Goal: Task Accomplishment & Management: Manage account settings

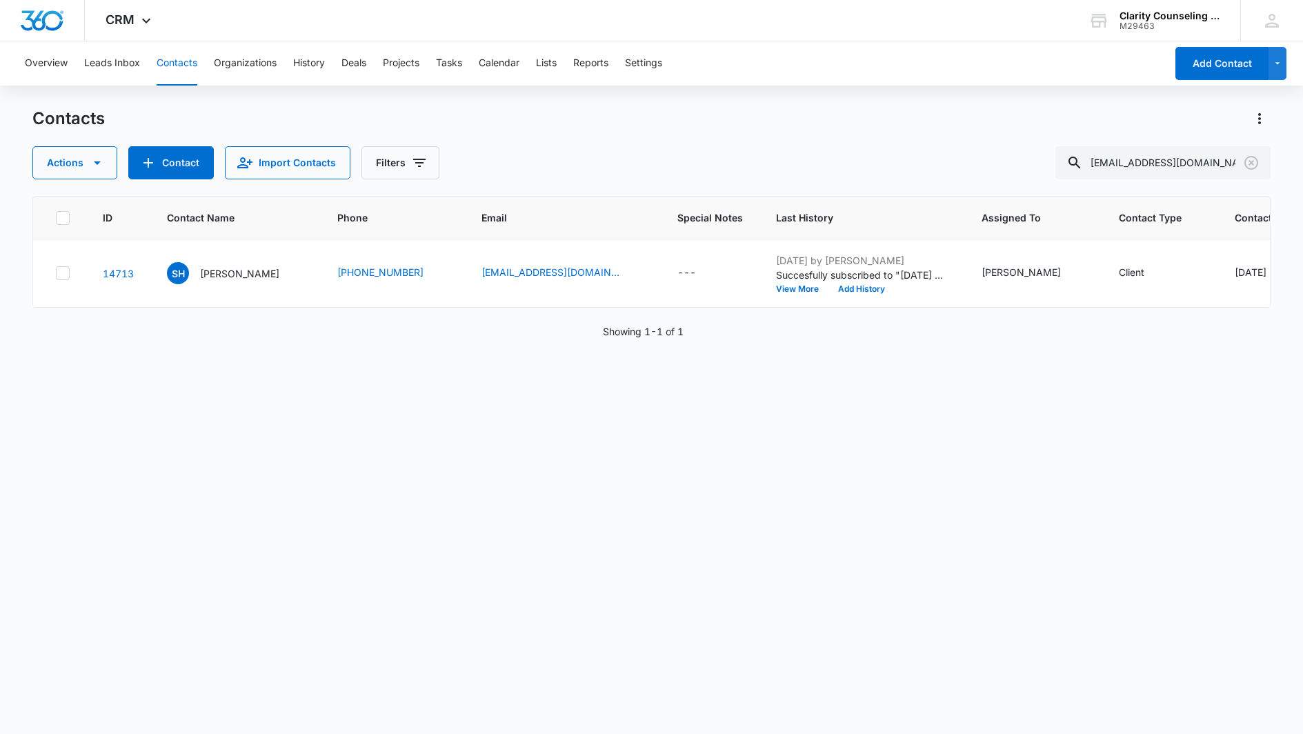
scroll to position [0, 93]
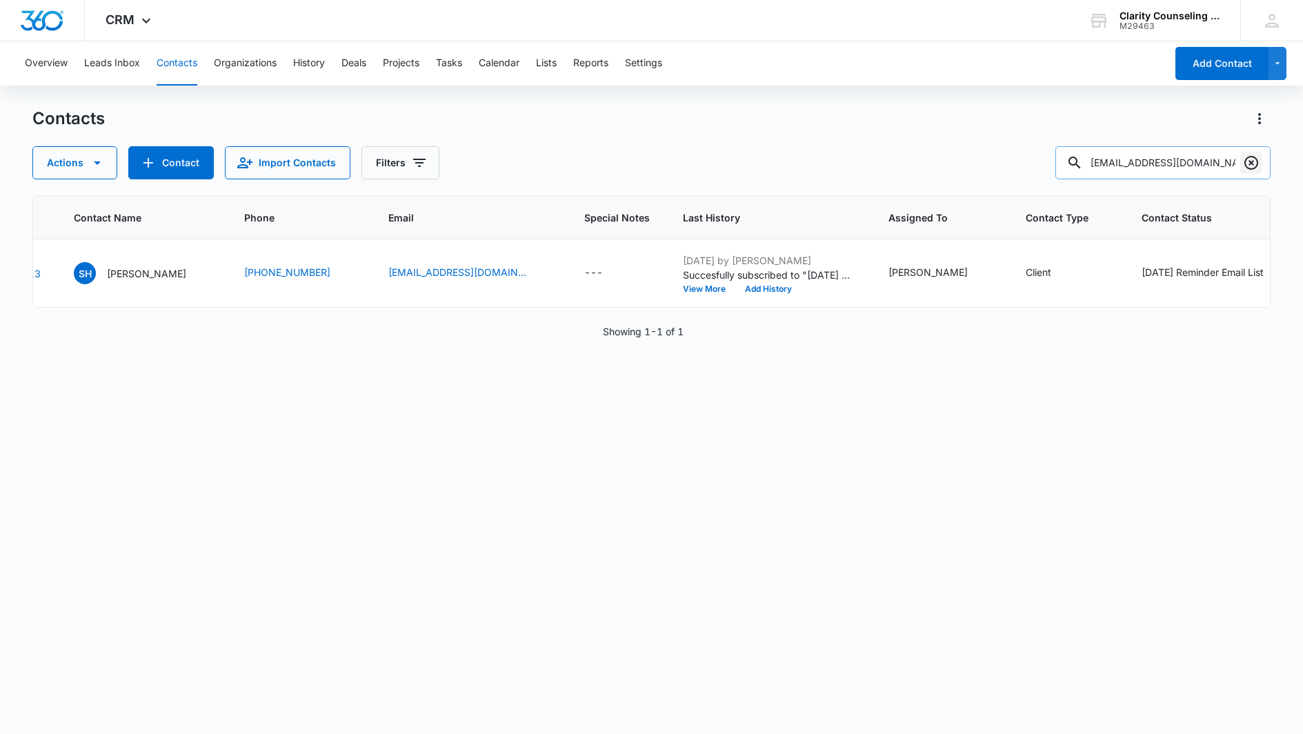
click at [1257, 161] on icon "Clear" at bounding box center [1251, 163] width 14 height 14
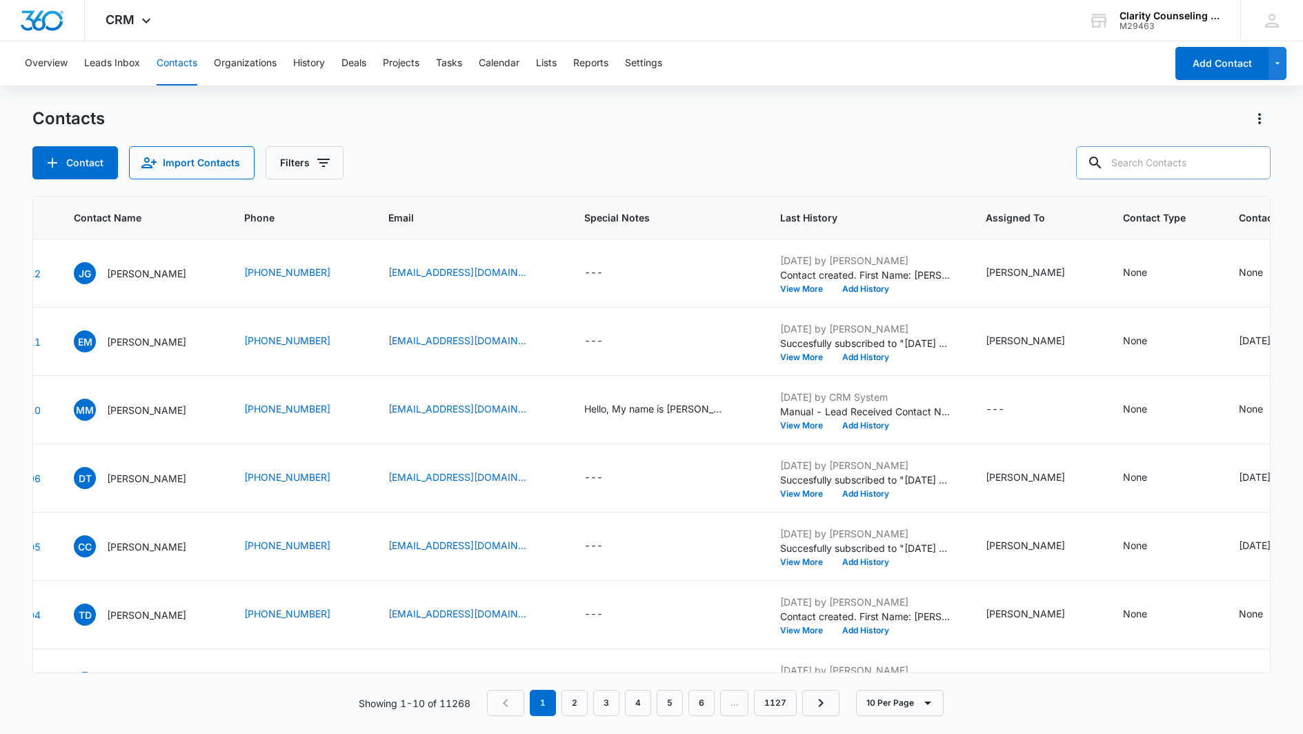
click at [1228, 164] on input "text" at bounding box center [1173, 162] width 194 height 33
paste input "[EMAIL_ADDRESS][DOMAIN_NAME]"
type input "[EMAIL_ADDRESS][DOMAIN_NAME]"
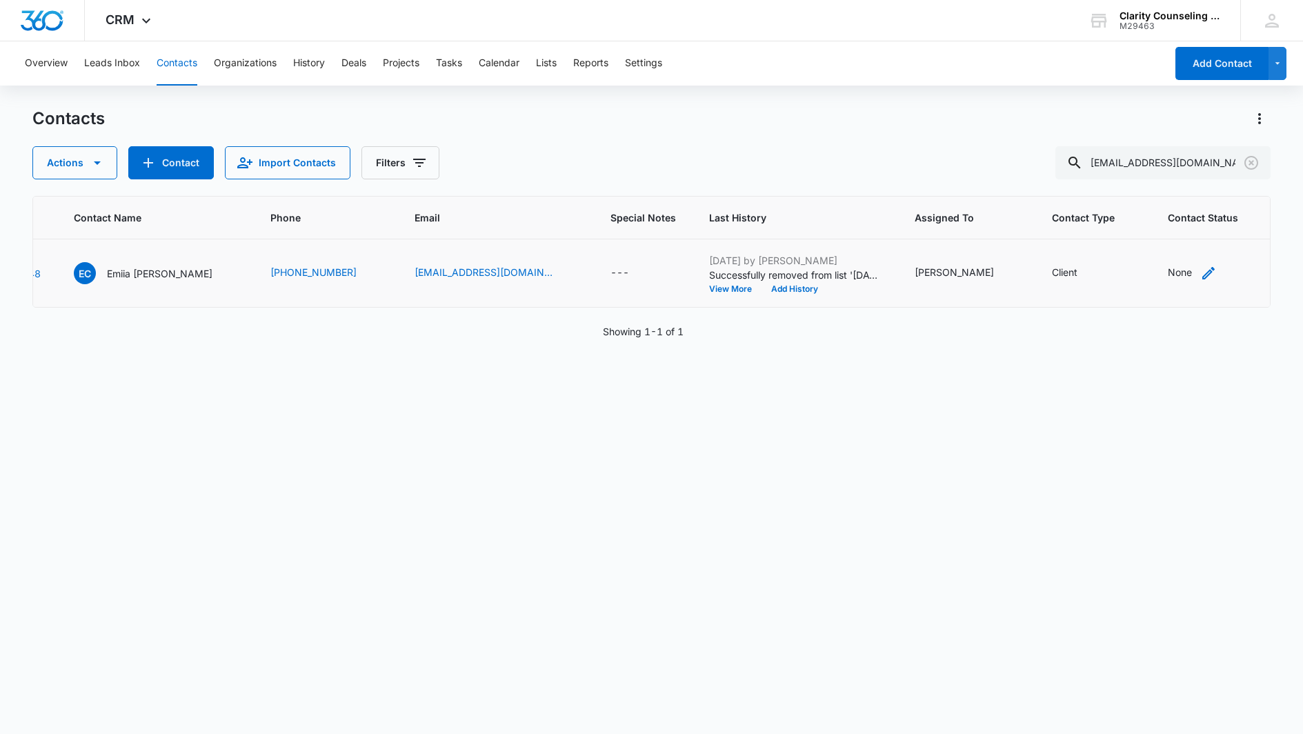
click at [1168, 270] on div "None" at bounding box center [1180, 272] width 24 height 14
click at [1114, 191] on div at bounding box center [1083, 185] width 68 height 17
click at [1113, 279] on p "[DATE] Reminder Email List" at bounding box center [1097, 282] width 91 height 29
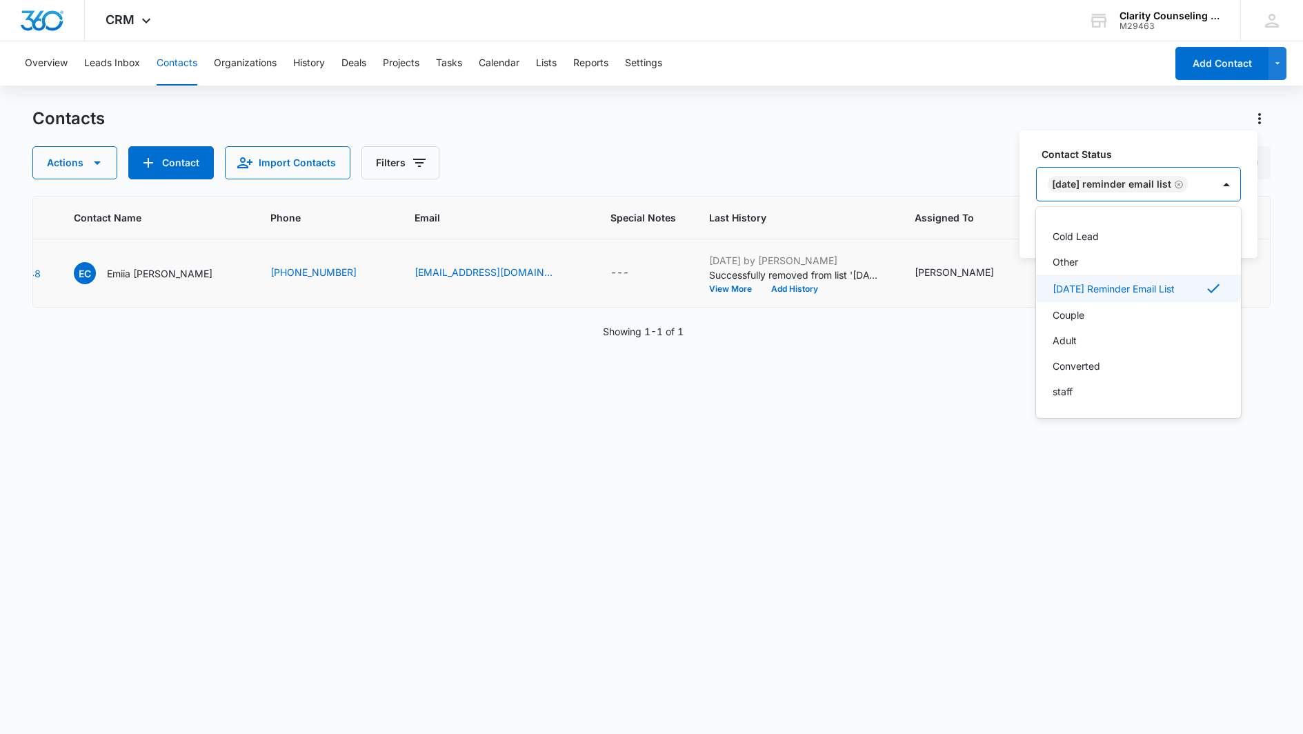
scroll to position [201, 0]
click at [1212, 198] on div "[DATE] Reminder Email List" at bounding box center [1125, 184] width 176 height 33
click at [1217, 223] on button "Save" at bounding box center [1220, 228] width 41 height 26
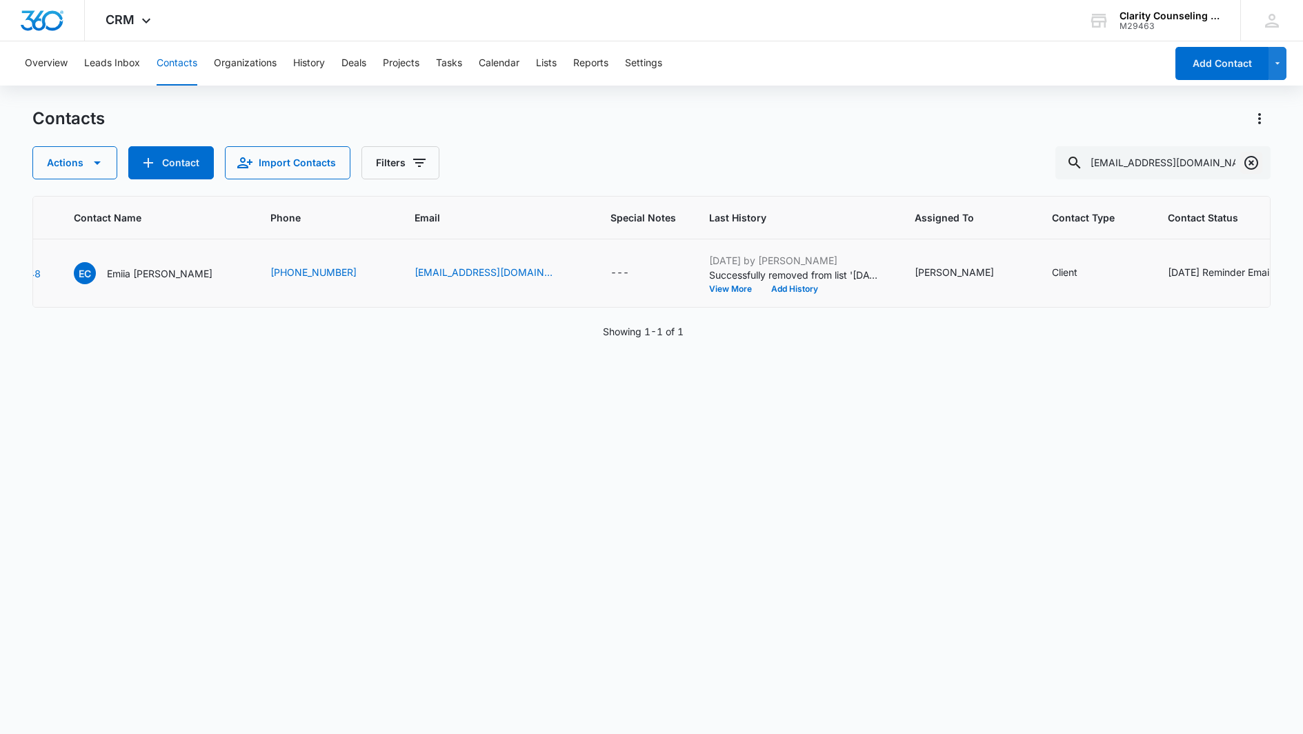
click at [1255, 161] on icon "Clear" at bounding box center [1251, 162] width 17 height 17
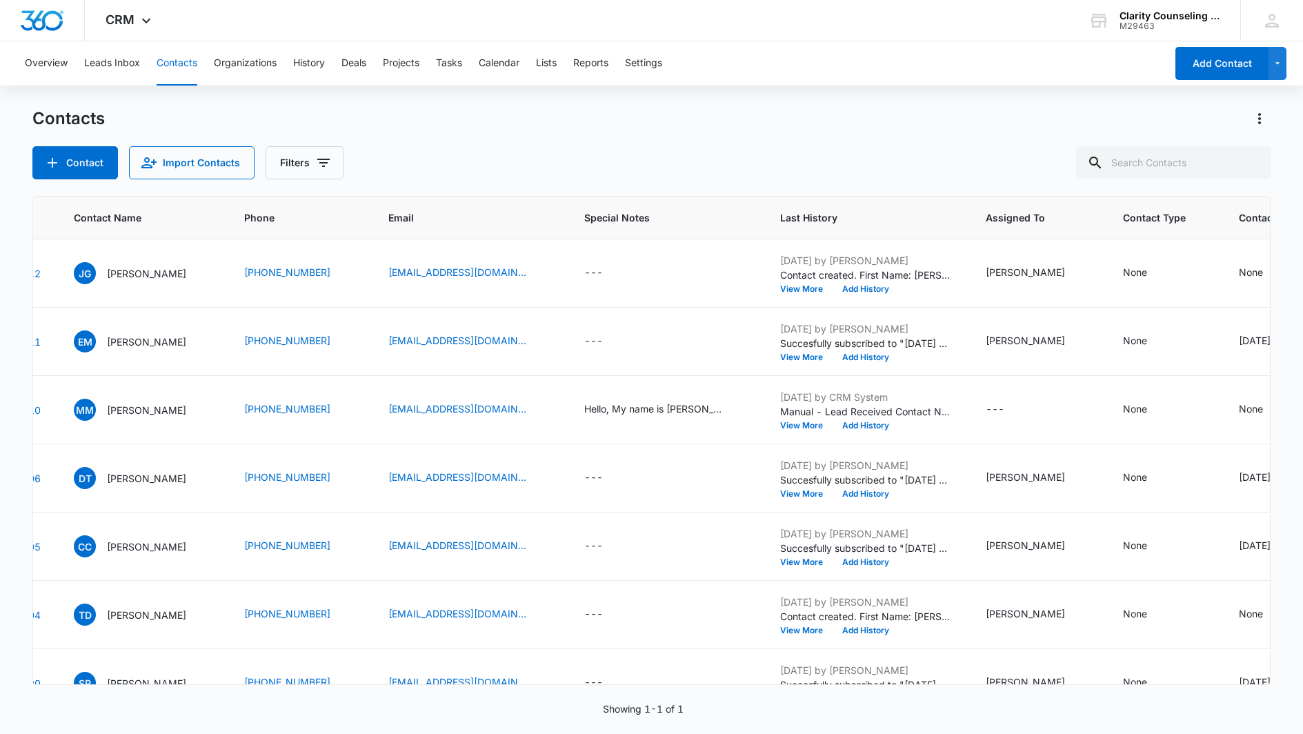
click at [1255, 161] on div at bounding box center [1251, 162] width 22 height 33
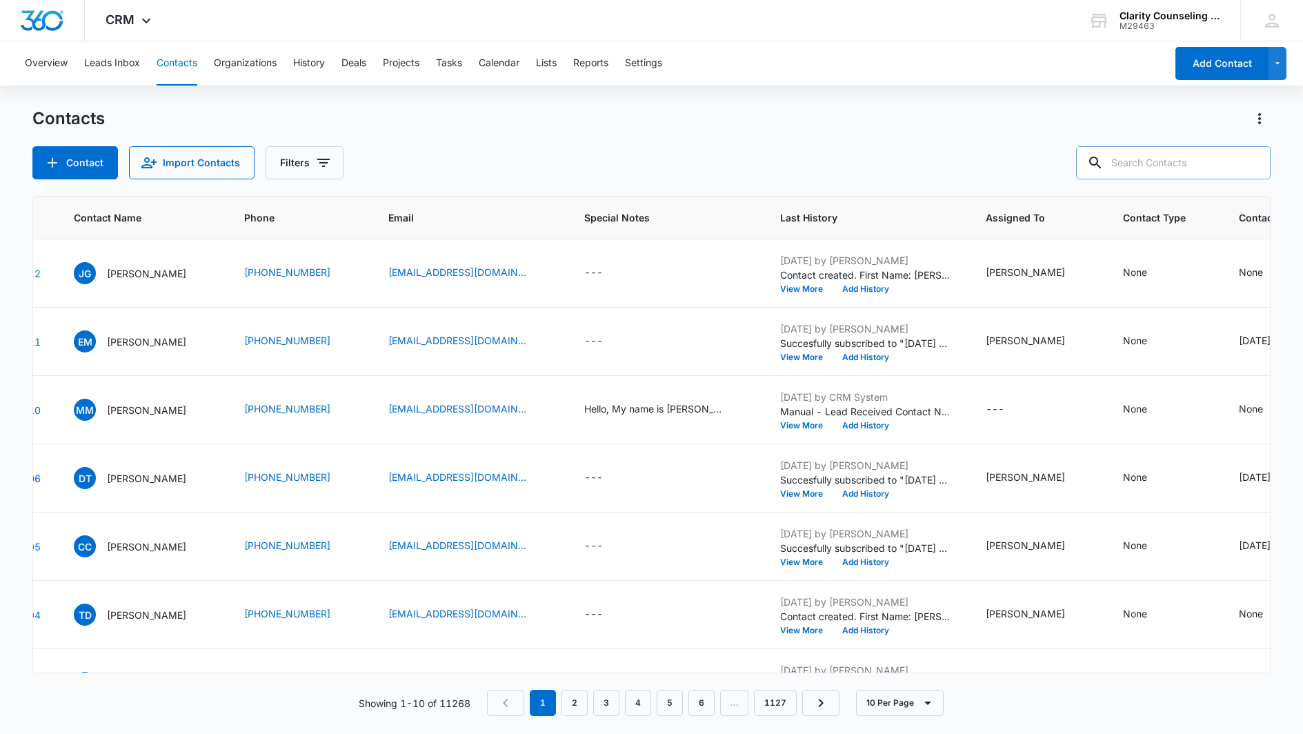
paste input "[EMAIL_ADDRESS][DOMAIN_NAME]"
type input "[EMAIL_ADDRESS][DOMAIN_NAME]"
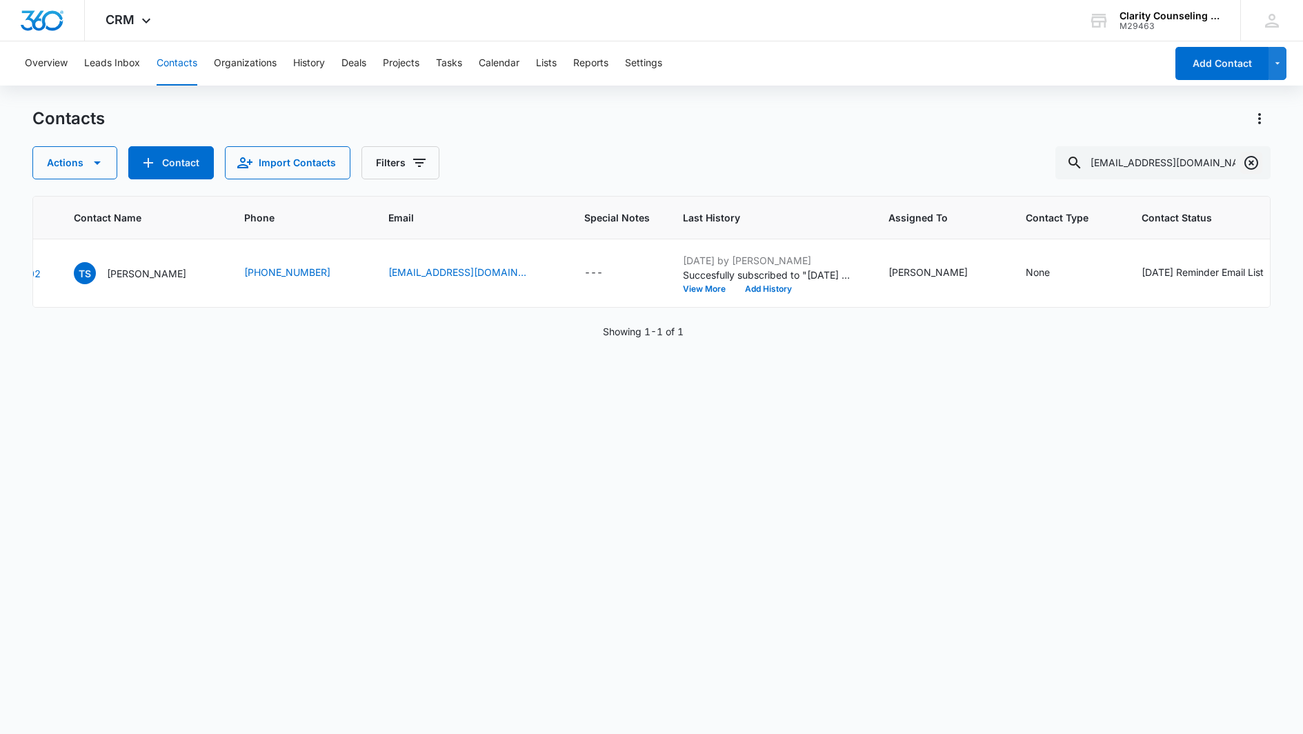
click at [1248, 160] on icon "Clear" at bounding box center [1251, 162] width 17 height 17
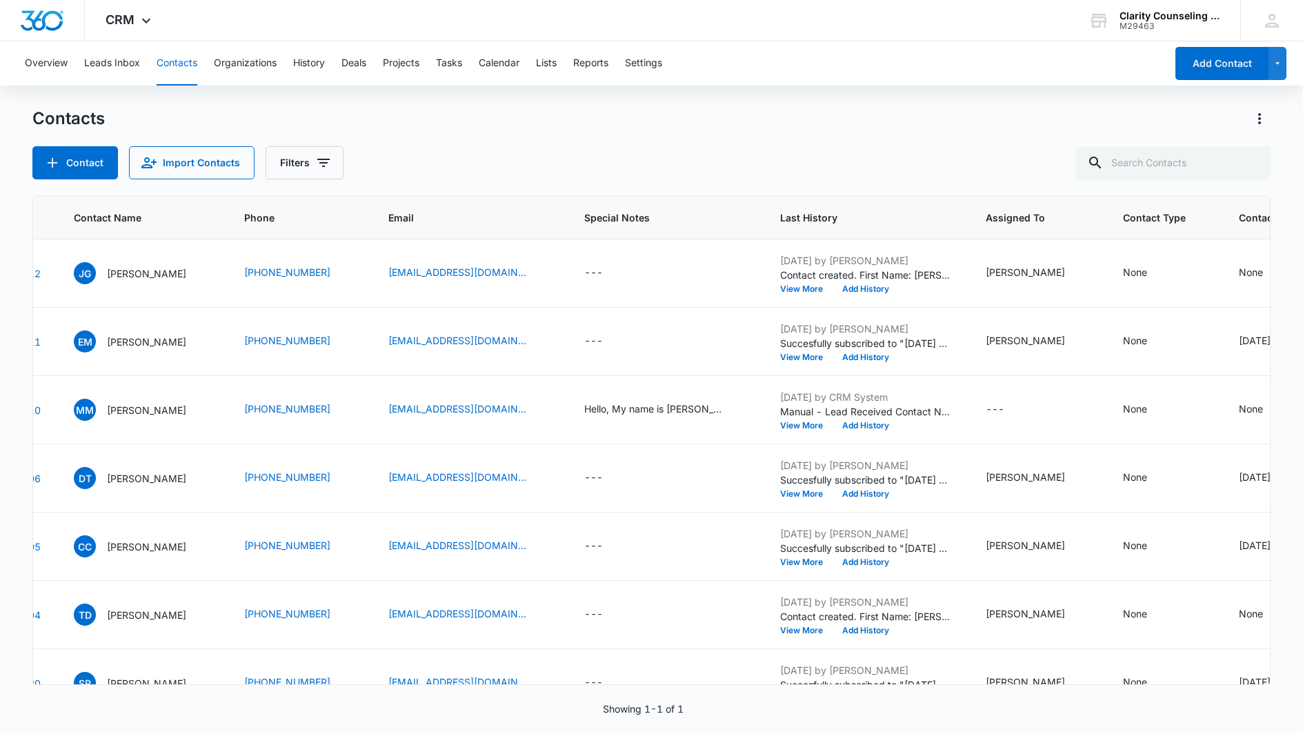
click at [1248, 160] on div at bounding box center [1251, 162] width 22 height 33
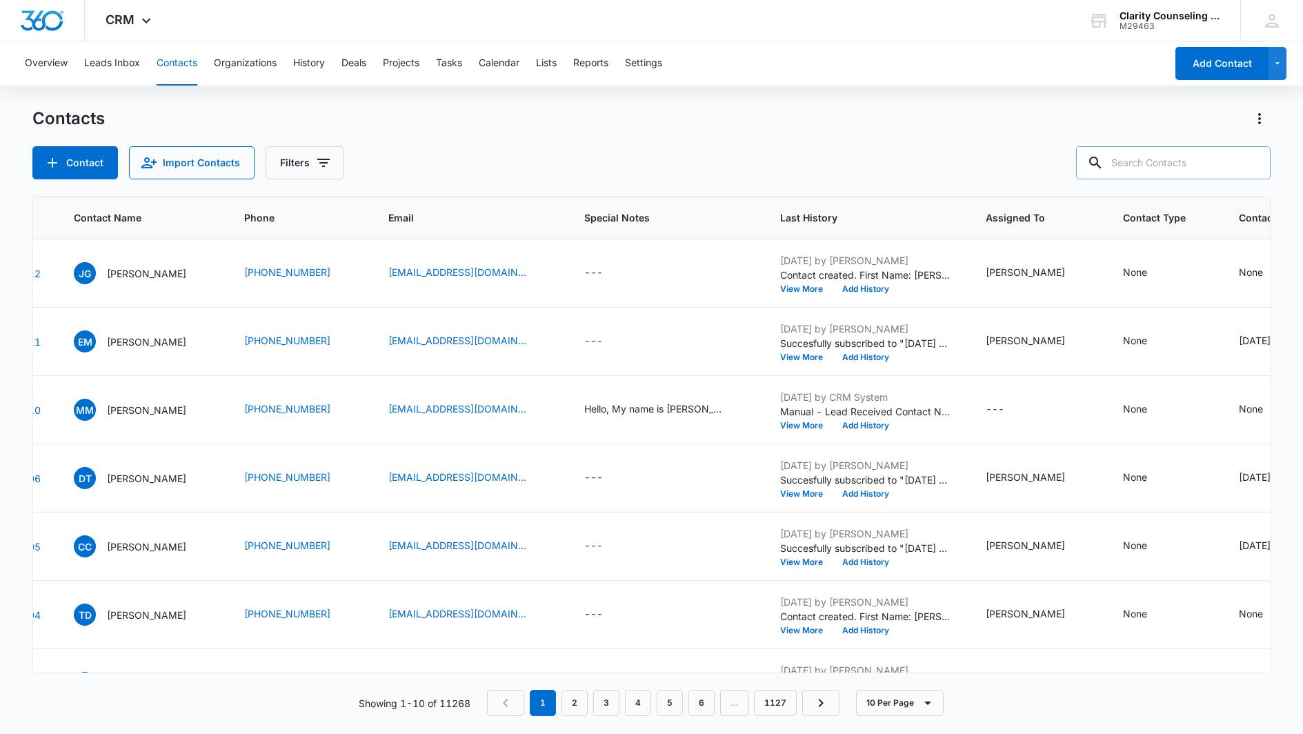
paste input "[EMAIL_ADDRESS][DOMAIN_NAME]"
type input "[EMAIL_ADDRESS][DOMAIN_NAME]"
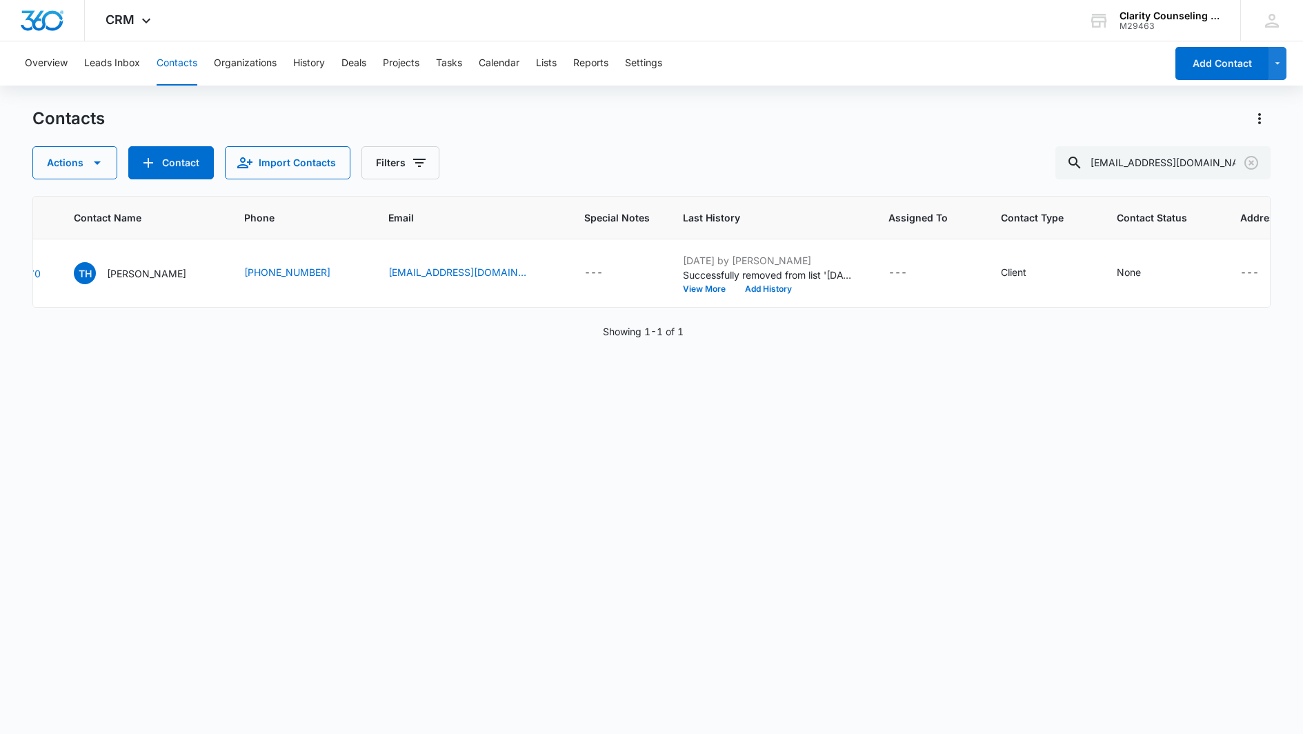
click at [1250, 163] on icon "Clear" at bounding box center [1251, 163] width 14 height 14
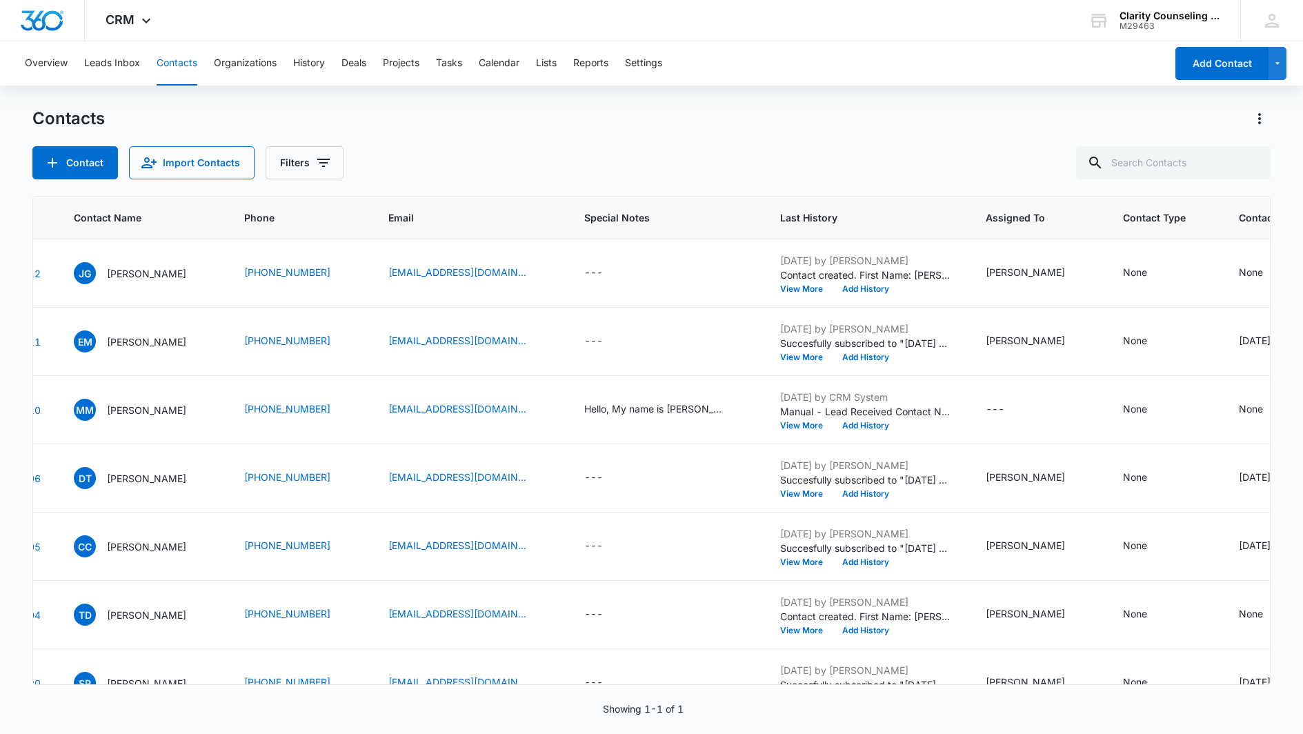
click at [1250, 163] on div at bounding box center [1251, 162] width 22 height 33
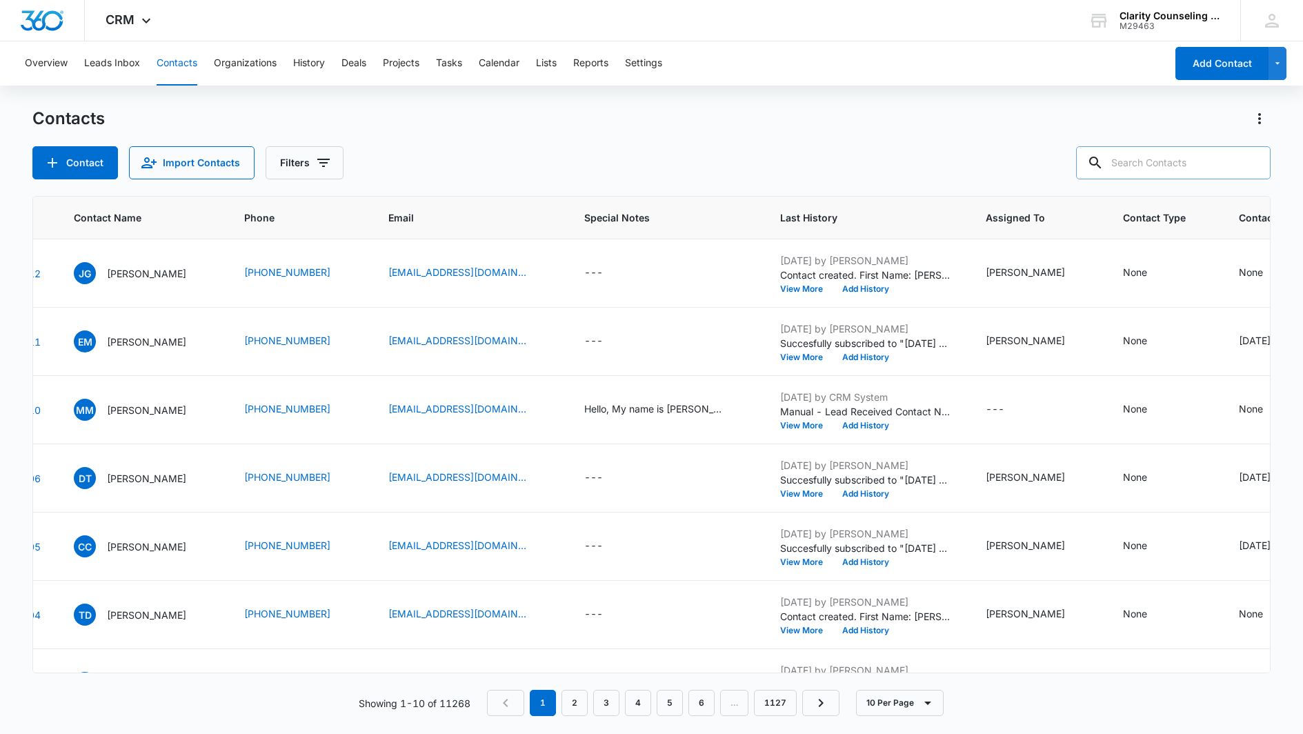
paste input "[EMAIL_ADDRESS][DOMAIN_NAME]"
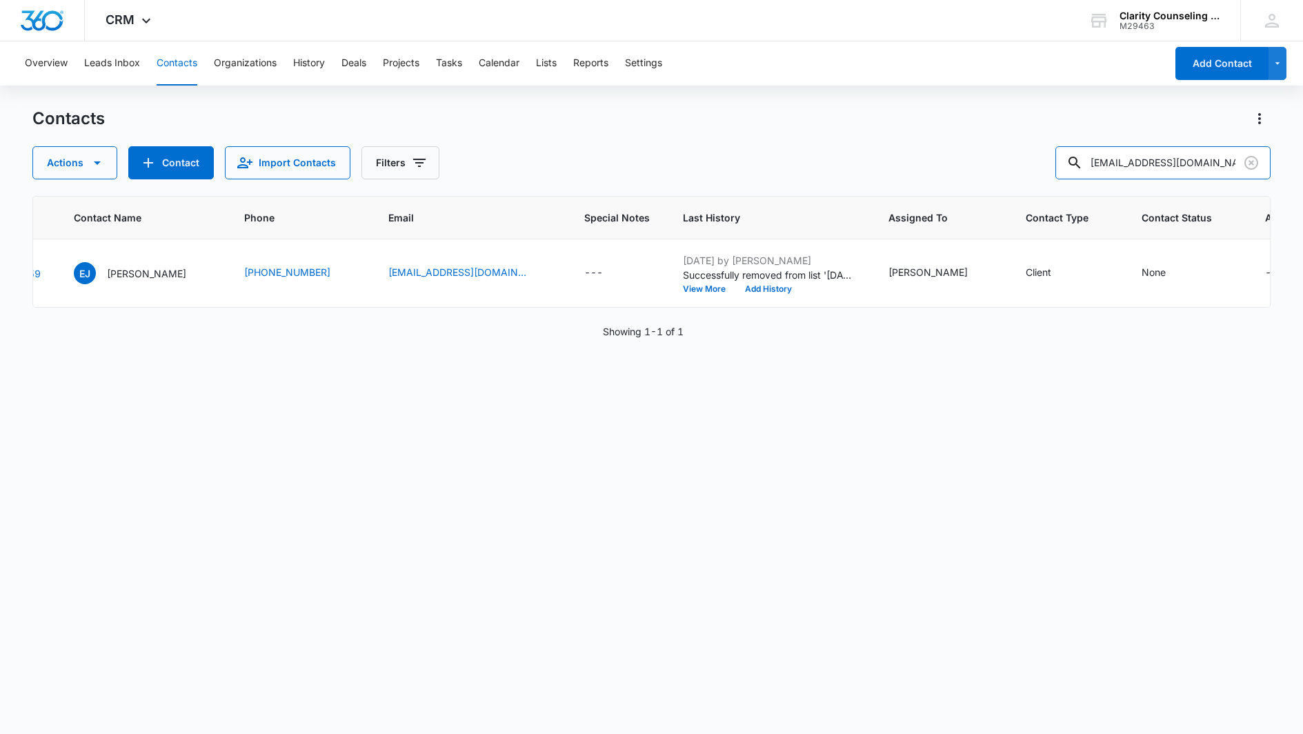
type input "[EMAIL_ADDRESS][DOMAIN_NAME]"
click at [1249, 162] on icon "Clear" at bounding box center [1251, 162] width 17 height 17
click at [1249, 162] on div at bounding box center [1251, 162] width 22 height 33
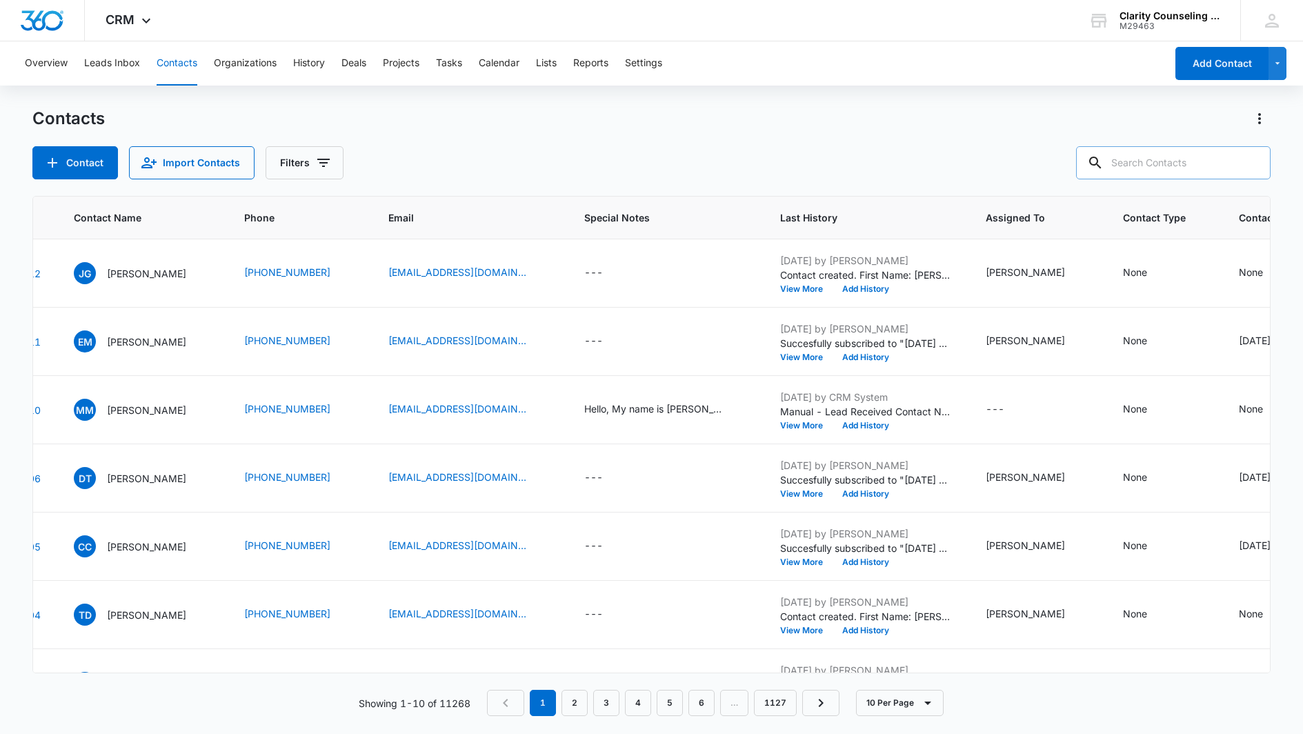
paste input "[EMAIL_ADDRESS][DOMAIN_NAME]"
type input "[EMAIL_ADDRESS][DOMAIN_NAME]"
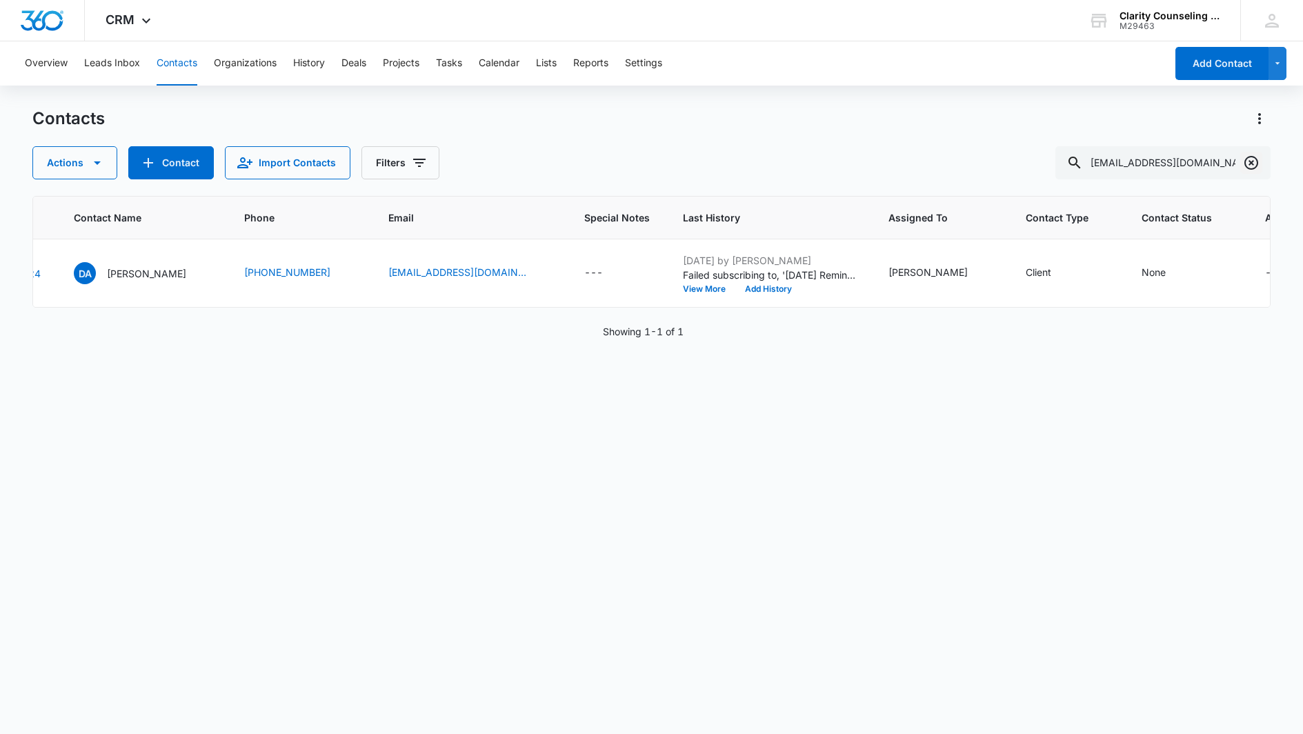
click at [1254, 162] on icon "Clear" at bounding box center [1251, 162] width 17 height 17
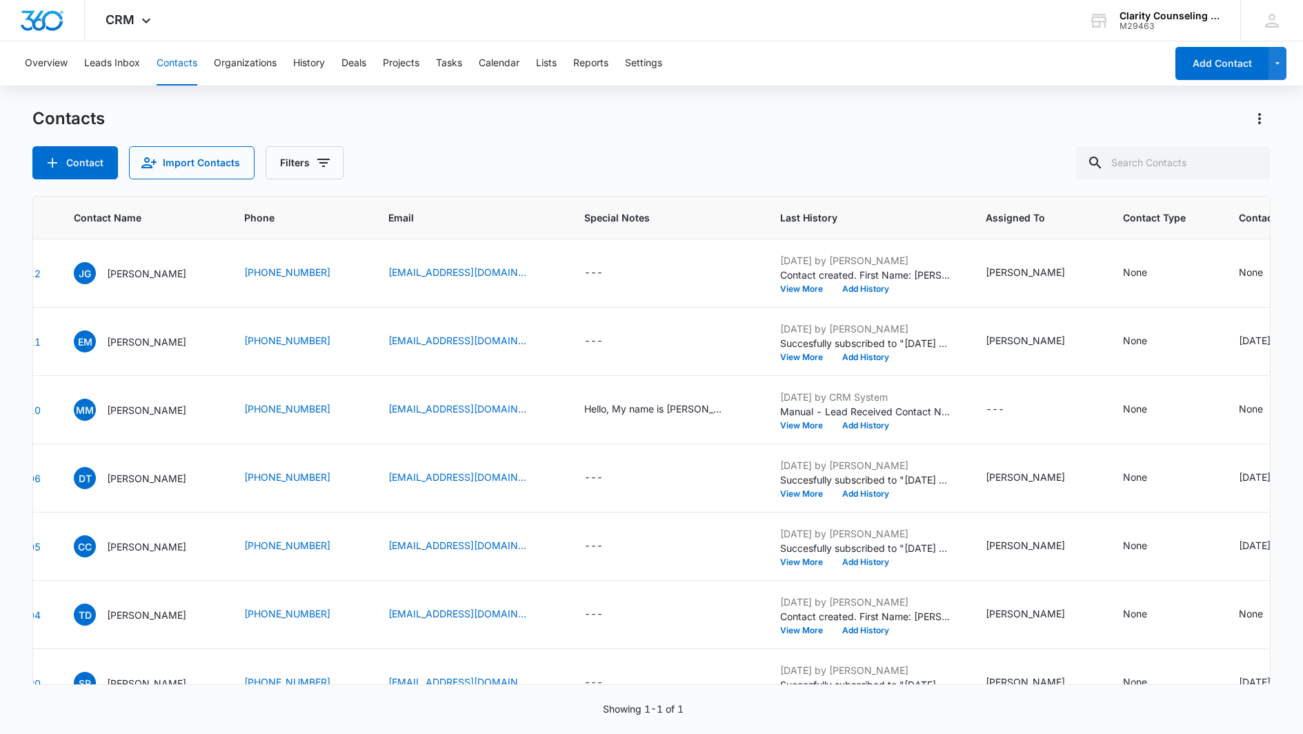
click at [1254, 162] on div at bounding box center [1251, 162] width 22 height 33
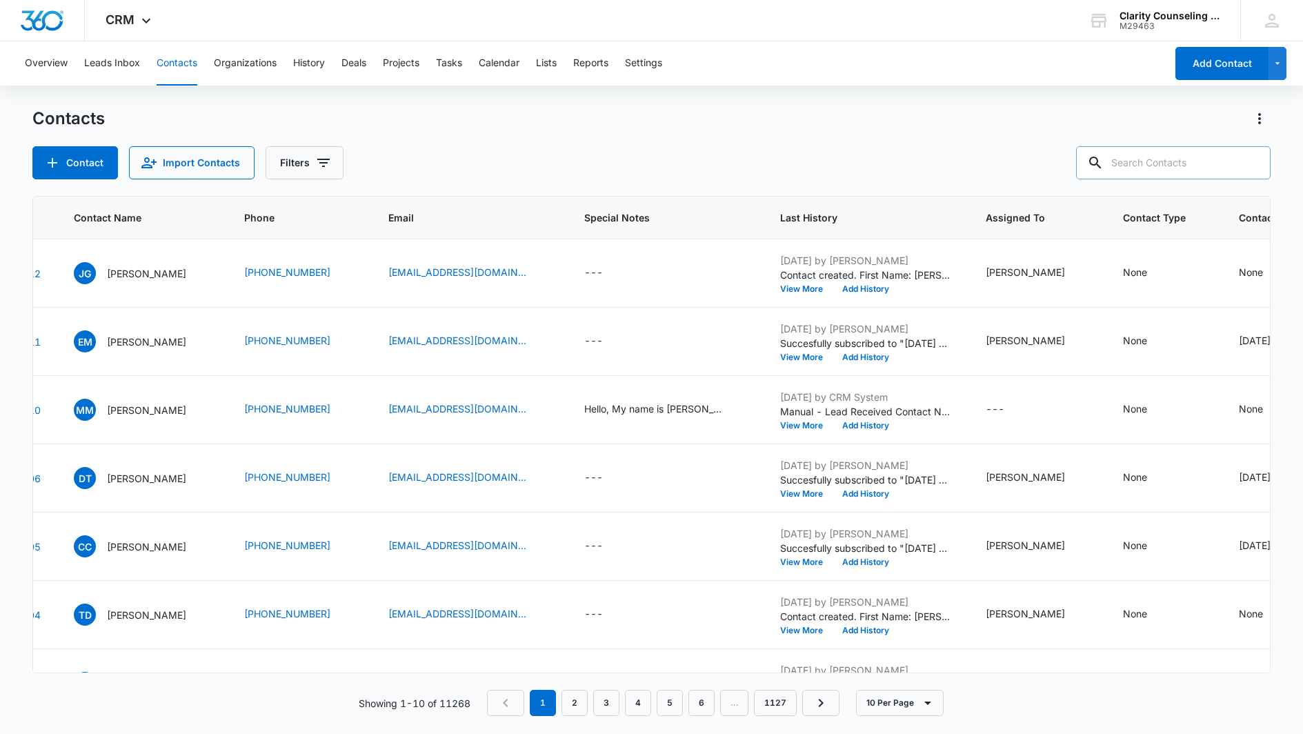
paste input "[EMAIL_ADDRESS][PERSON_NAME][DOMAIN_NAME]"
type input "[EMAIL_ADDRESS][PERSON_NAME][DOMAIN_NAME]"
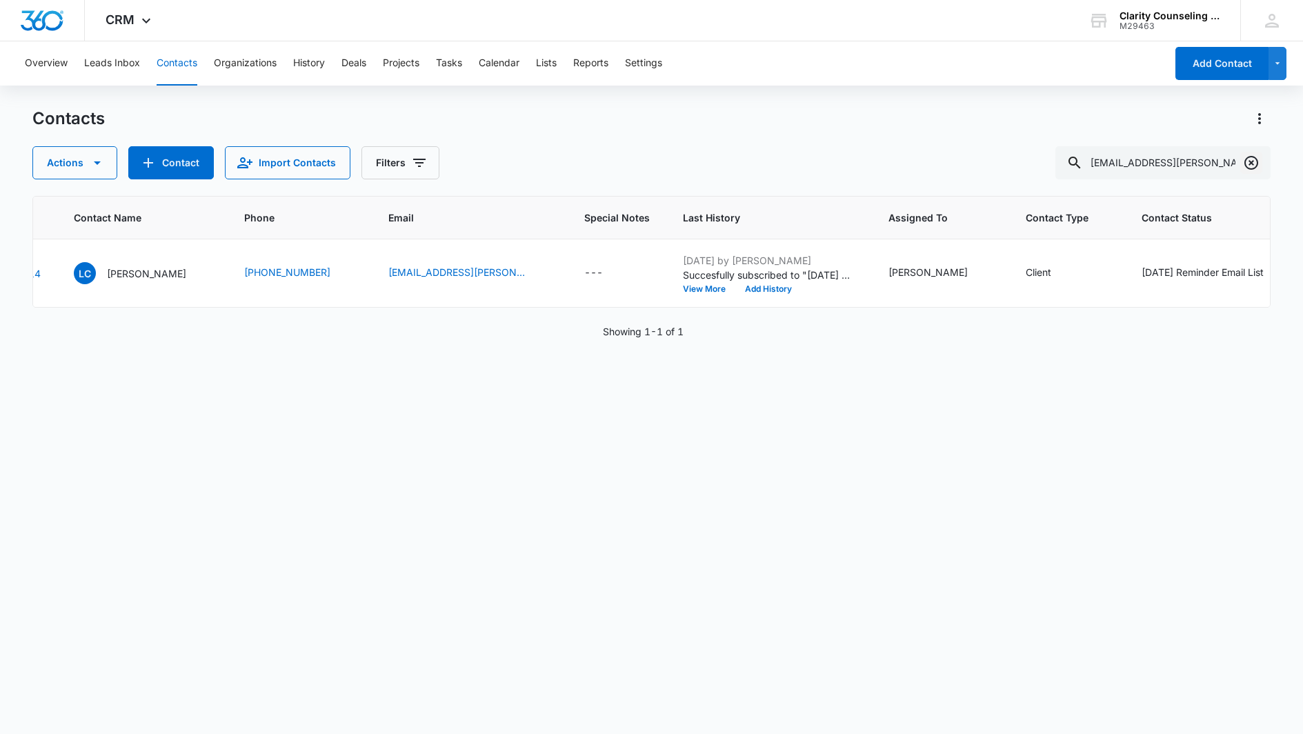
click at [1254, 155] on icon "Clear" at bounding box center [1251, 162] width 17 height 17
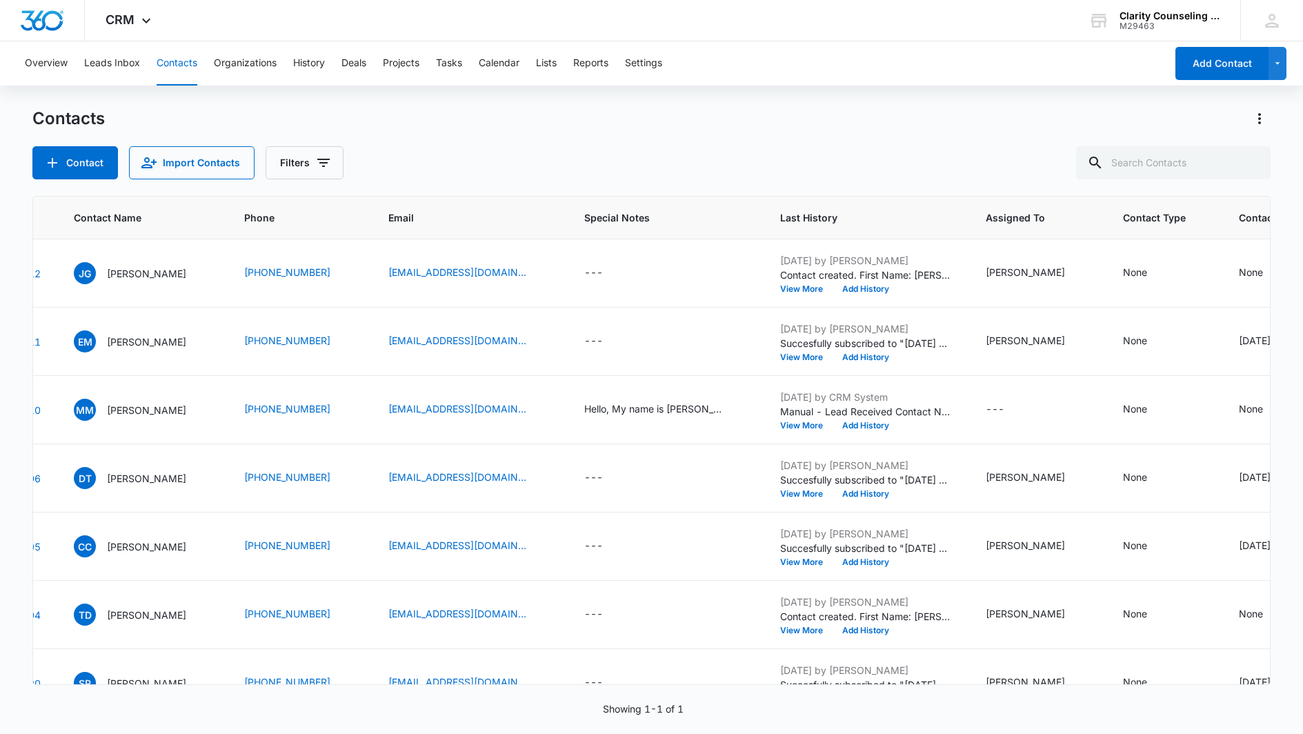
click at [1254, 155] on div at bounding box center [1251, 162] width 22 height 33
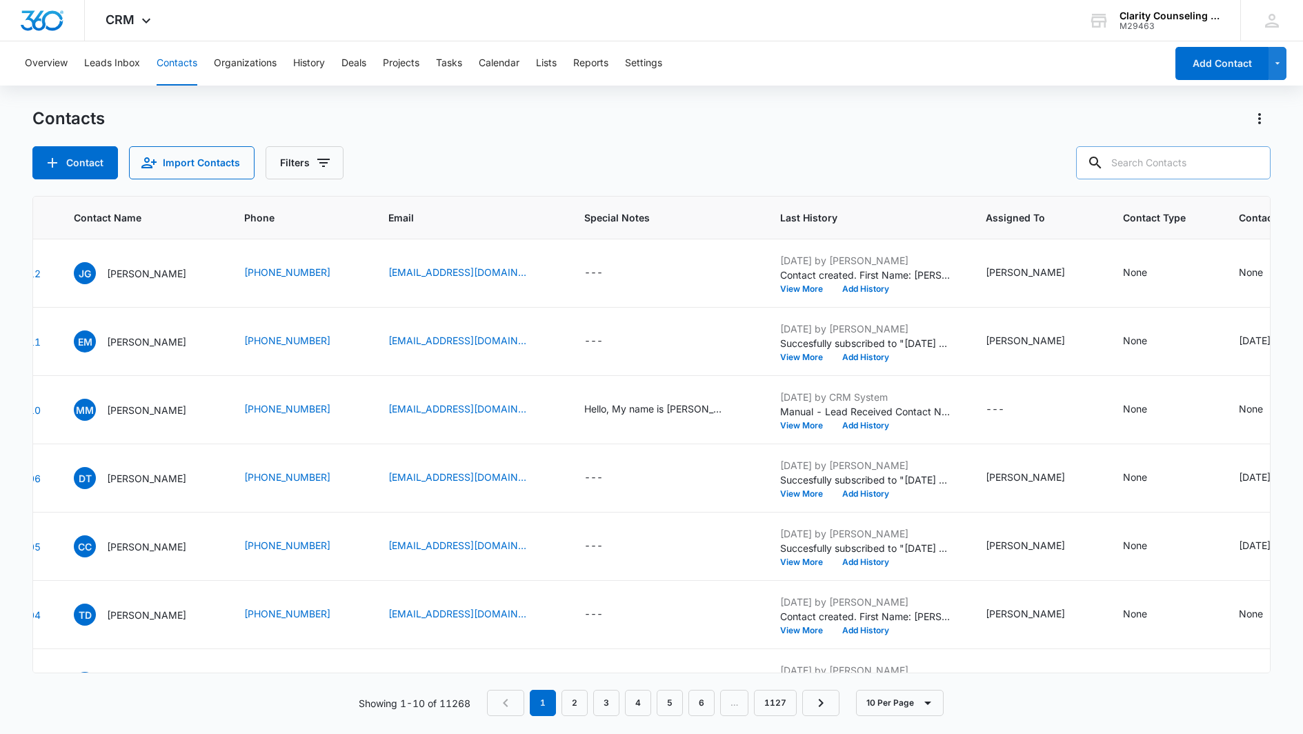
paste input "[EMAIL_ADDRESS][DOMAIN_NAME]"
type input "[EMAIL_ADDRESS][DOMAIN_NAME]"
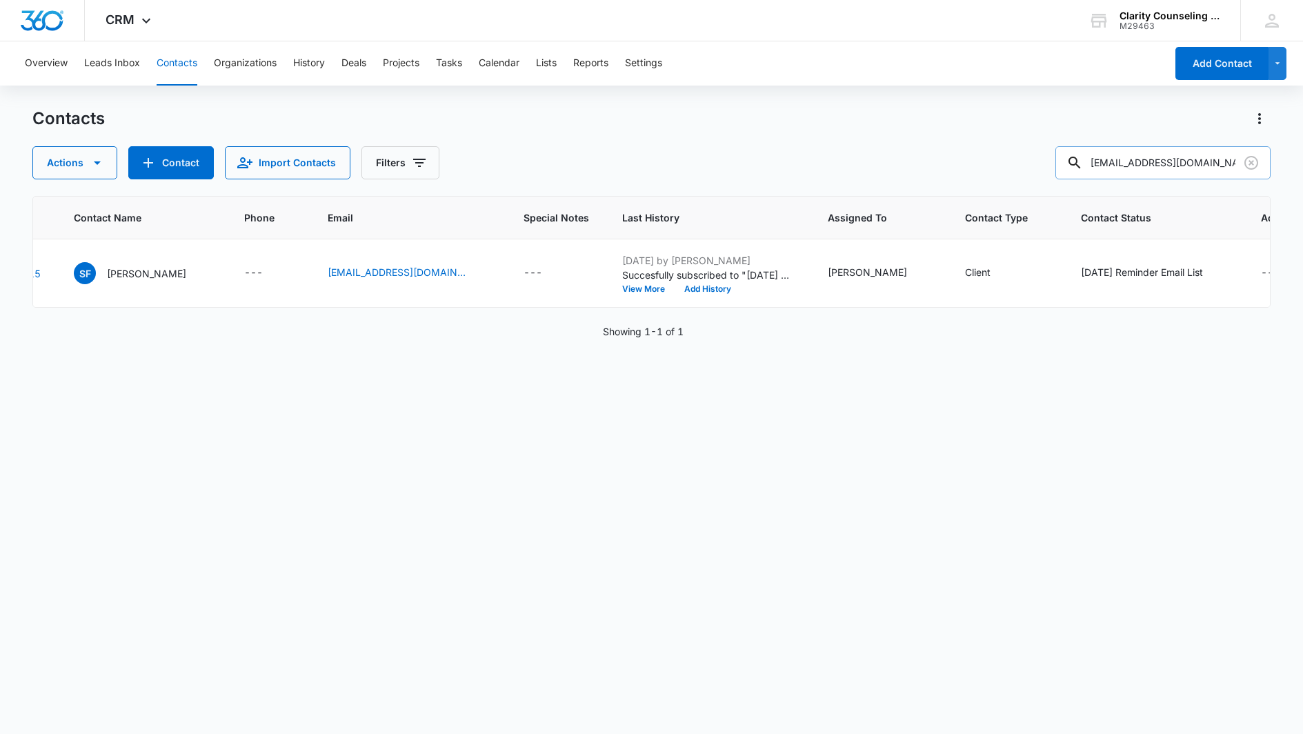
click at [1257, 163] on icon "Clear" at bounding box center [1251, 163] width 14 height 14
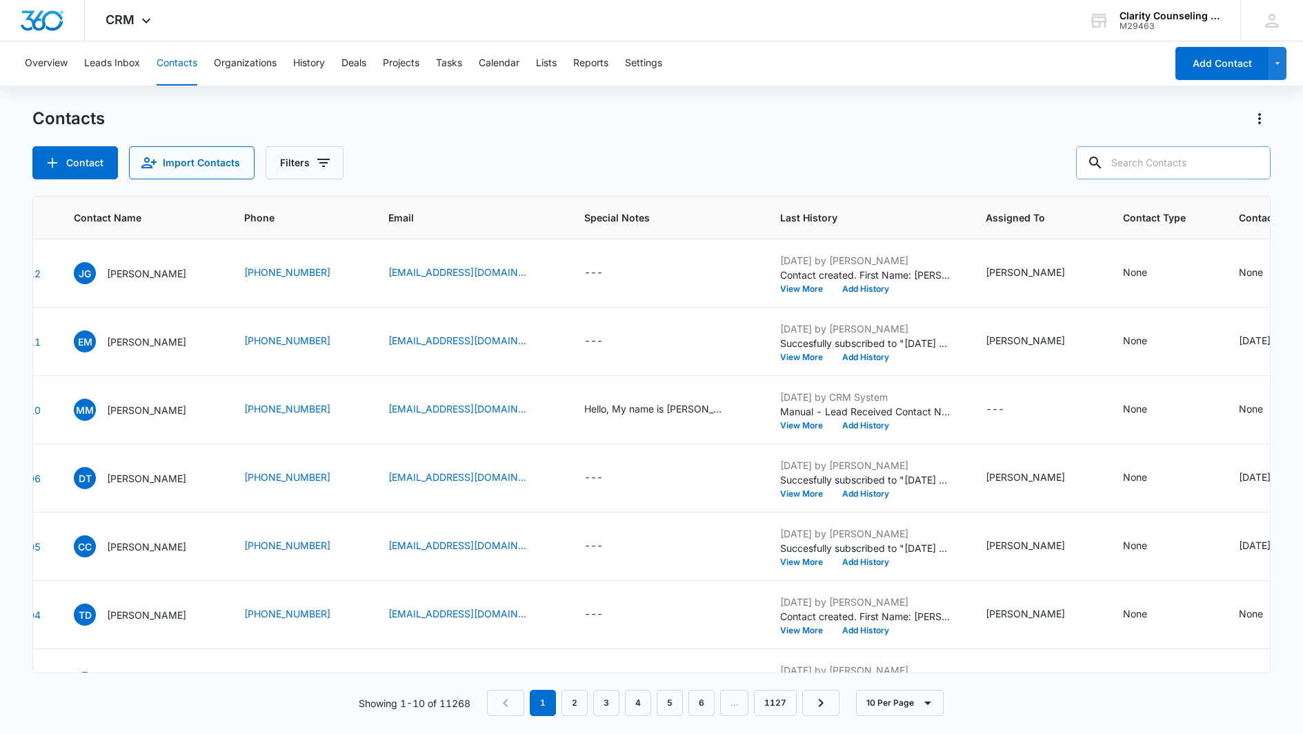
scroll to position [1, 0]
paste input "[EMAIL_ADDRESS][DOMAIN_NAME]"
type input "[EMAIL_ADDRESS][DOMAIN_NAME]"
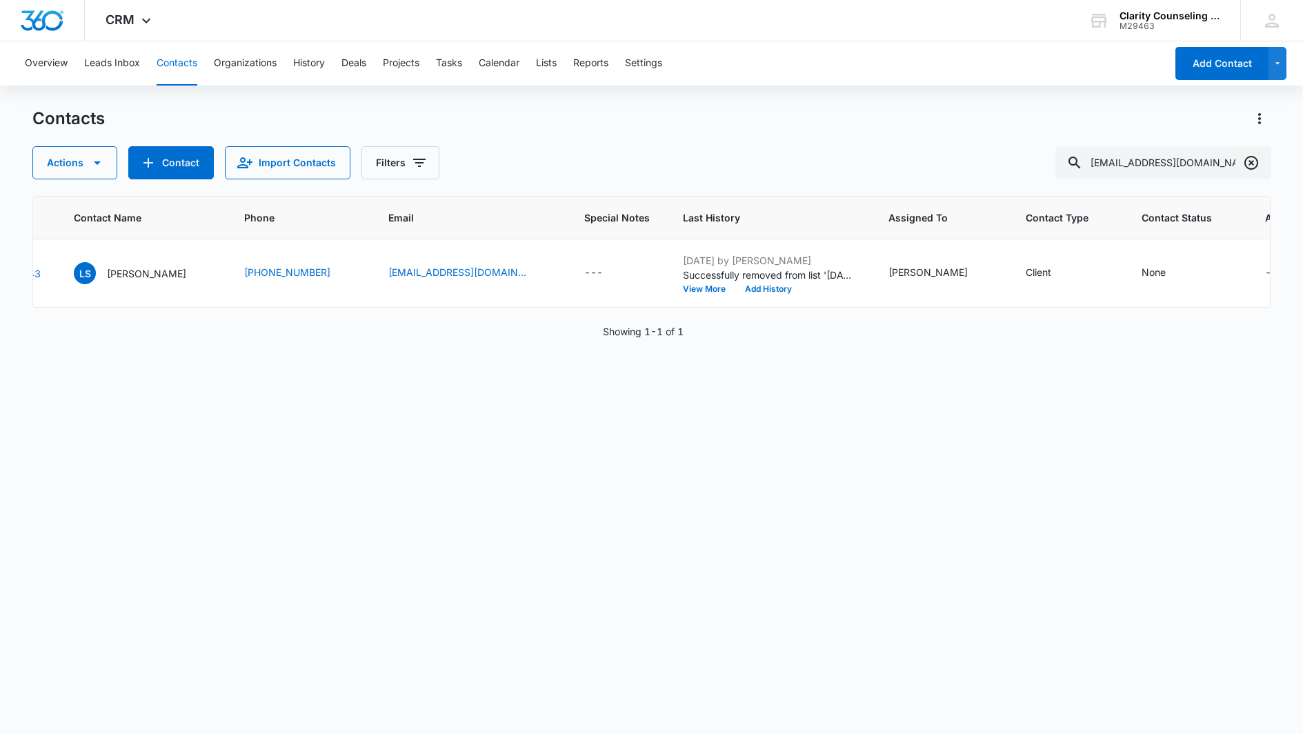
click at [1247, 164] on icon "Clear" at bounding box center [1251, 162] width 17 height 17
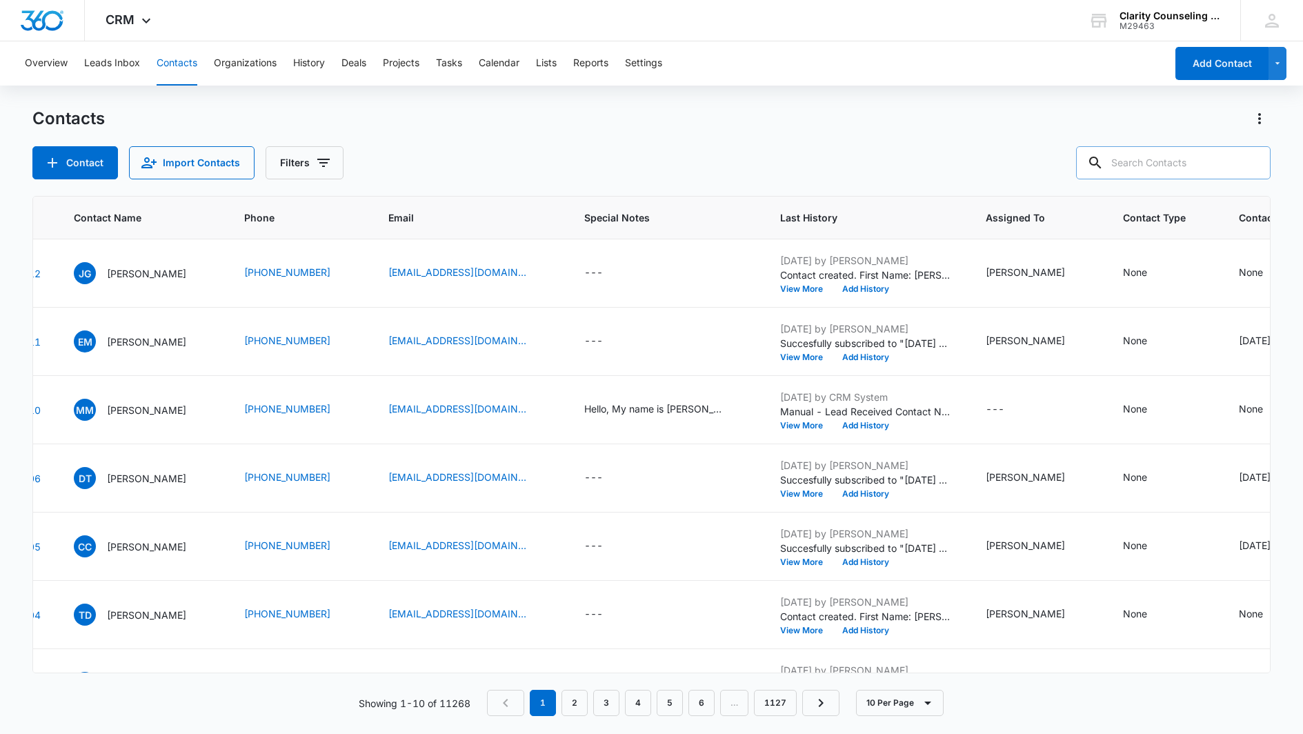
paste input "[EMAIL_ADDRESS][DOMAIN_NAME]"
type input "[EMAIL_ADDRESS][DOMAIN_NAME]"
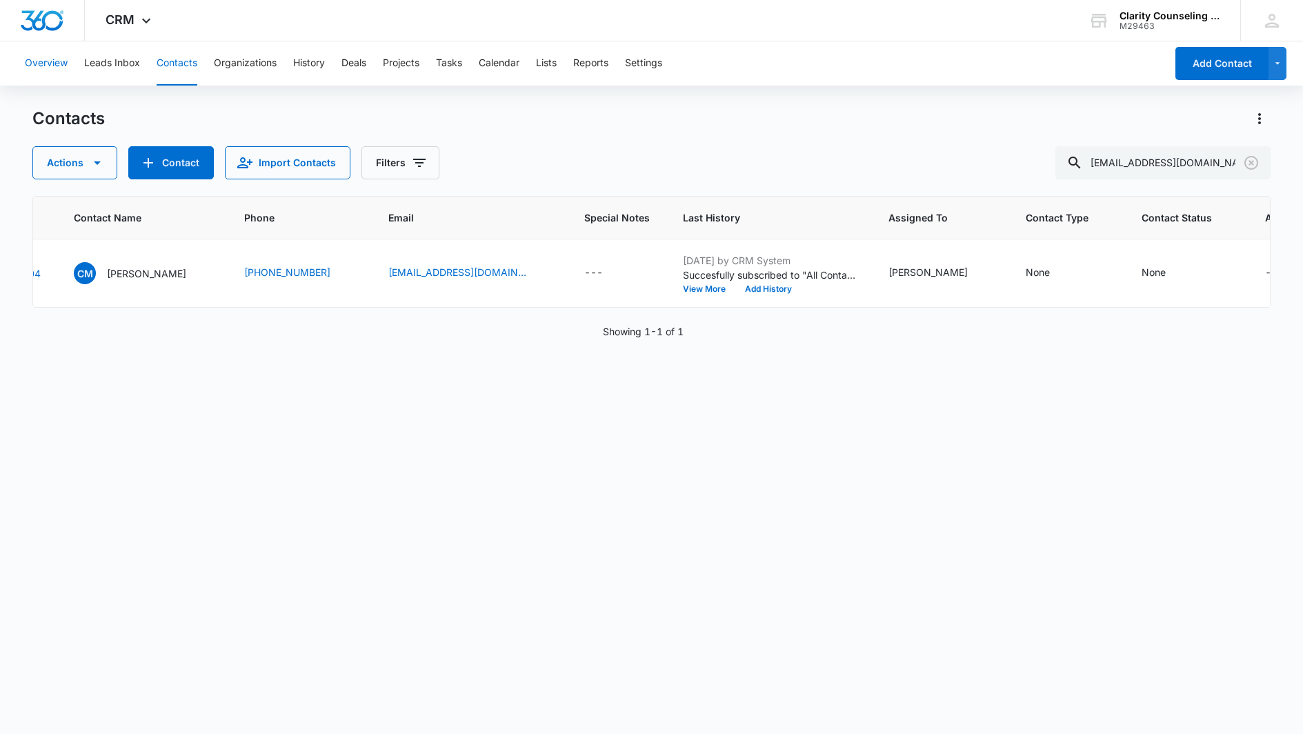
click at [1251, 159] on icon "Clear" at bounding box center [1251, 162] width 17 height 17
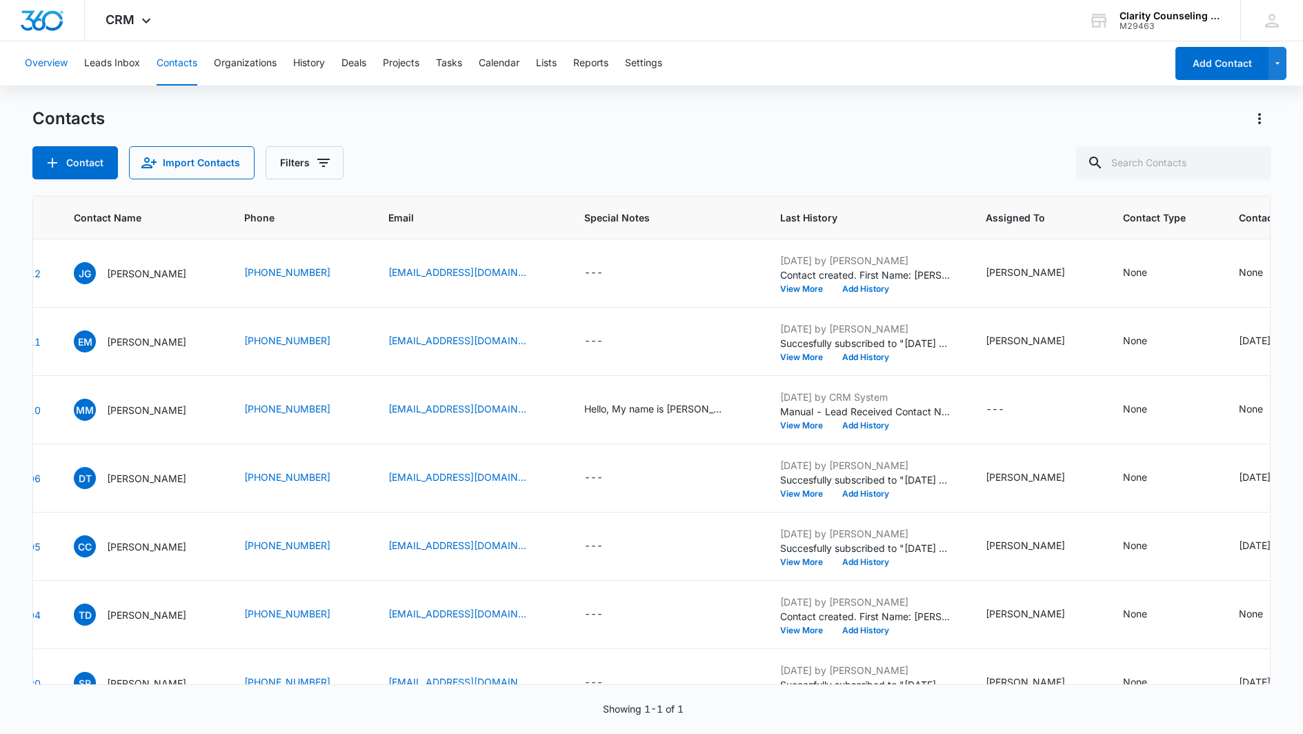
click at [1251, 159] on div at bounding box center [1251, 162] width 22 height 33
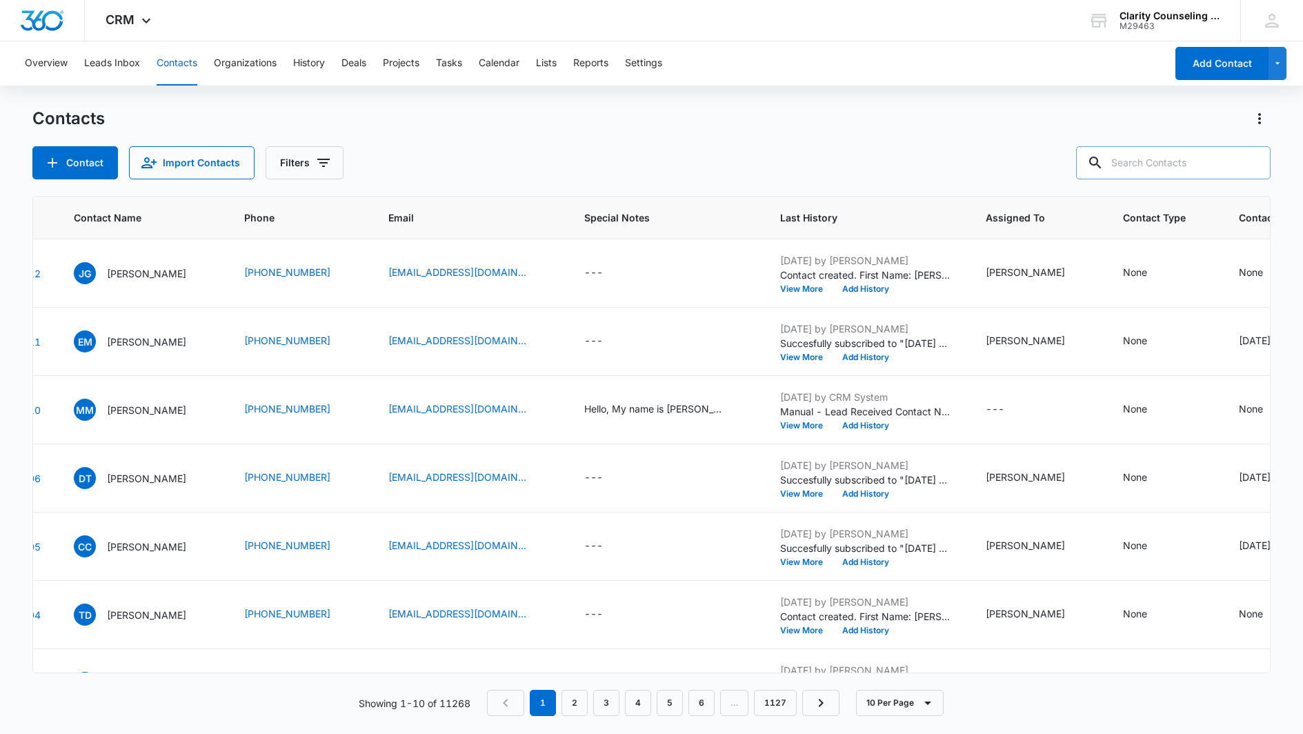
paste input "[EMAIL_ADDRESS][DOMAIN_NAME]"
type input "[EMAIL_ADDRESS][DOMAIN_NAME]"
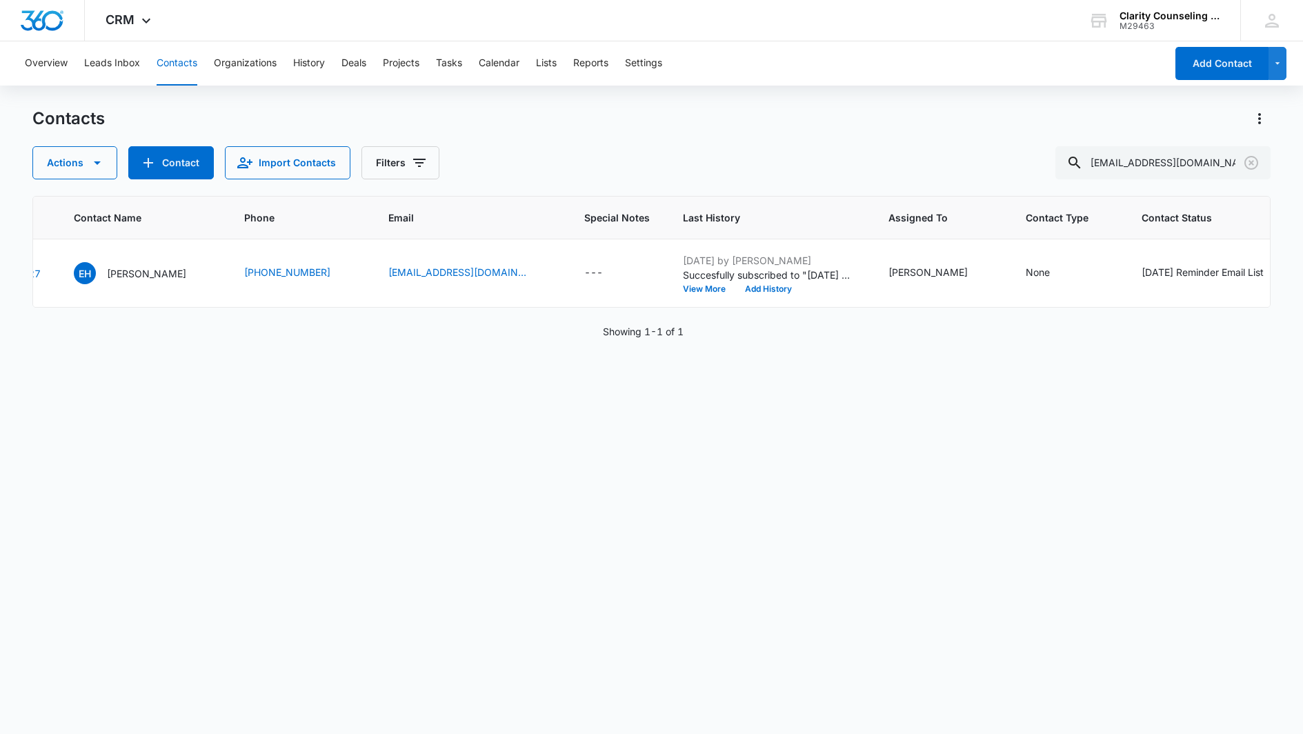
click at [1250, 161] on icon "Clear" at bounding box center [1251, 163] width 14 height 14
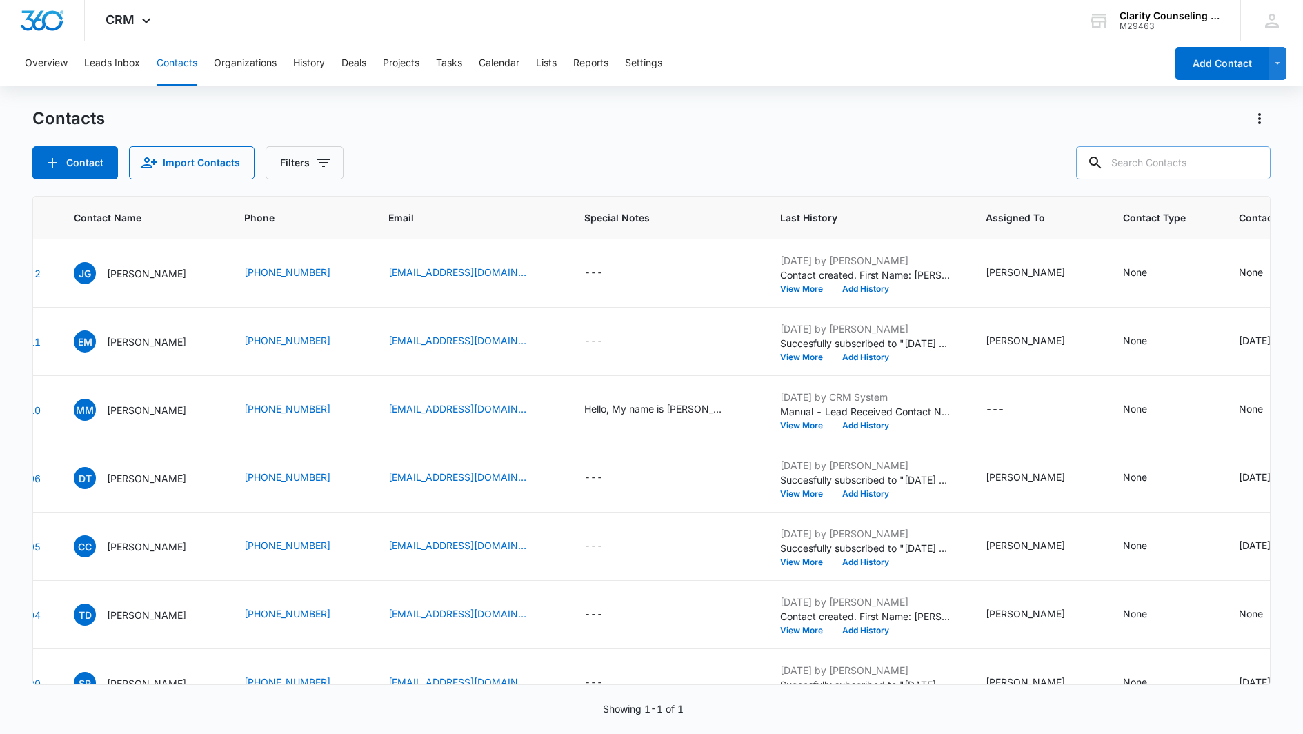
drag, startPoint x: 15, startPoint y: 184, endPoint x: 1200, endPoint y: 165, distance: 1185.0
click at [1250, 161] on div at bounding box center [1251, 162] width 22 height 33
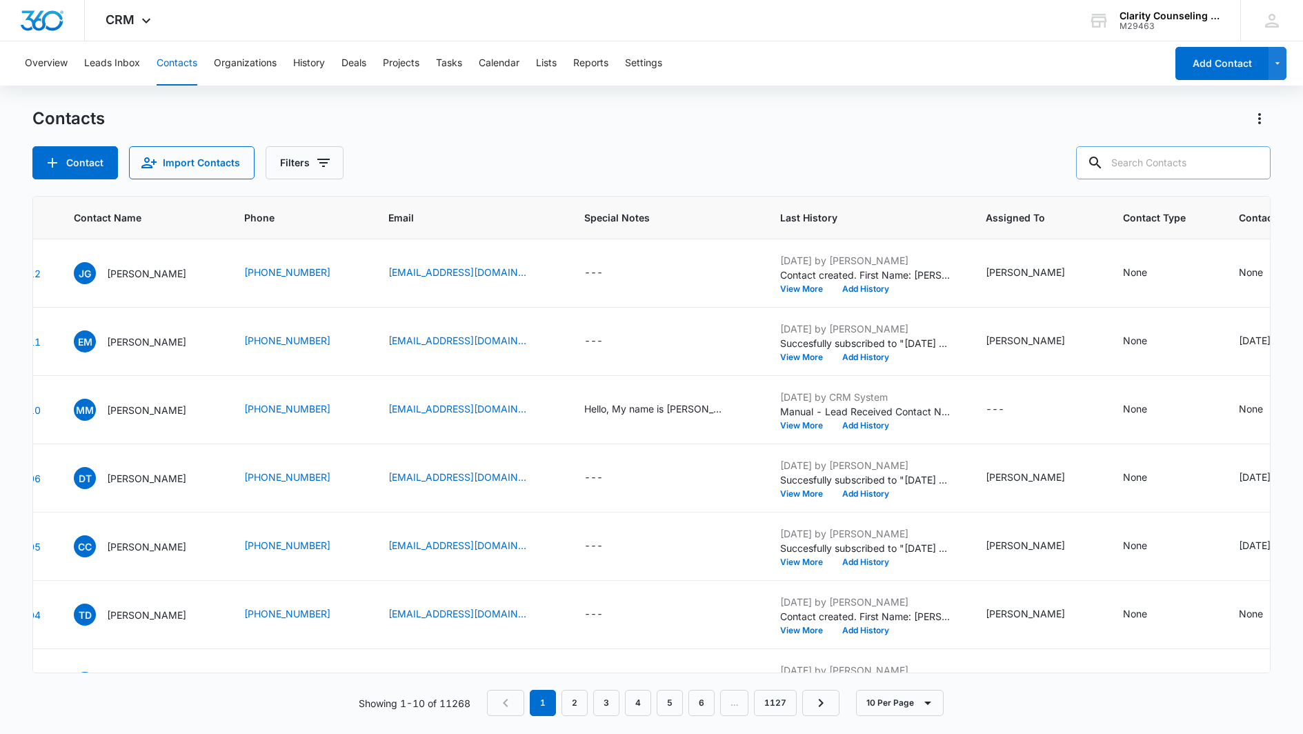
paste input "[EMAIL_ADDRESS][DOMAIN_NAME]"
type input "[EMAIL_ADDRESS][DOMAIN_NAME]"
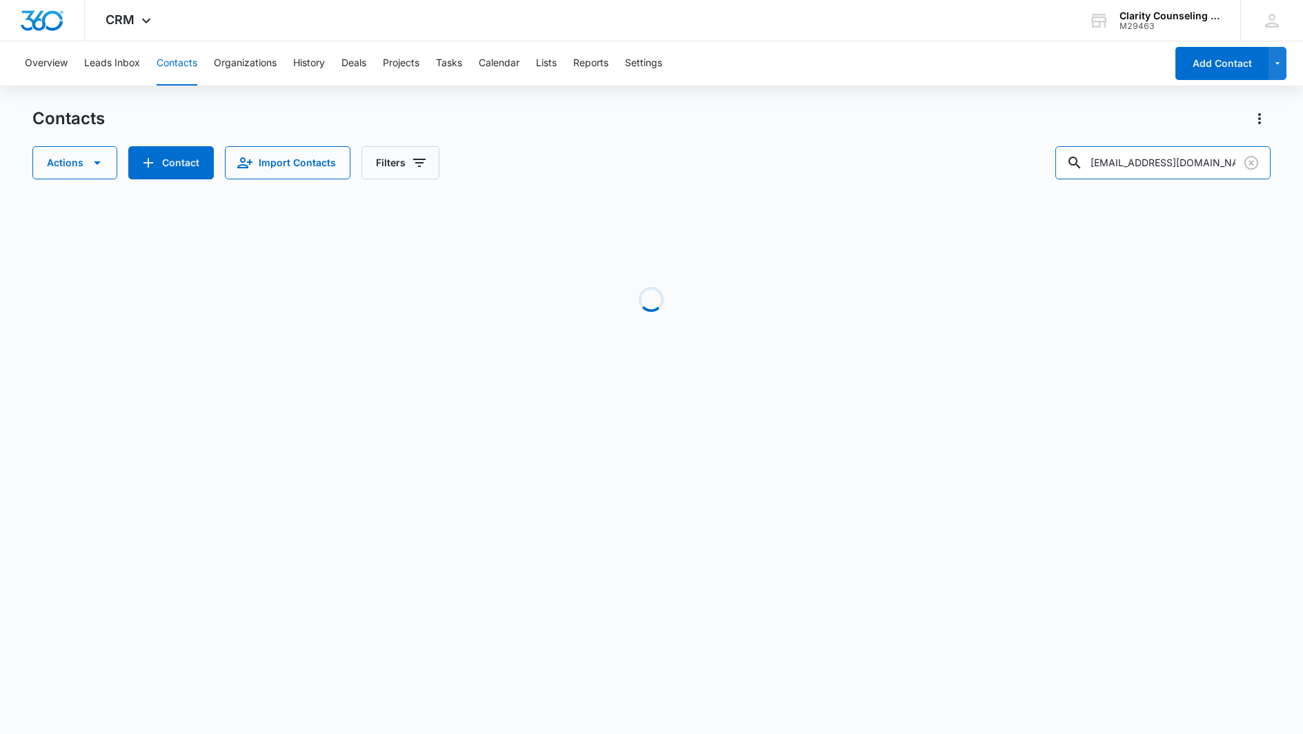
scroll to position [0, 0]
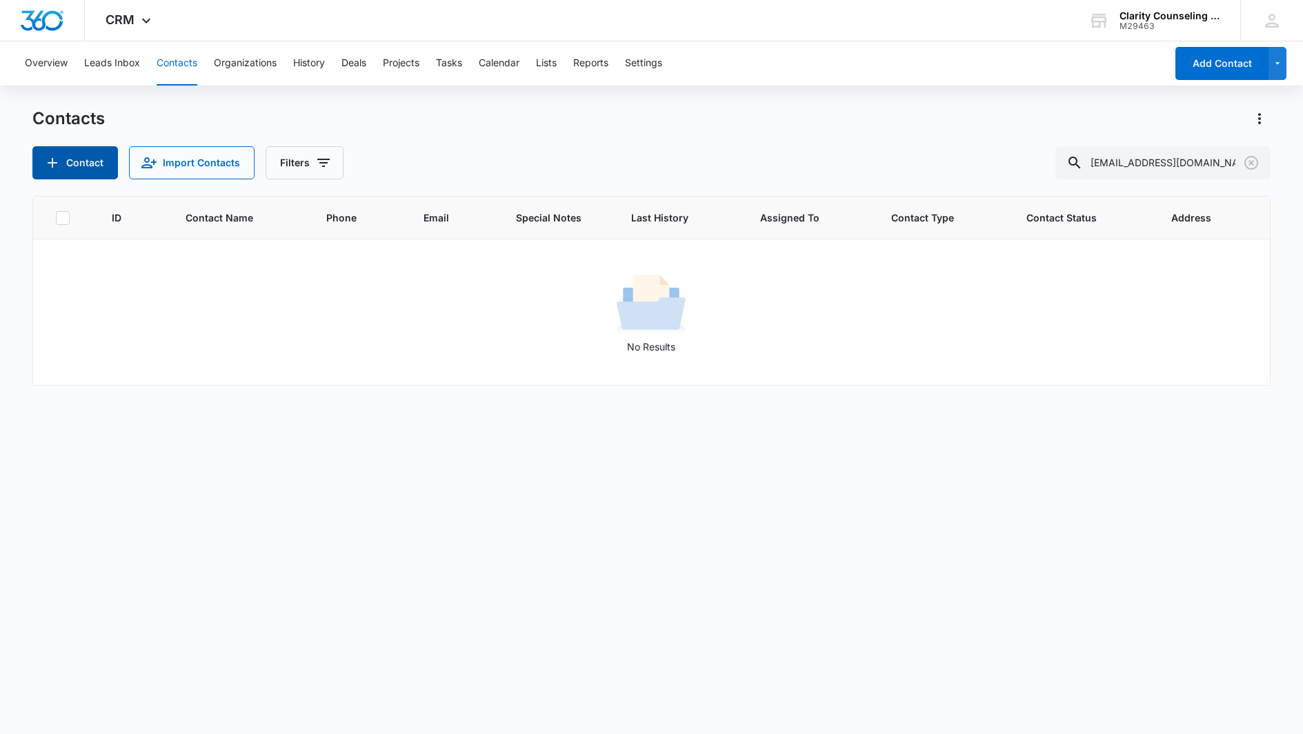
click at [57, 158] on icon "Add Contact" at bounding box center [52, 162] width 17 height 17
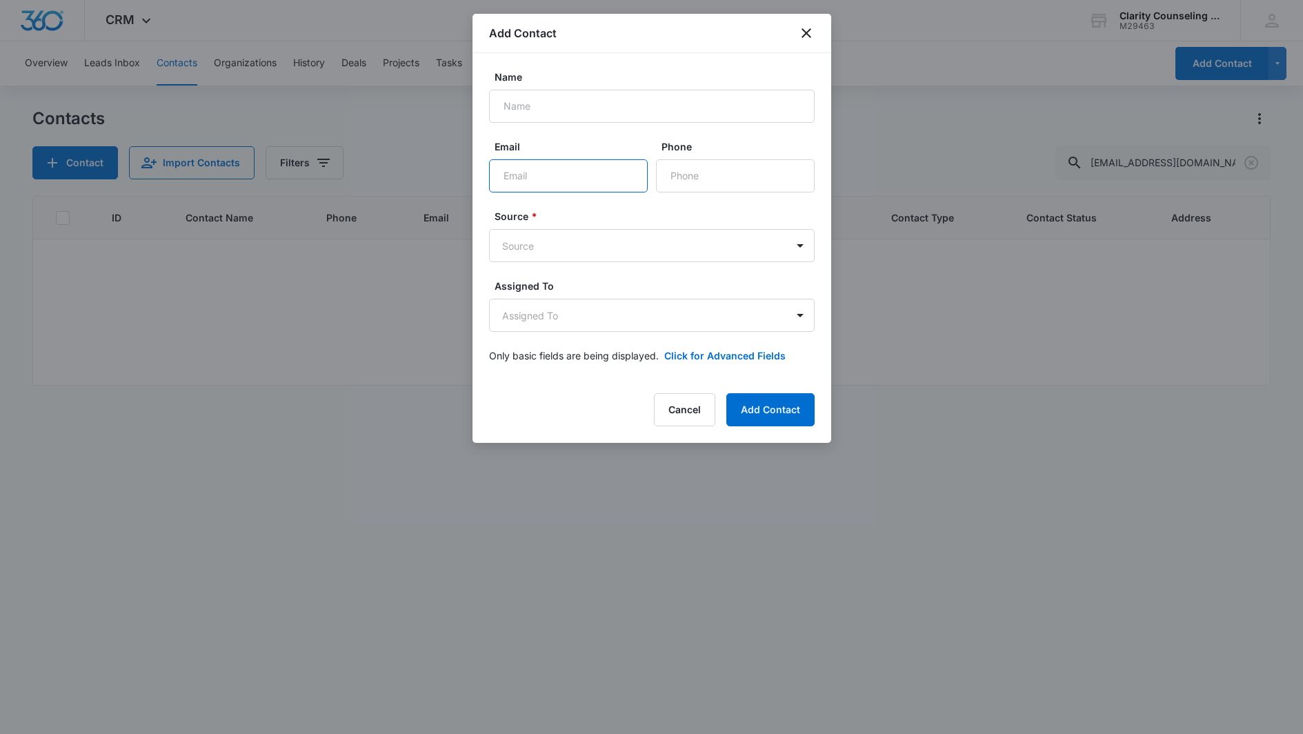
paste input "[EMAIL_ADDRESS][DOMAIN_NAME]"
type input "[EMAIL_ADDRESS][DOMAIN_NAME]"
paste input "[PERSON_NAME]"
type input "[PERSON_NAME]"
paste input "[PHONE_NUMBER]"
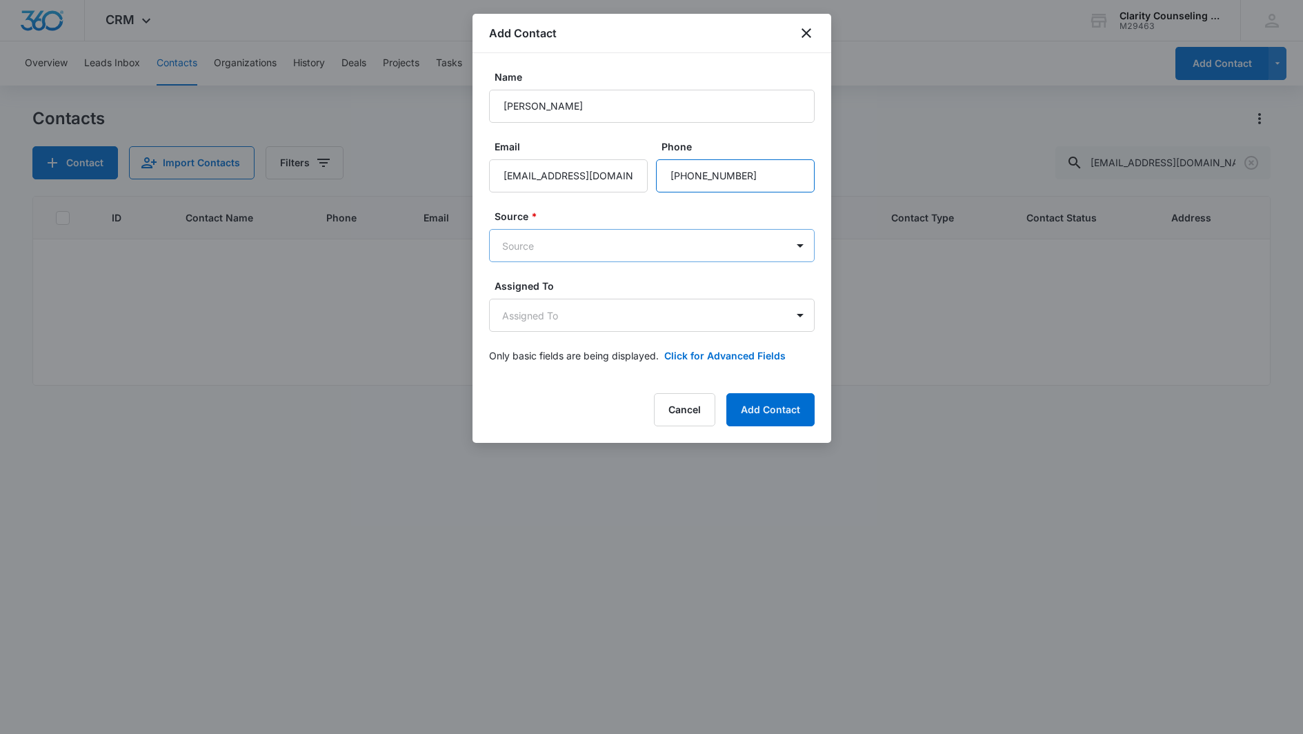
type input "[PHONE_NUMBER]"
click at [633, 246] on body "CRM Apps Reputation Websites Forms CRM Email Social Content Ads Intelligence Fi…" at bounding box center [651, 367] width 1303 height 734
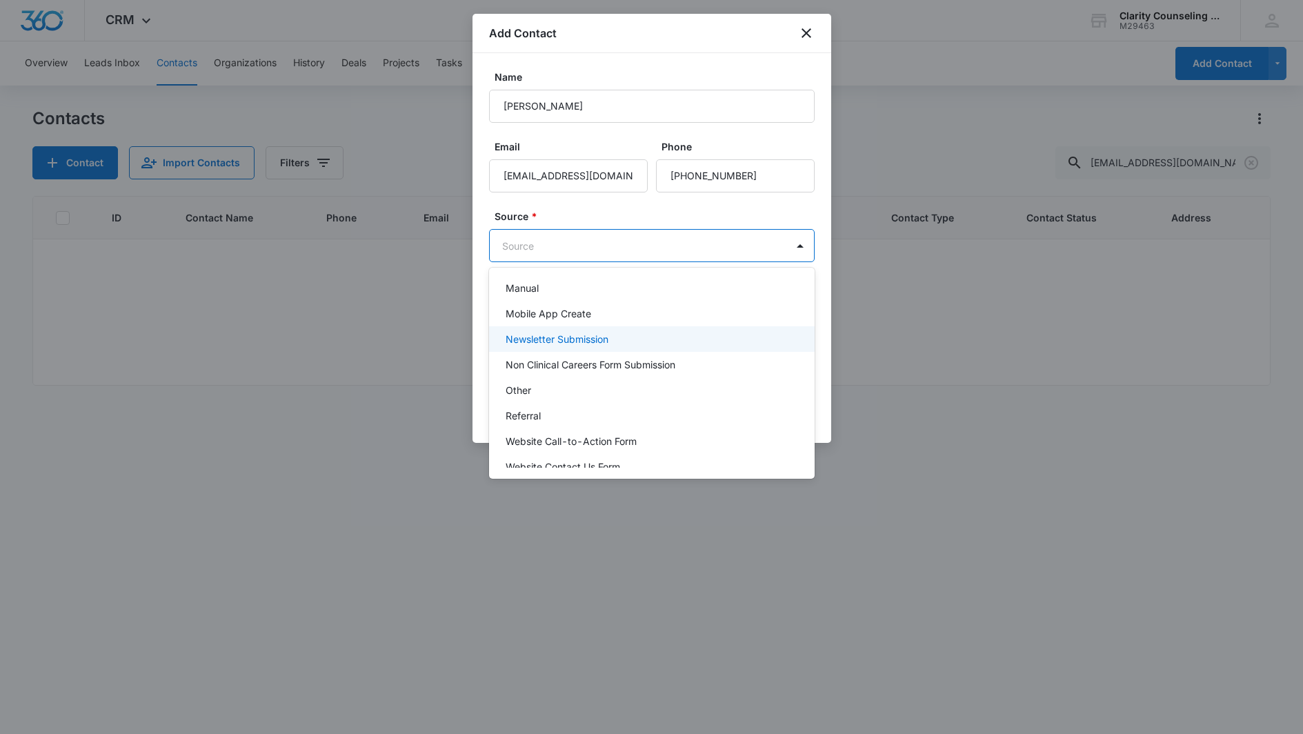
scroll to position [174, 0]
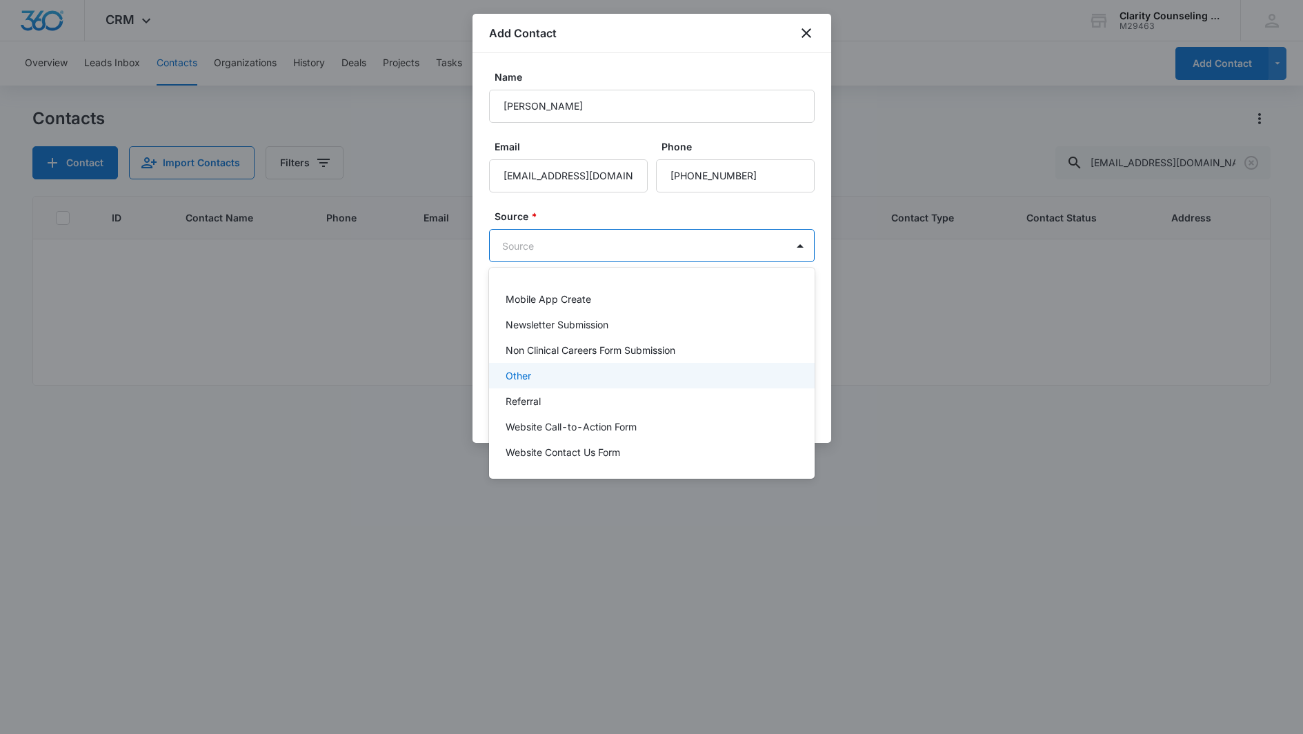
click at [565, 386] on div "Other" at bounding box center [652, 376] width 326 height 26
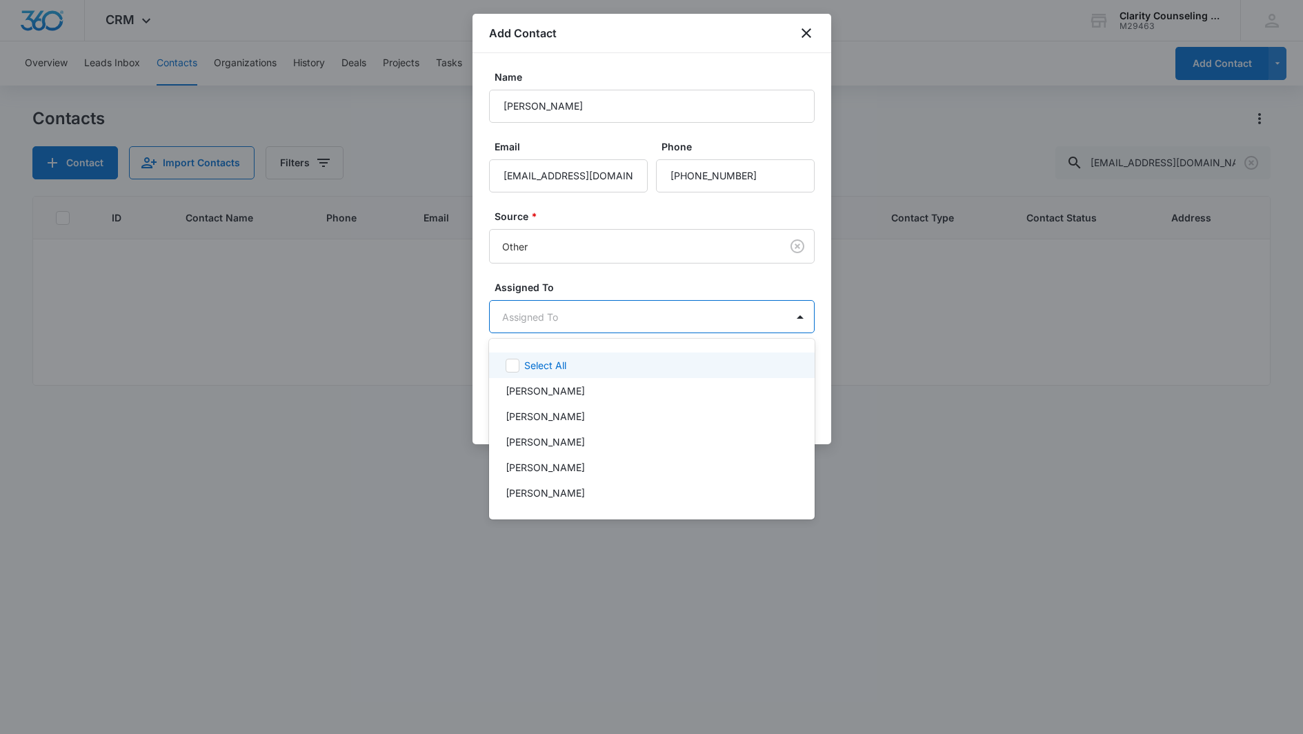
click at [582, 315] on body "CRM Apps Reputation Websites Forms CRM Email Social Content Ads Intelligence Fi…" at bounding box center [651, 367] width 1303 height 734
click at [585, 468] on p "[PERSON_NAME]" at bounding box center [545, 467] width 79 height 14
click at [601, 305] on div at bounding box center [651, 367] width 1303 height 734
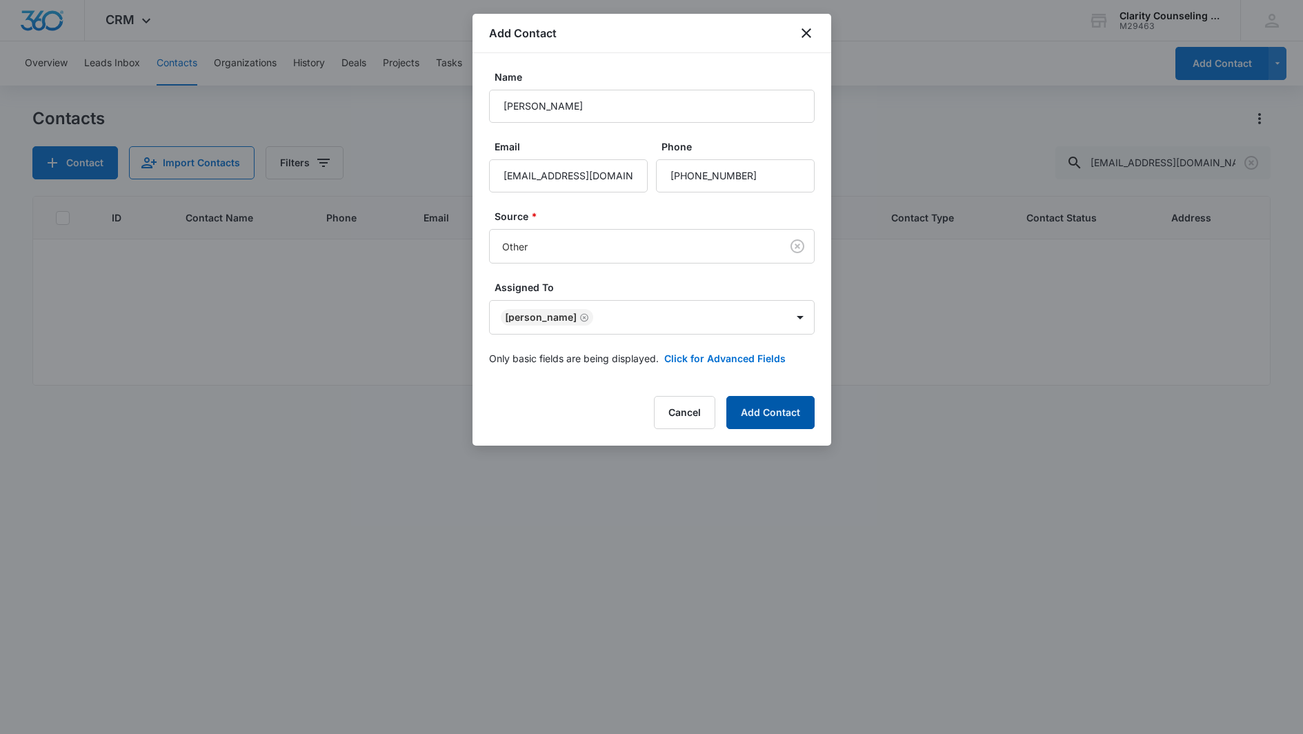
click at [755, 408] on button "Add Contact" at bounding box center [770, 412] width 88 height 33
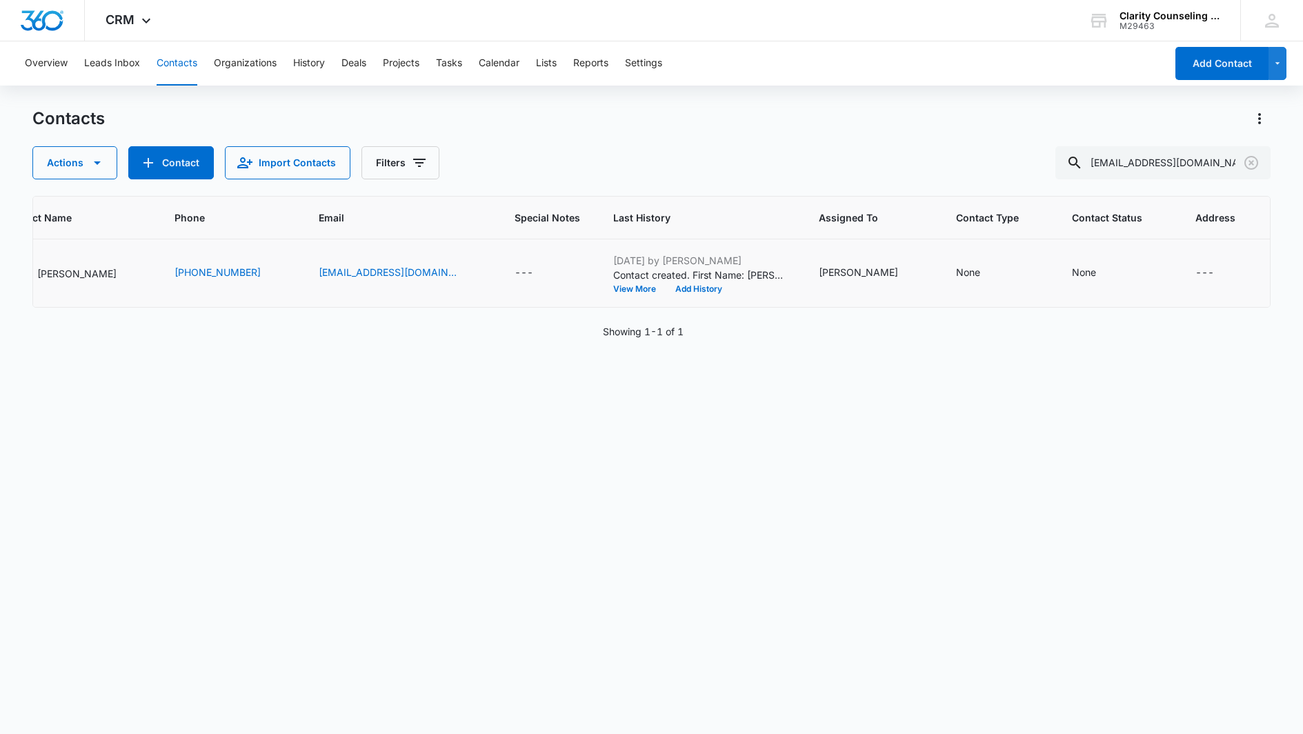
scroll to position [0, 162]
click at [1074, 275] on div "None" at bounding box center [1084, 272] width 24 height 14
click at [1079, 181] on div at bounding box center [1076, 185] width 68 height 17
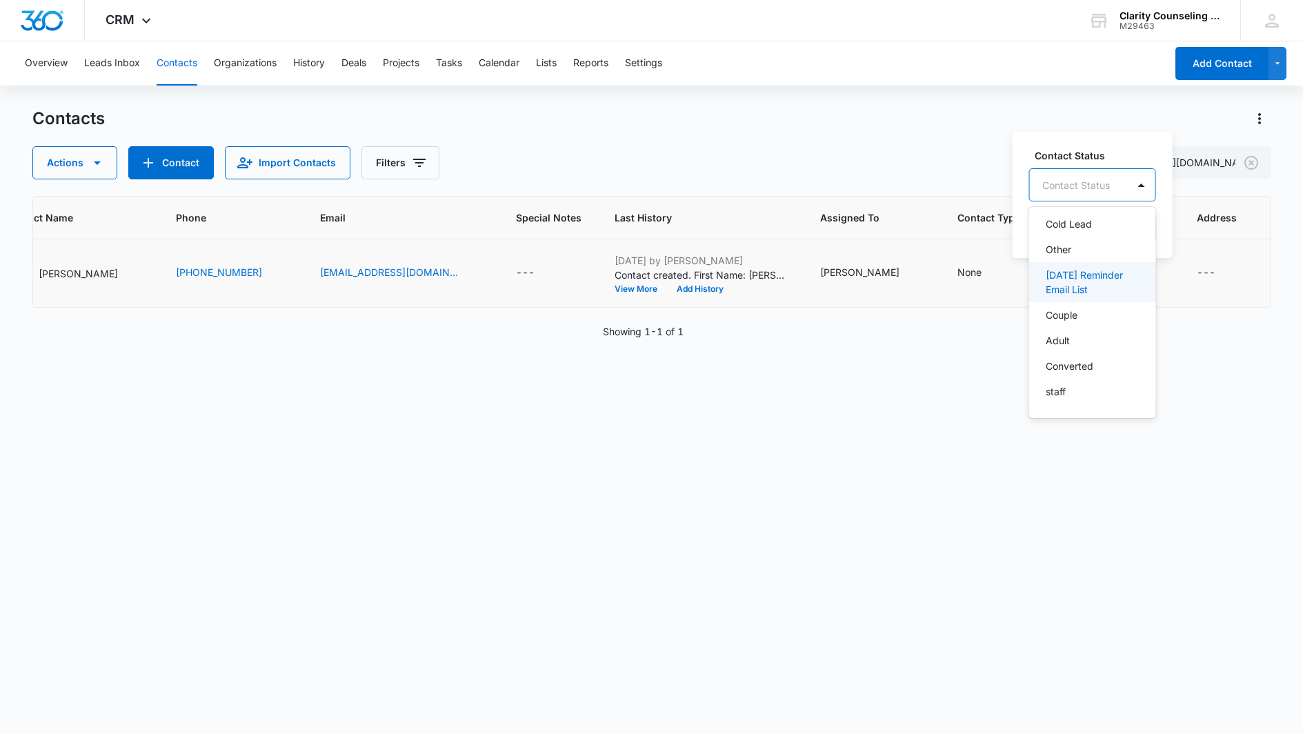
drag, startPoint x: 1081, startPoint y: 277, endPoint x: 1107, endPoint y: 220, distance: 62.0
click at [1081, 277] on p "[DATE] Reminder Email List" at bounding box center [1091, 282] width 91 height 29
click at [1203, 181] on div "[DATE] Reminder Email List" at bounding box center [1118, 184] width 176 height 33
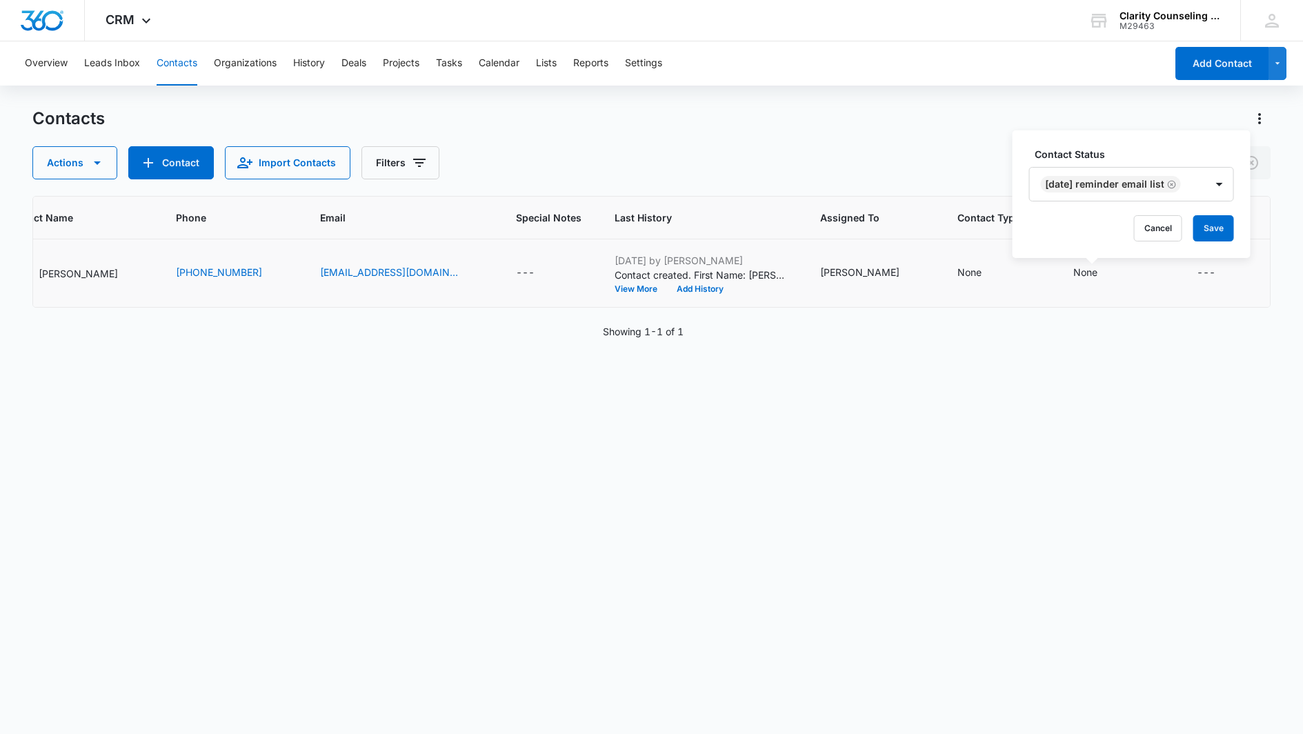
drag, startPoint x: 1215, startPoint y: 228, endPoint x: 1064, endPoint y: 283, distance: 160.4
click at [1215, 228] on button "Save" at bounding box center [1213, 228] width 41 height 26
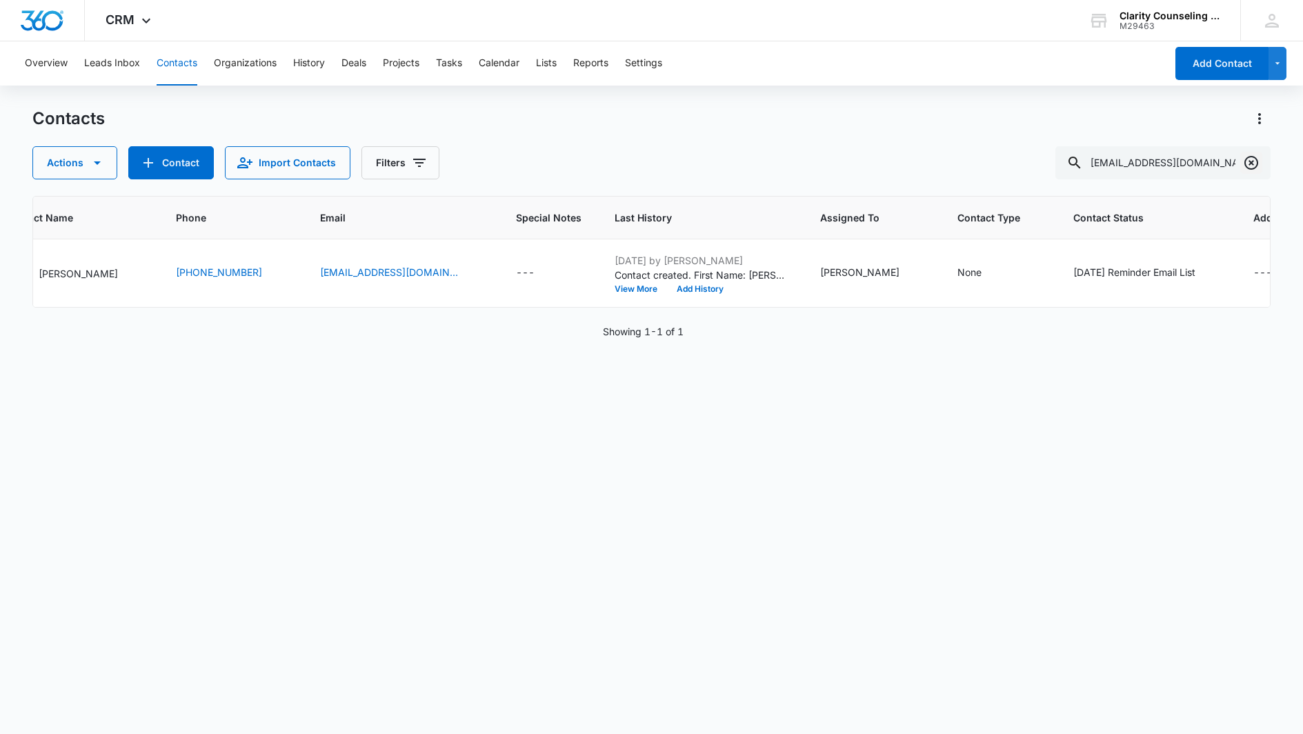
click at [1250, 161] on icon "Clear" at bounding box center [1251, 163] width 14 height 14
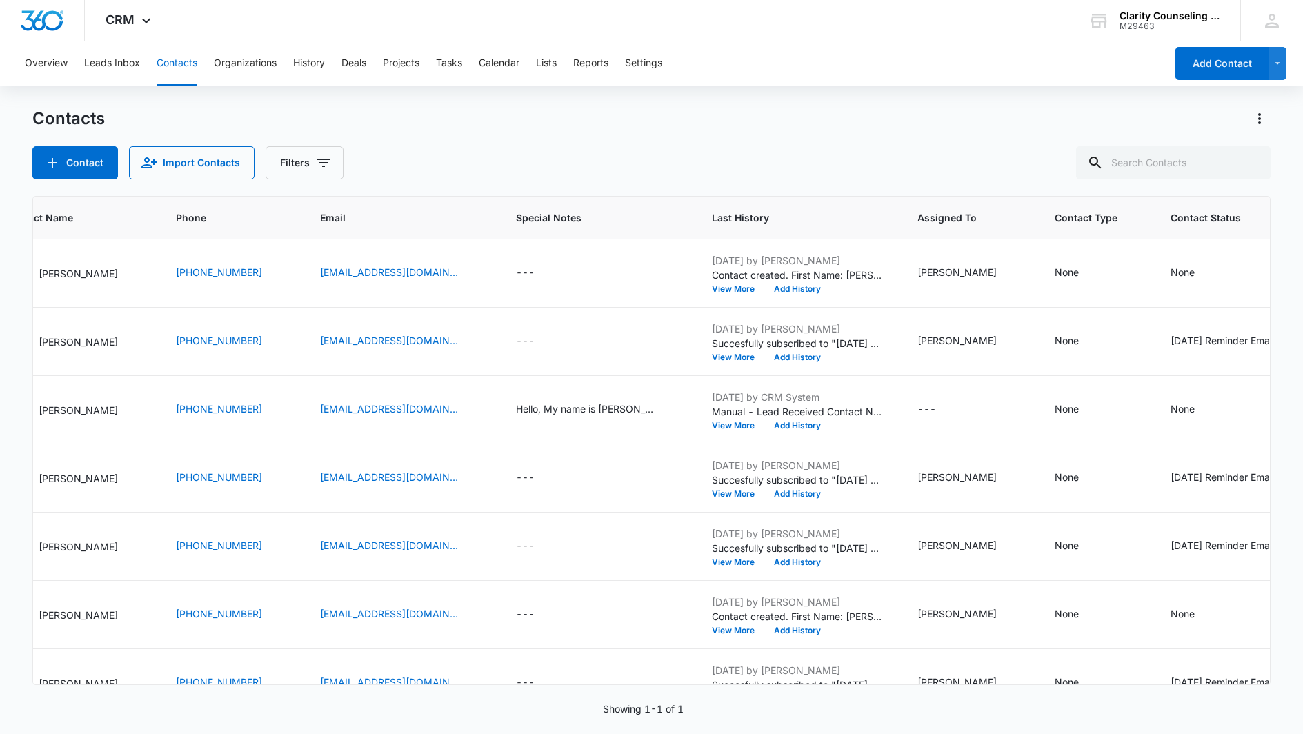
click at [1250, 161] on div at bounding box center [1251, 162] width 22 height 33
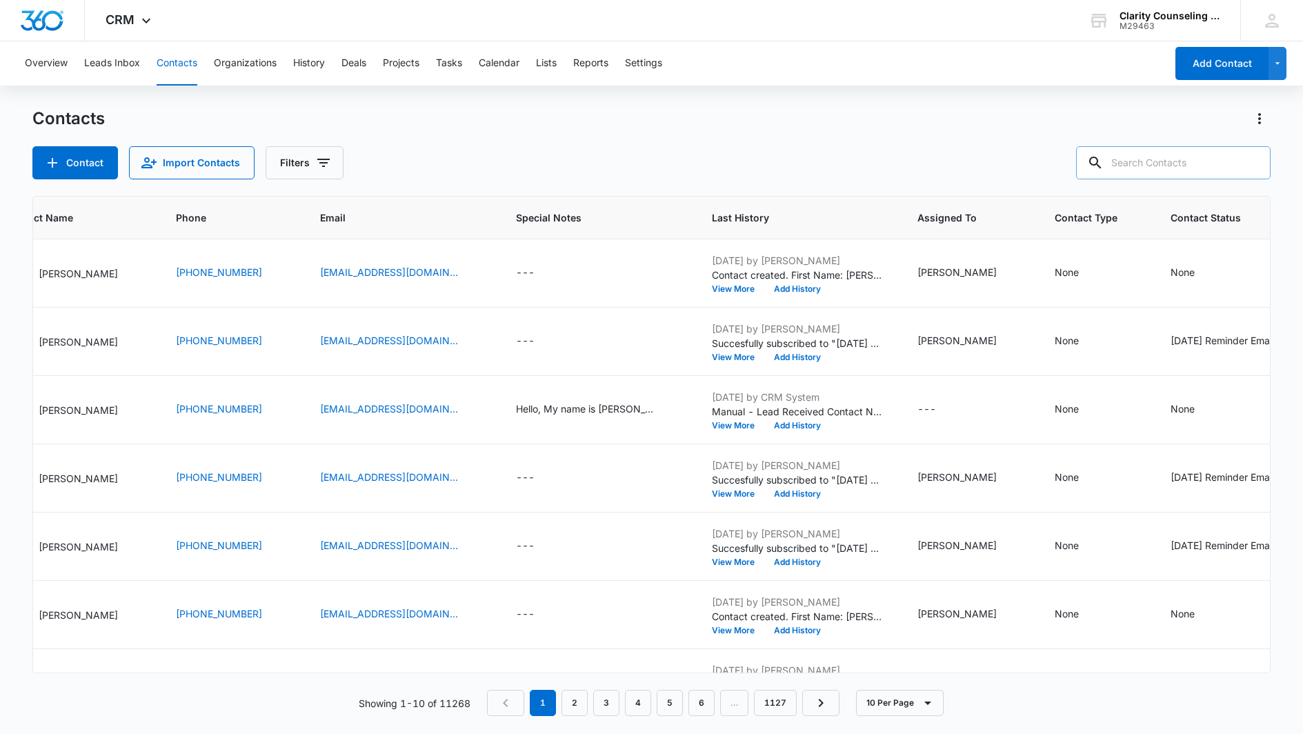
paste input "[EMAIL_ADDRESS][DOMAIN_NAME]"
type input "[EMAIL_ADDRESS][DOMAIN_NAME]"
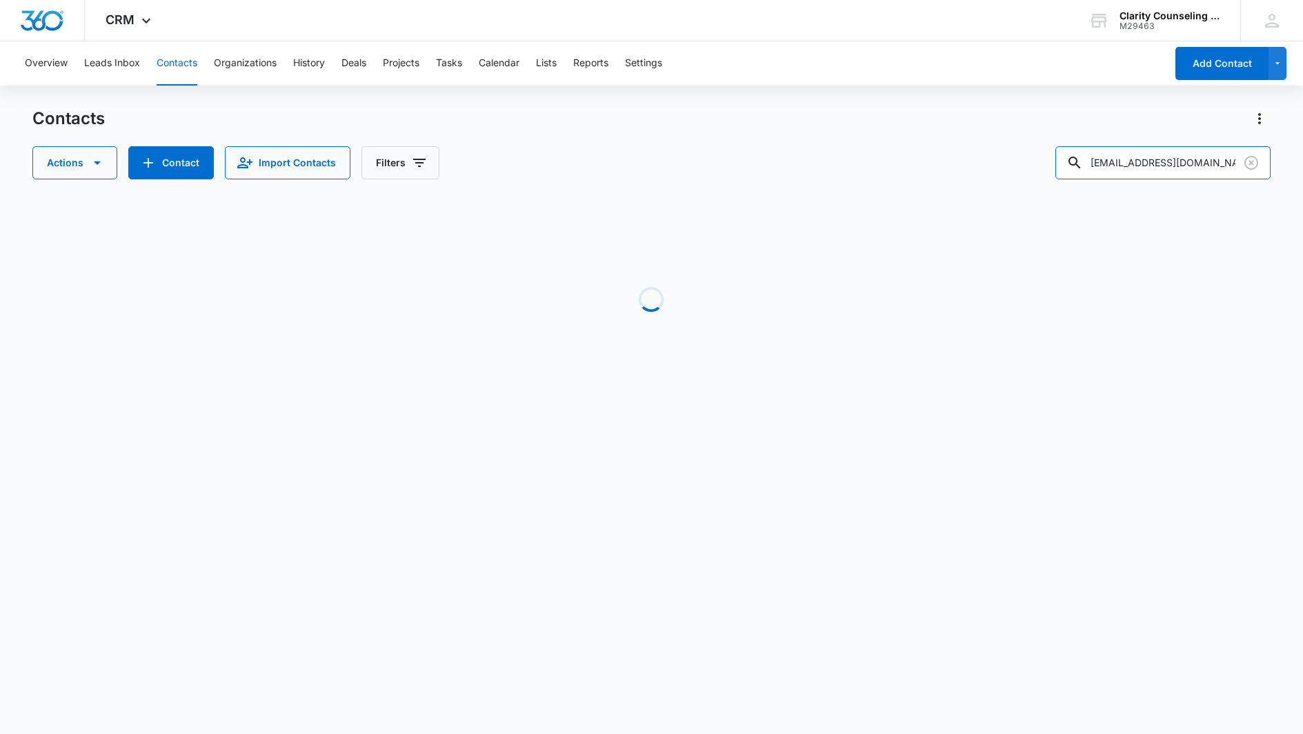
scroll to position [0, 121]
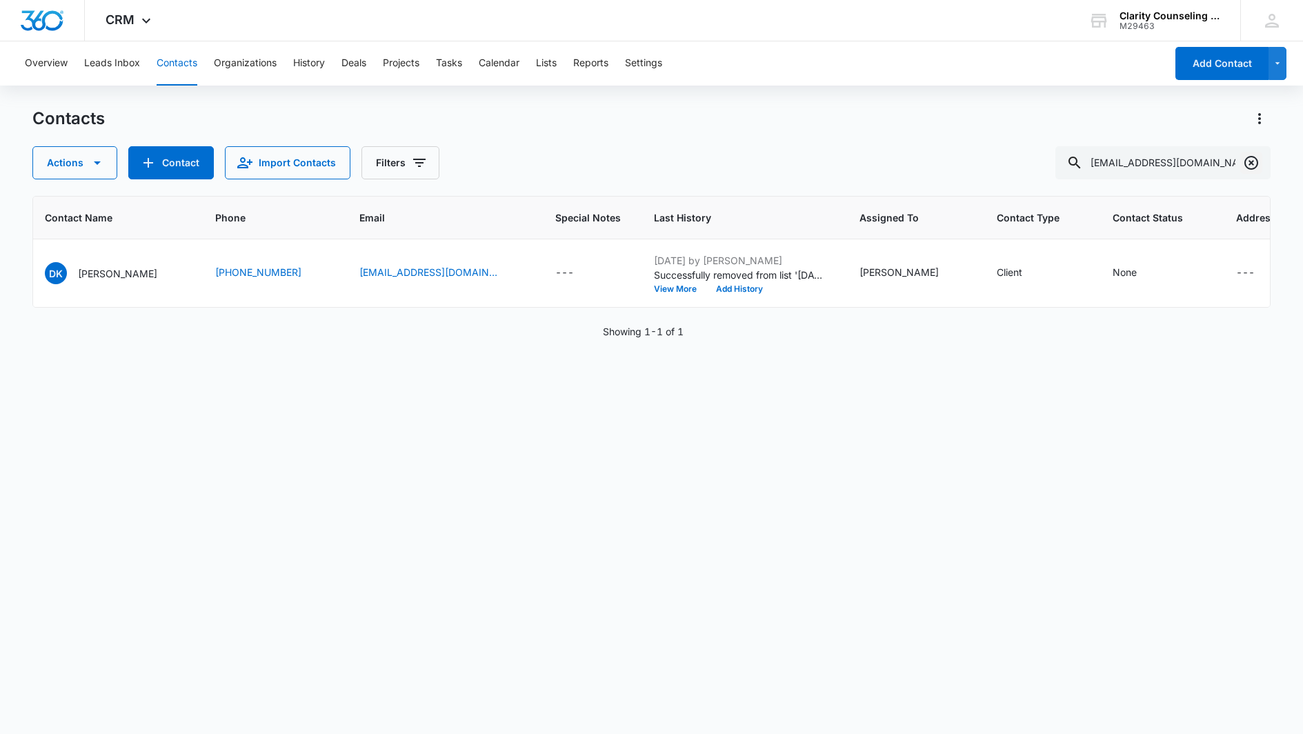
click at [1246, 161] on icon "Clear" at bounding box center [1251, 163] width 14 height 14
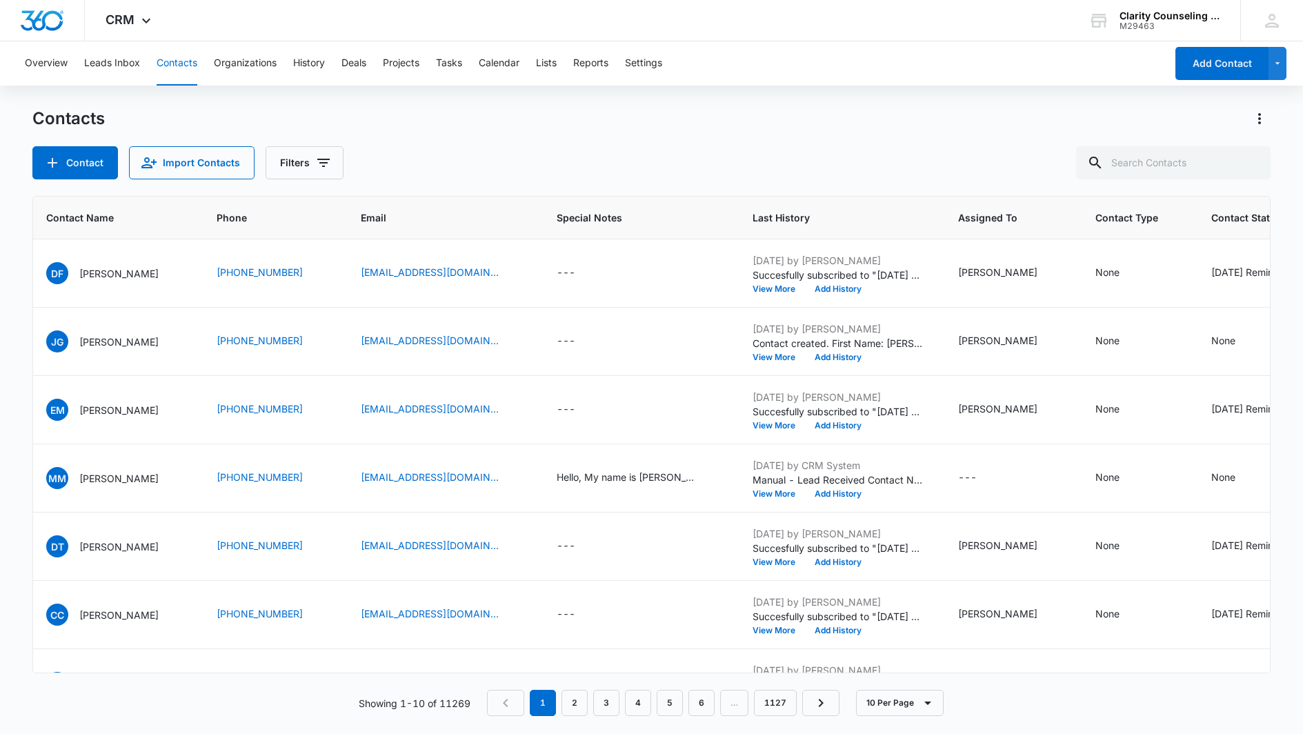
click at [1246, 162] on div at bounding box center [1251, 162] width 22 height 33
paste input "[EMAIL_ADDRESS][DOMAIN_NAME]"
type input "[EMAIL_ADDRESS][DOMAIN_NAME]"
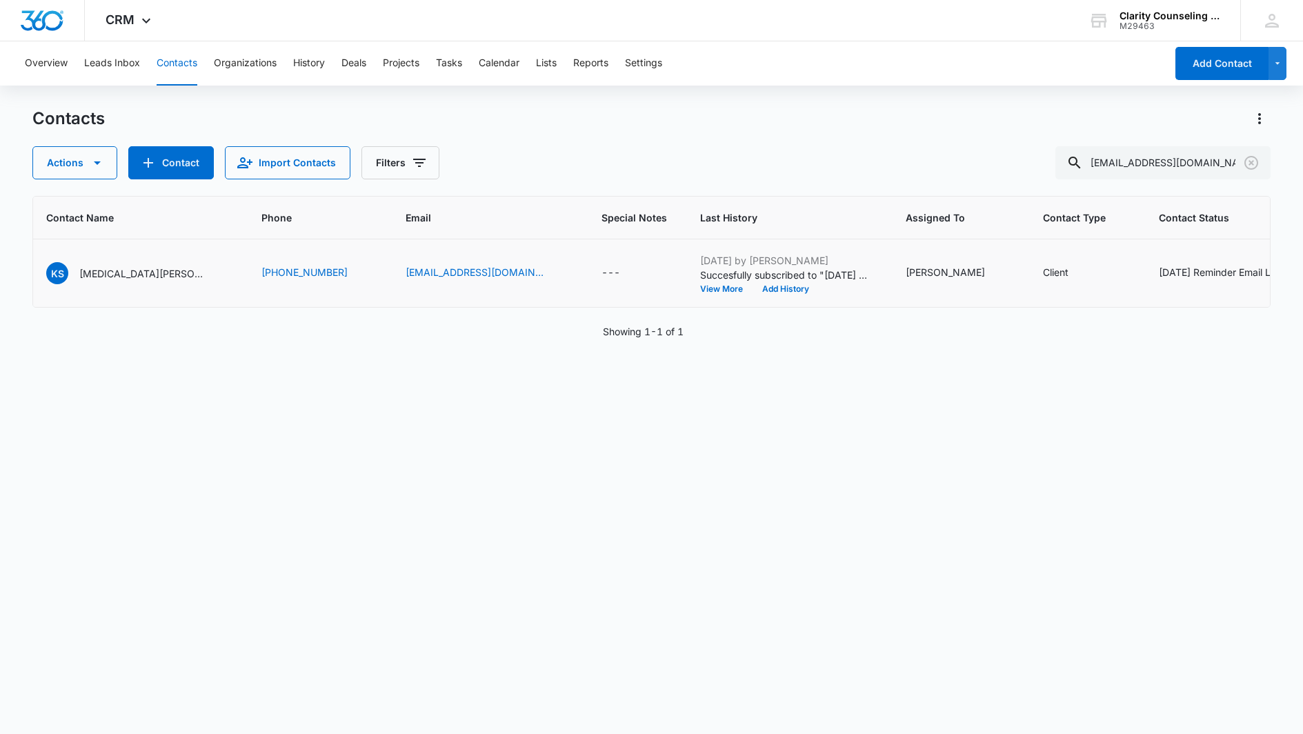
click at [1159, 280] on div "[DATE] Reminder Email List" at bounding box center [1220, 273] width 122 height 17
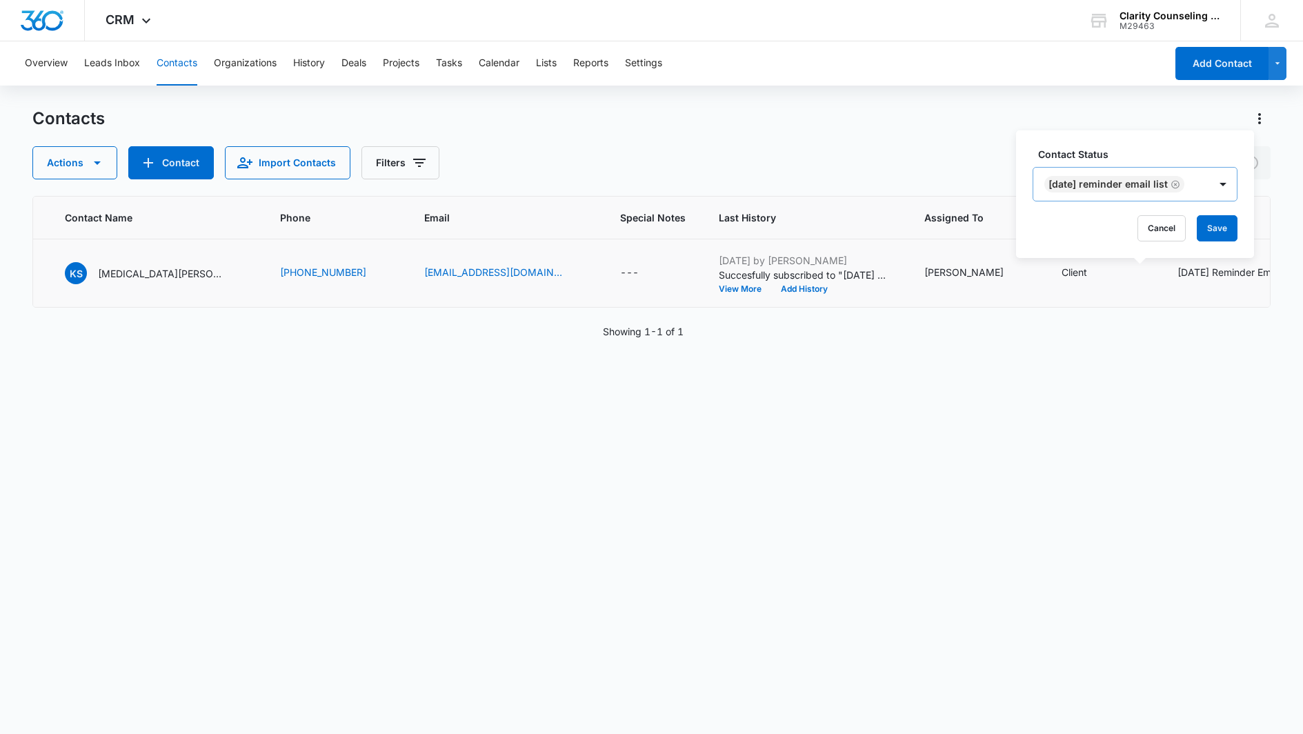
scroll to position [0, 0]
click at [1180, 185] on icon "Remove Saturday Reminder Email List" at bounding box center [1175, 184] width 10 height 10
drag, startPoint x: 1173, startPoint y: 225, endPoint x: 1062, endPoint y: 251, distance: 114.1
click at [1173, 226] on button "Save" at bounding box center [1183, 228] width 41 height 26
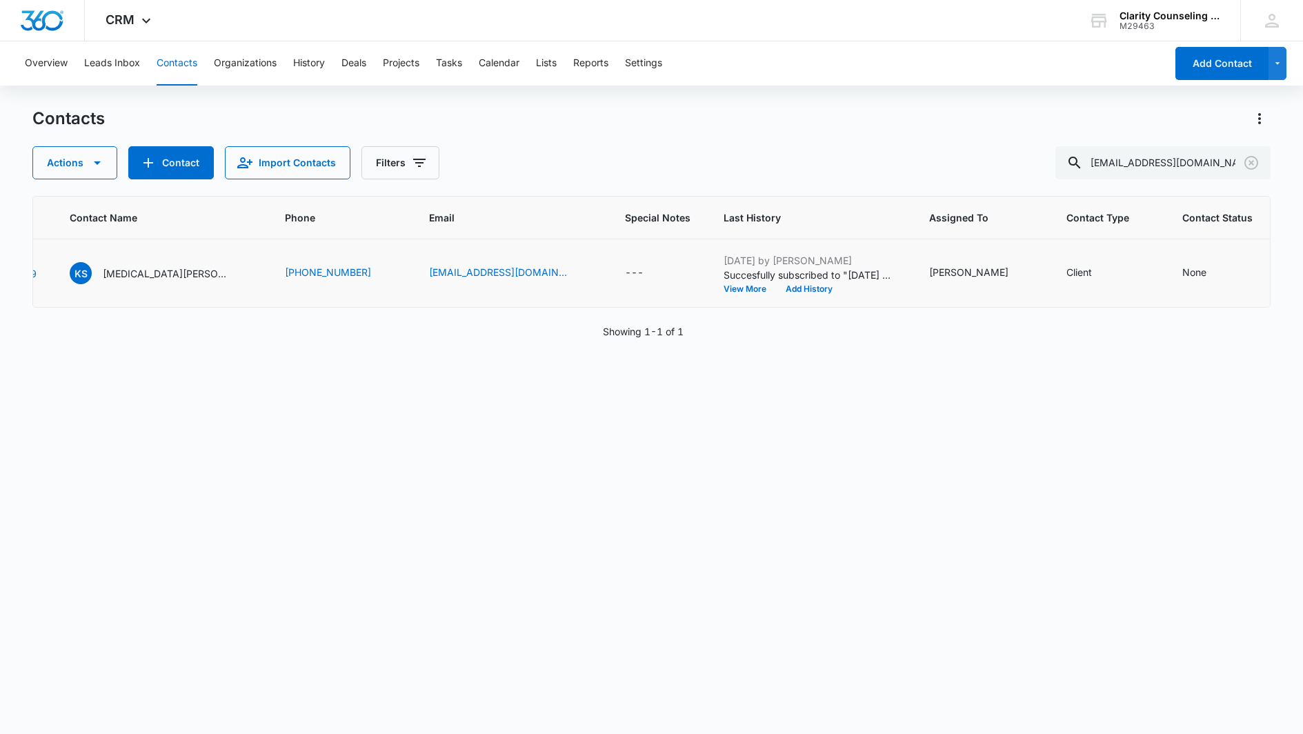
click at [1250, 163] on icon "Clear" at bounding box center [1251, 163] width 14 height 14
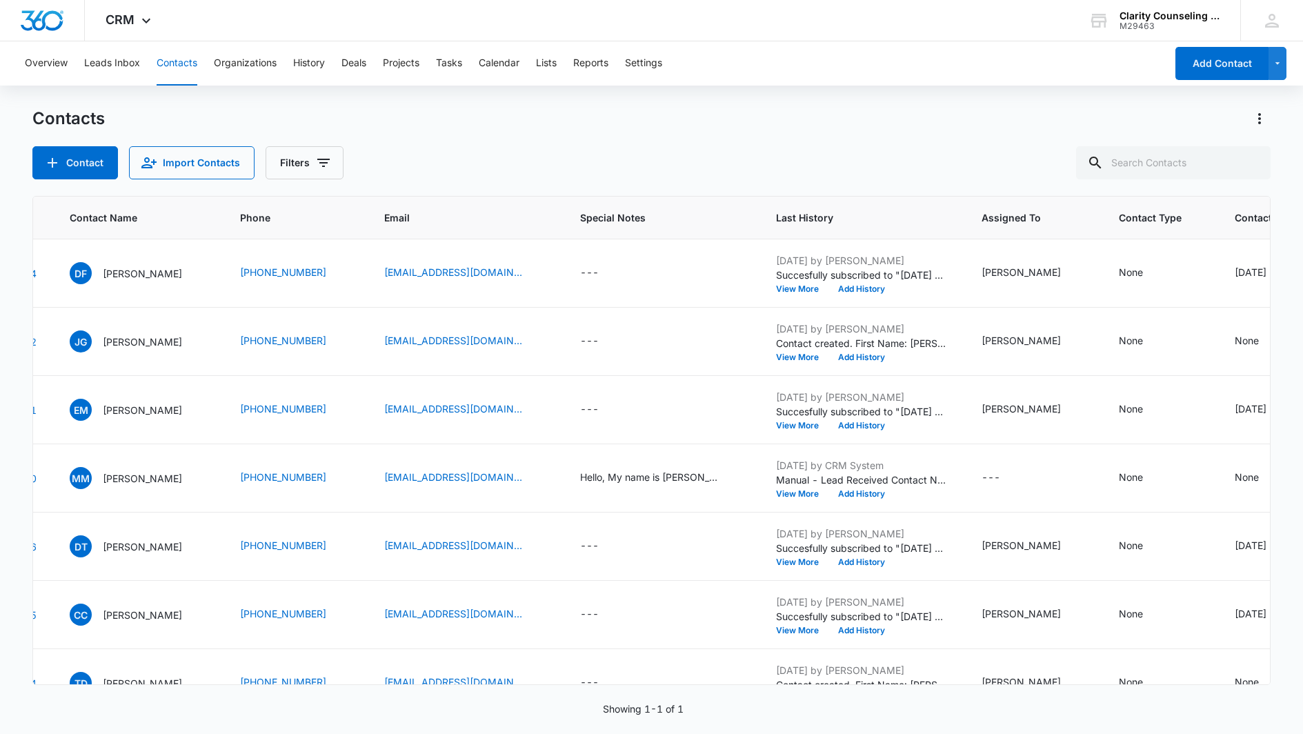
click at [1250, 163] on div at bounding box center [1251, 162] width 22 height 33
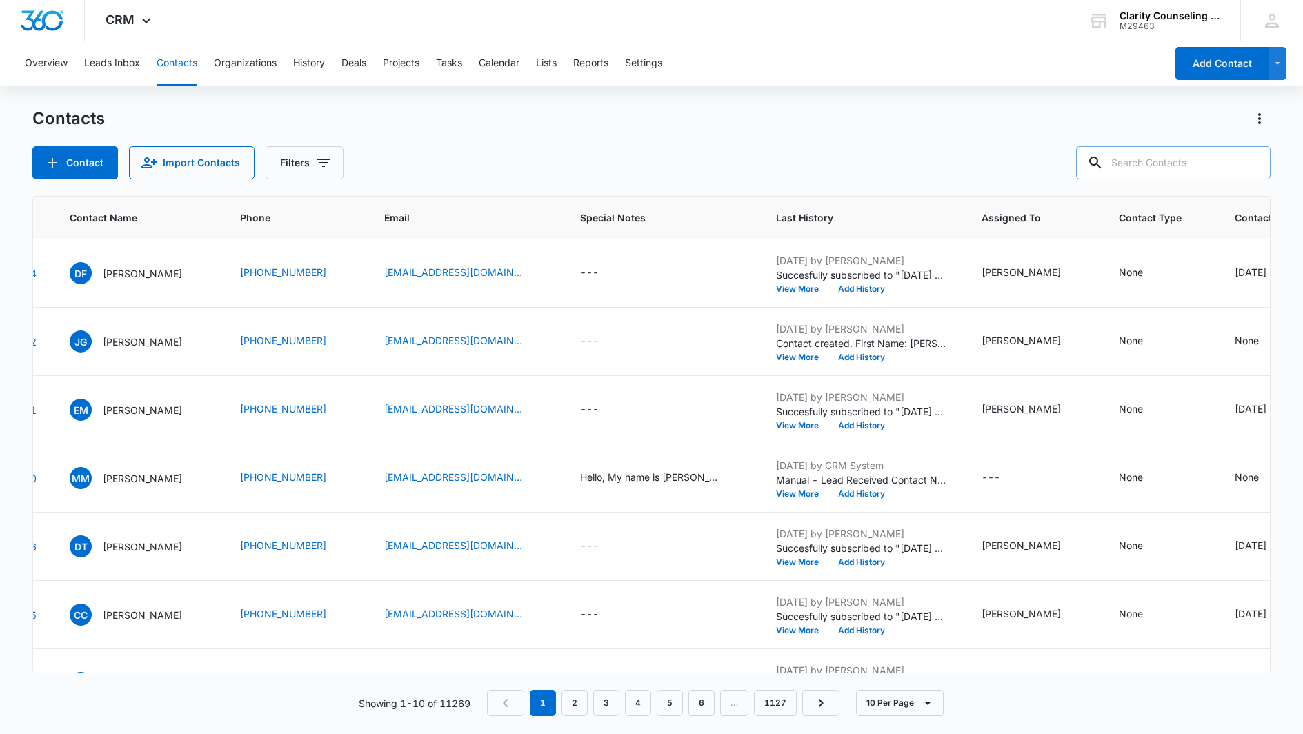
paste input "[EMAIL_ADDRESS][DOMAIN_NAME]"
type input "[EMAIL_ADDRESS][DOMAIN_NAME]"
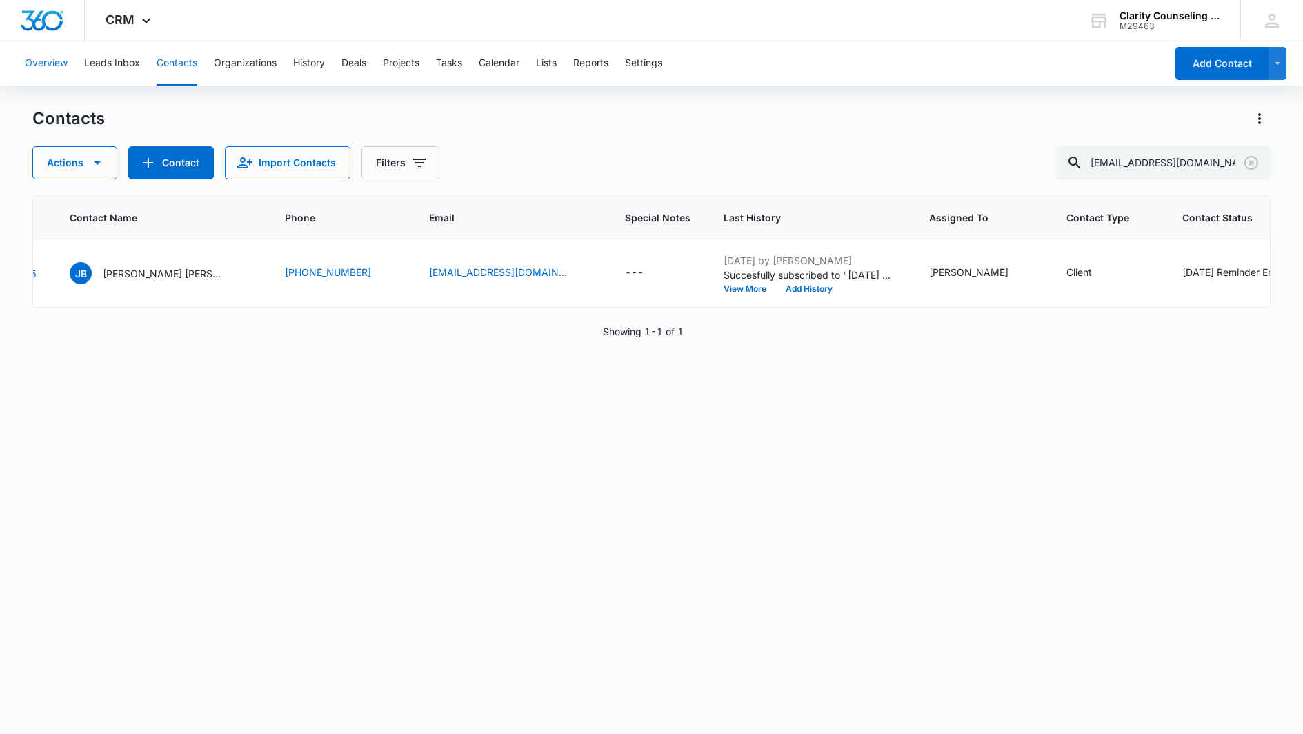
click at [1245, 160] on icon "Clear" at bounding box center [1251, 163] width 14 height 14
click at [1245, 160] on div at bounding box center [1251, 162] width 22 height 33
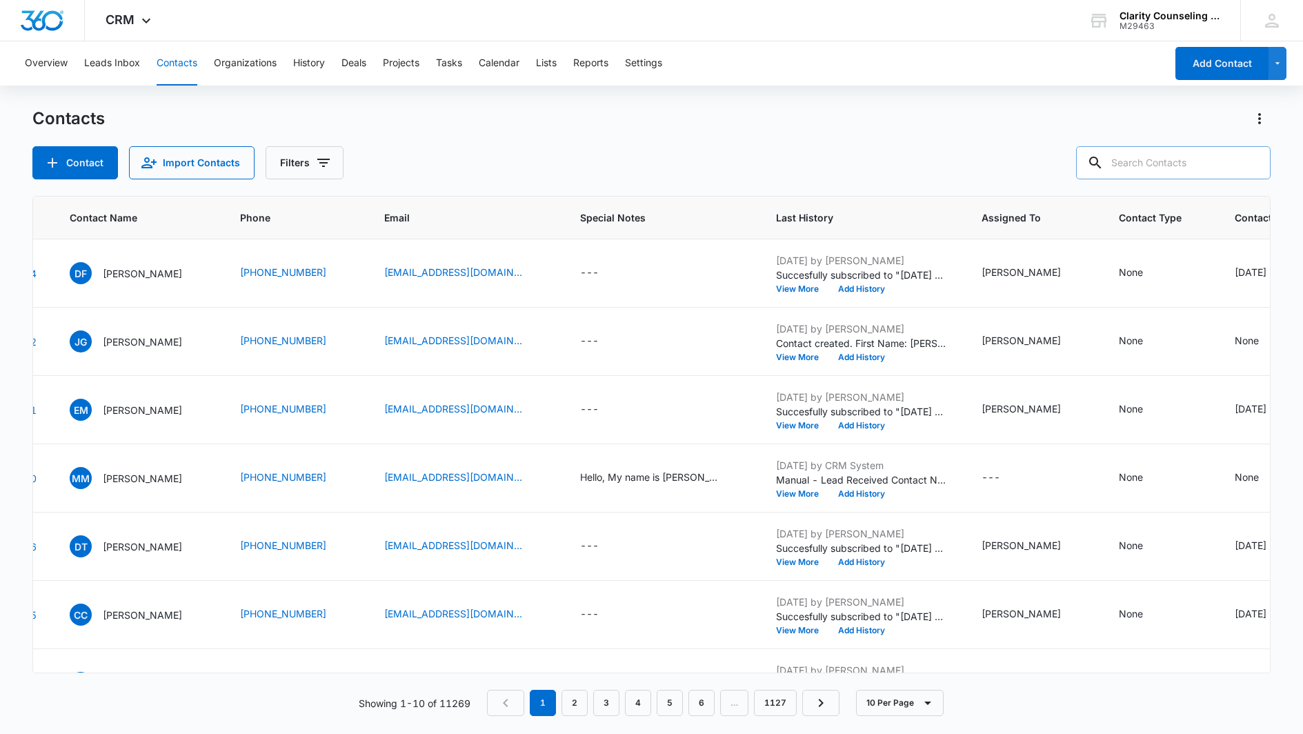
paste input "[EMAIL_ADDRESS][DOMAIN_NAME]"
type input "[EMAIL_ADDRESS][DOMAIN_NAME]"
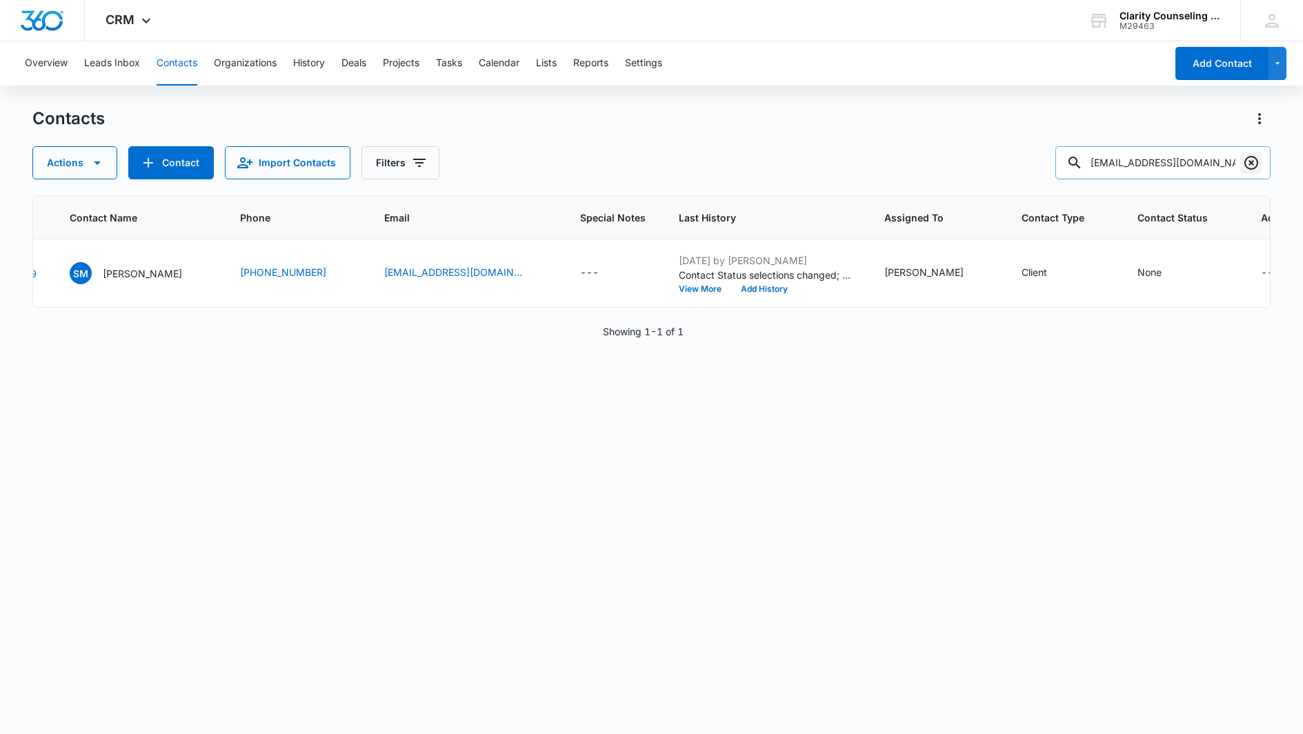
click at [1252, 167] on icon "Clear" at bounding box center [1251, 162] width 17 height 17
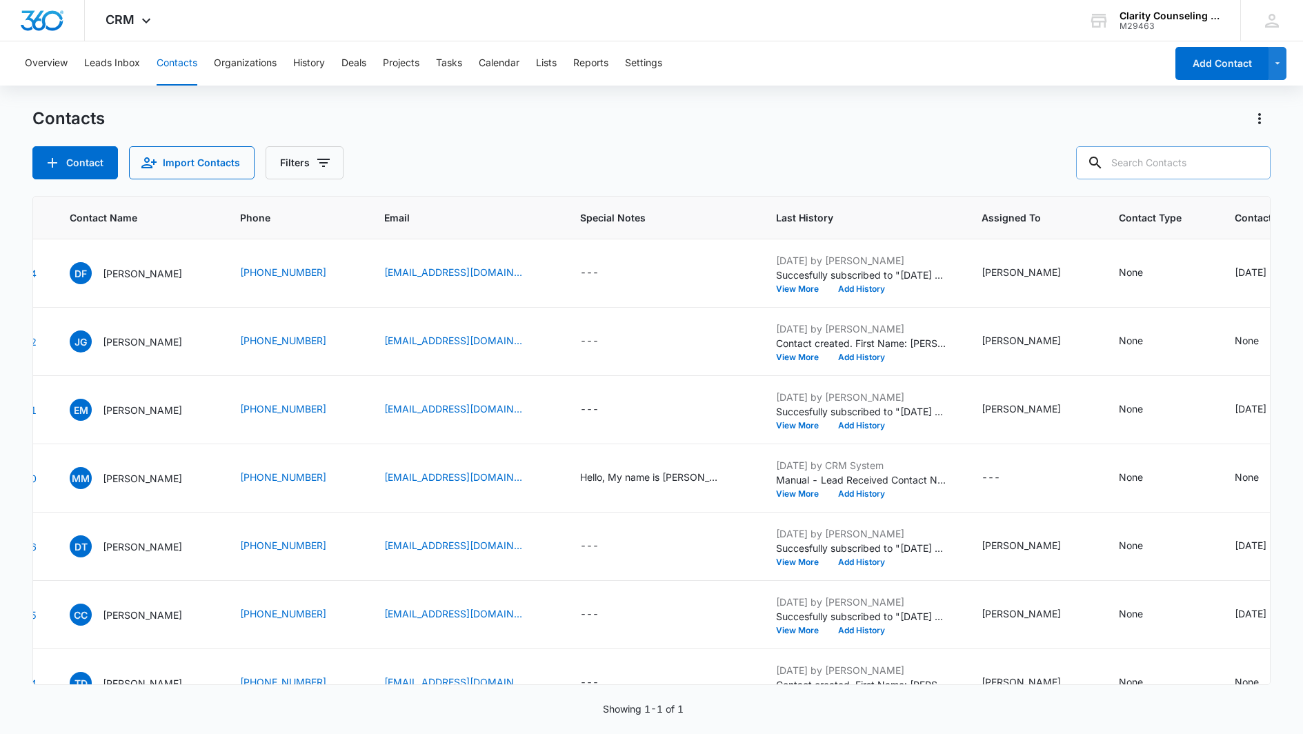
click at [1252, 167] on div at bounding box center [1251, 162] width 22 height 33
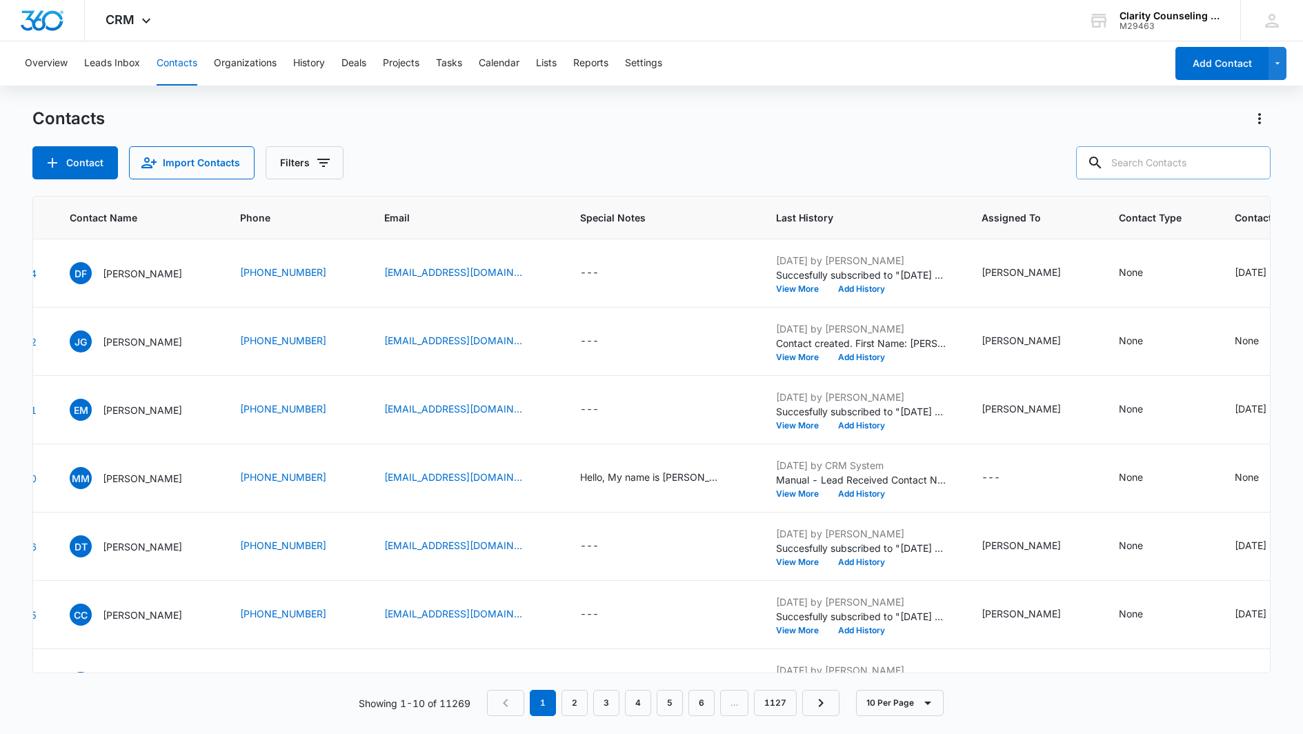
paste input "[PERSON_NAME][EMAIL_ADDRESS][DOMAIN_NAME]"
type input "[PERSON_NAME][EMAIL_ADDRESS][DOMAIN_NAME]"
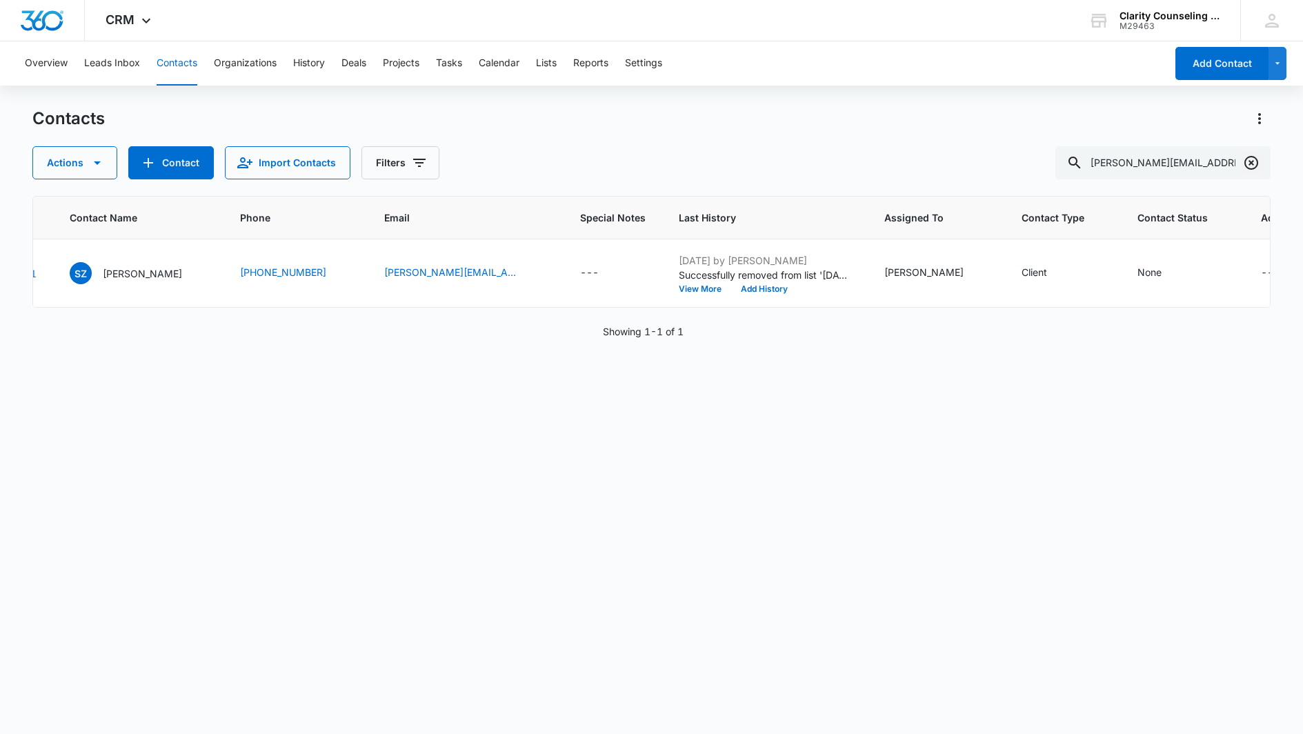
click at [1247, 160] on icon "Clear" at bounding box center [1251, 162] width 17 height 17
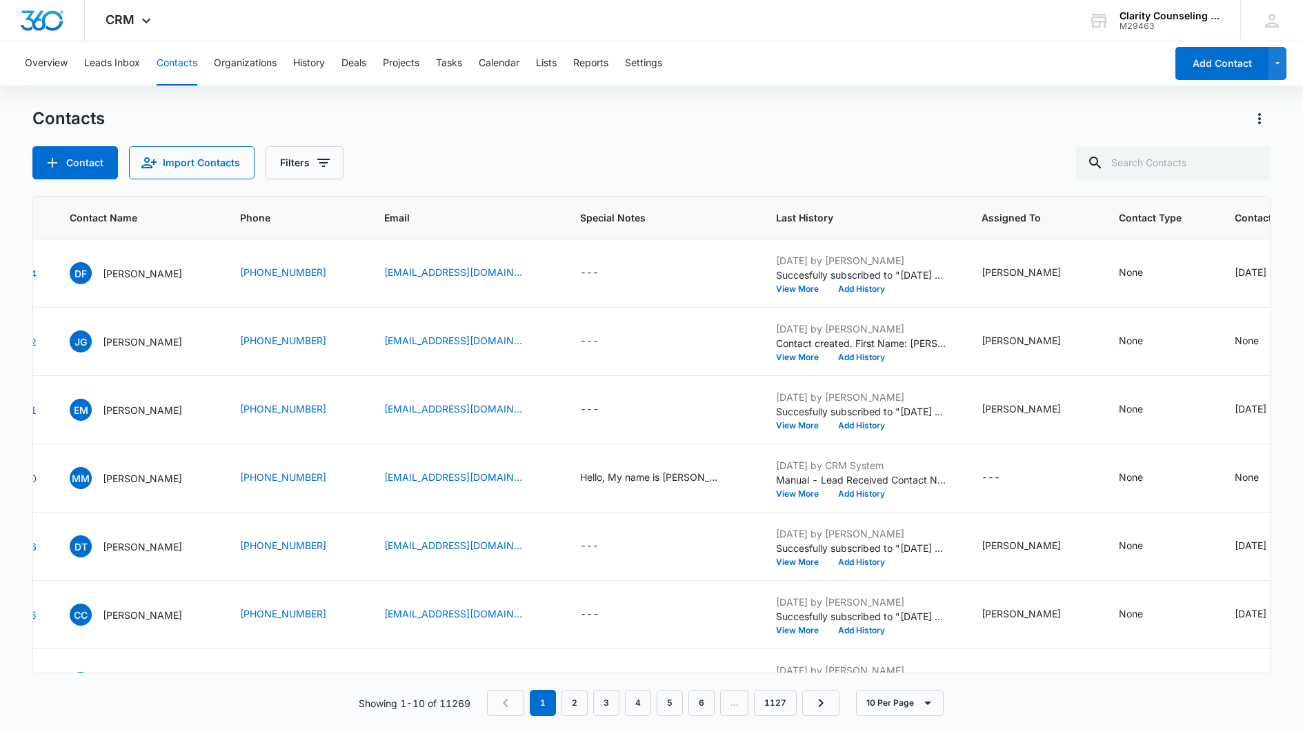
click at [1247, 160] on div at bounding box center [1251, 162] width 22 height 33
paste input "[EMAIL_ADDRESS][DOMAIN_NAME]"
type input "[EMAIL_ADDRESS][DOMAIN_NAME]"
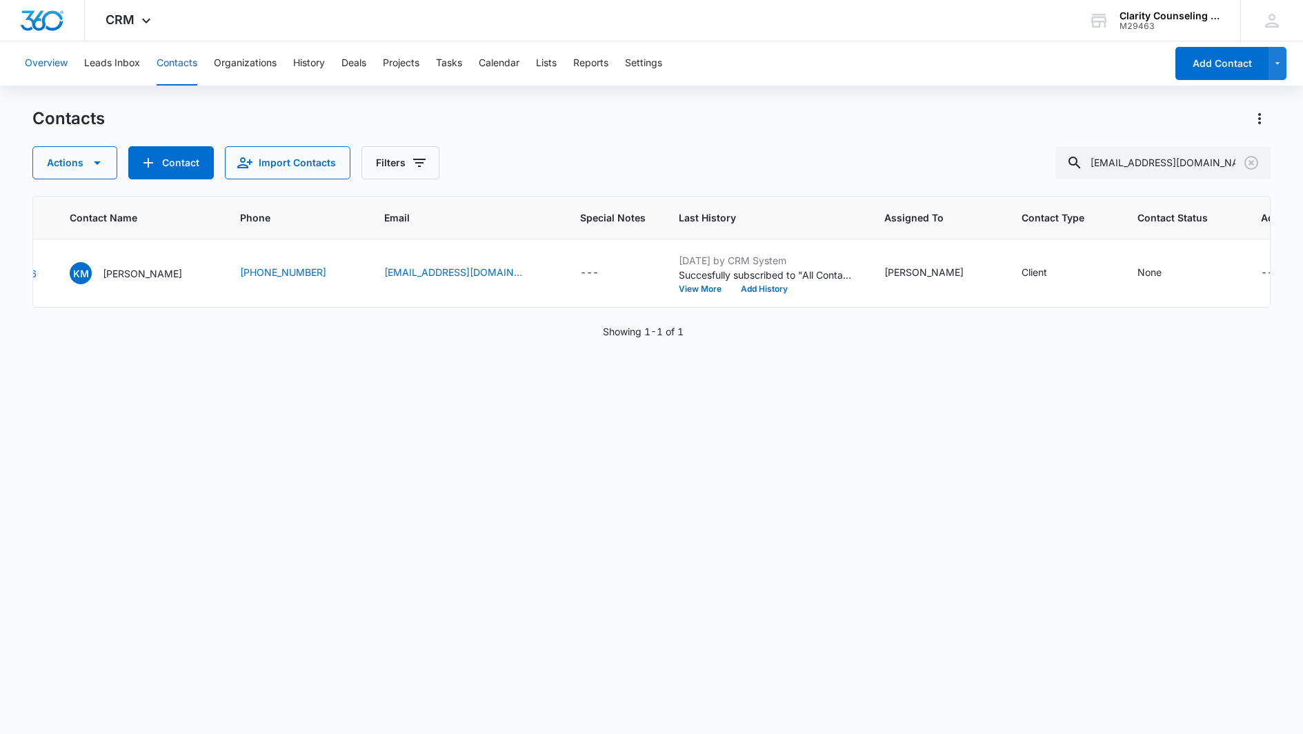
scroll to position [1, 0]
click at [1248, 164] on icon "Clear" at bounding box center [1251, 162] width 17 height 17
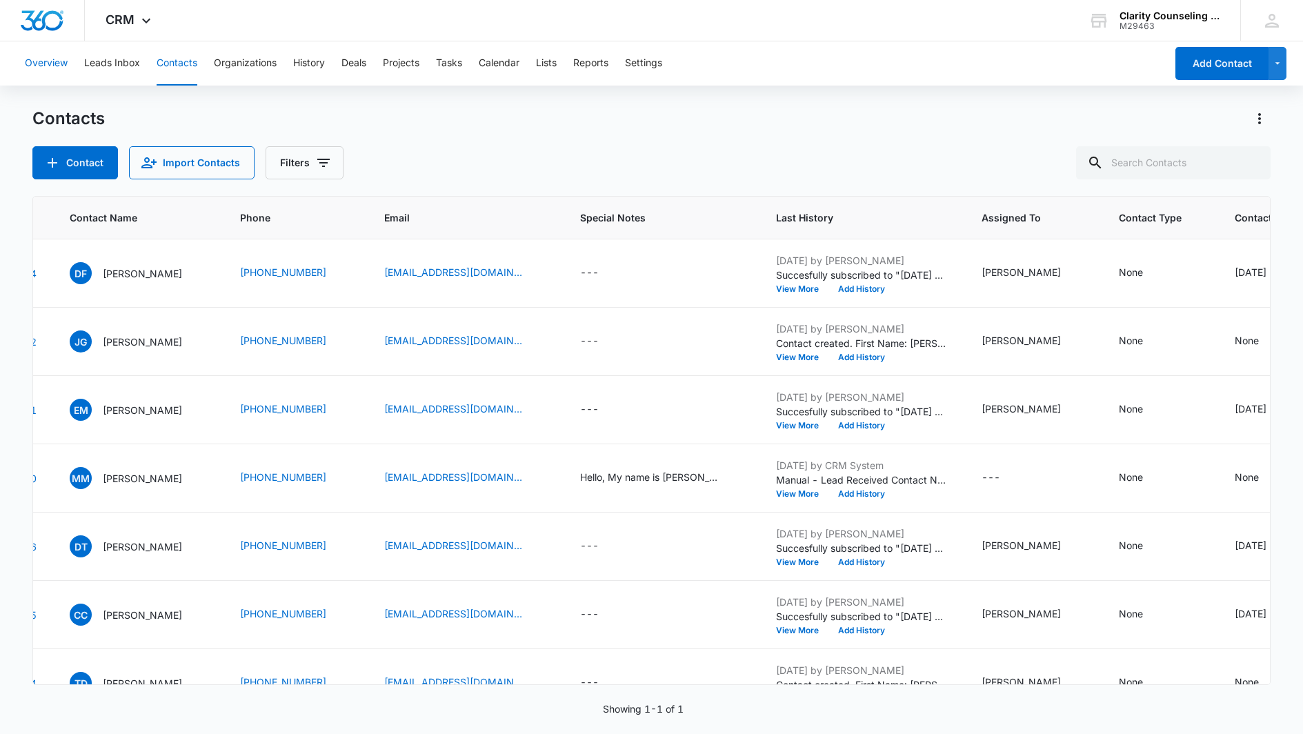
click at [1248, 164] on div at bounding box center [1251, 162] width 22 height 33
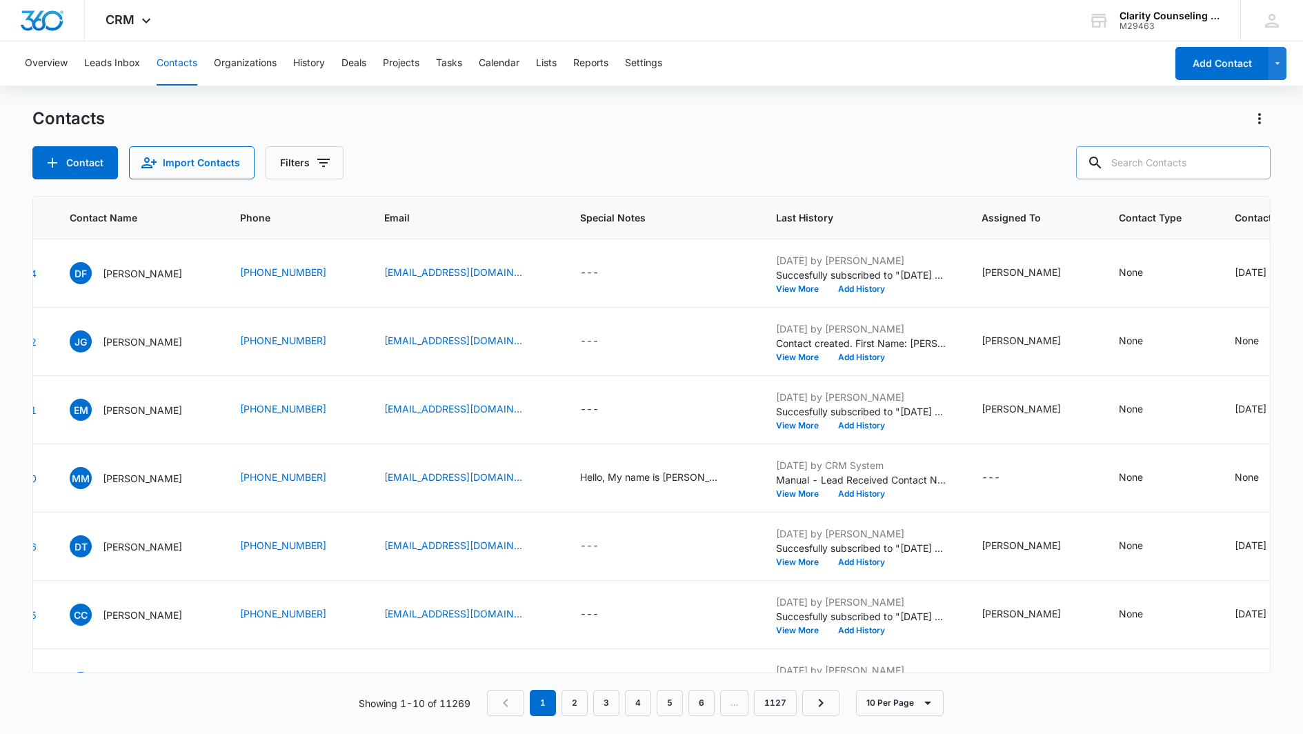
scroll to position [0, 0]
paste input "[EMAIL_ADDRESS][PERSON_NAME][DOMAIN_NAME]"
type input "[EMAIL_ADDRESS][PERSON_NAME][DOMAIN_NAME]"
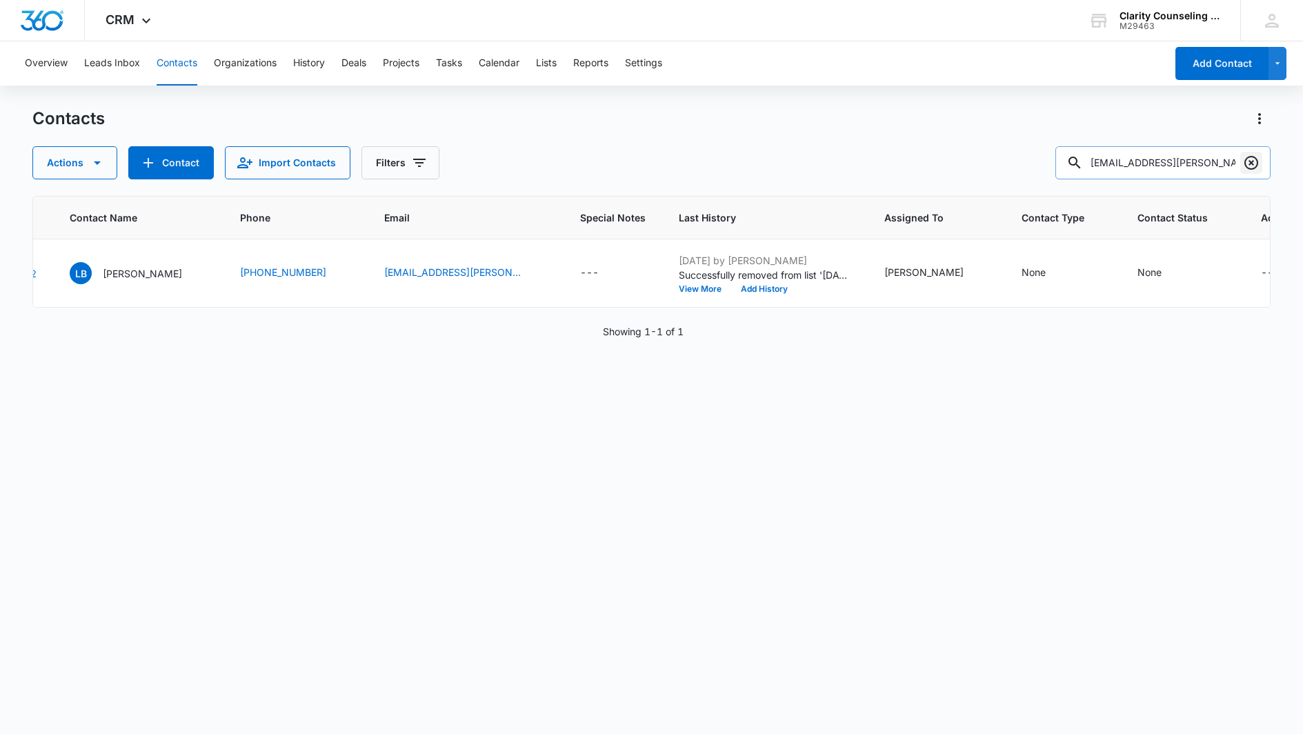
click at [1256, 163] on icon "Clear" at bounding box center [1251, 162] width 17 height 17
click at [1256, 163] on div at bounding box center [1251, 162] width 22 height 33
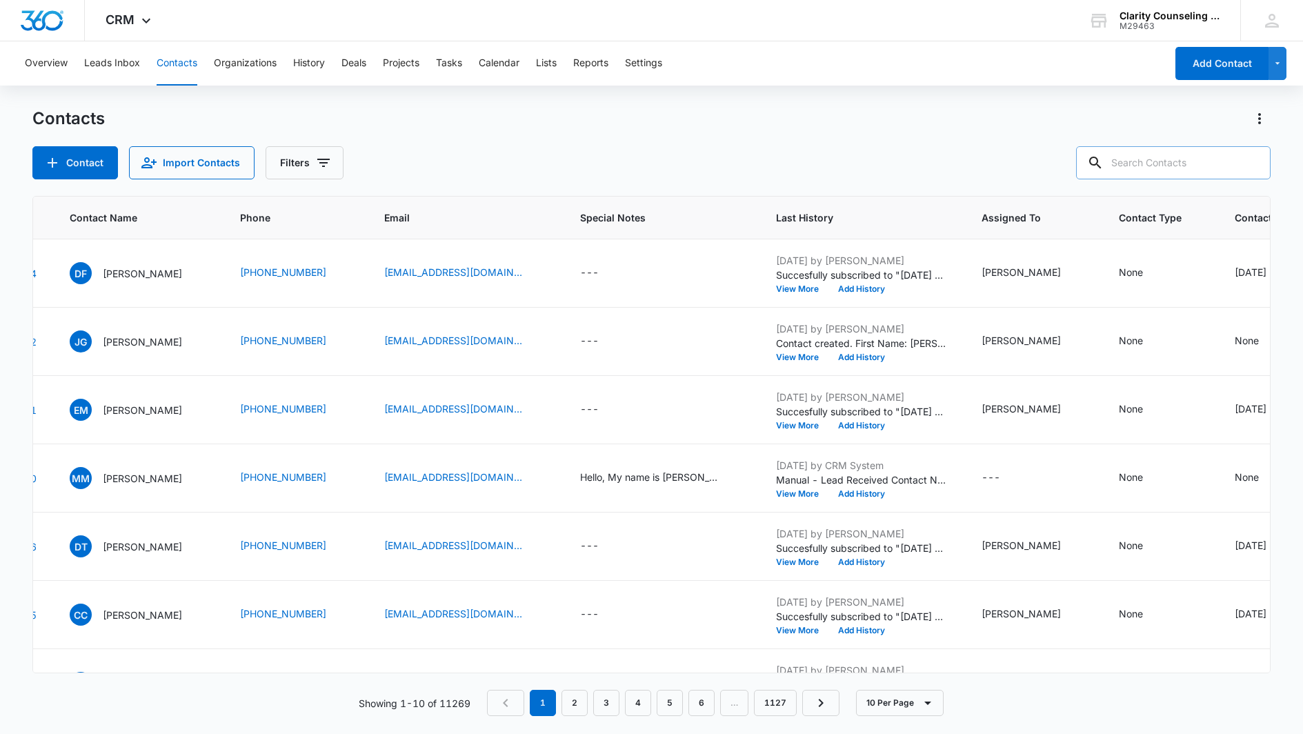
paste input "[PERSON_NAME][EMAIL_ADDRESS][DOMAIN_NAME]"
type input "[PERSON_NAME][EMAIL_ADDRESS][DOMAIN_NAME]"
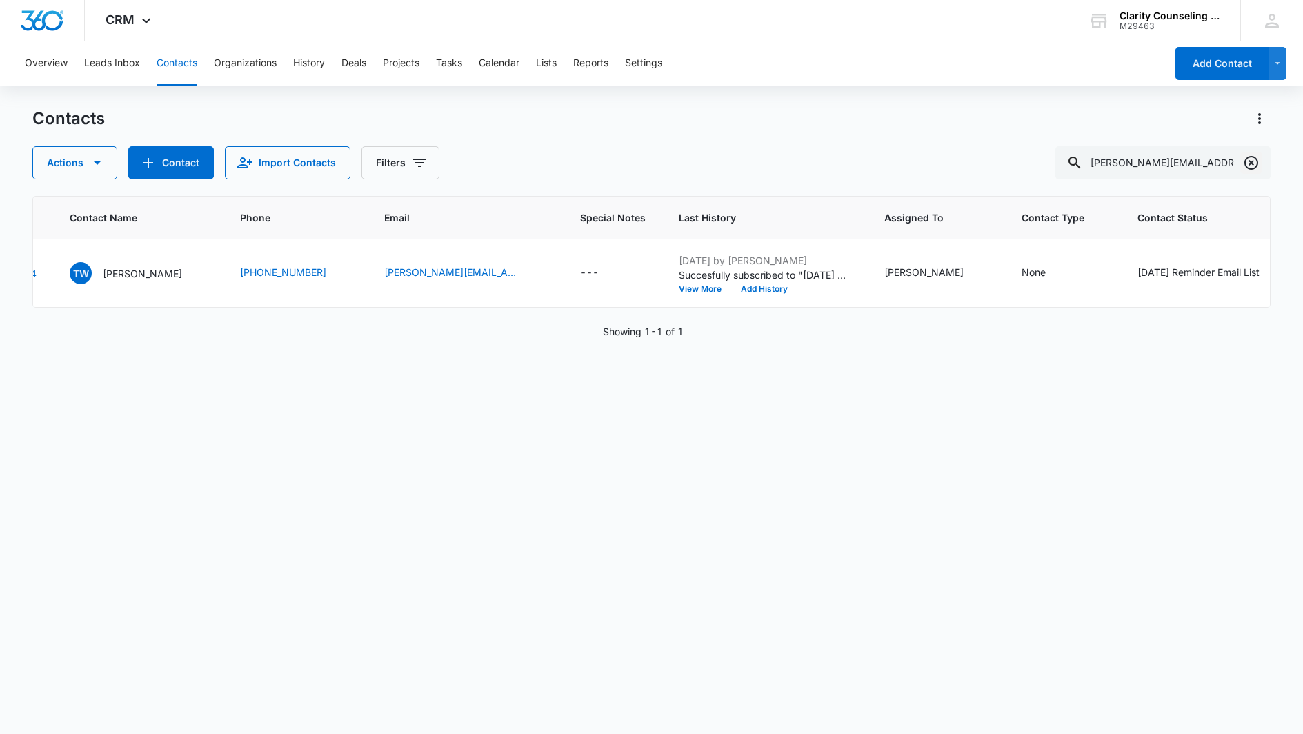
click at [1251, 163] on icon "Clear" at bounding box center [1251, 163] width 14 height 14
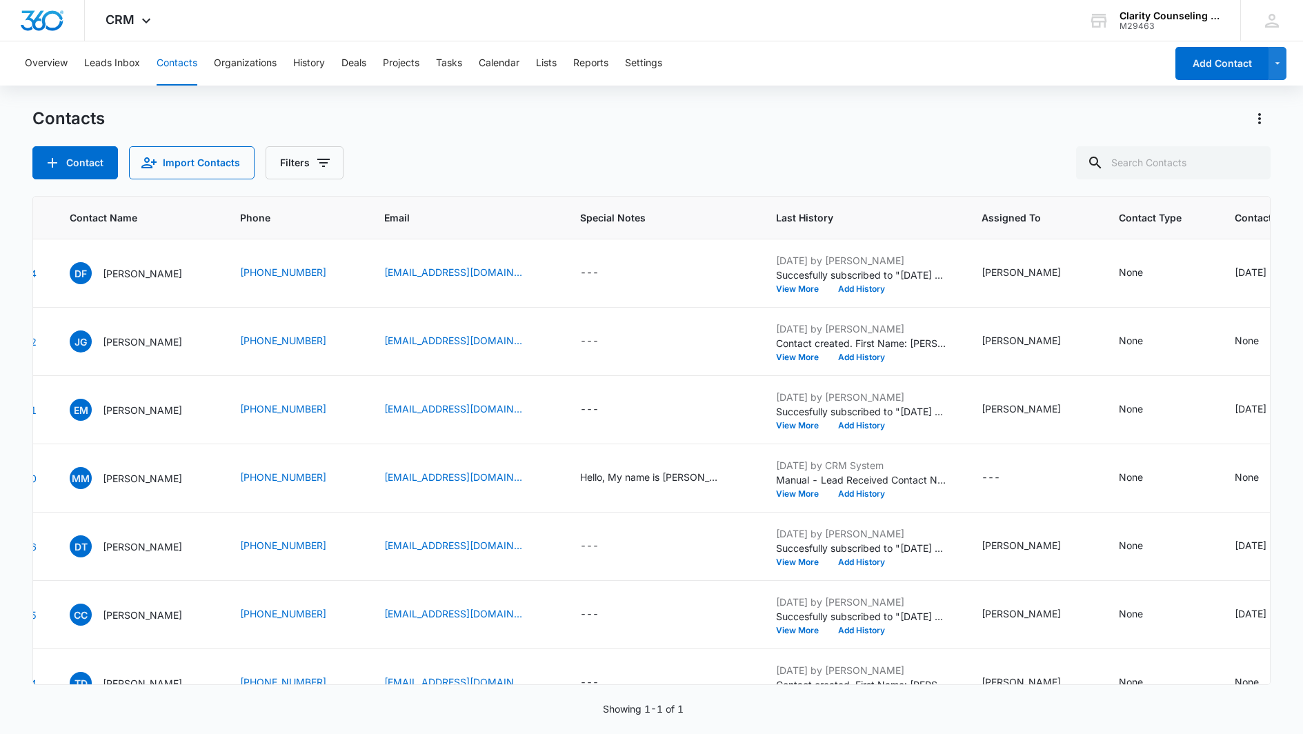
click at [1251, 163] on div at bounding box center [1251, 162] width 22 height 33
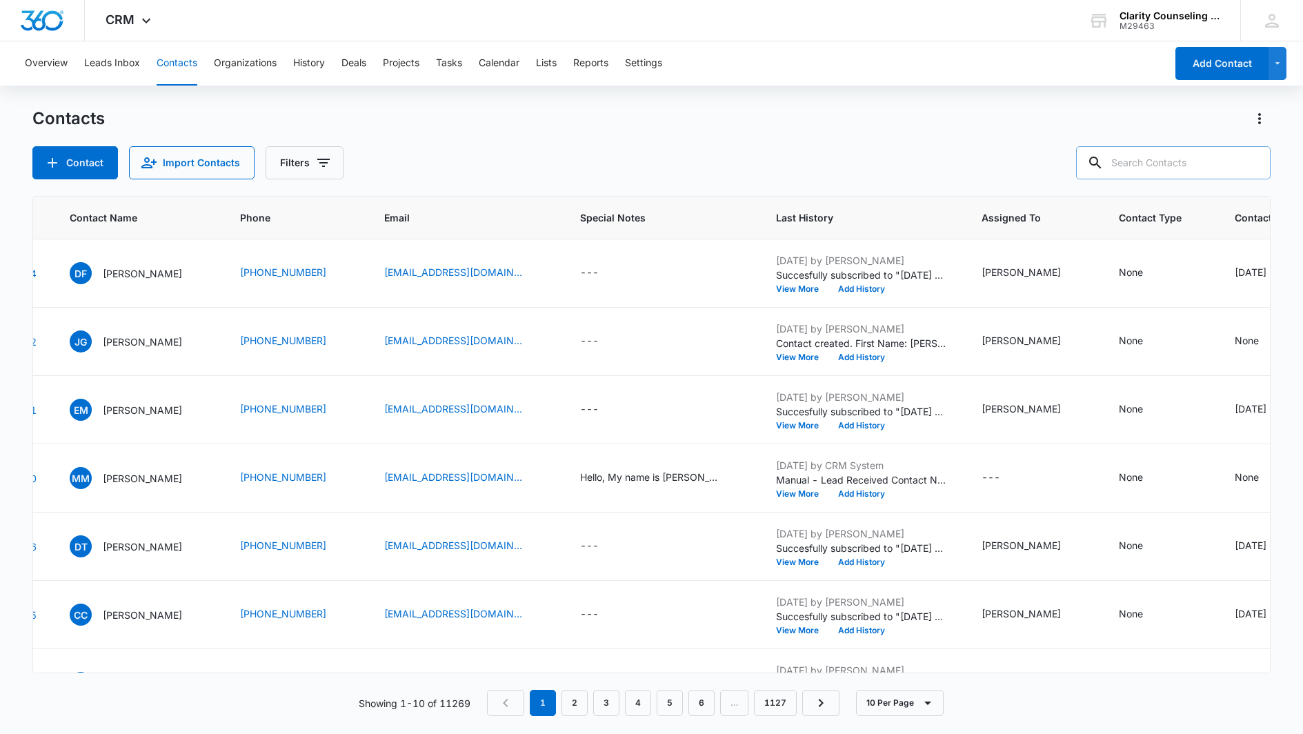
paste input "[EMAIL_ADDRESS][DOMAIN_NAME]"
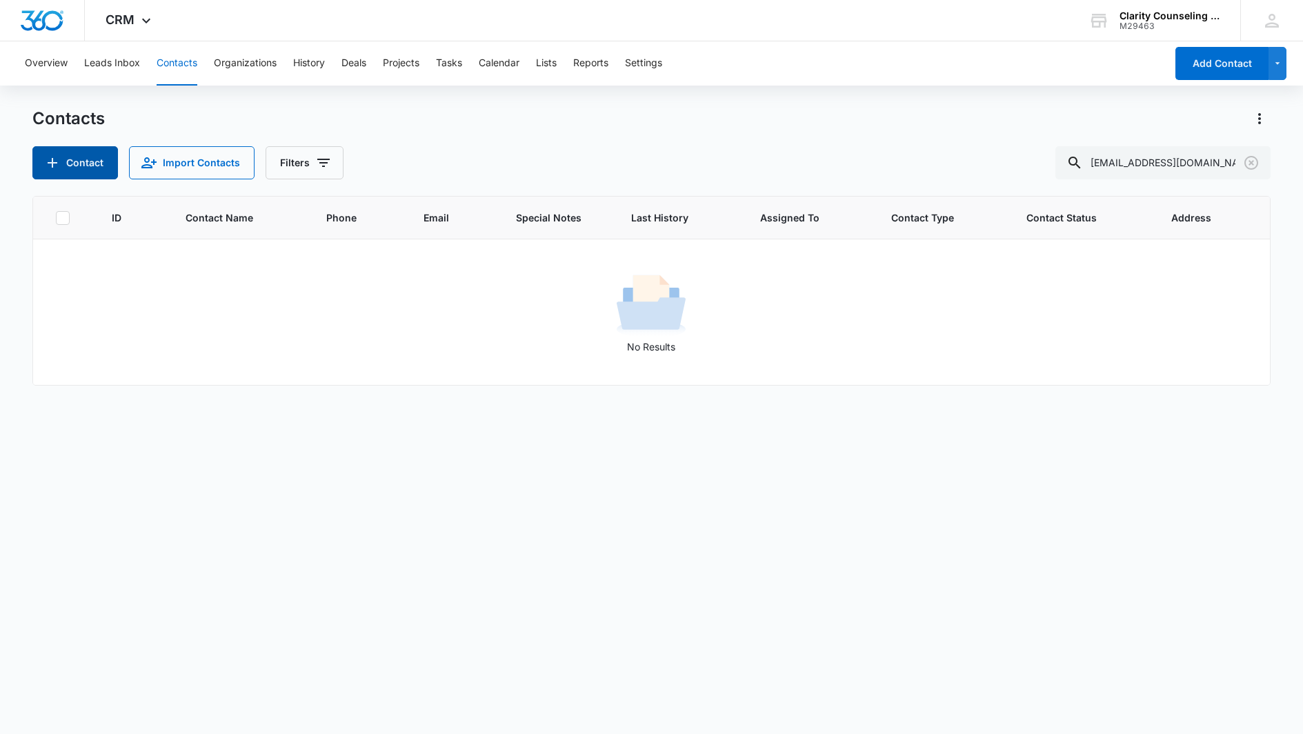
click at [79, 164] on button "Contact" at bounding box center [75, 162] width 86 height 33
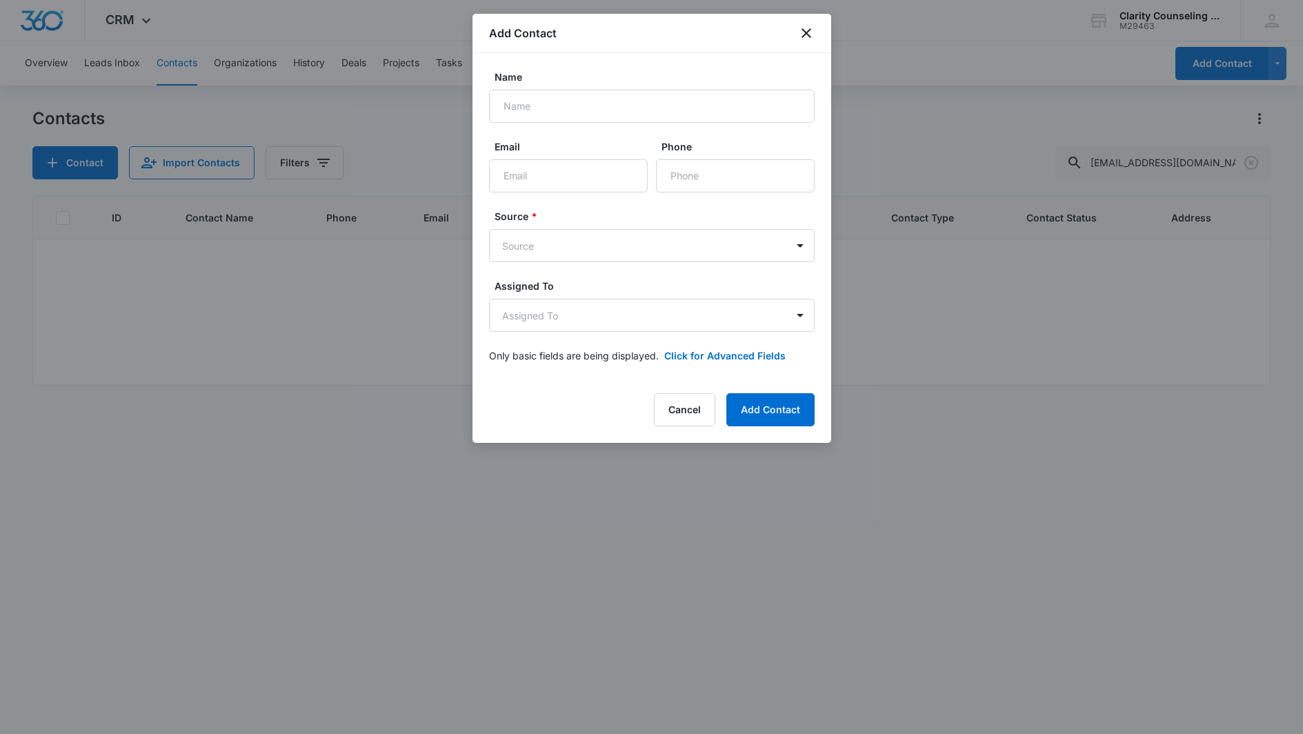
click at [1163, 114] on div at bounding box center [651, 367] width 1303 height 734
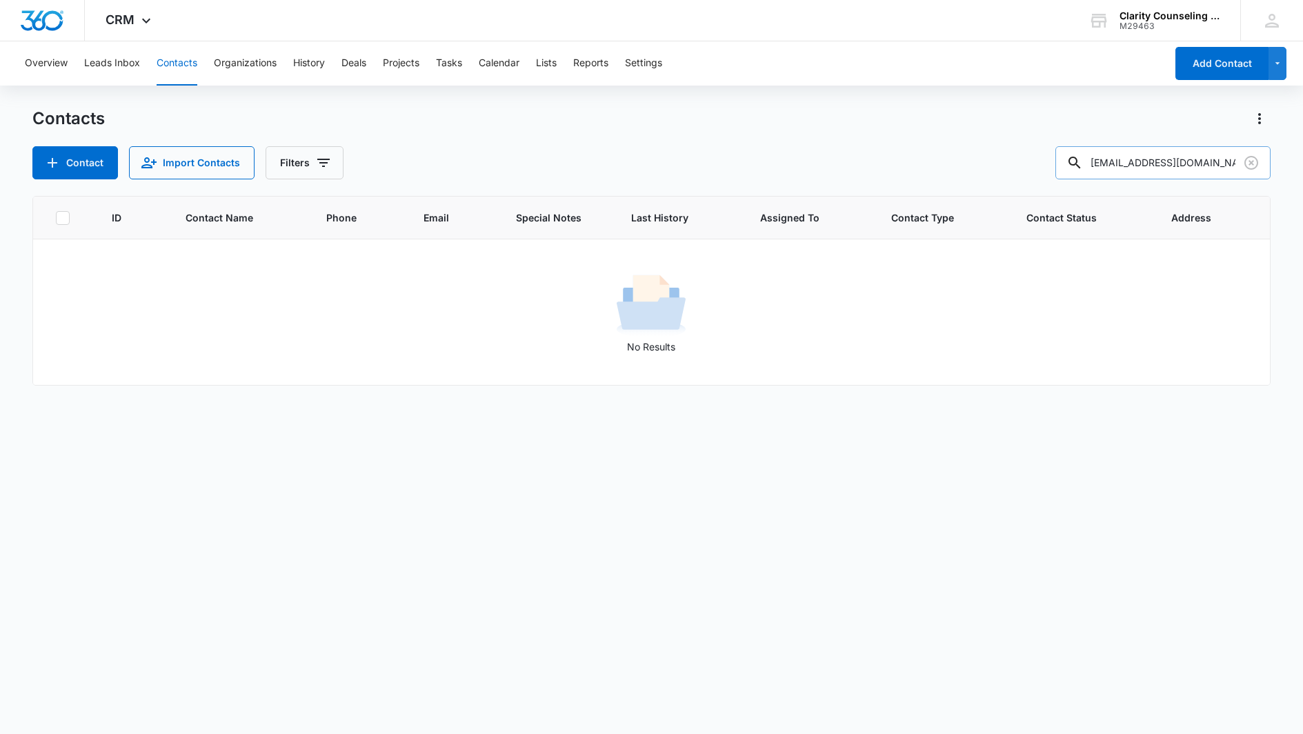
click at [1130, 163] on input "[EMAIL_ADDRESS][DOMAIN_NAME]" at bounding box center [1162, 162] width 215 height 33
drag, startPoint x: 1201, startPoint y: 163, endPoint x: 1124, endPoint y: 168, distance: 76.8
click at [1124, 168] on input "[EMAIL_ADDRESS][DOMAIN_NAME]" at bounding box center [1162, 162] width 215 height 33
type input "arabella"
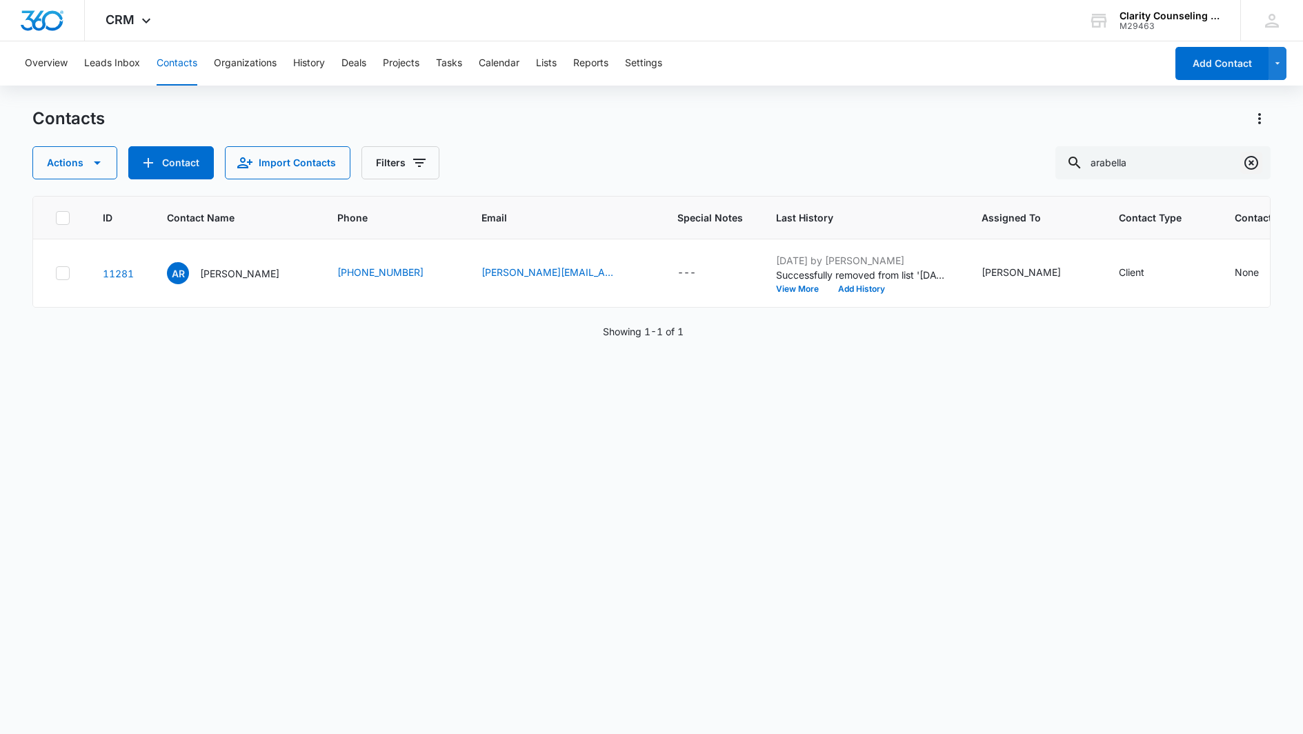
click at [1250, 167] on icon "Clear" at bounding box center [1251, 162] width 17 height 17
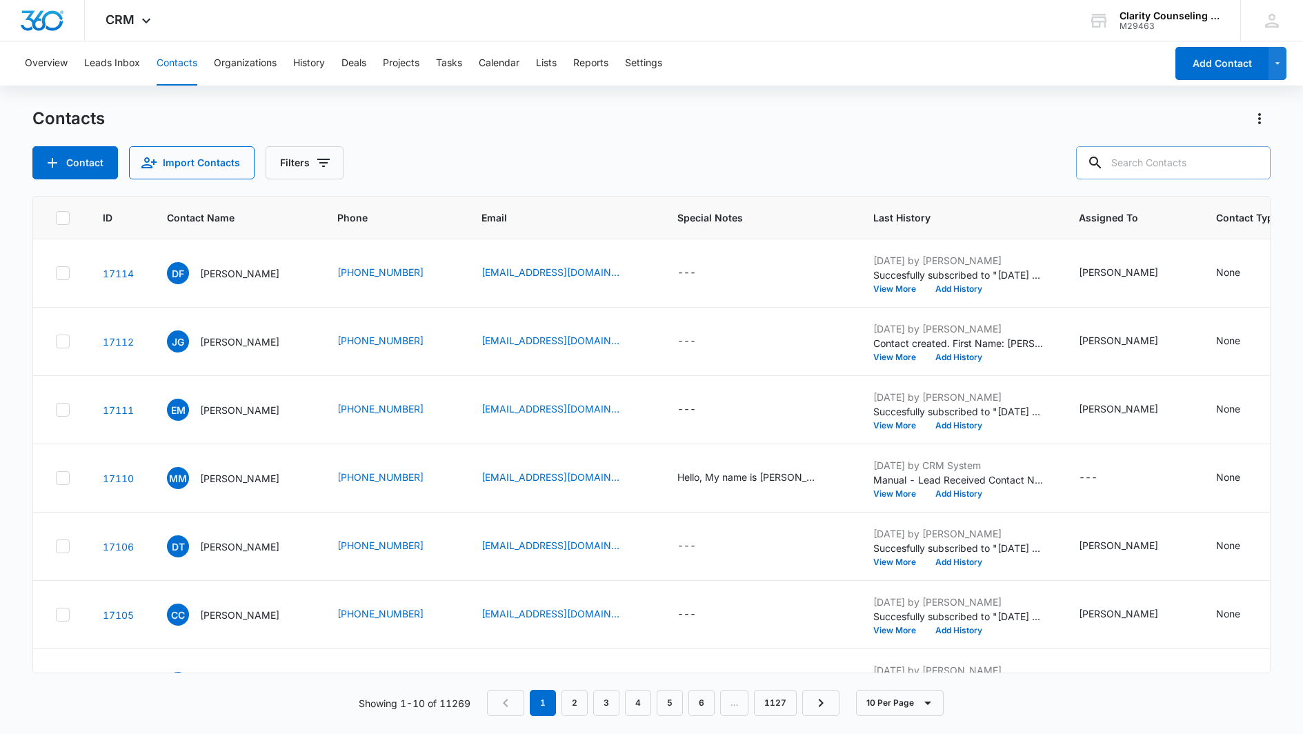
paste input "[EMAIL_ADDRESS][PERSON_NAME][DOMAIN_NAME]"
type input "[EMAIL_ADDRESS][PERSON_NAME][DOMAIN_NAME]"
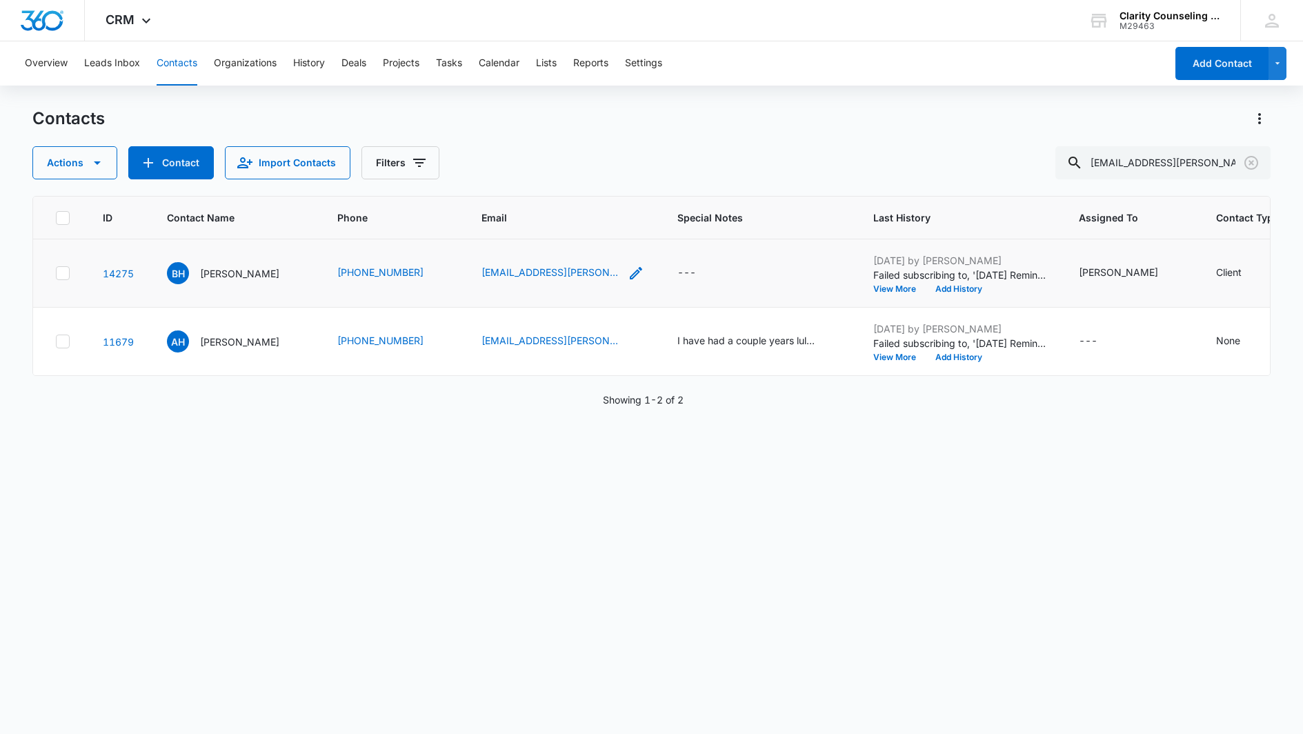
click at [628, 273] on icon "Email - ariel@ariel-anne.com - Select to Edit Field" at bounding box center [636, 273] width 17 height 17
click at [554, 187] on input "[EMAIL_ADDRESS][PERSON_NAME][DOMAIN_NAME]" at bounding box center [528, 184] width 174 height 33
drag, startPoint x: 566, startPoint y: 186, endPoint x: 49, endPoint y: 145, distance: 518.9
click at [224, 172] on div "Contacts Actions Contact Import Contacts Filters [EMAIL_ADDRESS][PERSON_NAME][D…" at bounding box center [651, 420] width 1238 height 625
paste input "[EMAIL_ADDRESS]"
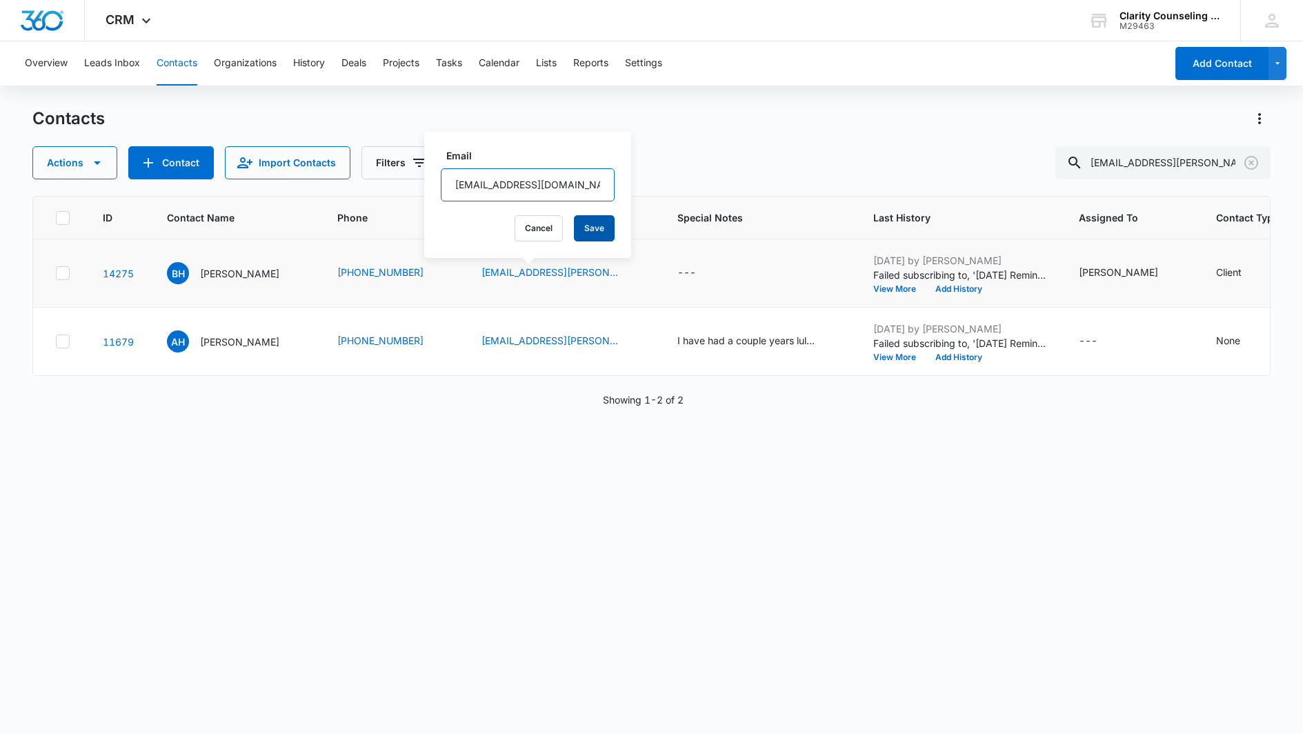
type input "[EMAIL_ADDRESS][DOMAIN_NAME]"
click at [599, 225] on button "Save" at bounding box center [594, 228] width 41 height 26
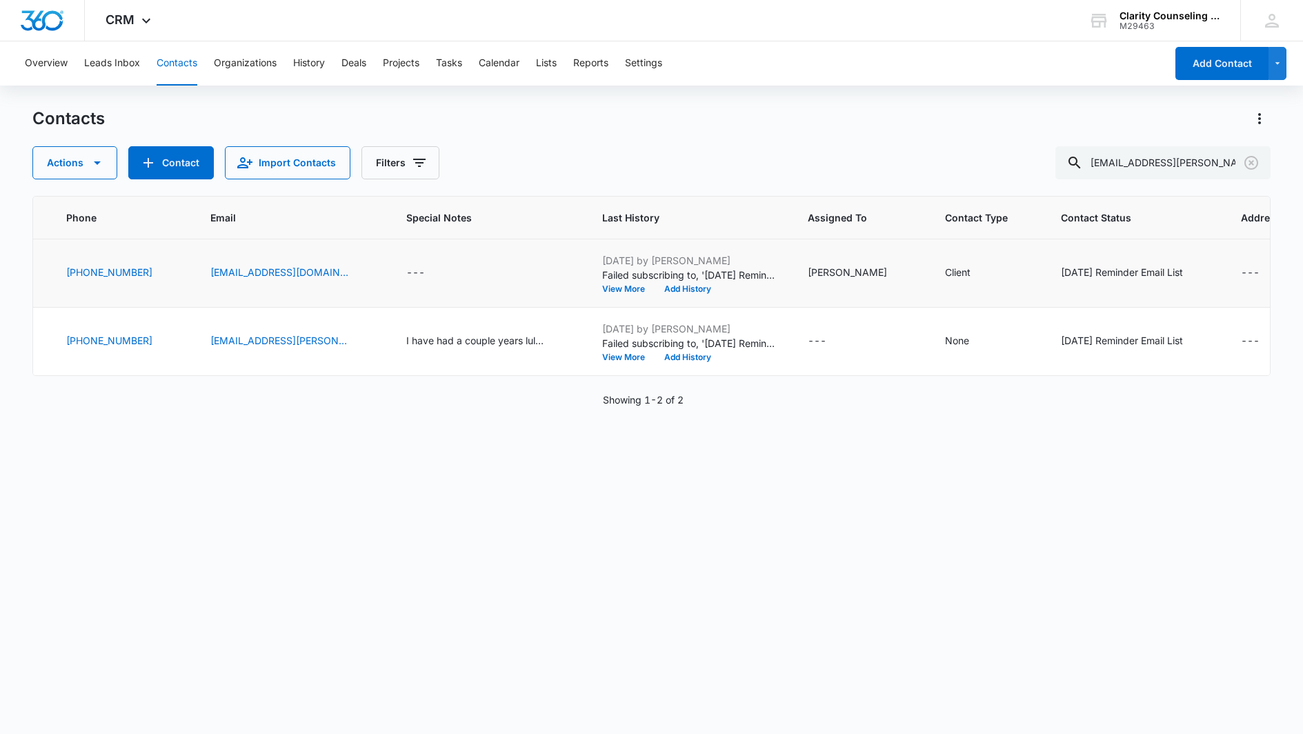
scroll to position [0, 270]
click at [1230, 166] on input "[EMAIL_ADDRESS][PERSON_NAME][DOMAIN_NAME]" at bounding box center [1162, 162] width 215 height 33
type input "[EMAIL_ADDRESS][PERSON_NAME][DOMAIN_NAME]"
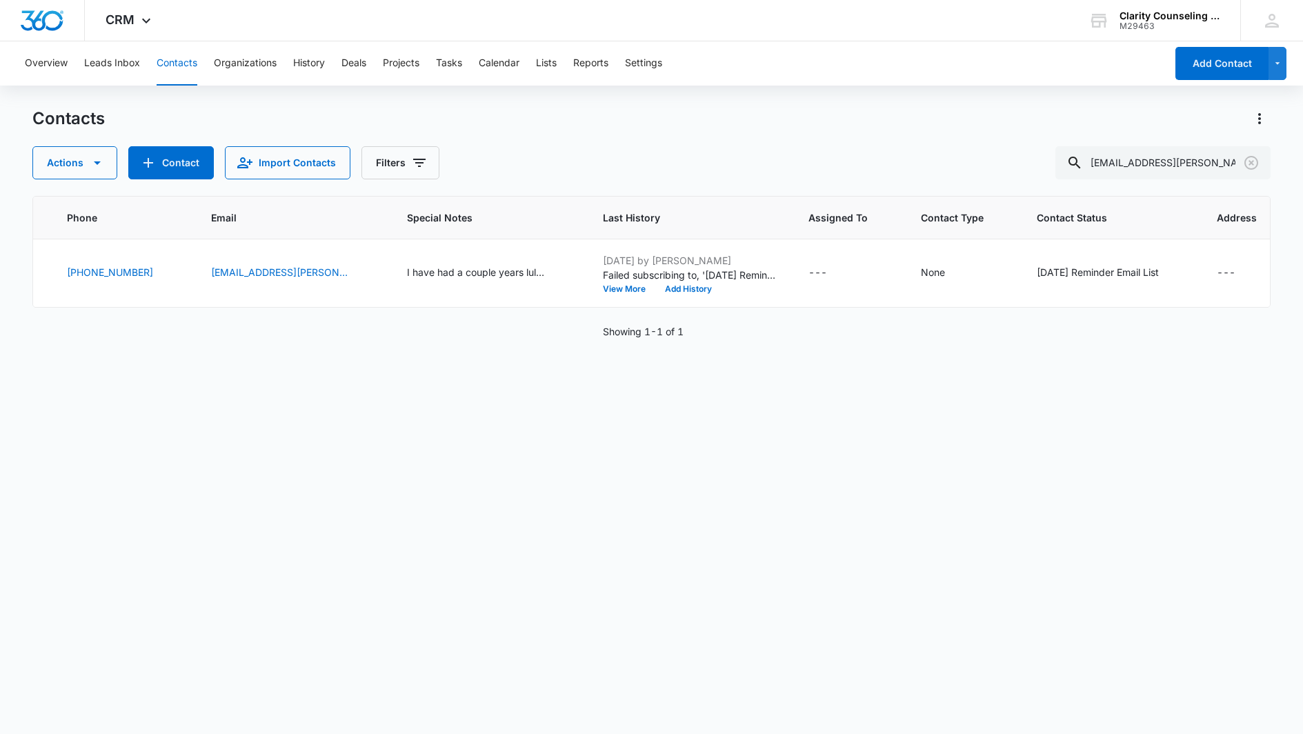
scroll to position [0, 252]
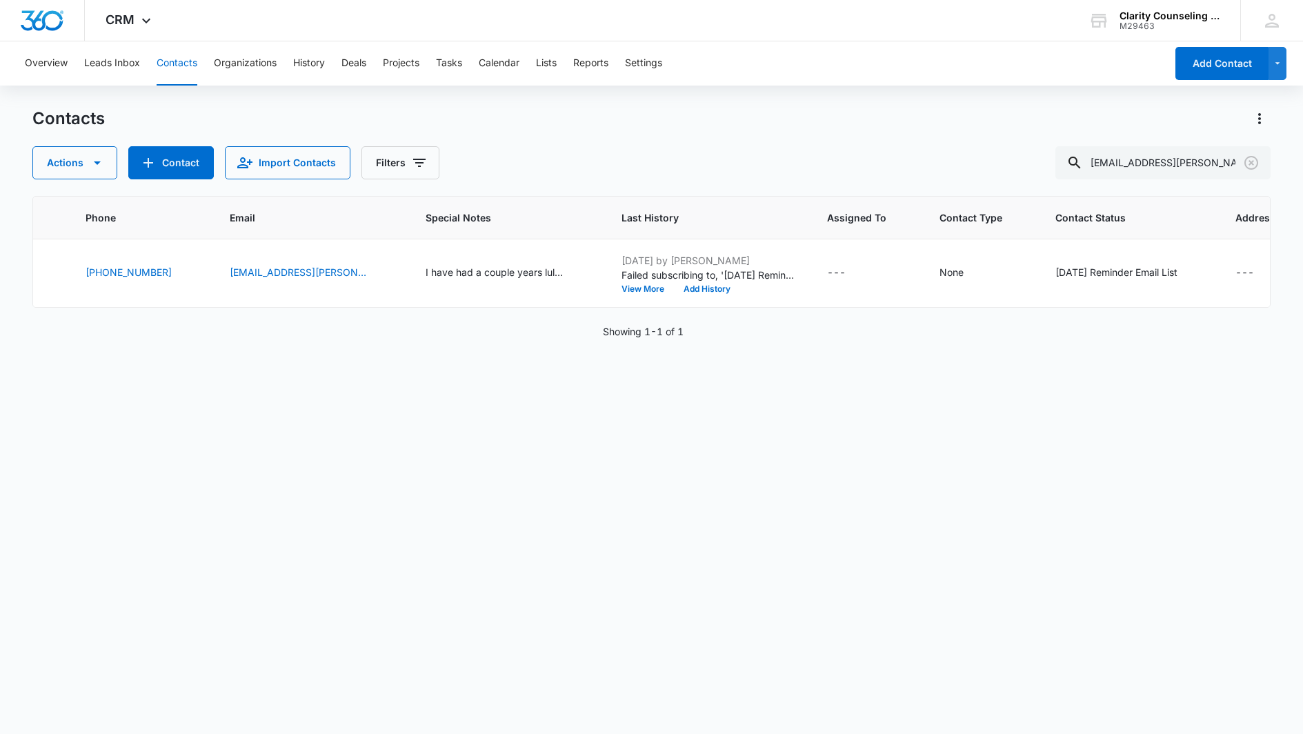
click at [1254, 166] on icon "Clear" at bounding box center [1251, 162] width 17 height 17
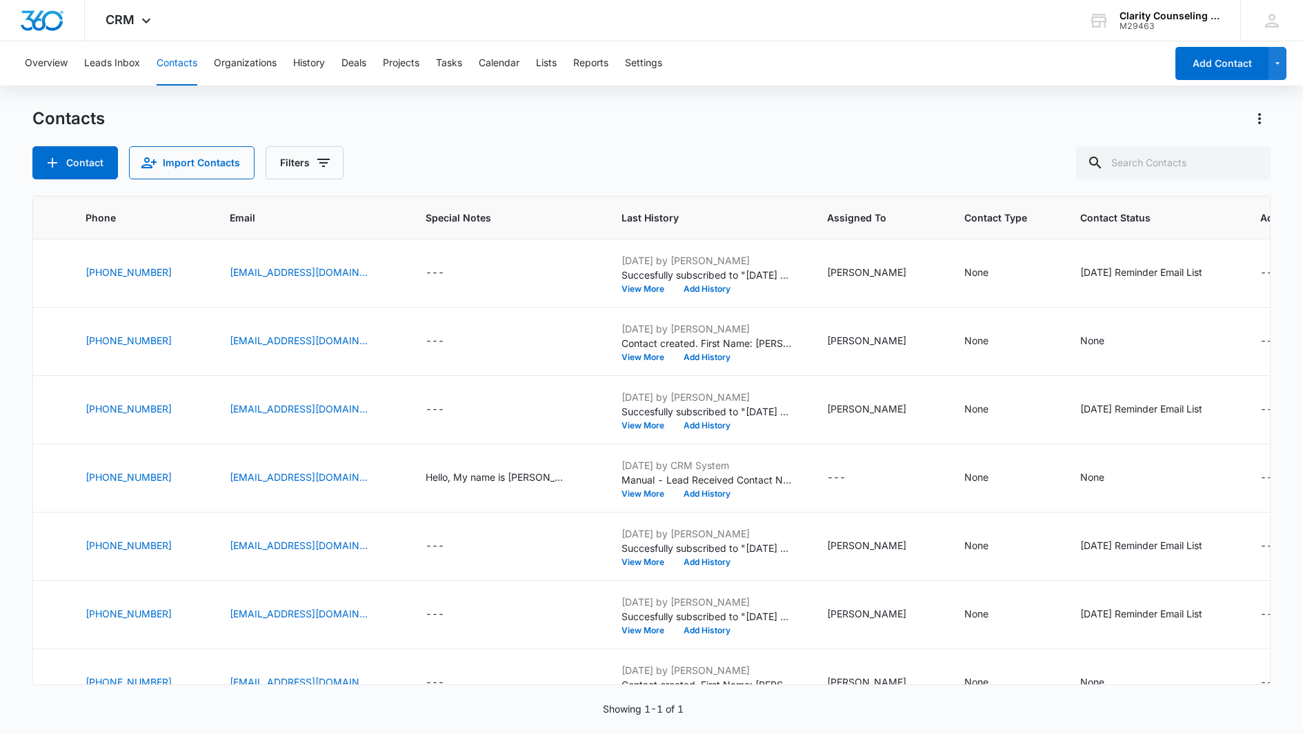
click at [1254, 166] on div at bounding box center [1251, 162] width 22 height 33
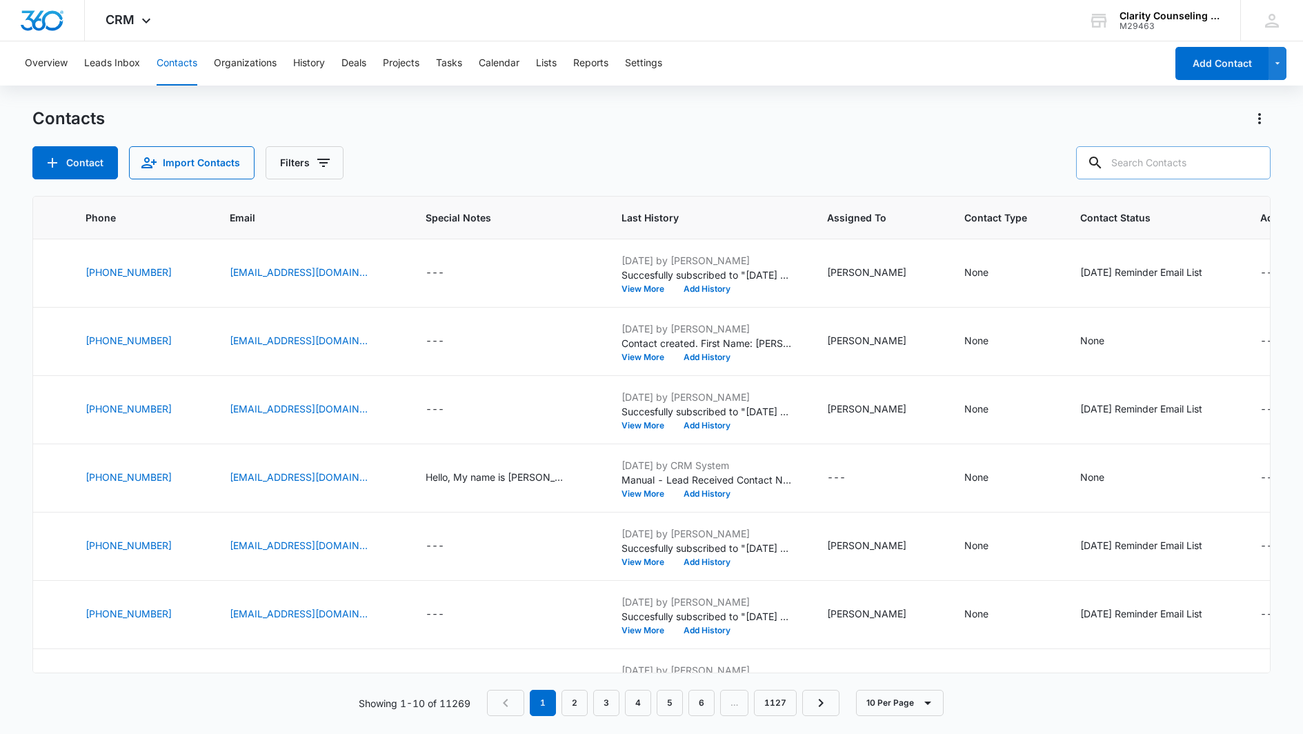
paste input "[EMAIL_ADDRESS][DOMAIN_NAME]"
type input "[EMAIL_ADDRESS][DOMAIN_NAME]"
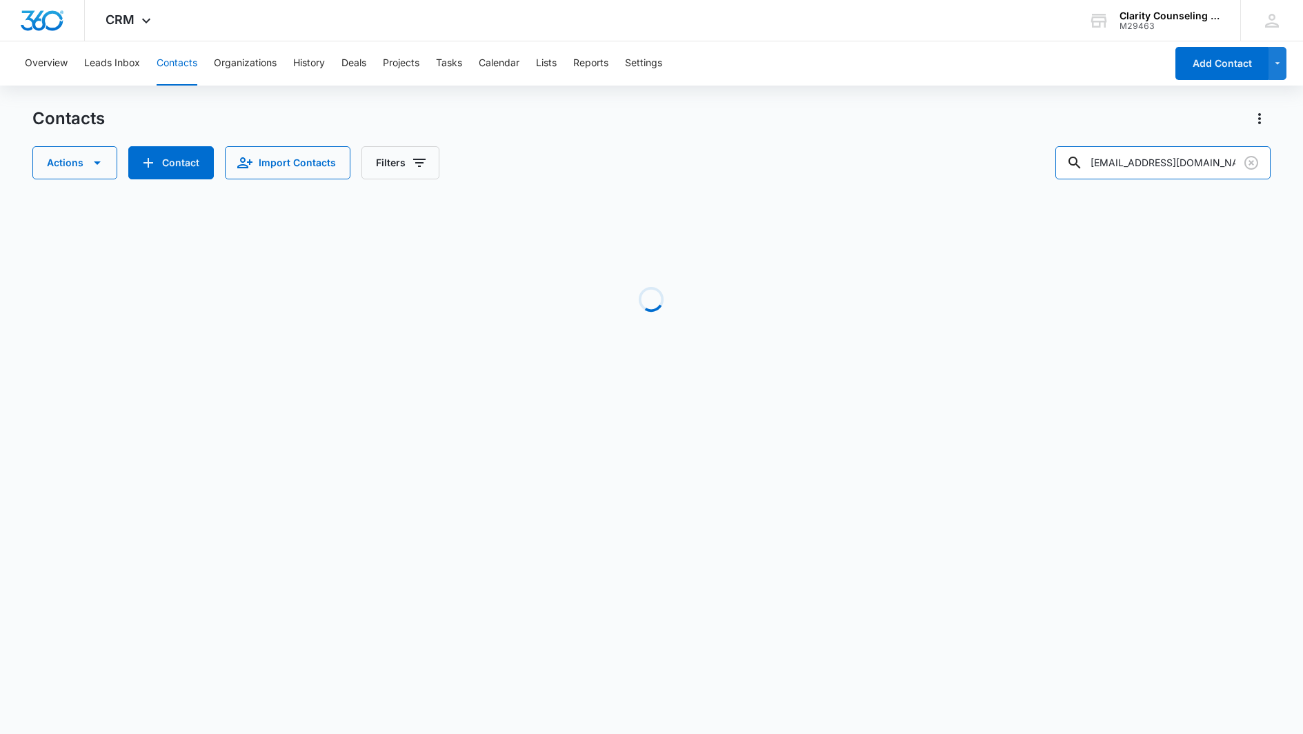
scroll to position [0, 168]
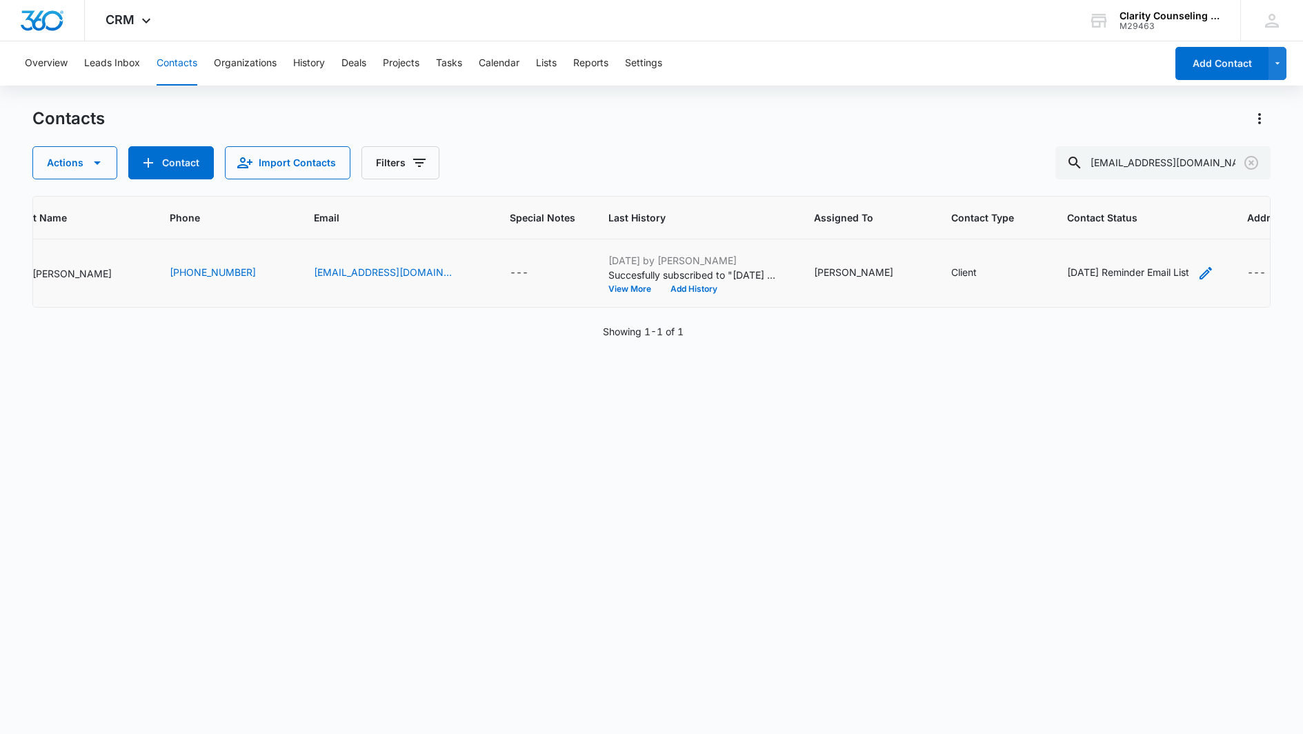
click at [1086, 272] on div "[DATE] Reminder Email List" at bounding box center [1128, 272] width 122 height 14
click at [1117, 185] on icon "Remove Saturday Reminder Email List" at bounding box center [1112, 184] width 8 height 8
click at [1088, 223] on button "Save" at bounding box center [1076, 228] width 41 height 26
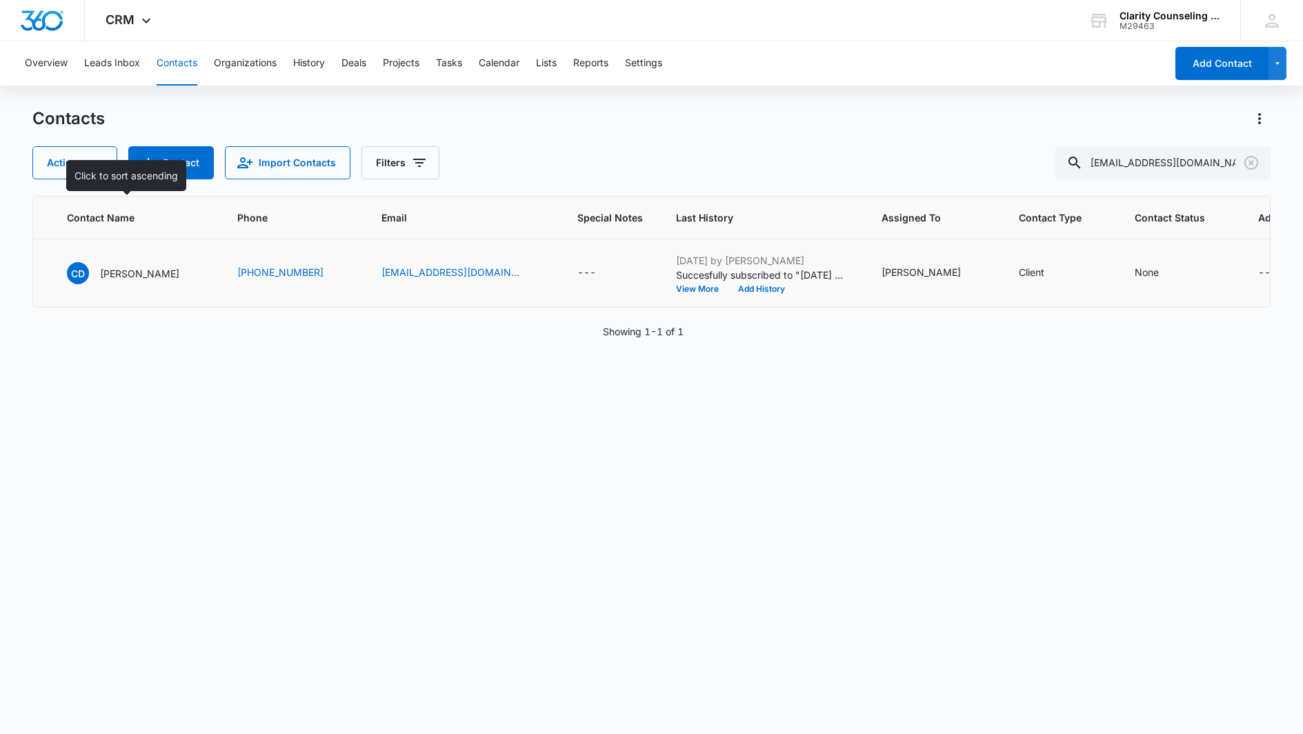
scroll to position [0, 86]
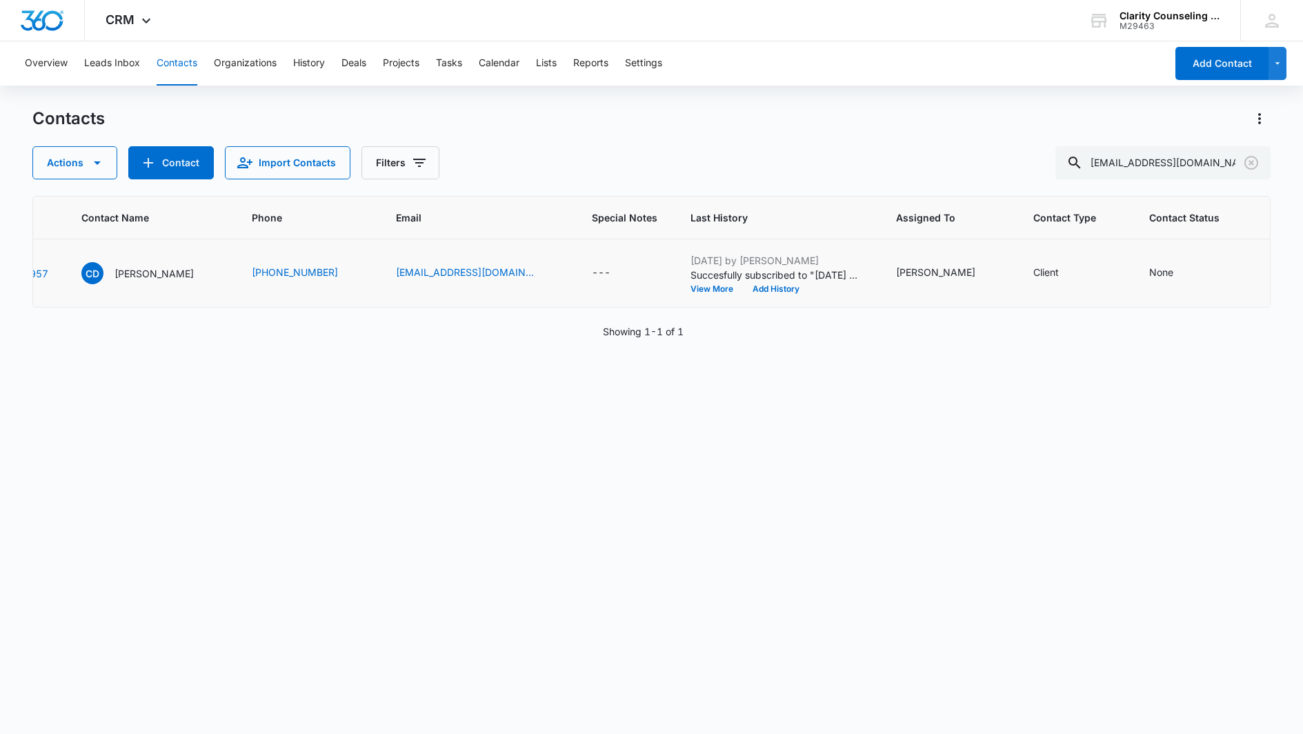
click at [1249, 166] on icon "Clear" at bounding box center [1251, 162] width 17 height 17
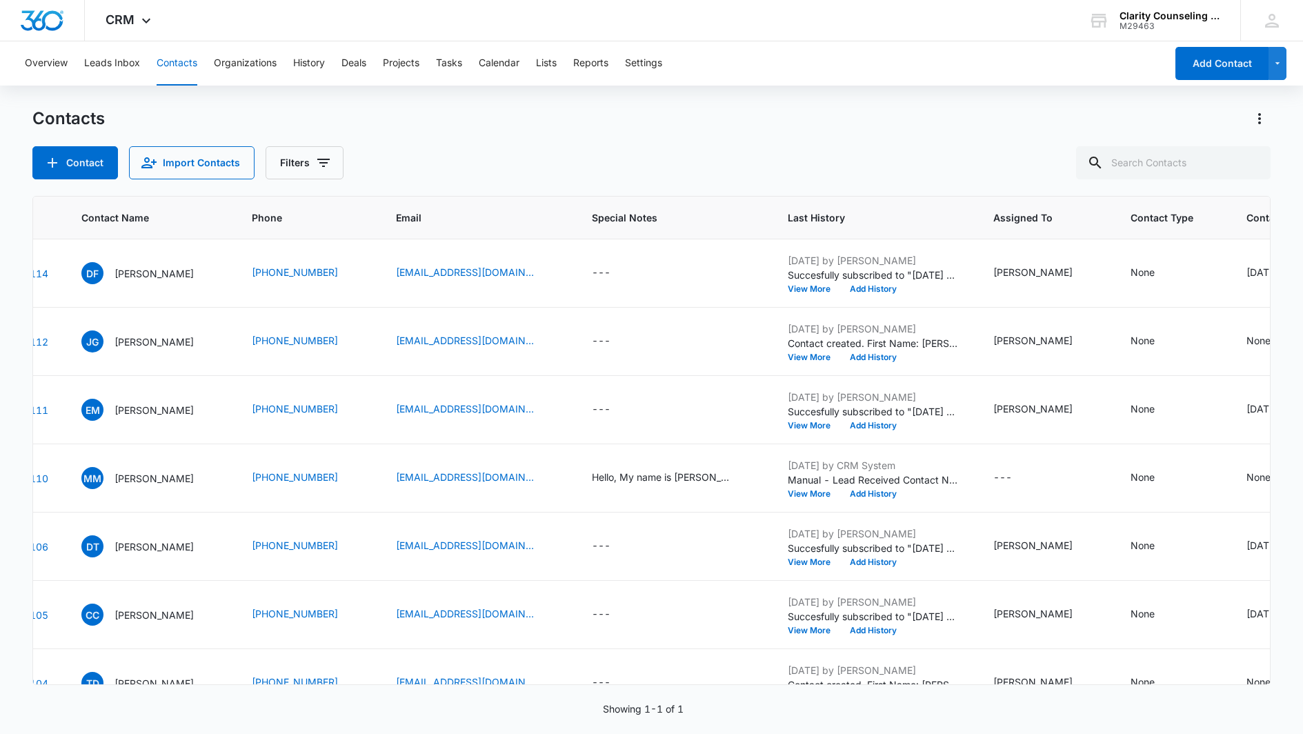
click at [1249, 166] on div at bounding box center [1251, 162] width 22 height 33
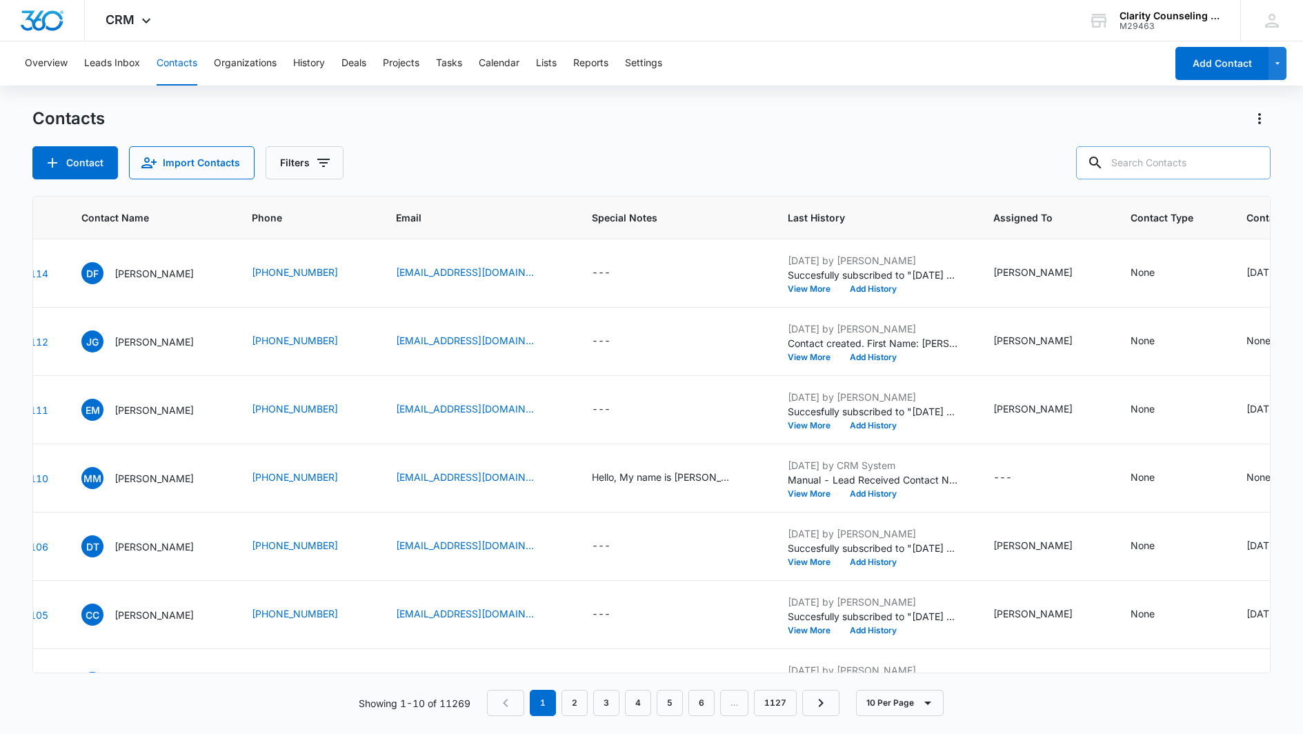
scroll to position [1, 0]
paste input "[EMAIL_ADDRESS][DOMAIN_NAME]"
type input "[EMAIL_ADDRESS][DOMAIN_NAME]"
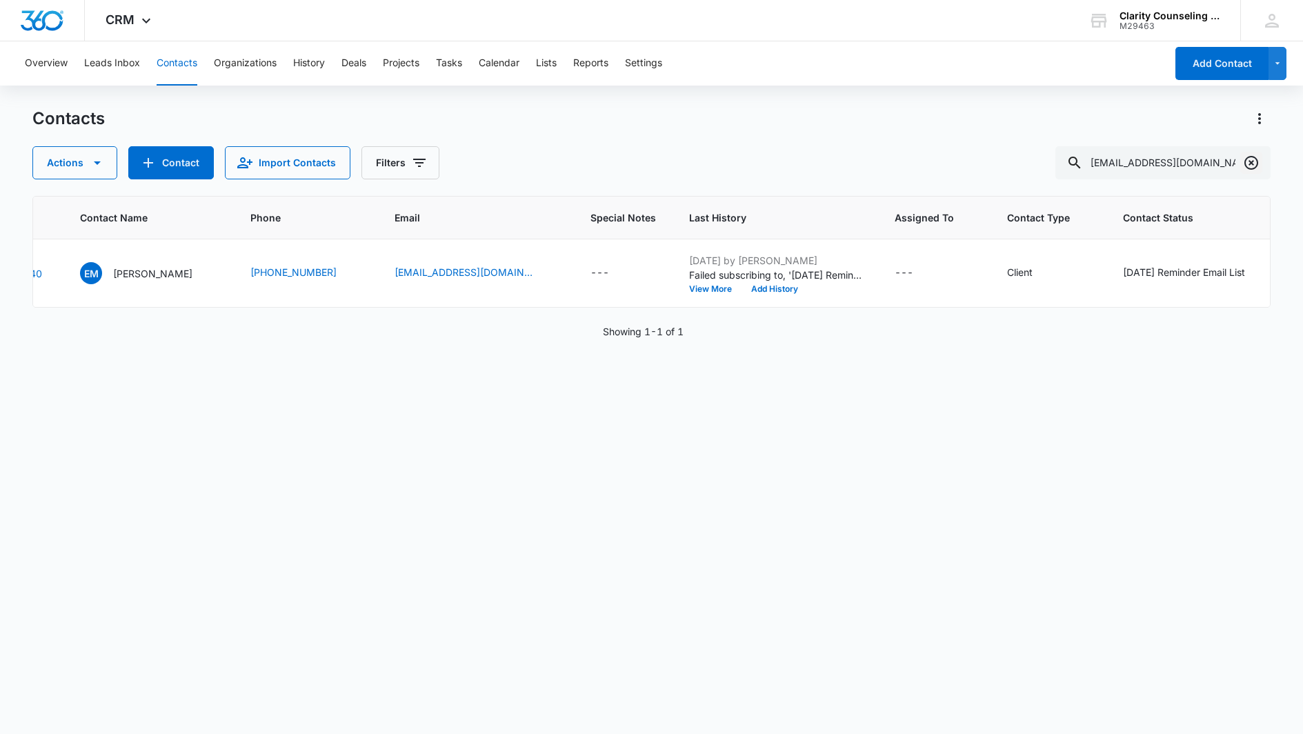
click at [1250, 160] on icon "Clear" at bounding box center [1251, 163] width 14 height 14
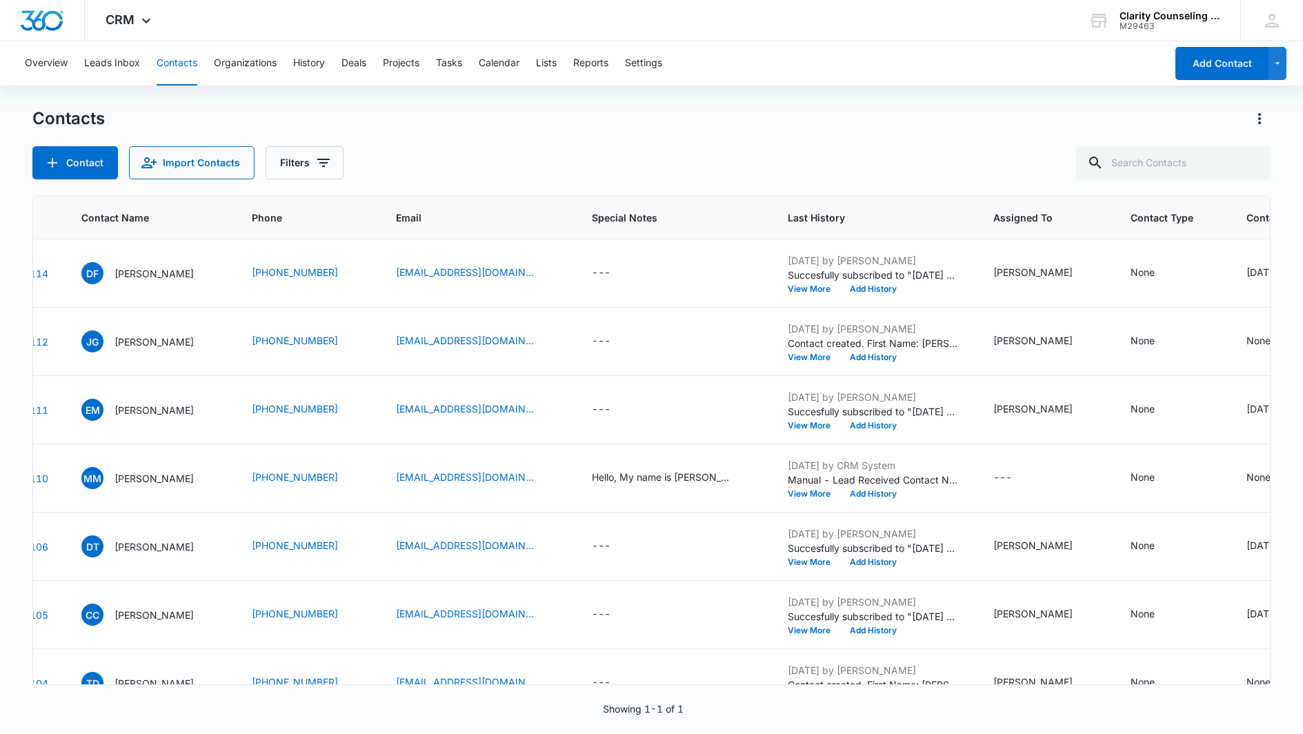
click at [1250, 160] on div at bounding box center [1251, 162] width 22 height 33
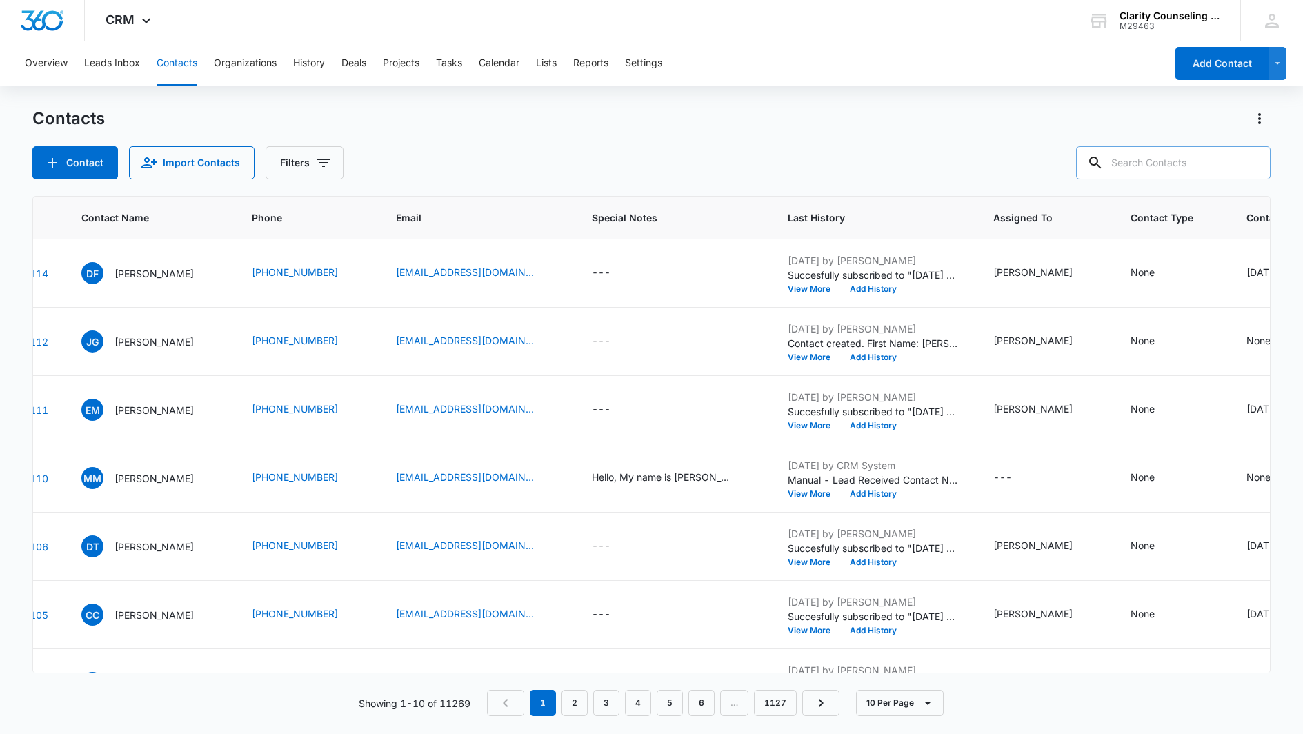
paste input "[EMAIL_ADDRESS][DOMAIN_NAME]"
type input "[EMAIL_ADDRESS][DOMAIN_NAME]"
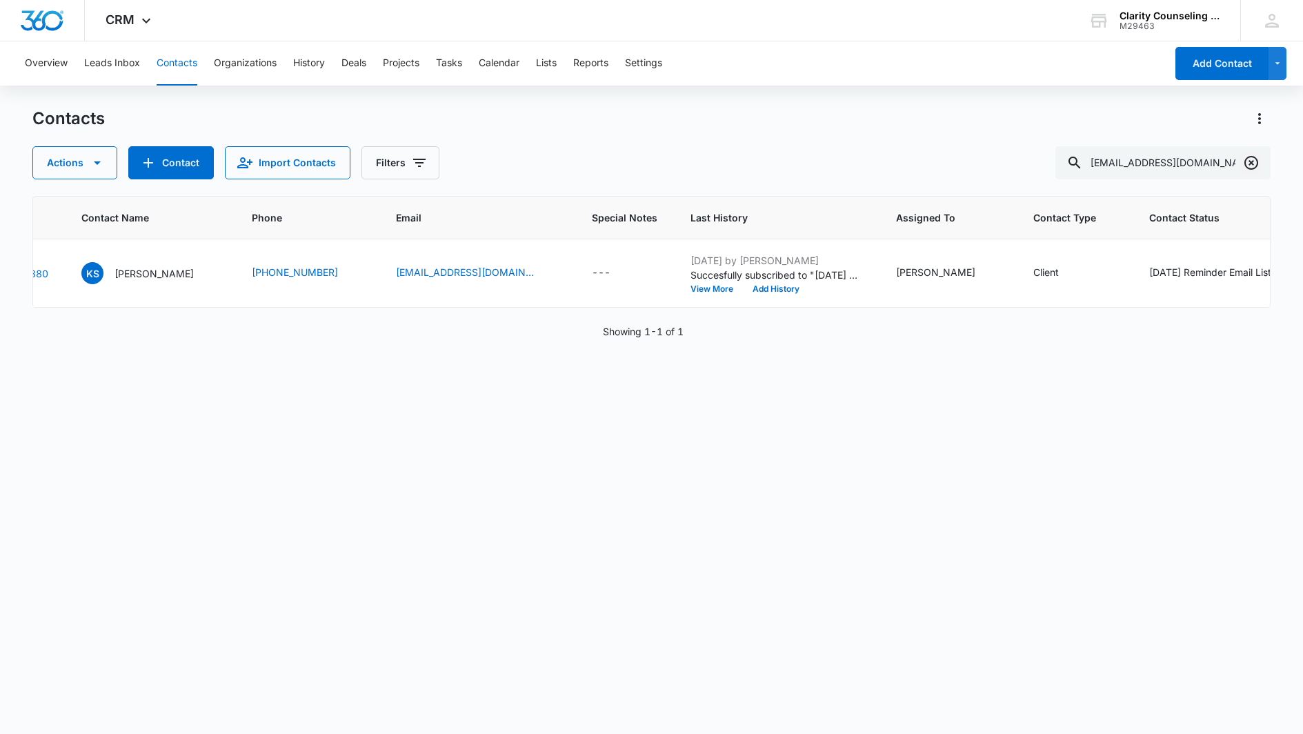
click at [1252, 159] on icon "Clear" at bounding box center [1251, 162] width 17 height 17
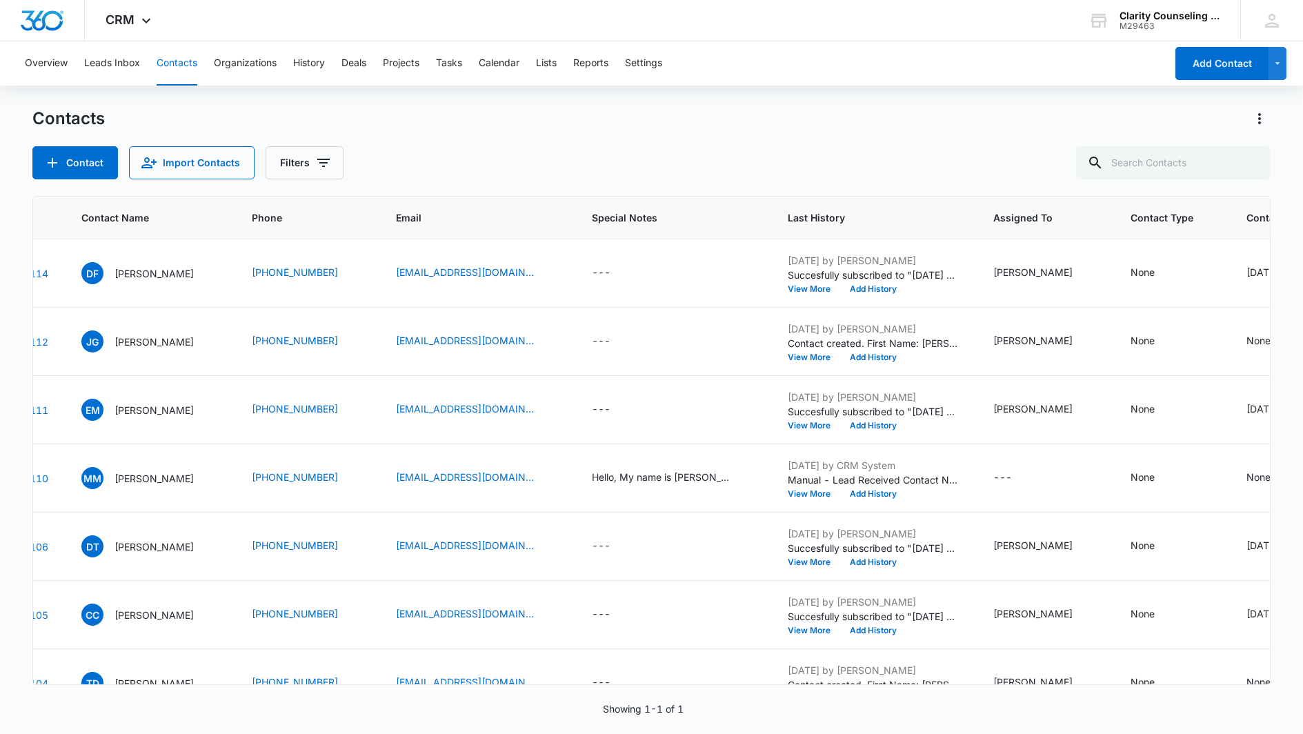
click at [1252, 159] on div at bounding box center [1251, 162] width 22 height 33
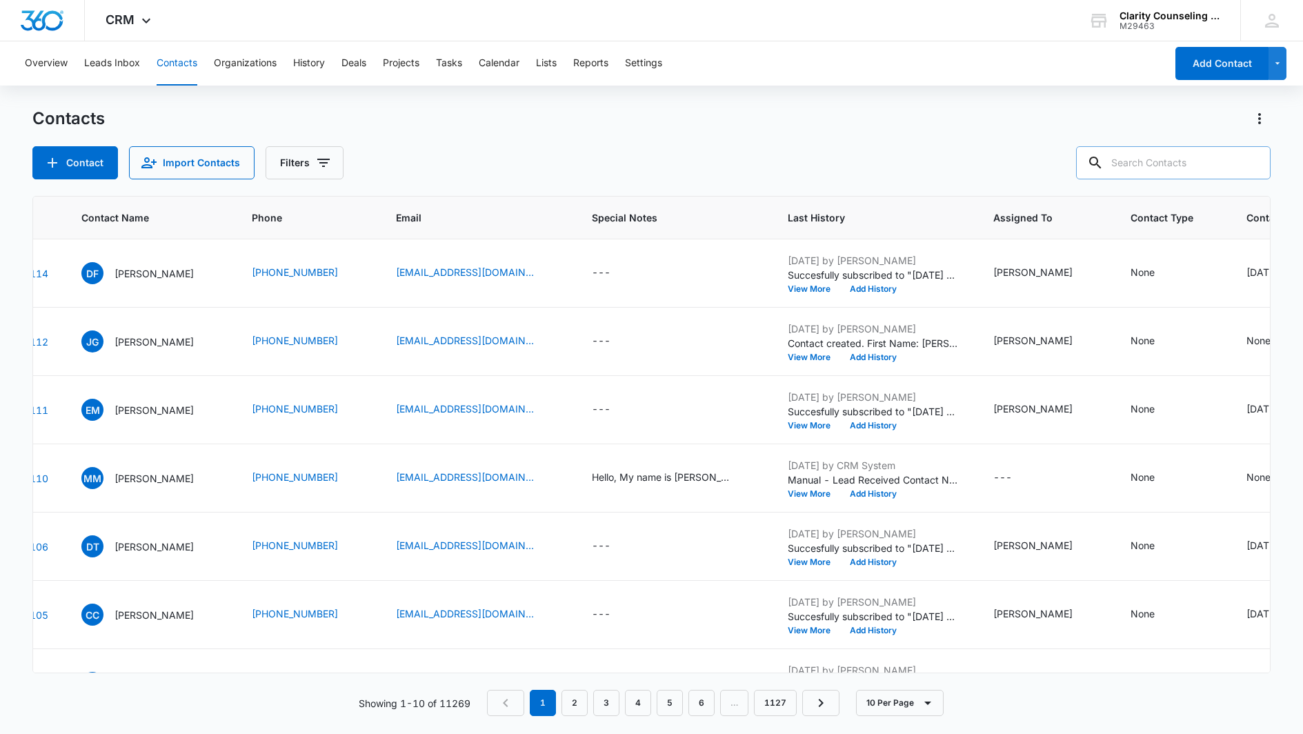
paste input "[EMAIL_ADDRESS][DOMAIN_NAME]"
type input "[EMAIL_ADDRESS][DOMAIN_NAME]"
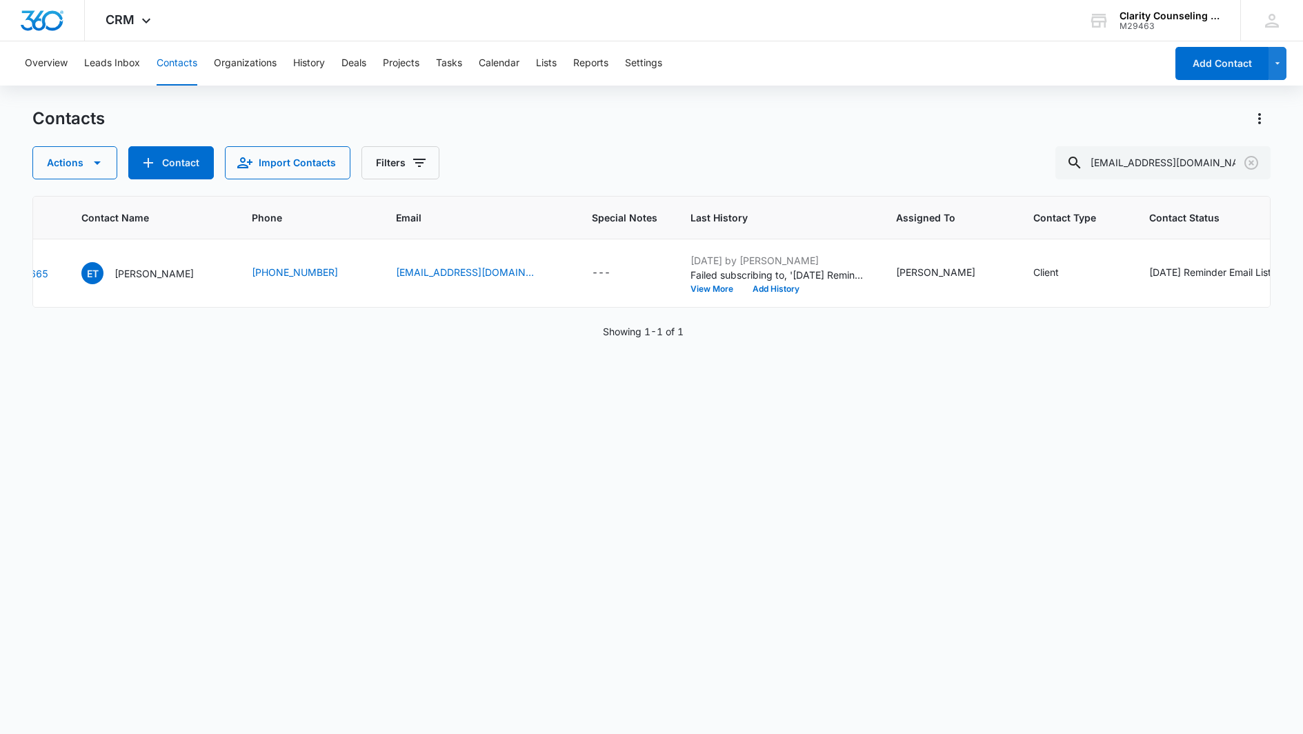
click at [1249, 160] on icon "Clear" at bounding box center [1251, 163] width 14 height 14
click at [1249, 160] on div at bounding box center [1251, 162] width 22 height 33
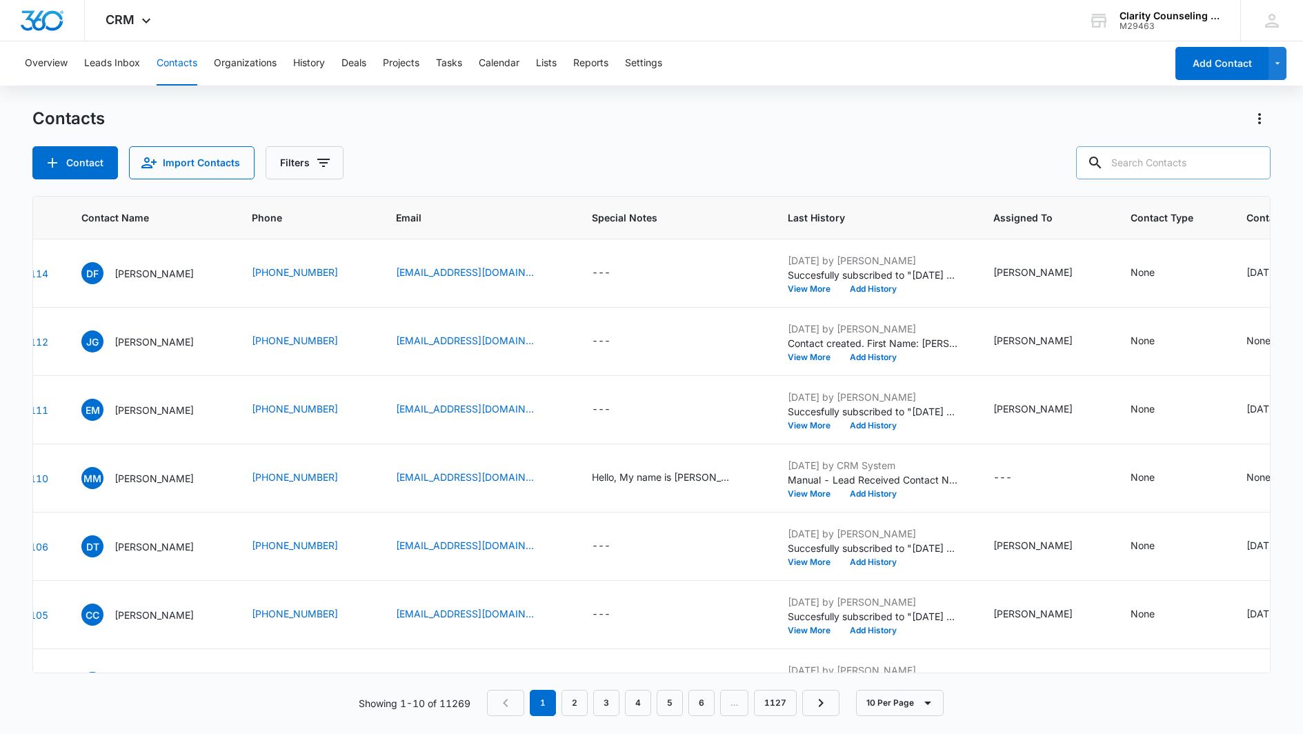
paste input "[EMAIL_ADDRESS][DOMAIN_NAME]"
type input "[EMAIL_ADDRESS][DOMAIN_NAME]"
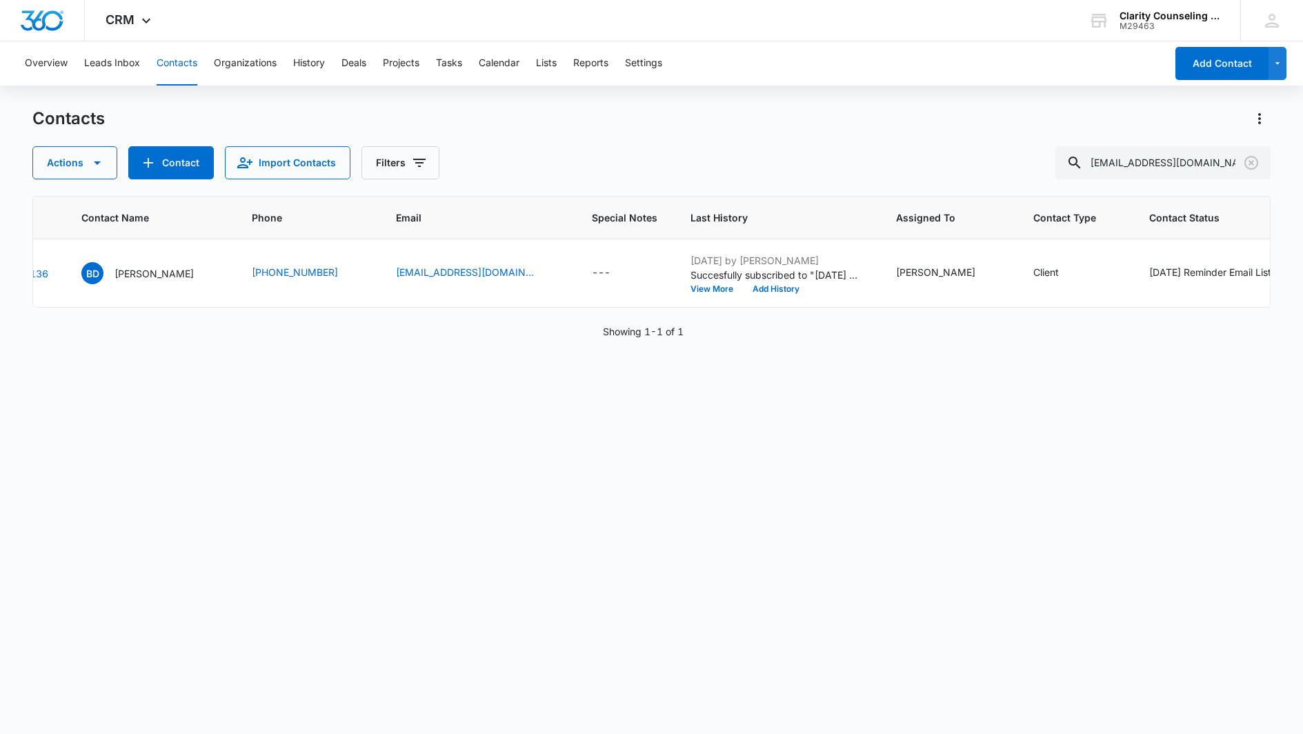
click at [1254, 166] on icon "Clear" at bounding box center [1251, 162] width 17 height 17
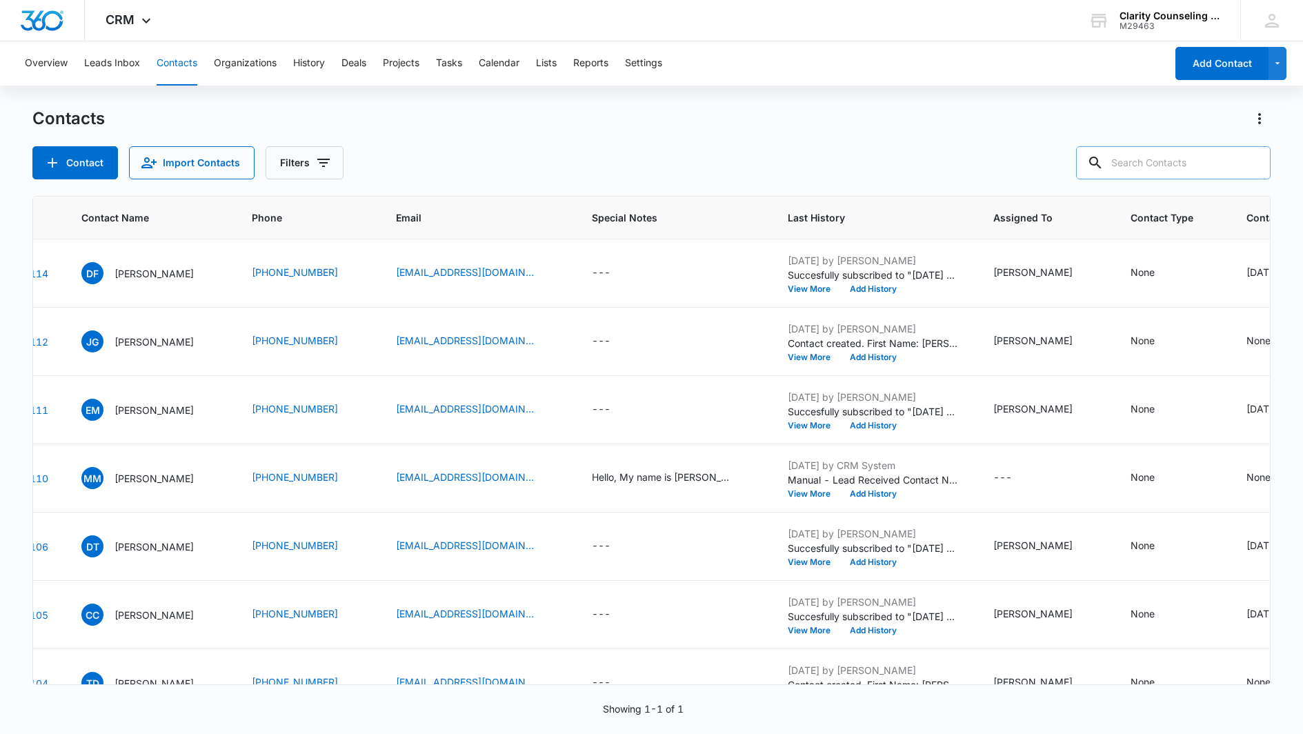
drag, startPoint x: 33, startPoint y: 121, endPoint x: 1211, endPoint y: 161, distance: 1178.7
click at [1254, 166] on div at bounding box center [1251, 162] width 22 height 33
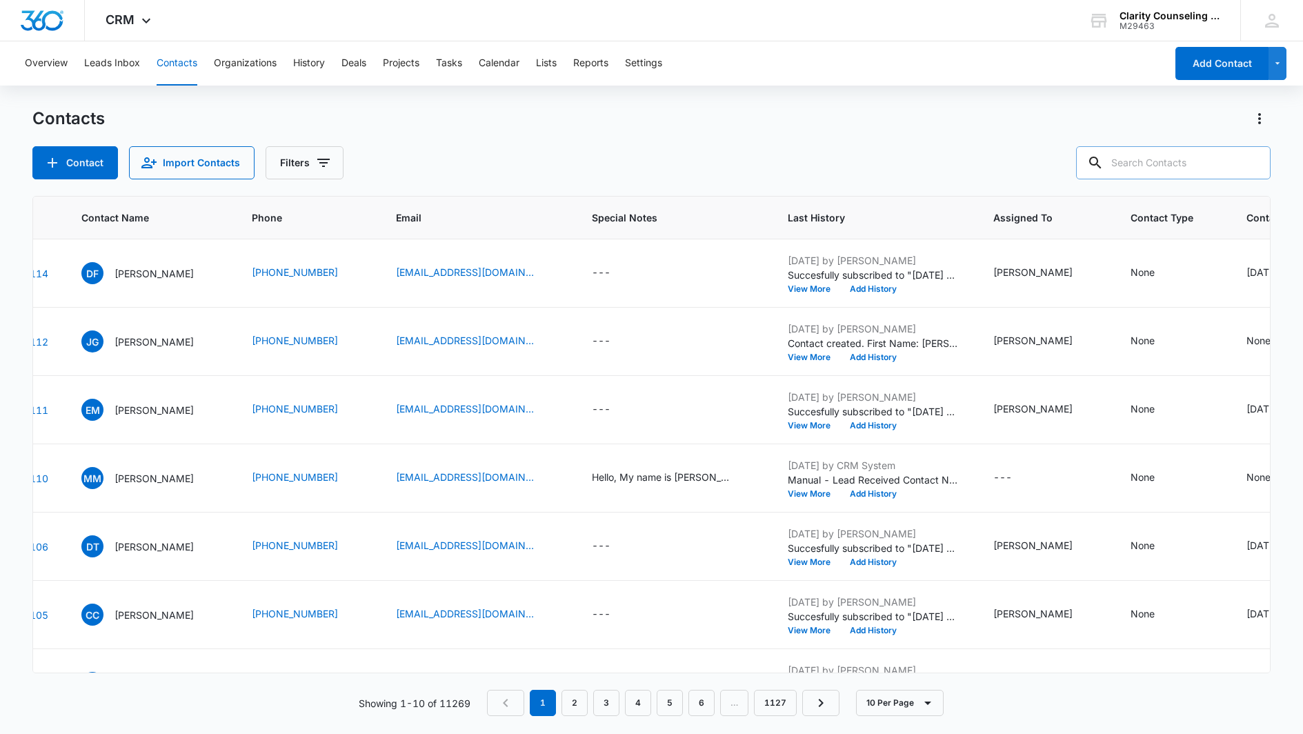
paste input "[EMAIL_ADDRESS][DOMAIN_NAME]"
type input "[EMAIL_ADDRESS][DOMAIN_NAME]"
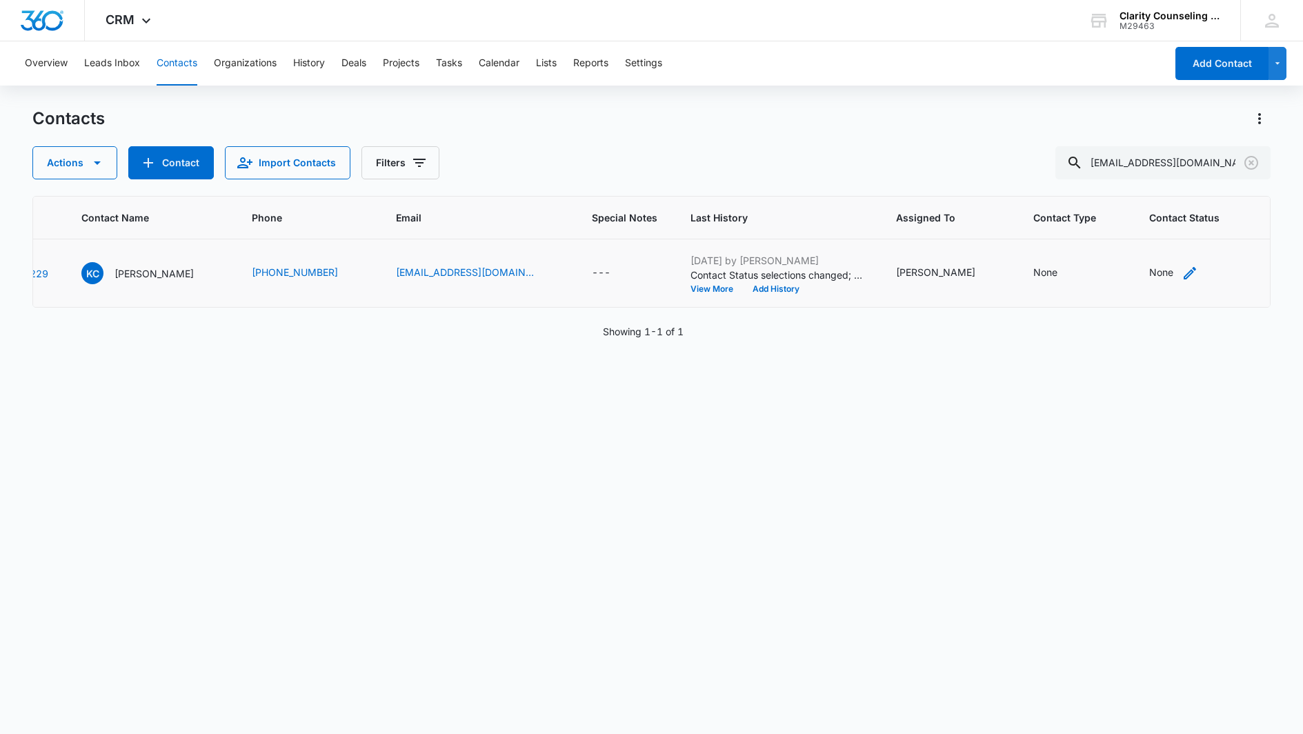
click at [1149, 268] on div "None" at bounding box center [1161, 272] width 24 height 14
click at [1158, 183] on div at bounding box center [1158, 185] width 22 height 22
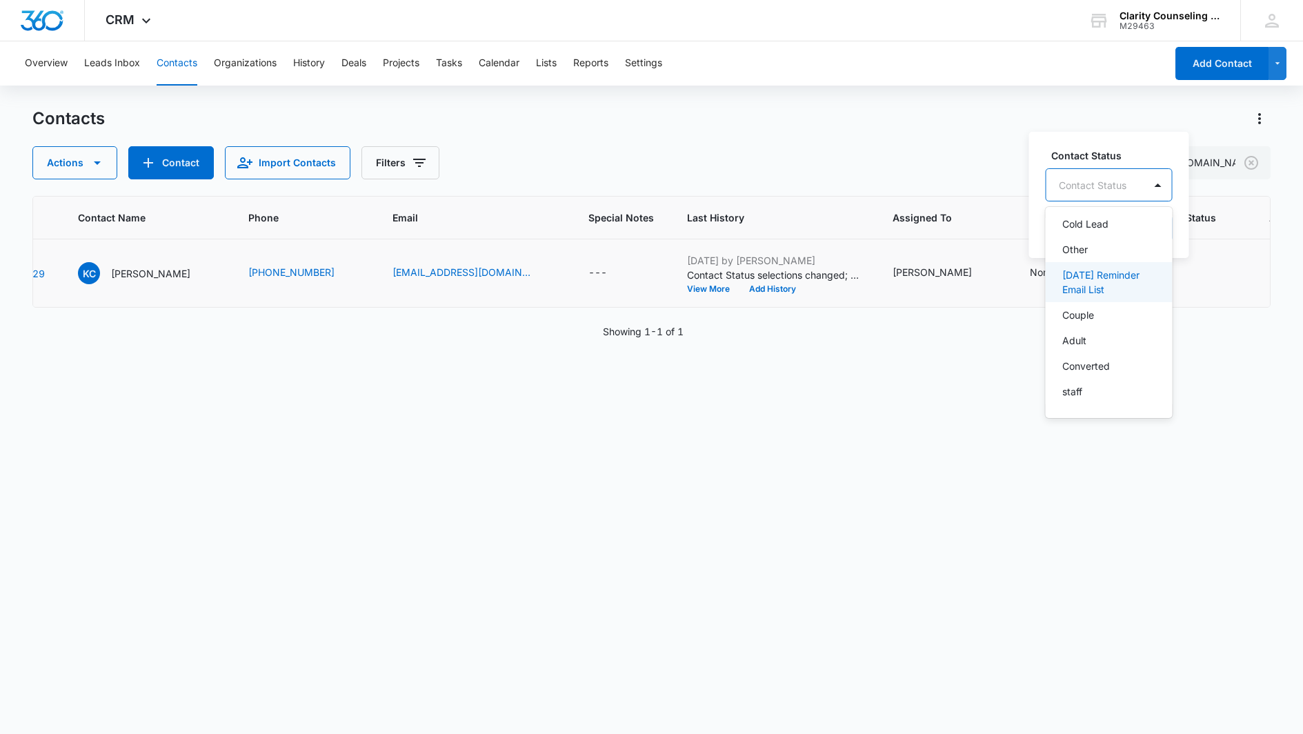
drag, startPoint x: 1106, startPoint y: 282, endPoint x: 1159, endPoint y: 194, distance: 102.1
click at [1106, 281] on p "[DATE] Reminder Email List" at bounding box center [1107, 282] width 91 height 29
drag, startPoint x: 1221, startPoint y: 178, endPoint x: 1222, endPoint y: 222, distance: 44.1
click at [1221, 178] on div "[DATE] Reminder Email List" at bounding box center [1134, 184] width 176 height 33
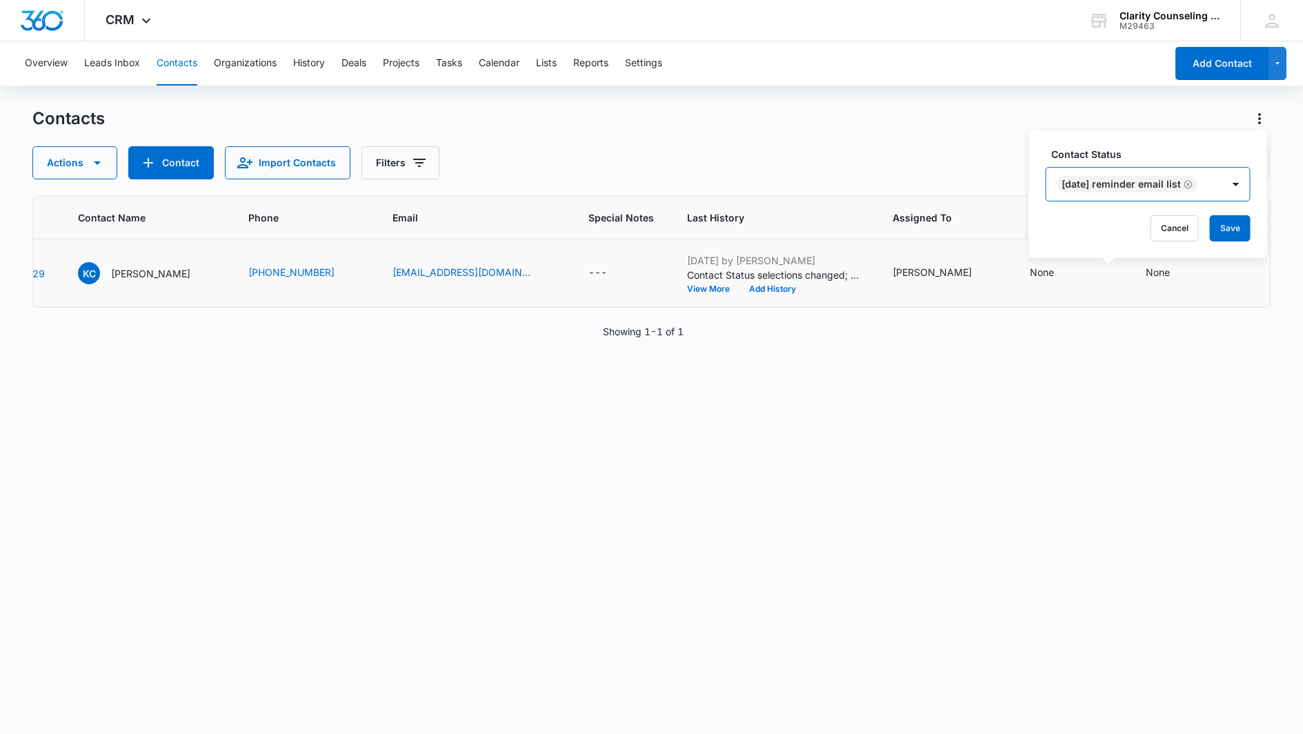
drag, startPoint x: 1223, startPoint y: 231, endPoint x: 1024, endPoint y: 268, distance: 202.8
click at [1223, 231] on button "Save" at bounding box center [1230, 228] width 41 height 26
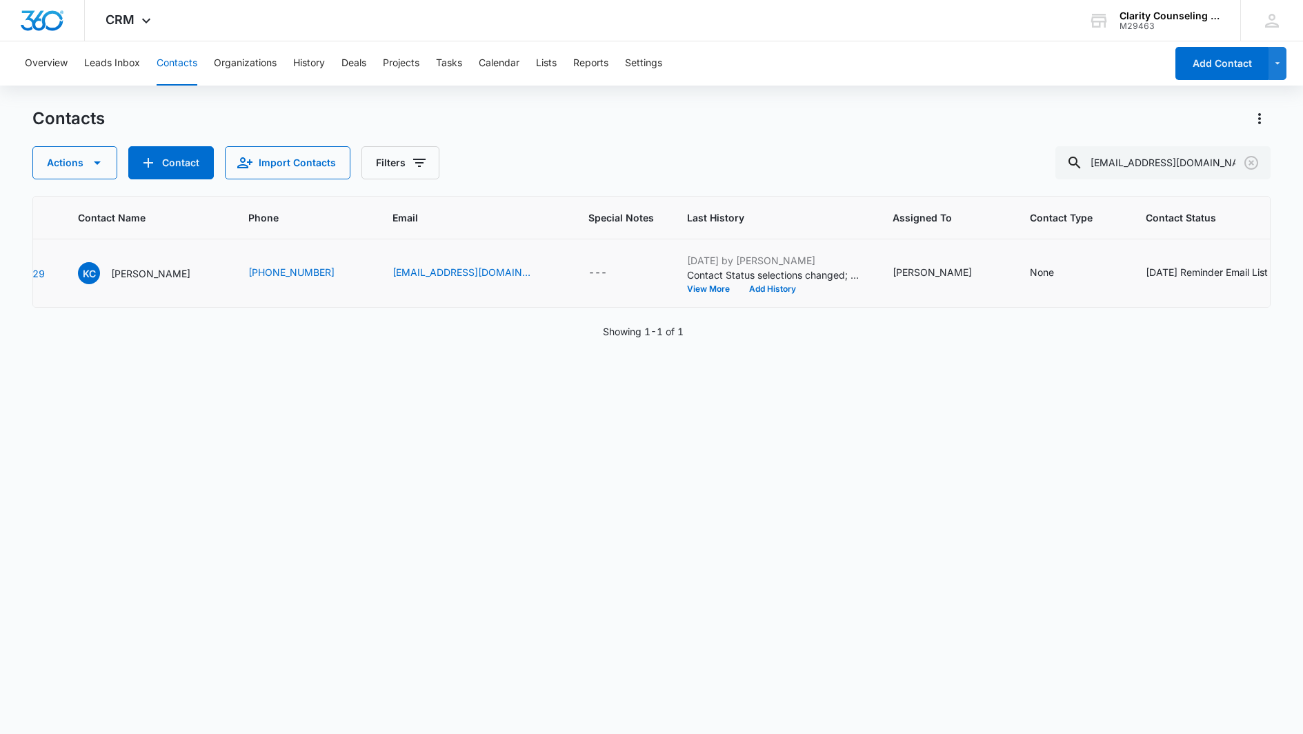
click at [1250, 164] on icon "Clear" at bounding box center [1251, 163] width 14 height 14
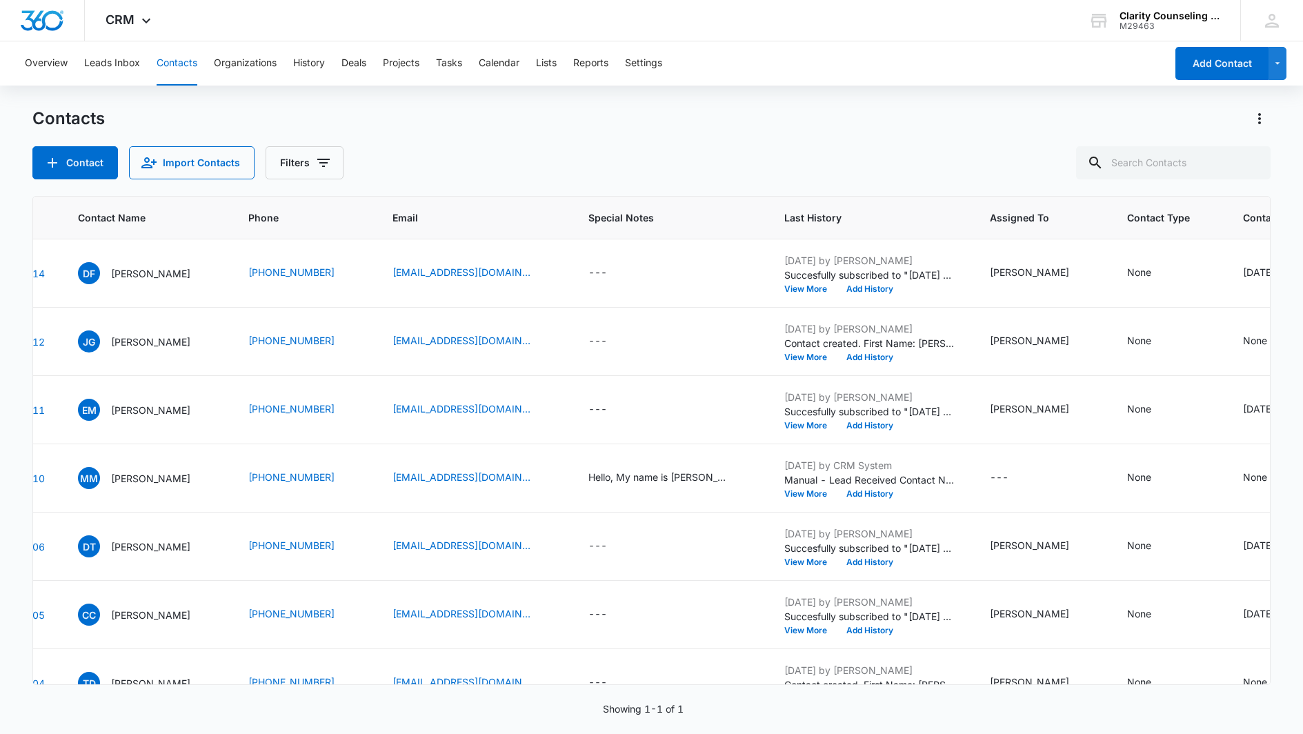
click at [1250, 164] on div at bounding box center [1251, 162] width 22 height 33
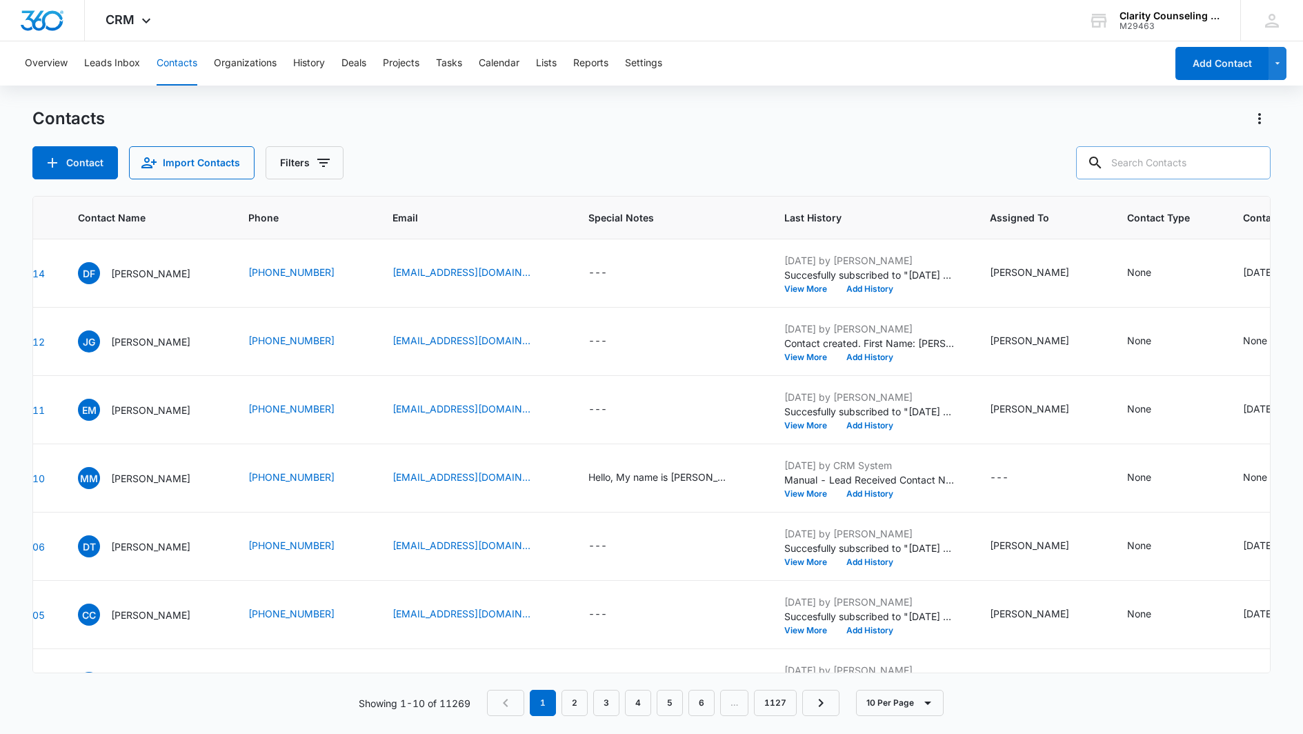
click at [1170, 161] on input "text" at bounding box center [1173, 162] width 194 height 33
paste input "[EMAIL_ADDRESS][DOMAIN_NAME]"
type input "[EMAIL_ADDRESS][DOMAIN_NAME]"
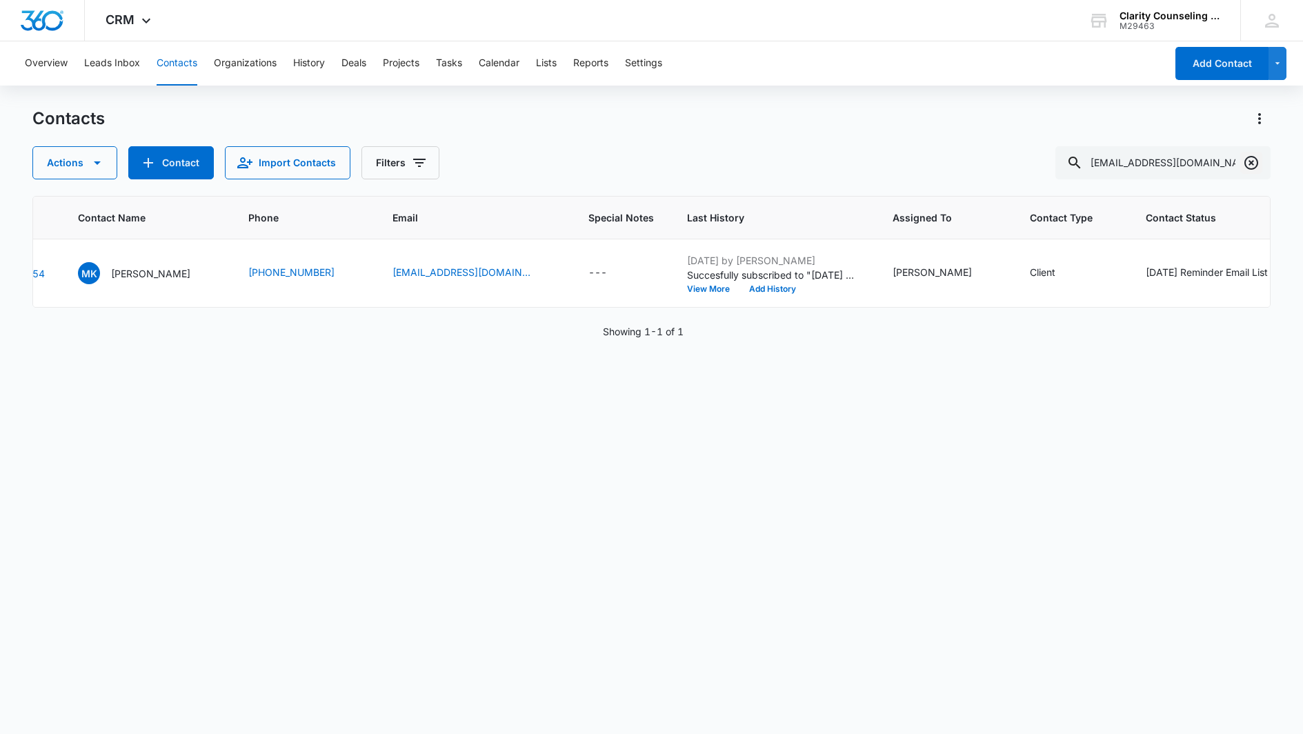
click at [1249, 164] on icon "Clear" at bounding box center [1251, 163] width 14 height 14
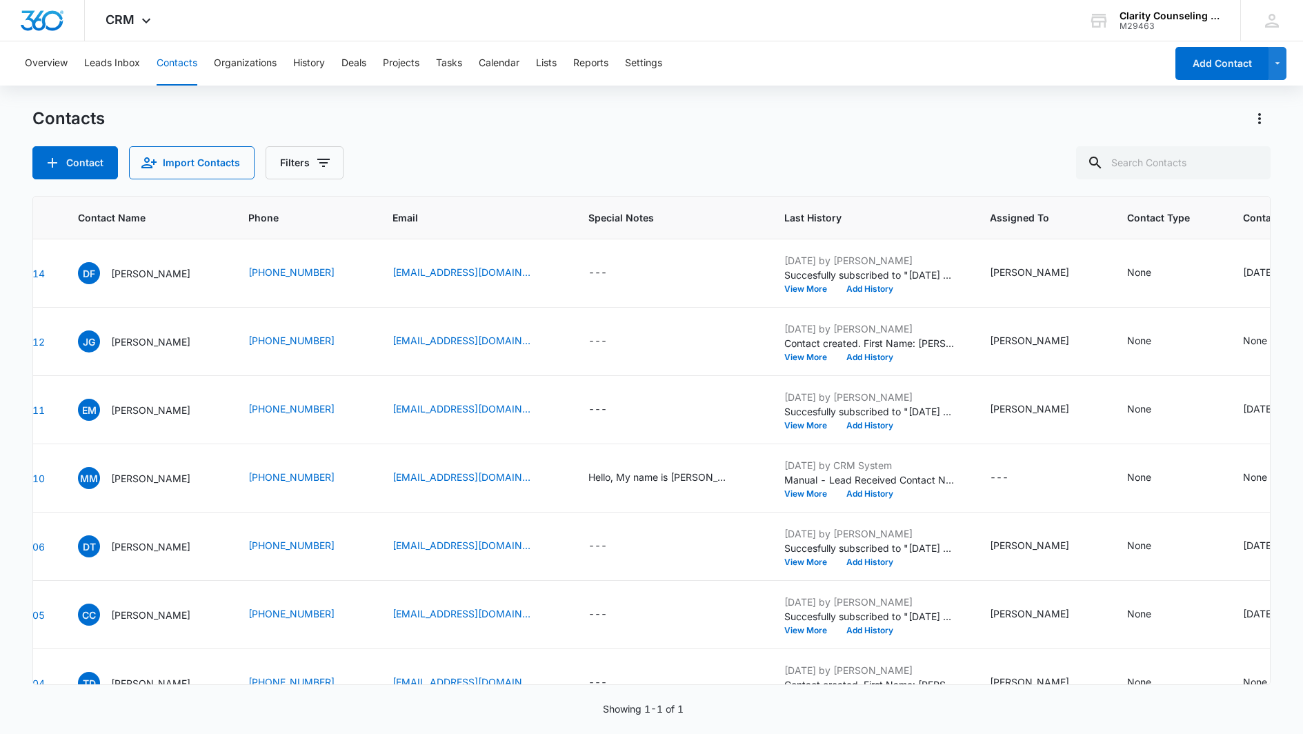
click at [1249, 164] on div at bounding box center [1251, 162] width 22 height 33
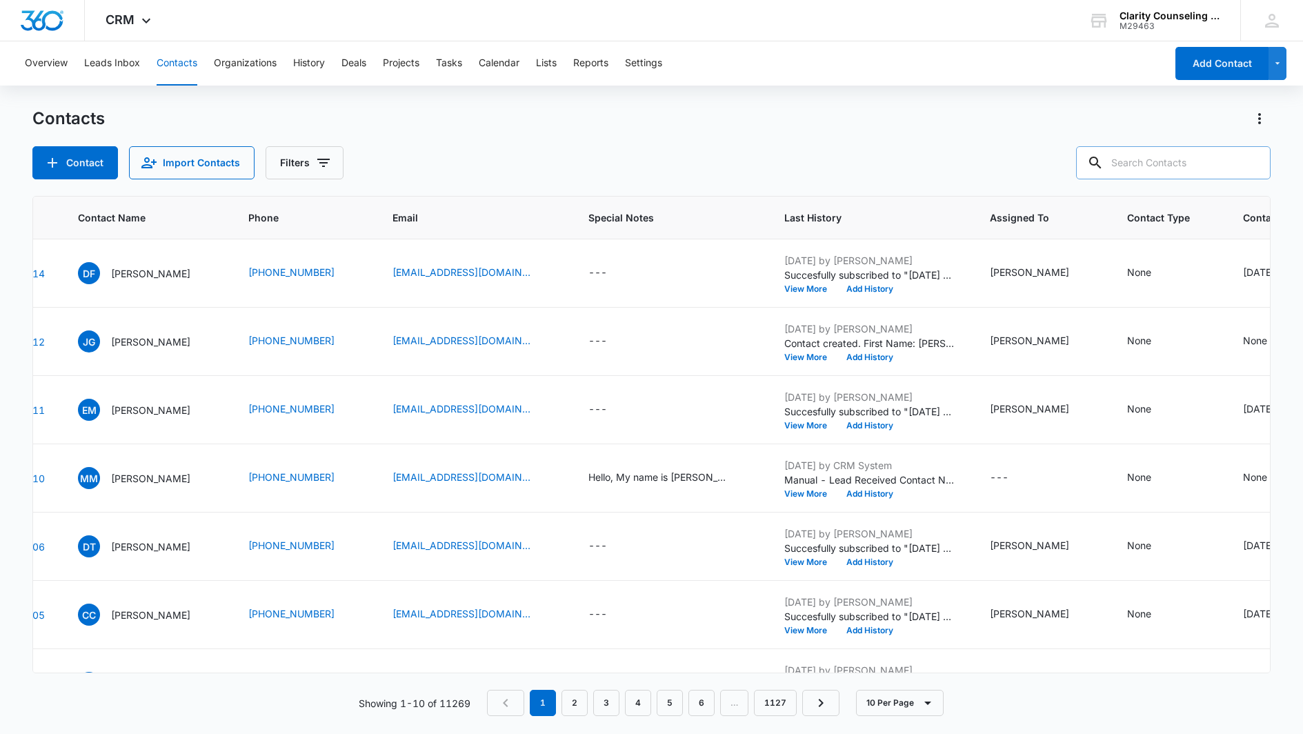
paste input "[EMAIL_ADDRESS][DOMAIN_NAME]"
type input "[EMAIL_ADDRESS][DOMAIN_NAME]"
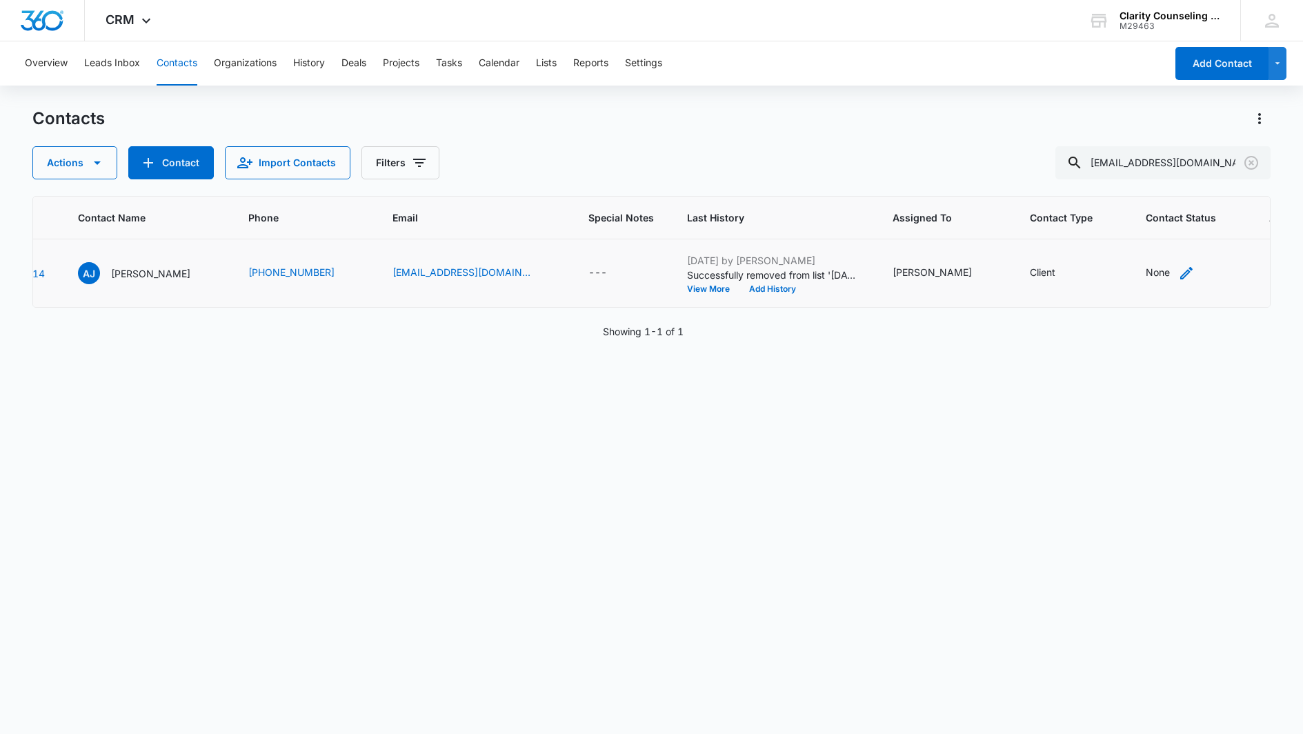
click at [1146, 270] on div "None" at bounding box center [1158, 272] width 24 height 14
click at [1130, 174] on div at bounding box center [1141, 185] width 22 height 22
drag, startPoint x: 1085, startPoint y: 288, endPoint x: 1136, endPoint y: 192, distance: 108.0
click at [1085, 287] on p "[DATE] Reminder Email List" at bounding box center [1090, 282] width 91 height 29
click at [1160, 174] on div "[DATE] Reminder Email List" at bounding box center [1117, 184] width 176 height 33
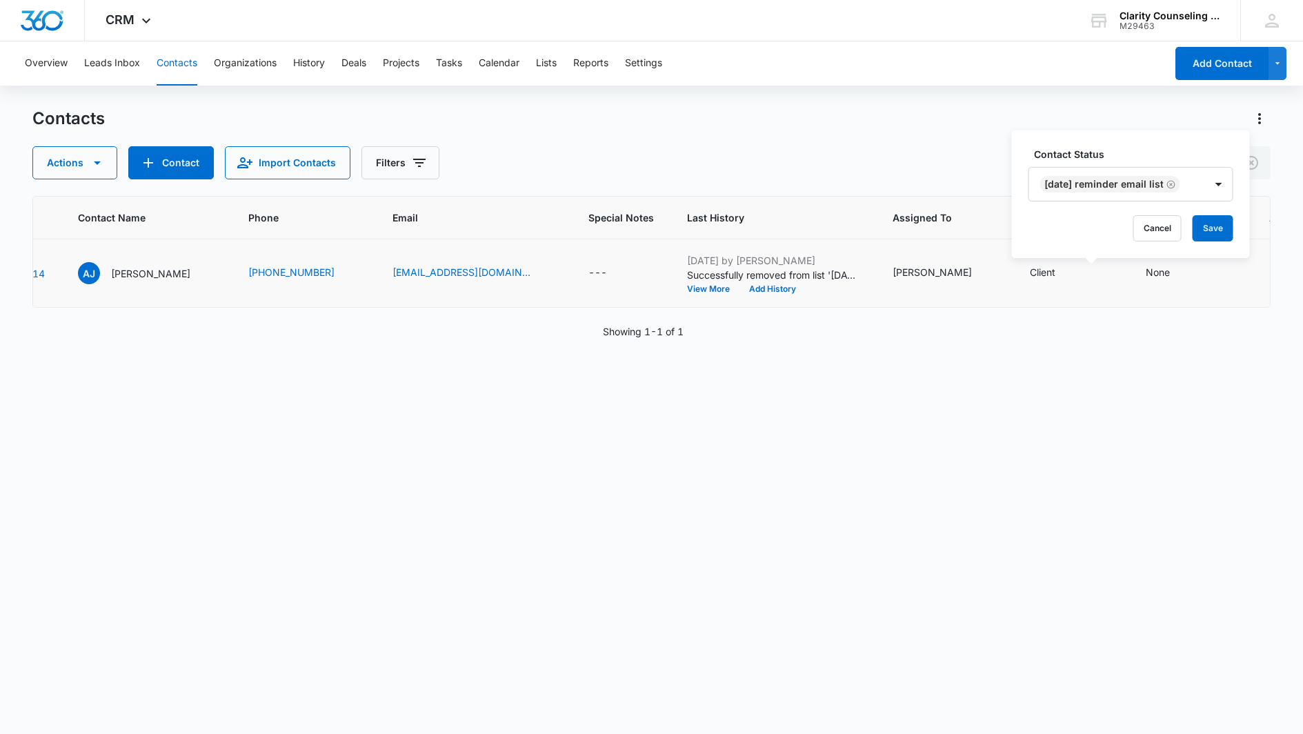
drag, startPoint x: 1218, startPoint y: 226, endPoint x: 770, endPoint y: 274, distance: 450.8
click at [1179, 221] on div "Cancel Save" at bounding box center [1130, 228] width 205 height 26
click at [1175, 184] on icon "Remove Saturday Reminder Email List" at bounding box center [1171, 184] width 10 height 10
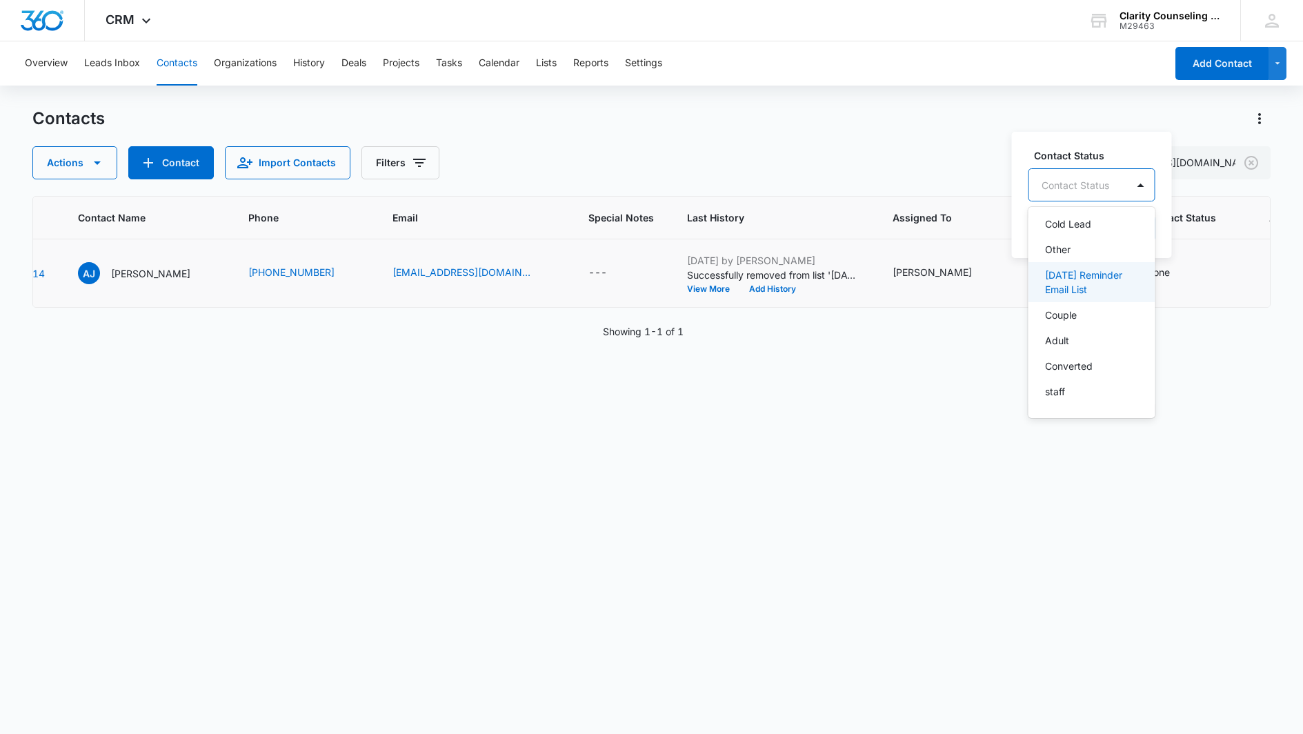
click at [1095, 286] on p "[DATE] Reminder Email List" at bounding box center [1090, 282] width 91 height 29
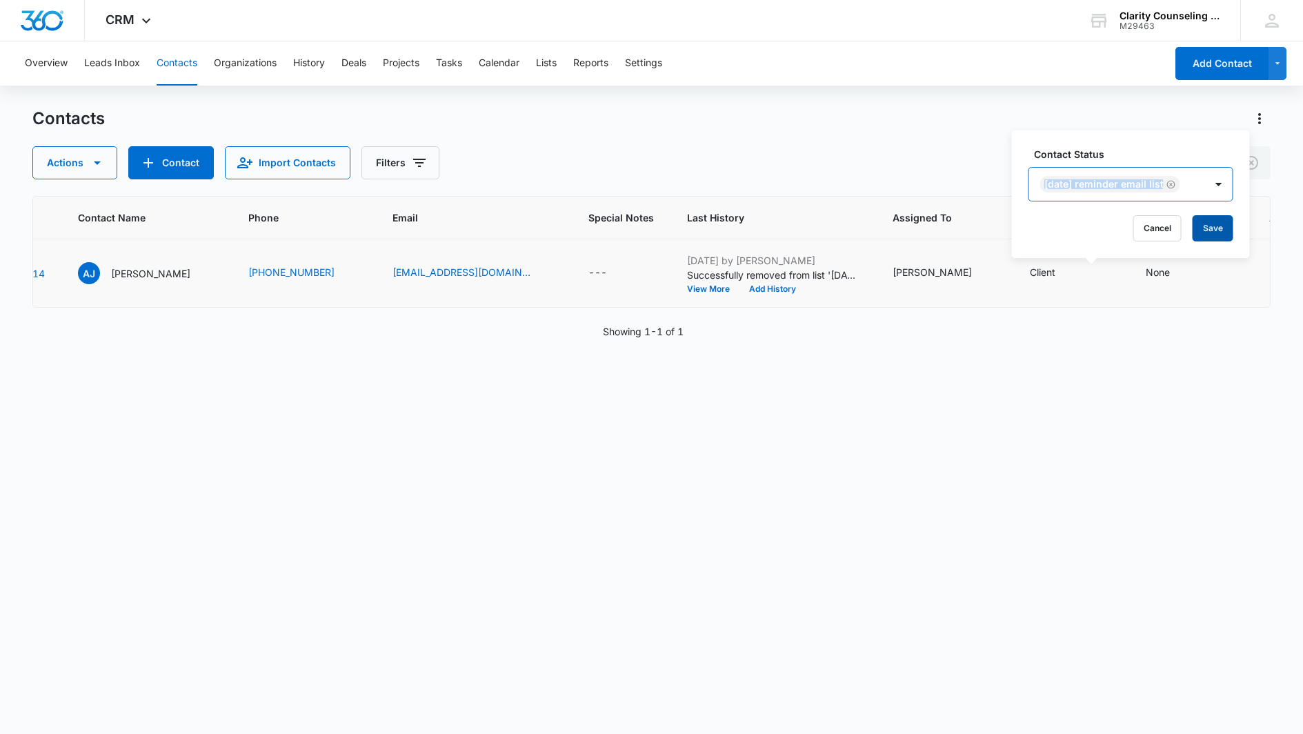
drag, startPoint x: 1206, startPoint y: 183, endPoint x: 1215, endPoint y: 220, distance: 37.5
click at [1205, 183] on div "[DATE] Reminder Email List" at bounding box center [1117, 184] width 176 height 33
click at [1215, 228] on button "Save" at bounding box center [1212, 228] width 41 height 26
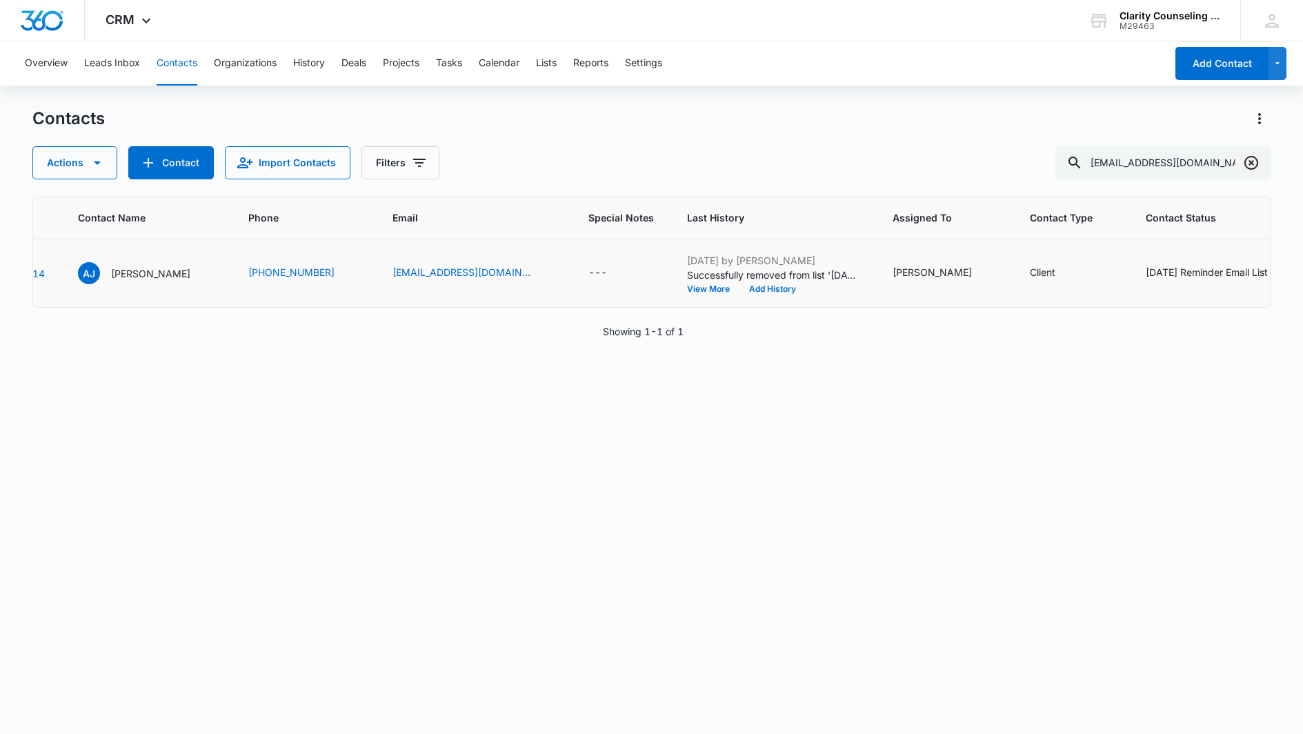
click at [1255, 164] on icon "Clear" at bounding box center [1251, 162] width 17 height 17
click at [1255, 164] on div at bounding box center [1251, 162] width 22 height 33
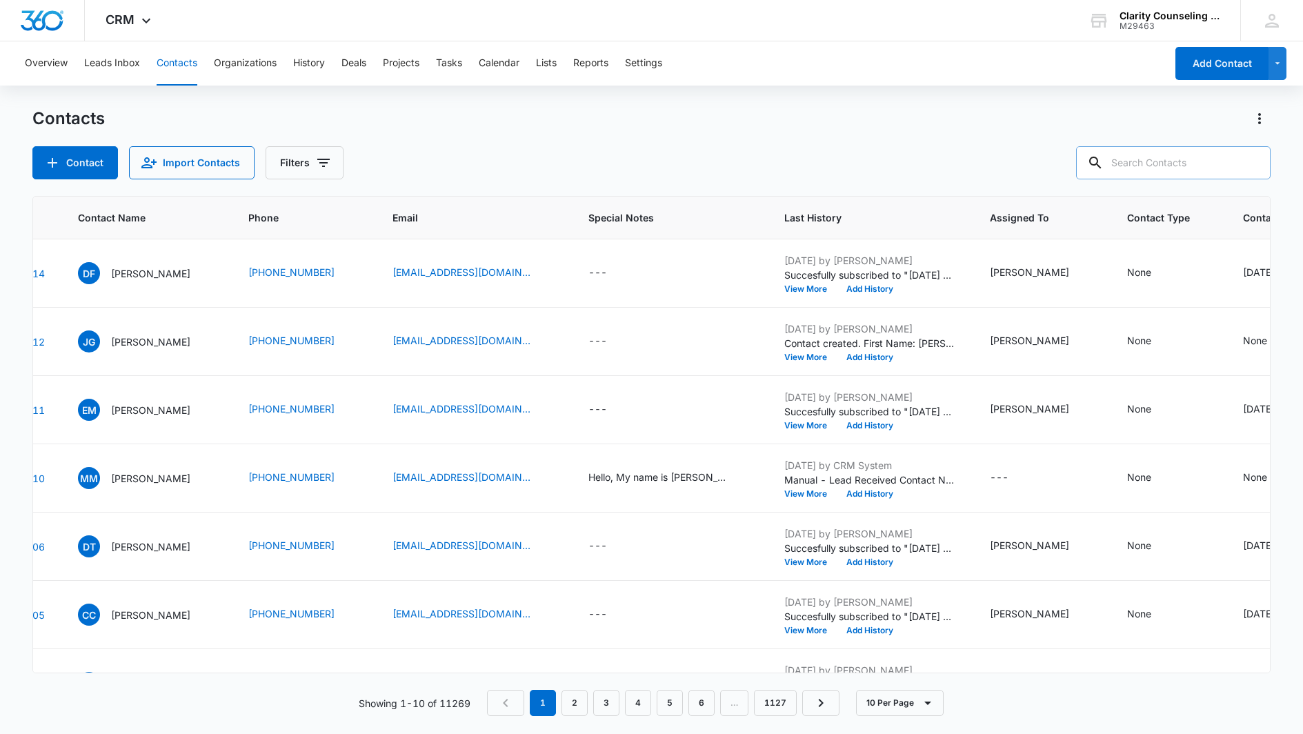
paste input "[EMAIL_ADDRESS][DOMAIN_NAME]"
type input "[EMAIL_ADDRESS][DOMAIN_NAME]"
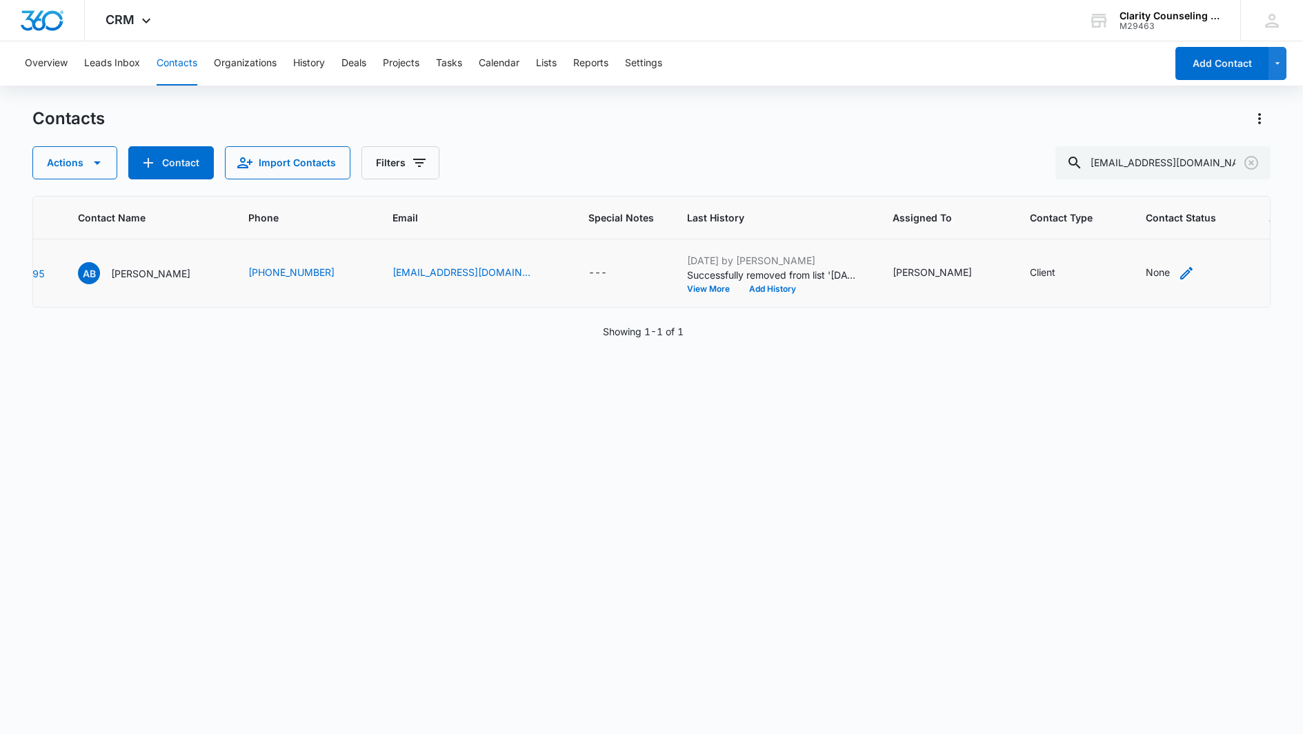
click at [1146, 276] on div "None" at bounding box center [1158, 272] width 24 height 14
drag, startPoint x: 1116, startPoint y: 181, endPoint x: 1119, endPoint y: 205, distance: 23.6
click at [1116, 181] on div at bounding box center [1095, 185] width 68 height 17
click at [1105, 275] on p "[DATE] Reminder Email List" at bounding box center [1110, 282] width 91 height 29
drag, startPoint x: 1246, startPoint y: 170, endPoint x: 1243, endPoint y: 184, distance: 14.6
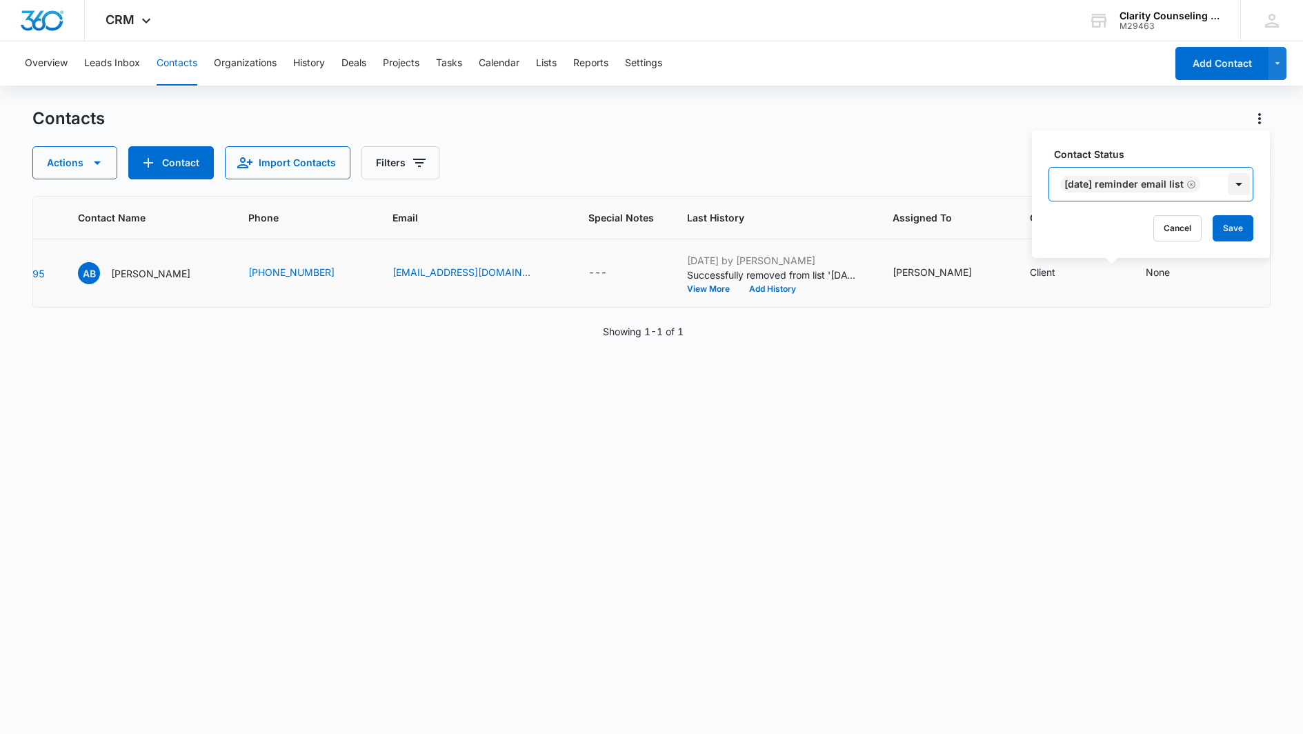
click at [1246, 170] on div at bounding box center [1239, 184] width 28 height 33
click at [1243, 225] on button "Save" at bounding box center [1232, 228] width 41 height 26
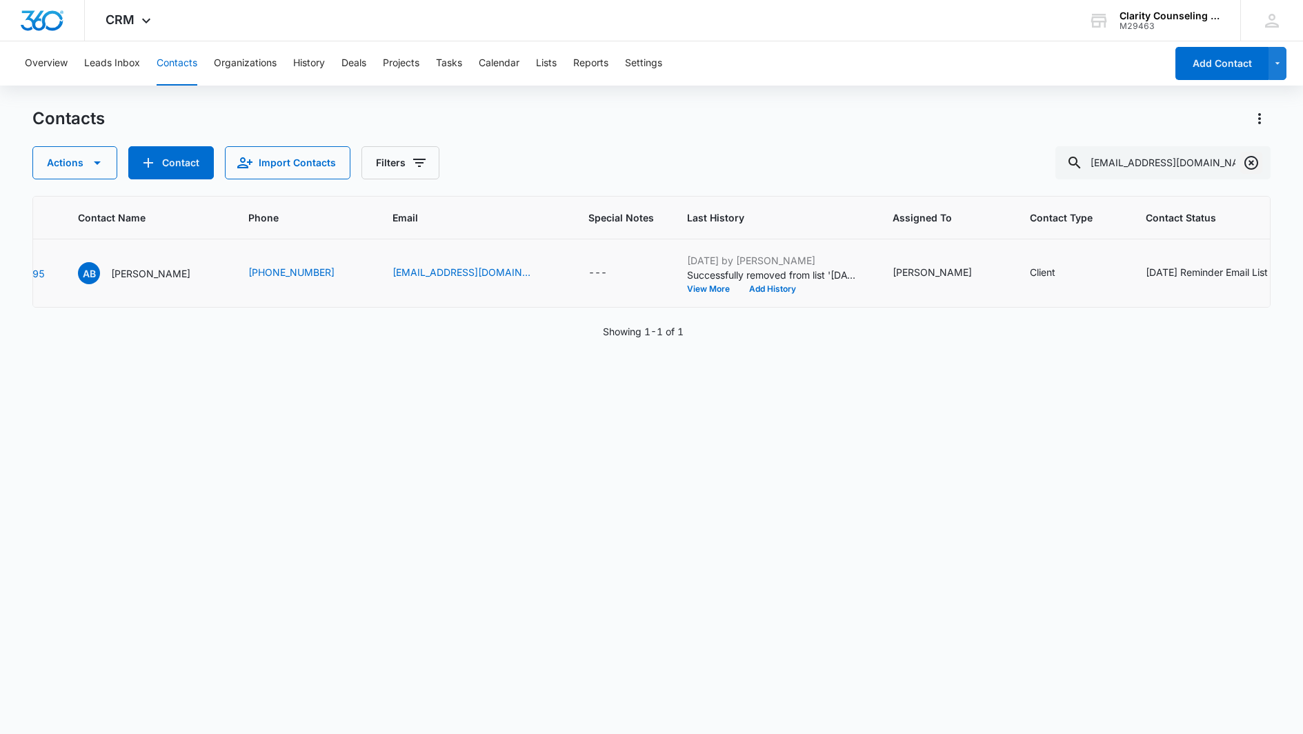
click at [1250, 165] on icon "Clear" at bounding box center [1251, 162] width 17 height 17
click at [1250, 165] on div at bounding box center [1251, 162] width 22 height 33
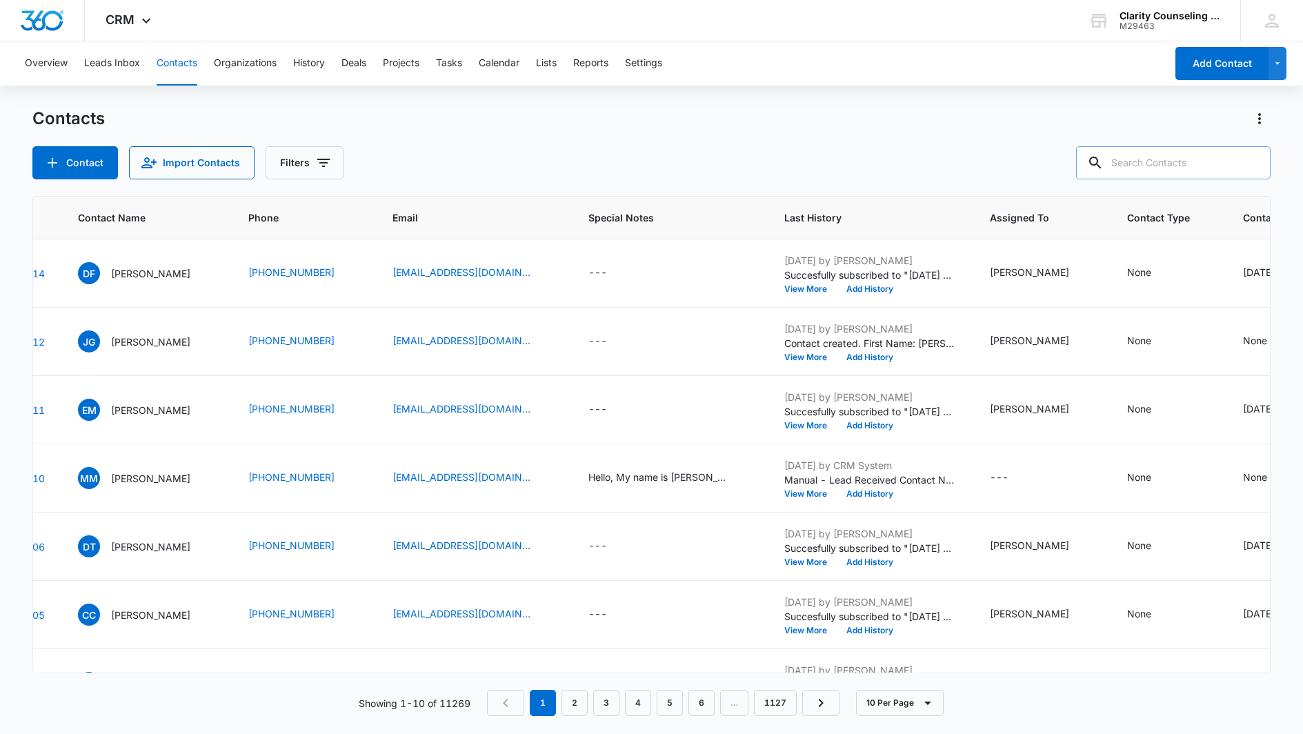
paste input "[EMAIL_ADDRESS][DOMAIN_NAME]"
type input "[EMAIL_ADDRESS][DOMAIN_NAME]"
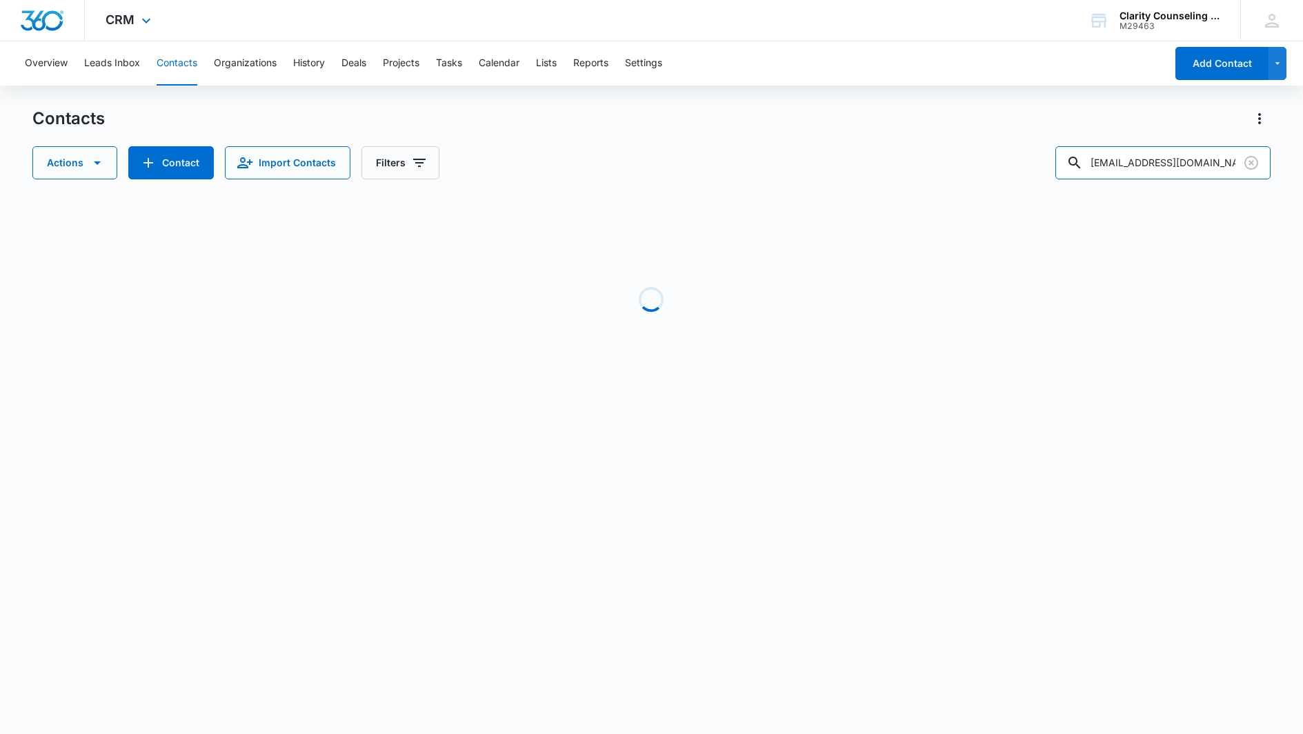
scroll to position [0, 81]
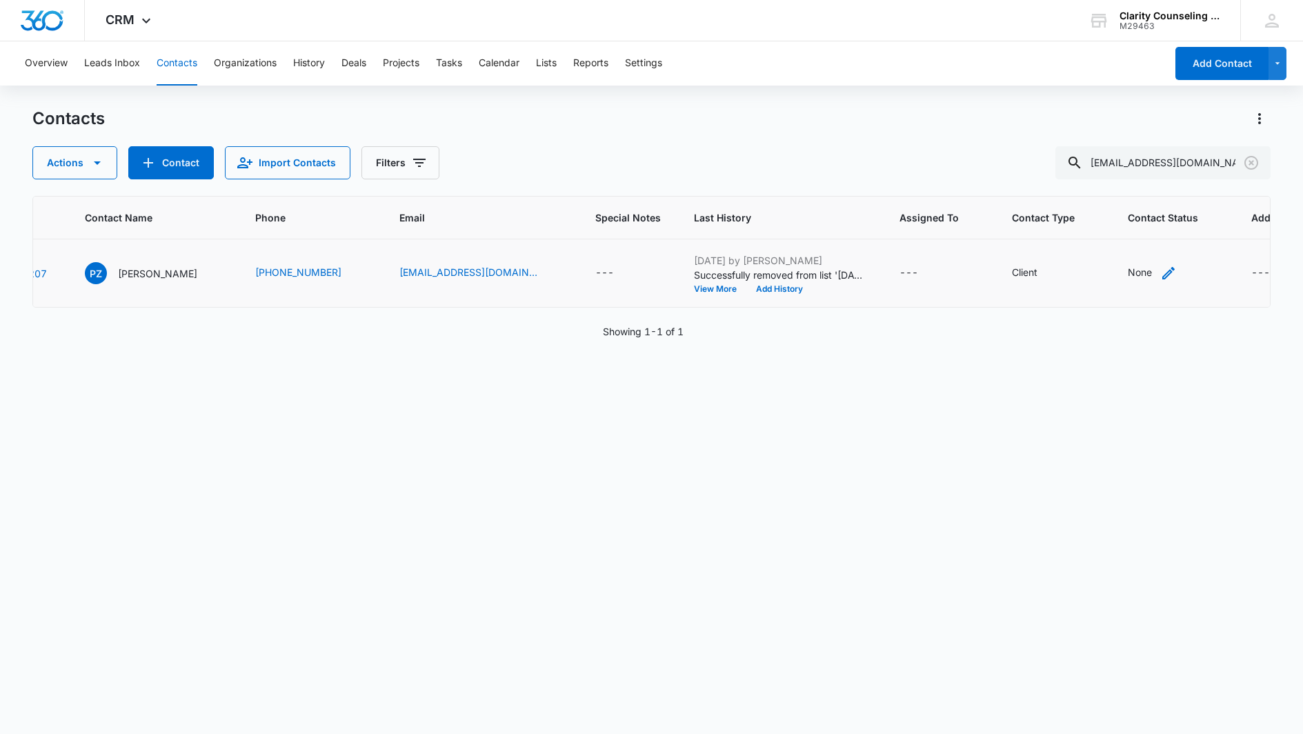
click at [1128, 269] on div "None" at bounding box center [1140, 272] width 24 height 14
click at [1085, 174] on div "Contact Status" at bounding box center [1078, 185] width 98 height 31
drag, startPoint x: 1090, startPoint y: 274, endPoint x: 1097, endPoint y: 263, distance: 13.0
click at [1090, 274] on p "[DATE] Reminder Email List" at bounding box center [1090, 282] width 91 height 29
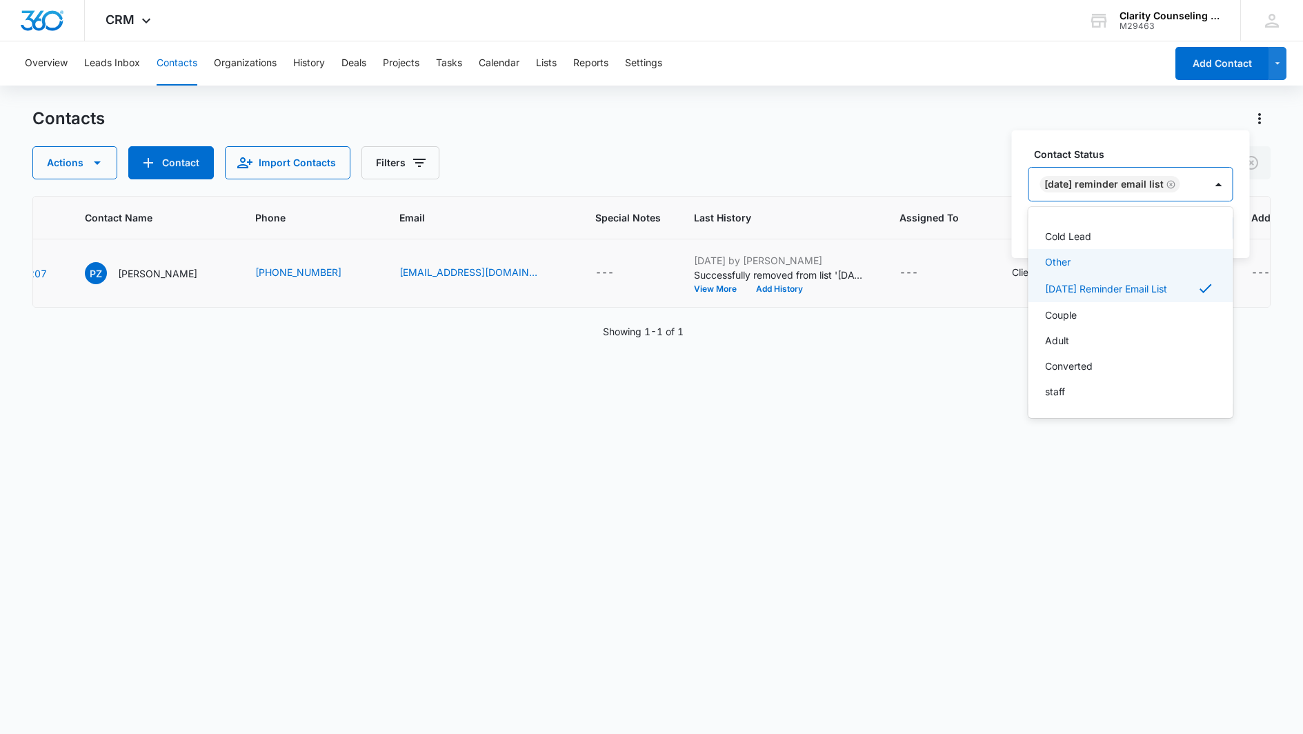
scroll to position [201, 0]
click at [1223, 178] on div at bounding box center [1219, 184] width 22 height 22
click at [1224, 235] on button "Save" at bounding box center [1212, 228] width 41 height 26
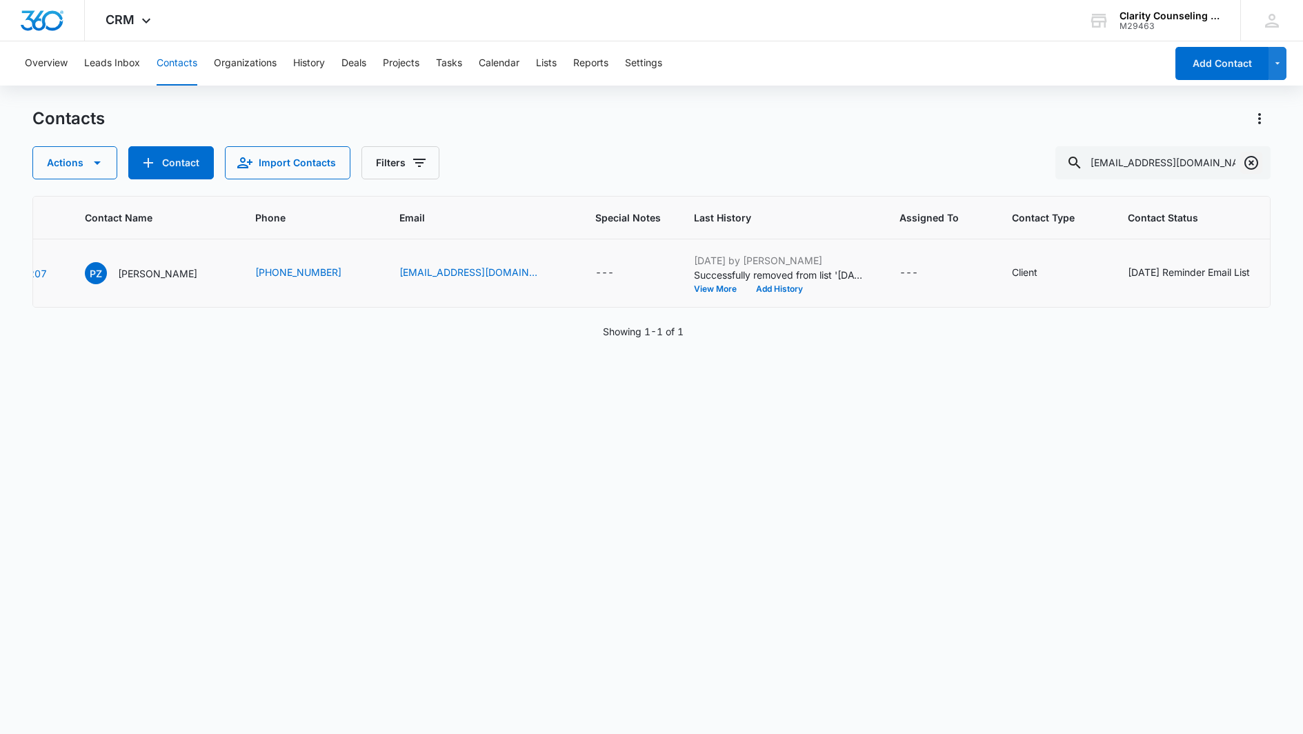
click at [1256, 166] on icon "Clear" at bounding box center [1251, 163] width 14 height 14
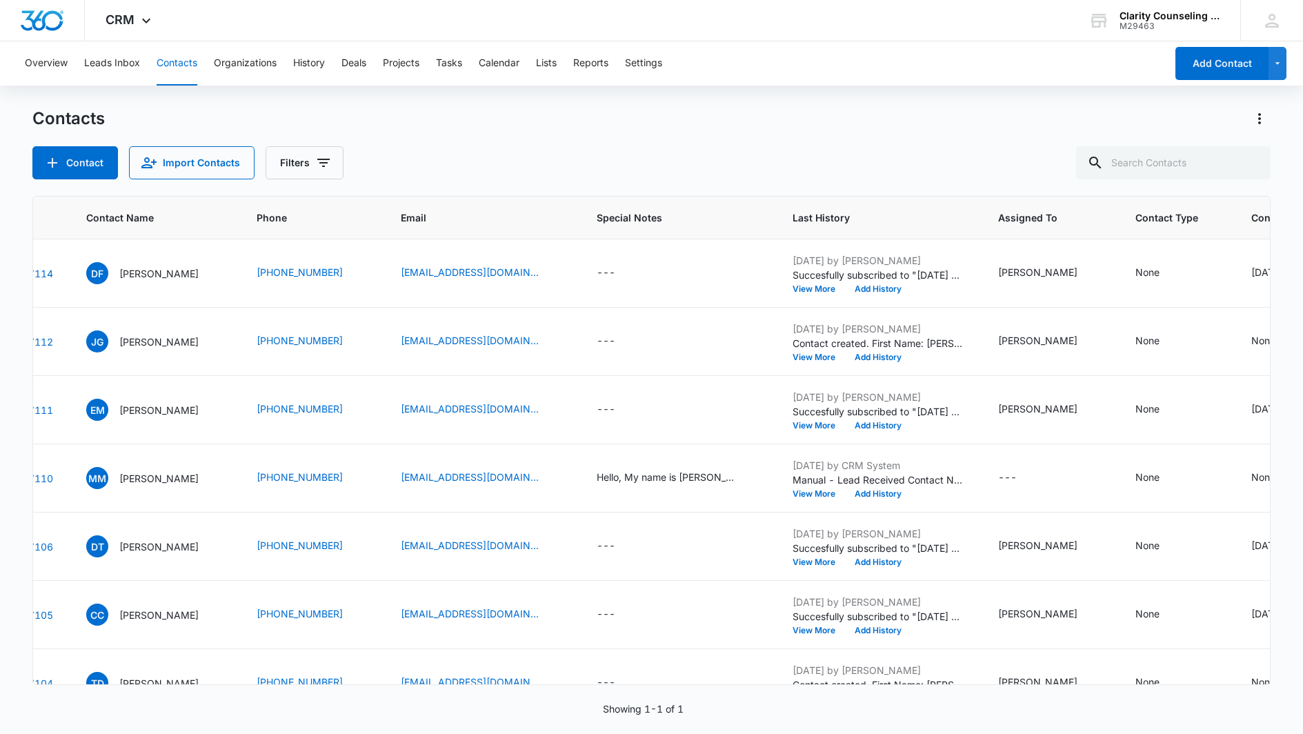
click at [1256, 166] on div at bounding box center [1251, 162] width 22 height 33
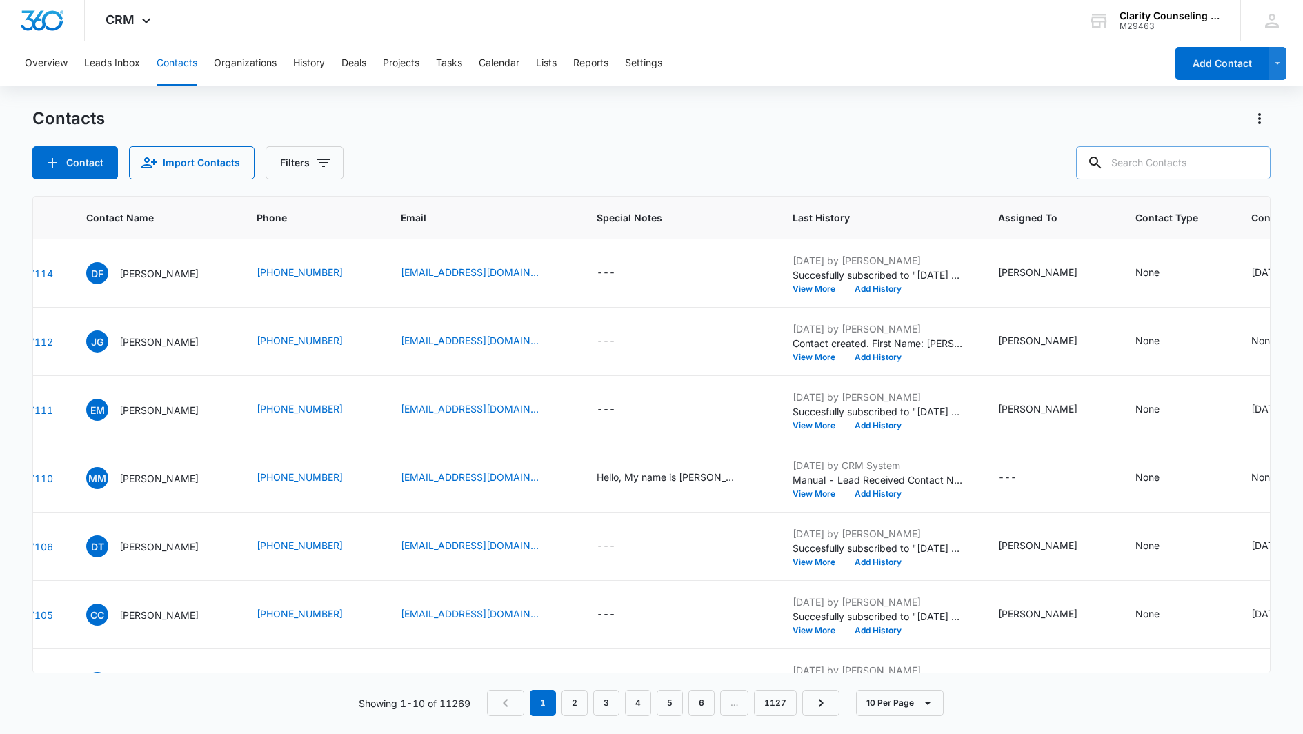
paste input "[PERSON_NAME][EMAIL_ADDRESS][DOMAIN_NAME]"
type input "[PERSON_NAME][EMAIL_ADDRESS][DOMAIN_NAME]"
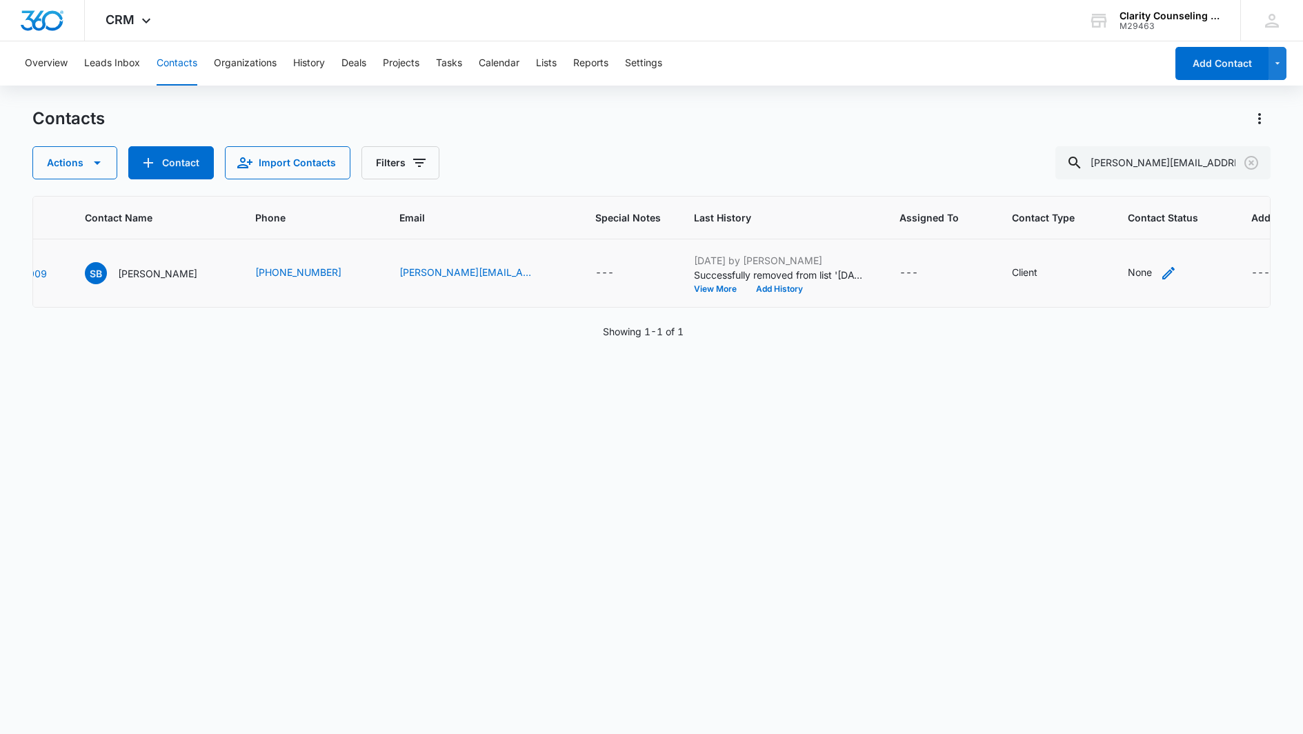
click at [1128, 272] on div "None" at bounding box center [1140, 272] width 24 height 14
click at [1162, 181] on div "Contact Status" at bounding box center [1116, 185] width 98 height 31
click at [1106, 363] on p "[DATE] Reminder Email List" at bounding box center [1128, 366] width 91 height 29
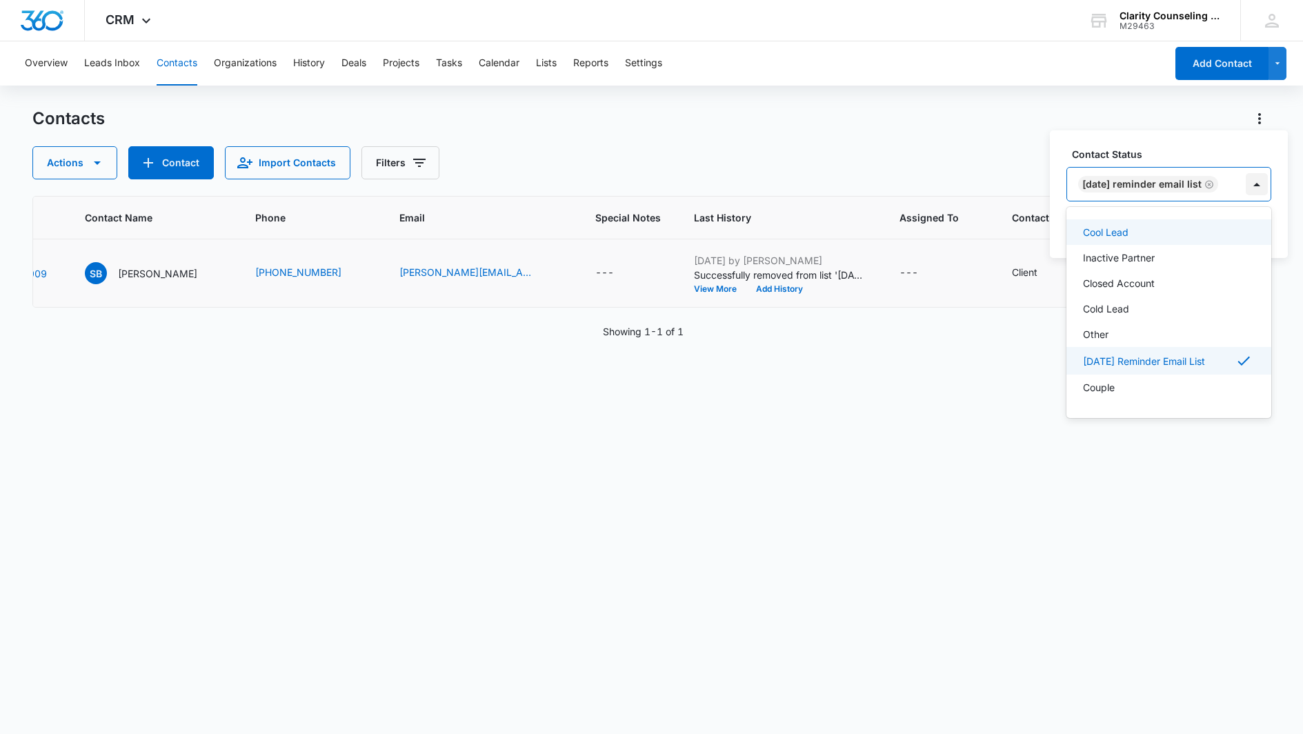
click at [1263, 175] on div at bounding box center [1257, 184] width 22 height 22
click at [1264, 226] on button "Save" at bounding box center [1250, 228] width 41 height 26
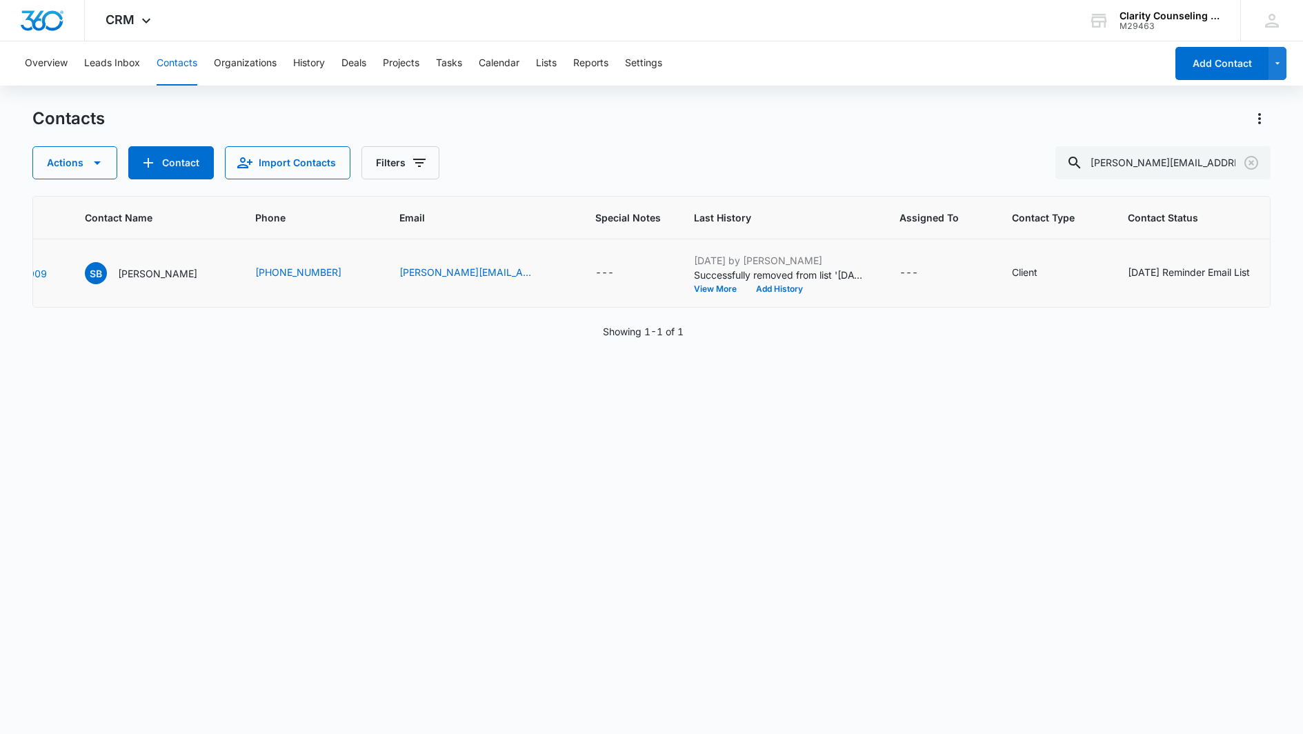
click at [1253, 159] on icon "Clear" at bounding box center [1251, 162] width 17 height 17
click at [1253, 159] on div at bounding box center [1251, 162] width 22 height 33
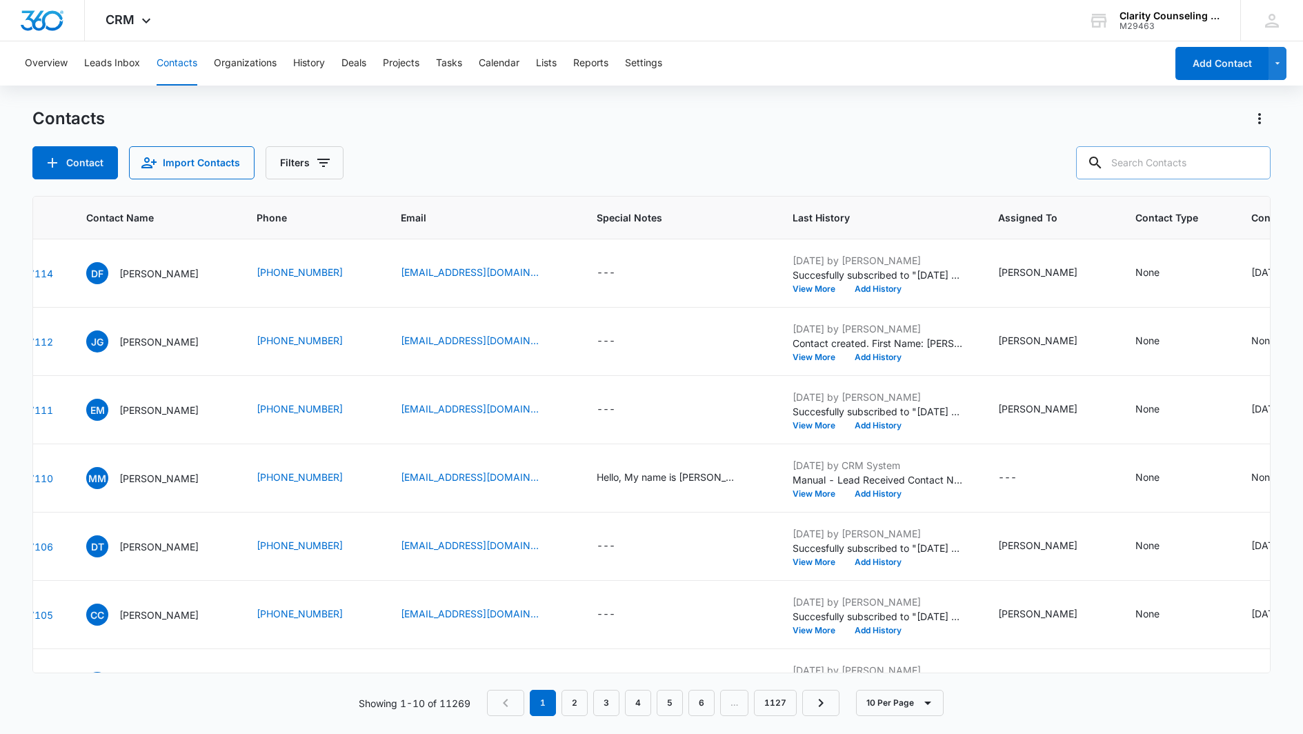
paste input "[EMAIL_ADDRESS][DOMAIN_NAME]"
type input "[EMAIL_ADDRESS][DOMAIN_NAME]"
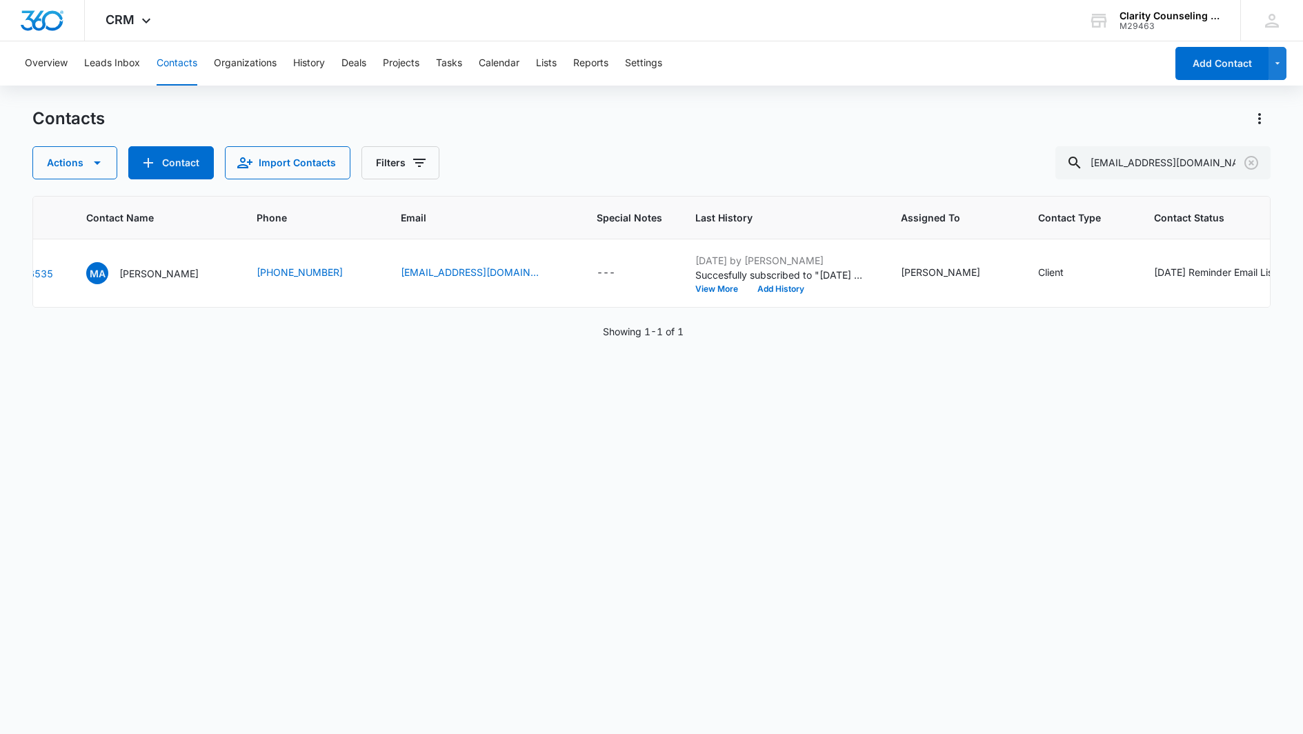
click at [1250, 161] on icon "Clear" at bounding box center [1251, 163] width 14 height 14
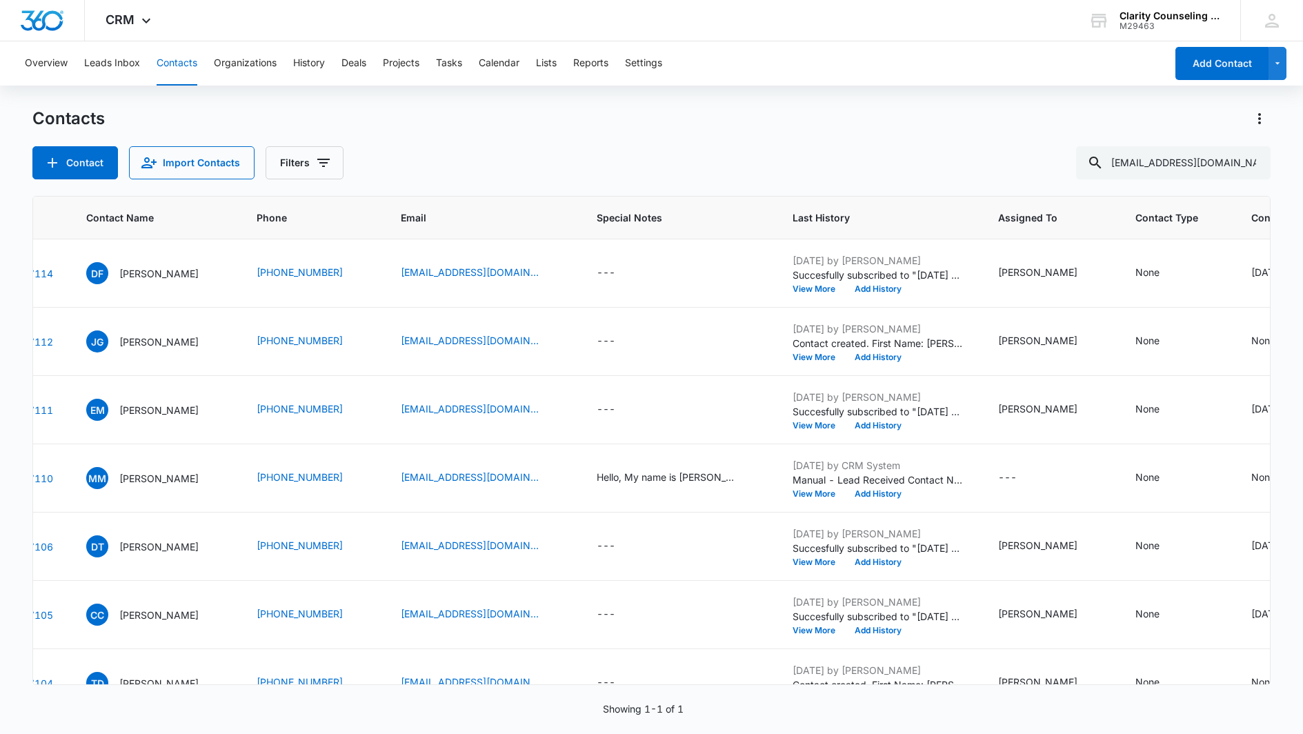
click at [1250, 161] on div at bounding box center [1251, 162] width 22 height 33
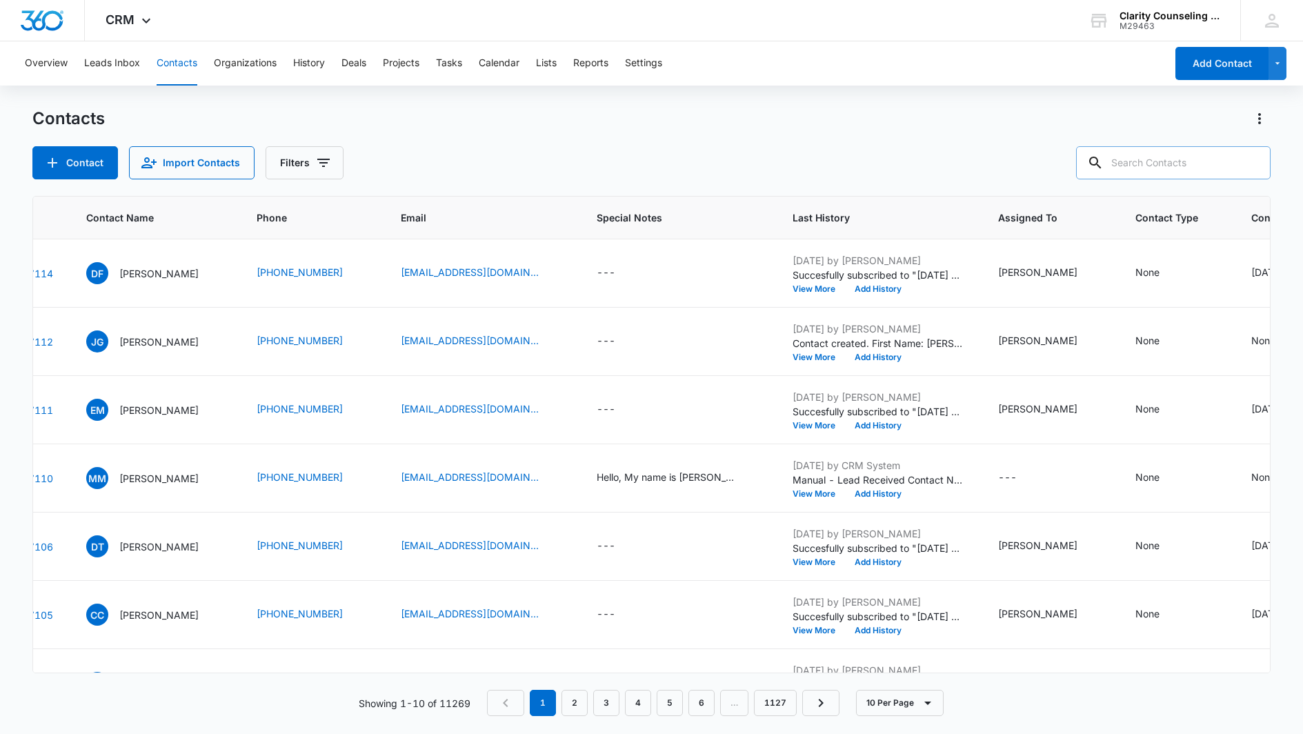
paste input "[EMAIL_ADDRESS][DOMAIN_NAME]"
type input "[EMAIL_ADDRESS][DOMAIN_NAME]"
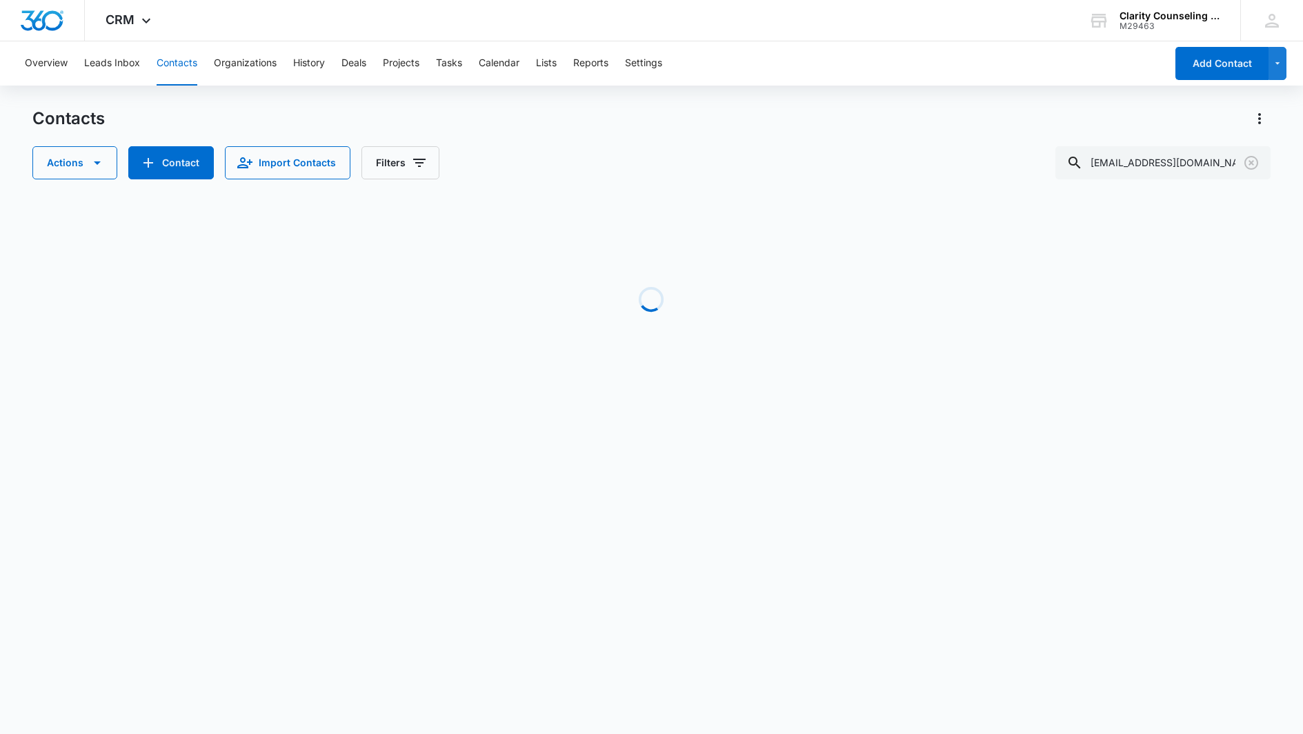
scroll to position [0, 79]
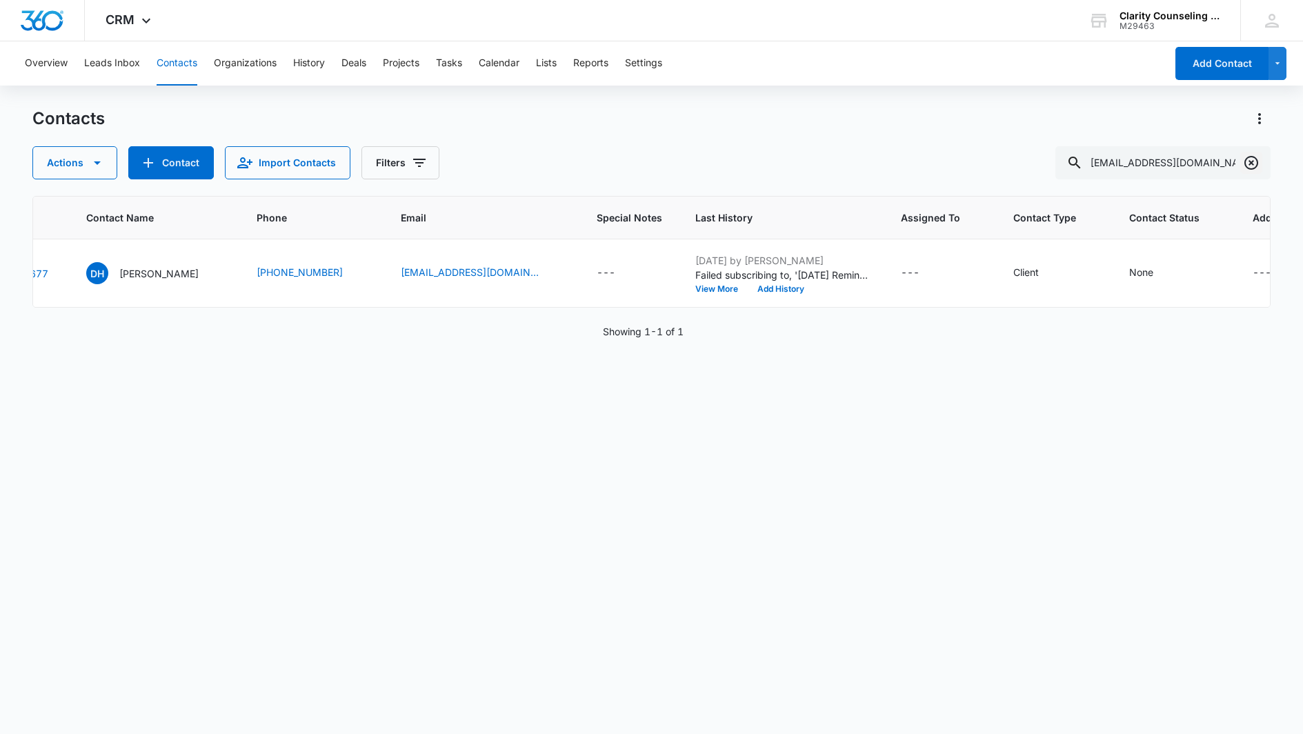
click at [1252, 166] on icon "Clear" at bounding box center [1251, 162] width 17 height 17
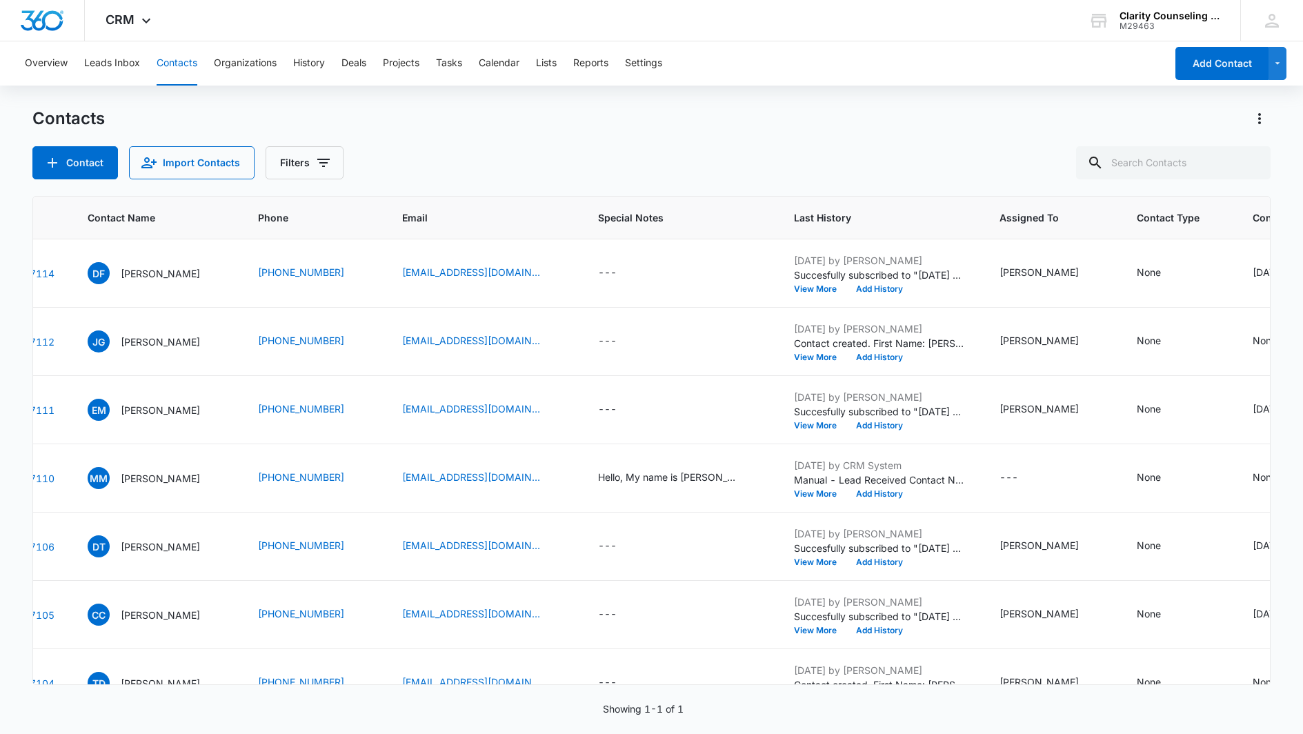
click at [1252, 166] on div at bounding box center [1251, 162] width 22 height 33
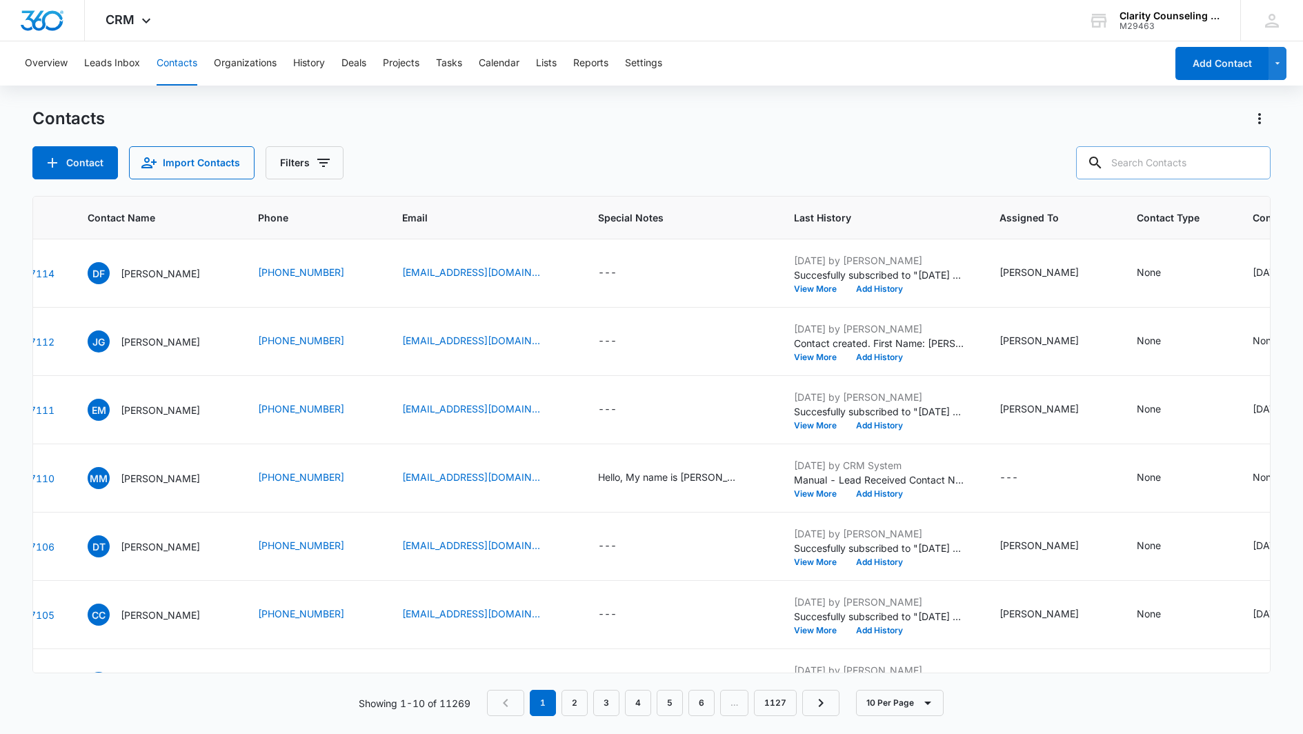
paste input "[EMAIL_ADDRESS][DOMAIN_NAME]"
type input "[EMAIL_ADDRESS][DOMAIN_NAME]"
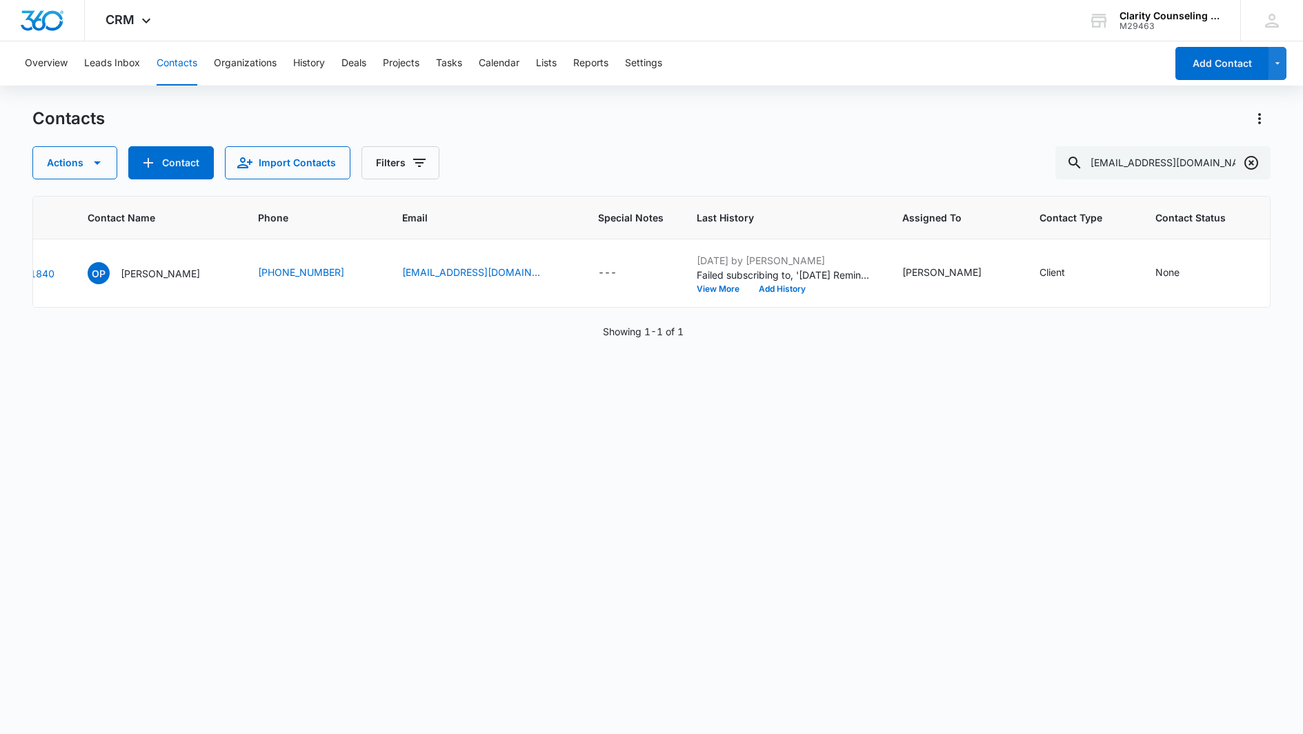
click at [1252, 158] on icon "Clear" at bounding box center [1251, 162] width 17 height 17
drag, startPoint x: 1252, startPoint y: 158, endPoint x: 1208, endPoint y: 162, distance: 45.0
click at [1252, 158] on div at bounding box center [1251, 162] width 22 height 33
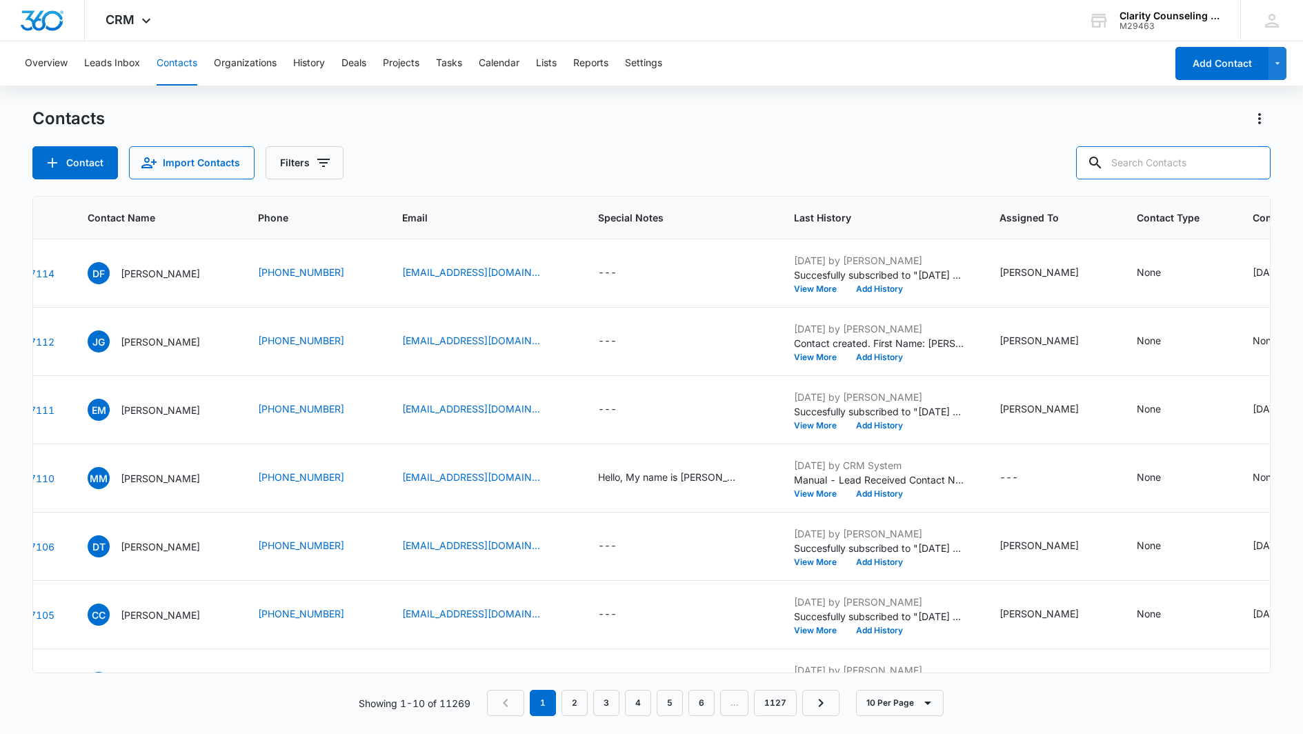
paste input "[EMAIL_ADDRESS][DOMAIN_NAME]"
type input "[EMAIL_ADDRESS][DOMAIN_NAME]"
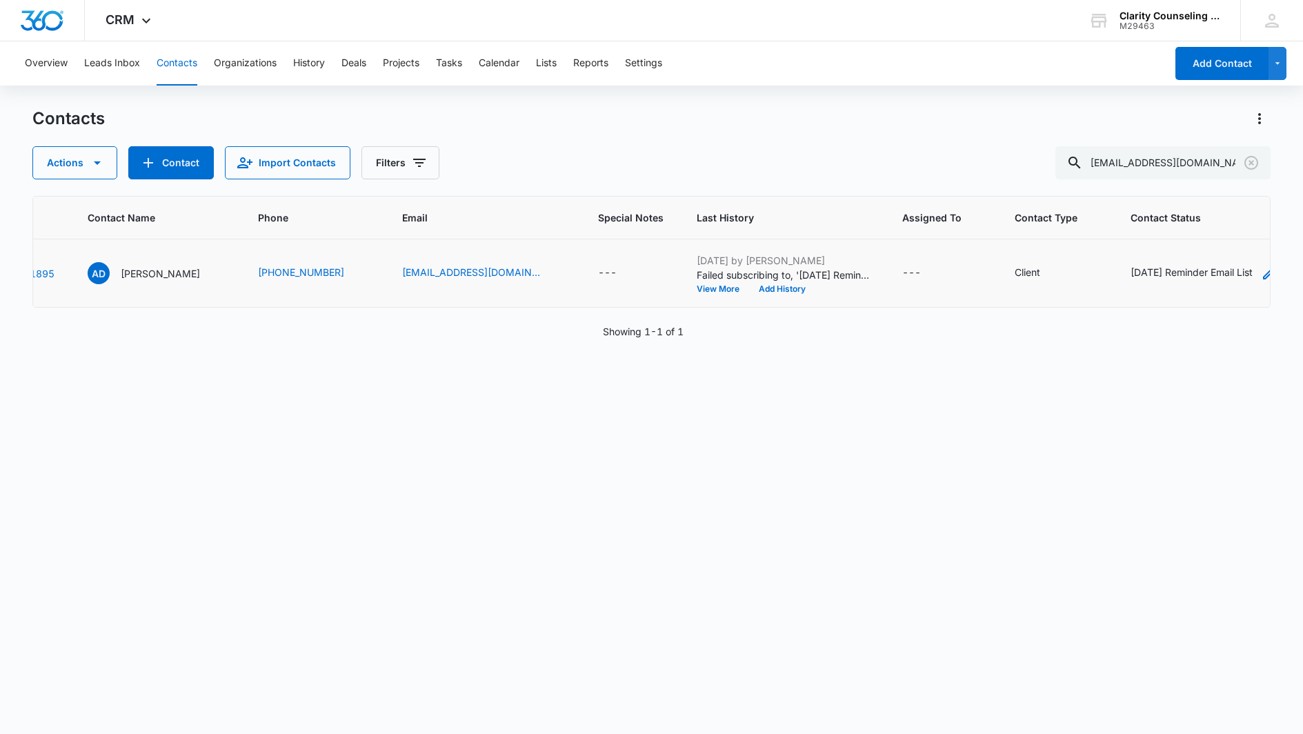
click at [1161, 268] on div "[DATE] Reminder Email List" at bounding box center [1191, 272] width 122 height 14
click at [1203, 187] on icon "Remove Saturday Reminder Email List" at bounding box center [1199, 184] width 10 height 10
click at [1161, 226] on button "Save" at bounding box center [1162, 228] width 41 height 26
click at [1256, 161] on icon "Clear" at bounding box center [1251, 162] width 17 height 17
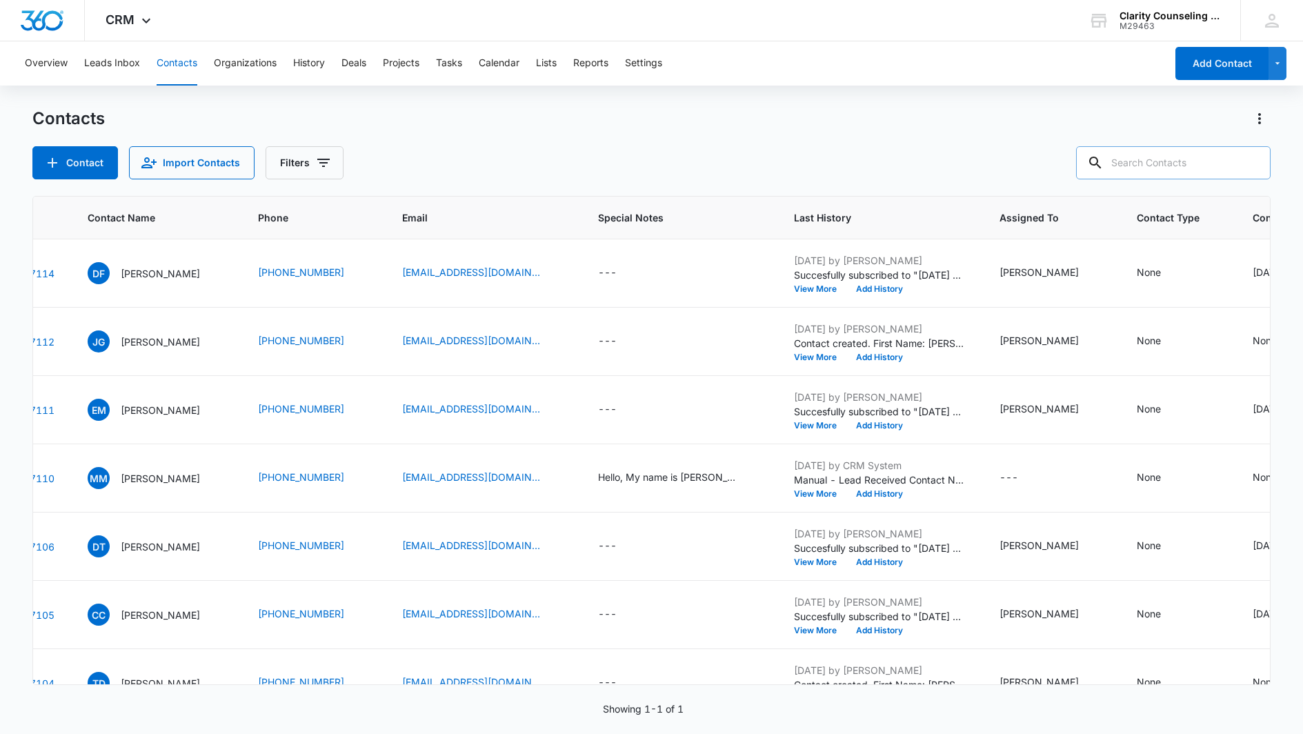
click at [1256, 161] on div at bounding box center [1251, 162] width 22 height 33
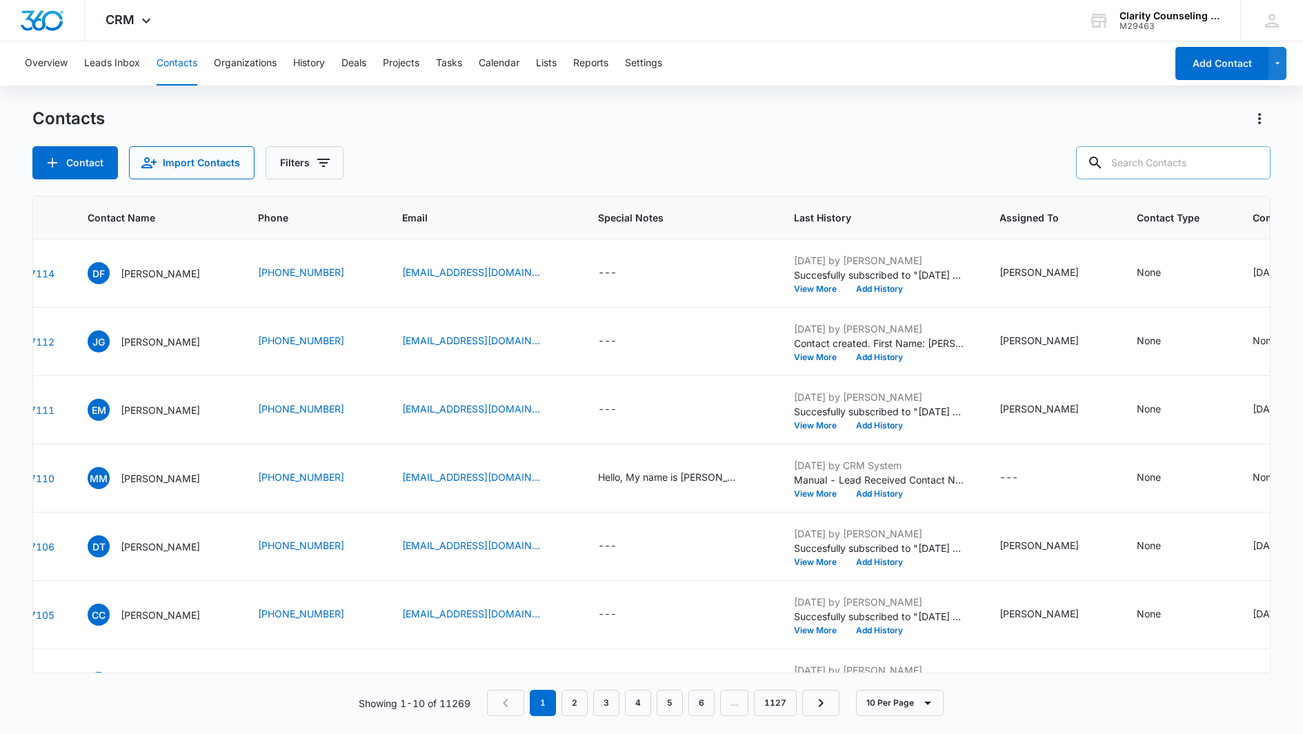
paste input "[EMAIL_ADDRESS][DOMAIN_NAME]"
type input "[EMAIL_ADDRESS][DOMAIN_NAME]"
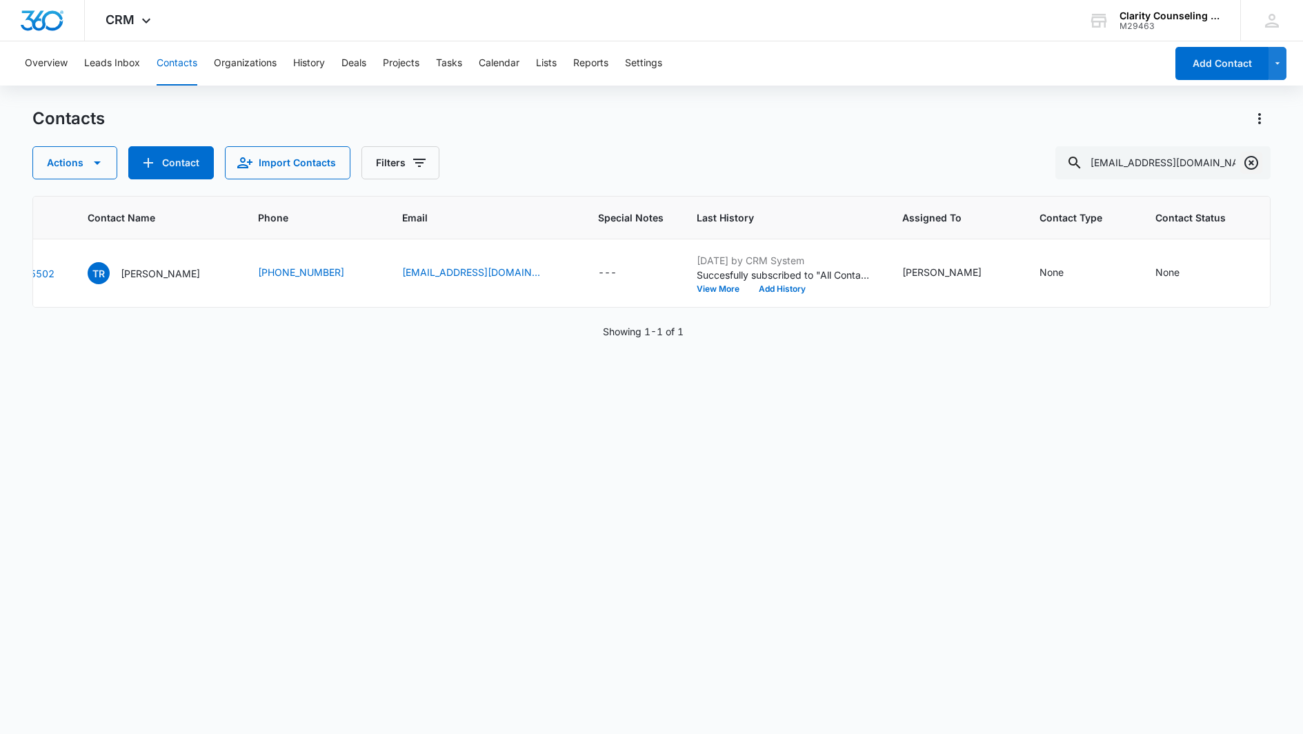
click at [1255, 165] on icon "Clear" at bounding box center [1251, 162] width 17 height 17
click at [1255, 165] on div at bounding box center [1251, 162] width 22 height 33
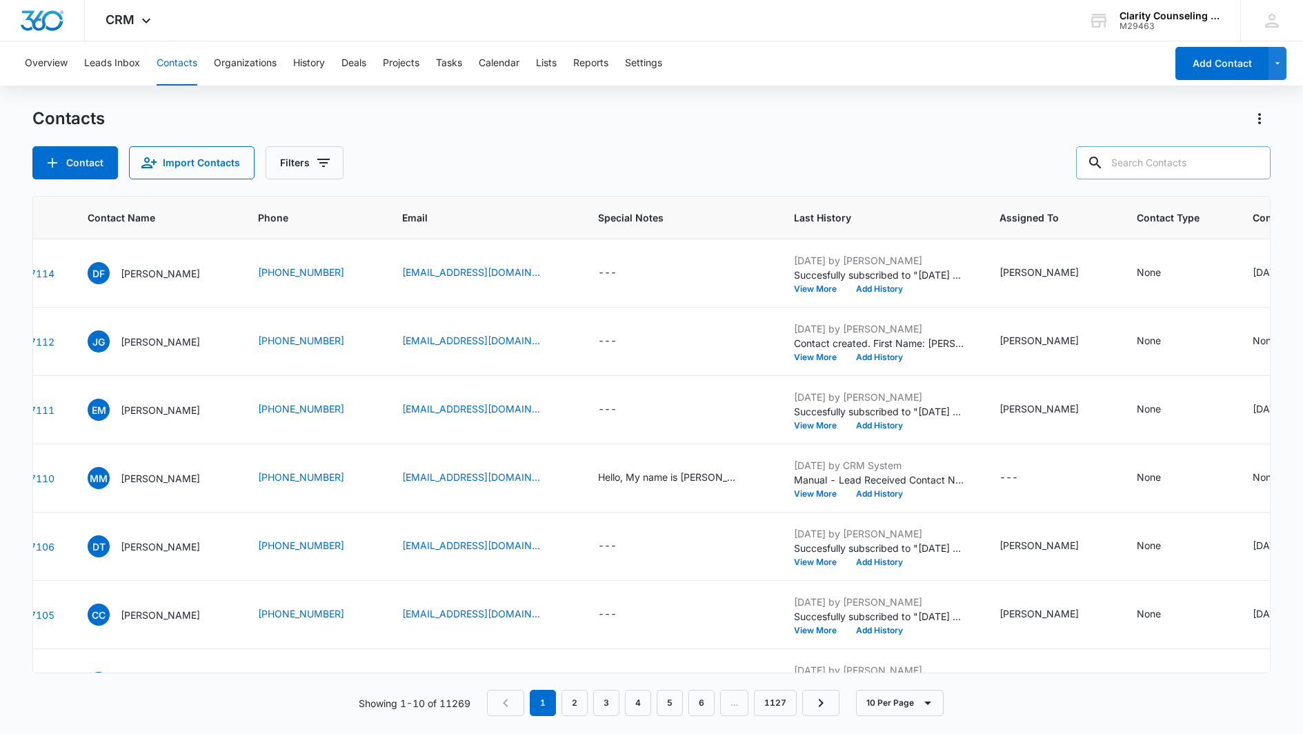
paste input "[EMAIL_ADDRESS][DOMAIN_NAME]"
type input "[EMAIL_ADDRESS][DOMAIN_NAME]"
